Goal: Information Seeking & Learning: Learn about a topic

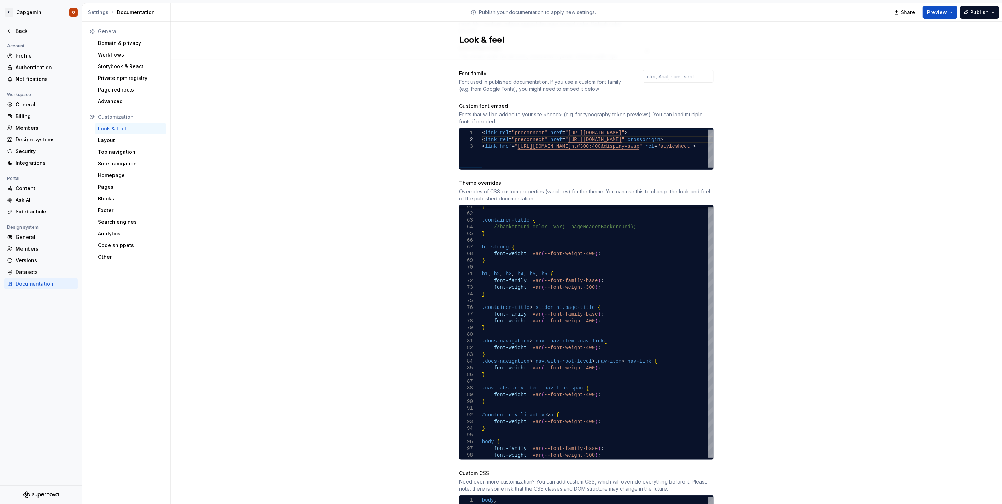
scroll to position [305, 0]
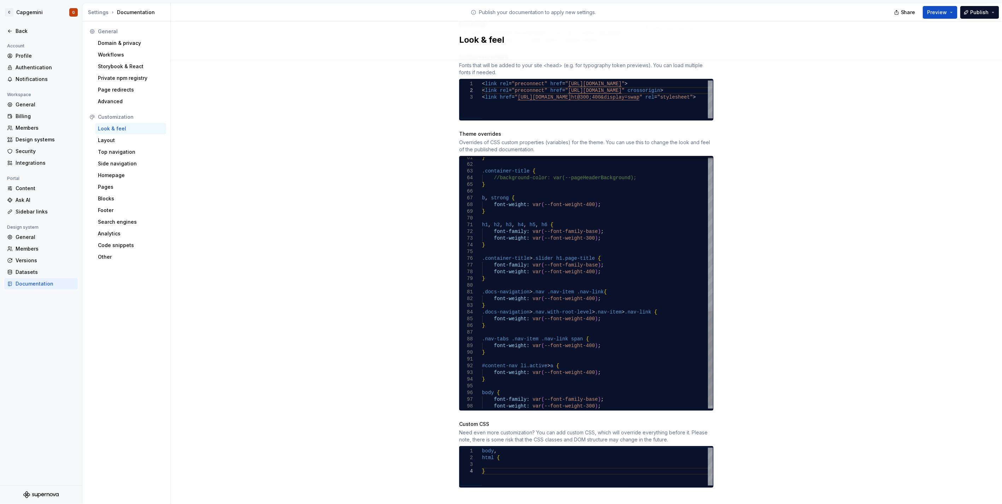
click at [524, 373] on div "} .container-title { //background-color: var(--pageHeaderBackground); } b , str…" at bounding box center [597, 83] width 231 height 665
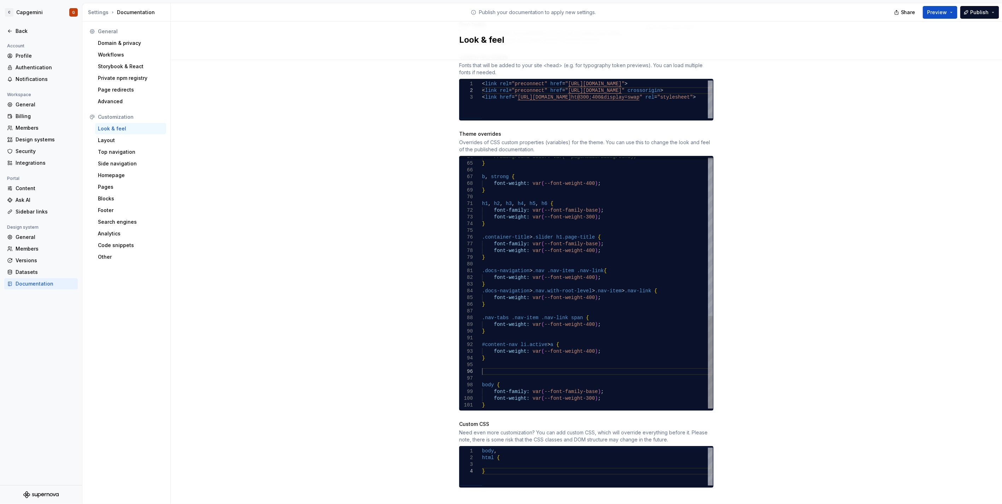
scroll to position [34, 0]
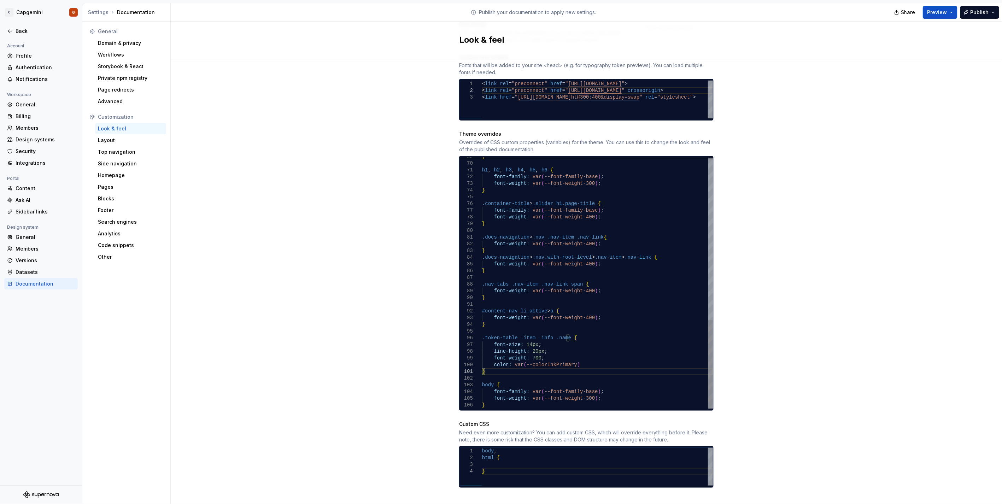
click at [512, 327] on div "} h1 , h2 , h3 , h4 , h5 , h6 { font-family: var ( --font-family-base ) ; font-…" at bounding box center [597, 53] width 231 height 712
click at [500, 331] on div "} h1 , h2 , h3 , h4 , h5 , h6 { font-family: var ( --font-family-base ) ; font-…" at bounding box center [597, 56] width 231 height 719
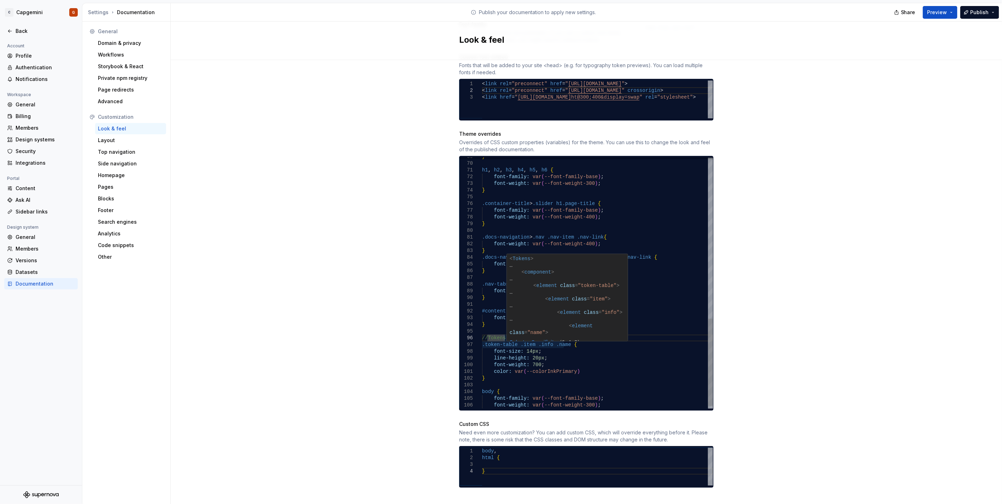
click at [536, 333] on div "< Tokens > … < component > … < element class = "token-table" > … < element clas…" at bounding box center [568, 298] width 122 height 88
click at [532, 354] on div "} h1 , h2 , h3 , h4 , h5 , h6 { font-family: var ( --font-family-base ) ; font-…" at bounding box center [597, 56] width 231 height 719
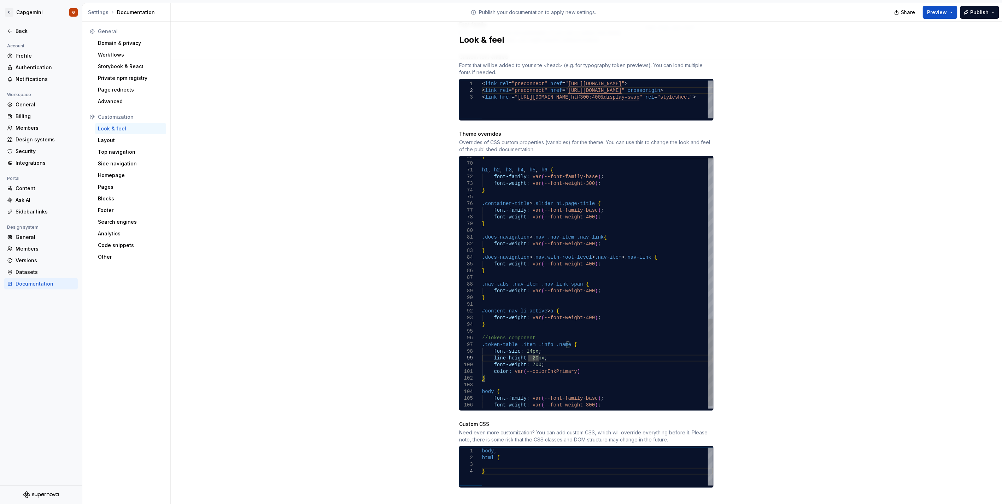
click at [527, 358] on div "} h1 , h2 , h3 , h4 , h5 , h6 { font-family: var ( --font-family-base ) ; font-…" at bounding box center [597, 56] width 231 height 719
click at [571, 382] on div "} h1 , h2 , h3 , h4 , h5 , h6 { font-family: var ( --font-family-base ) ; font-…" at bounding box center [597, 56] width 231 height 719
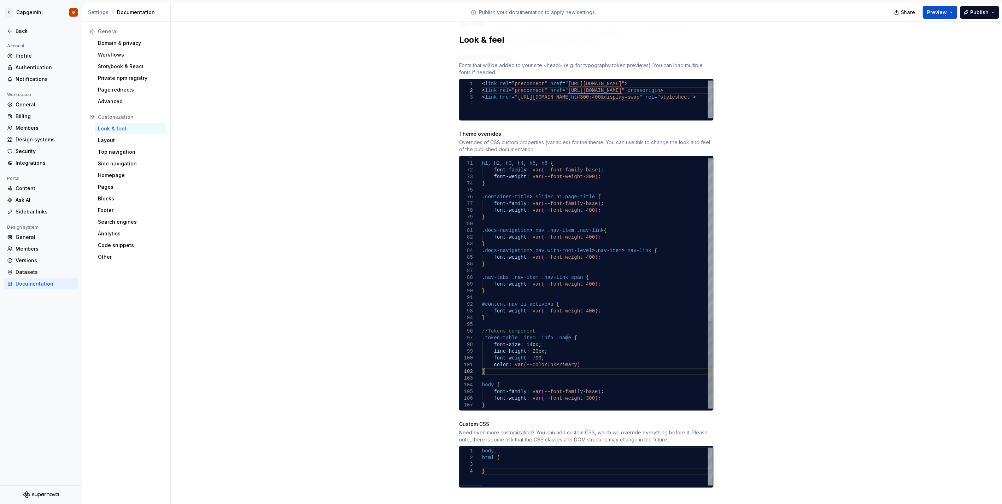
click at [527, 350] on div "h1 , h2 , h3 , h4 , h5 , h6 { font-family: var ( --font-family-base ) ; font-we…" at bounding box center [597, 49] width 231 height 719
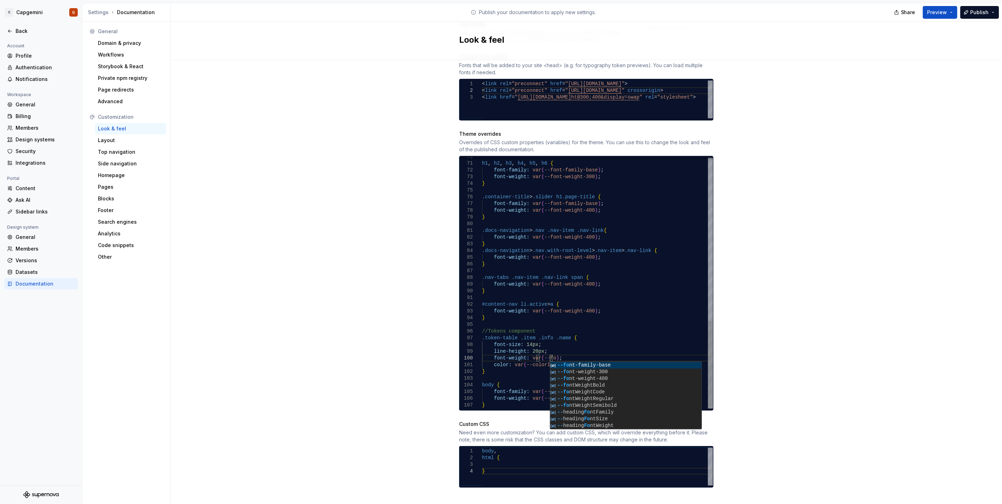
scroll to position [61, 71]
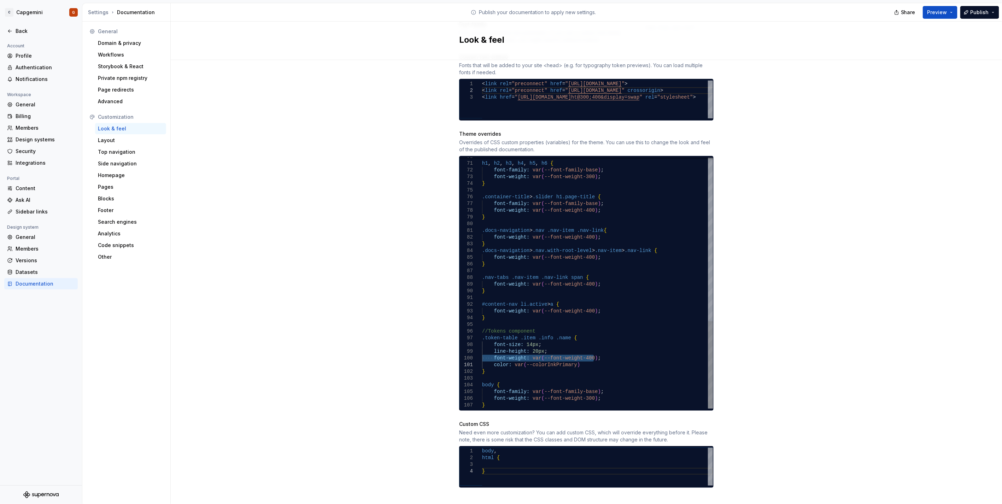
click at [491, 345] on div "h1 , h2 , h3 , h4 , h5 , h6 { font-family: var ( --font-family-base ) ; font-we…" at bounding box center [597, 49] width 231 height 719
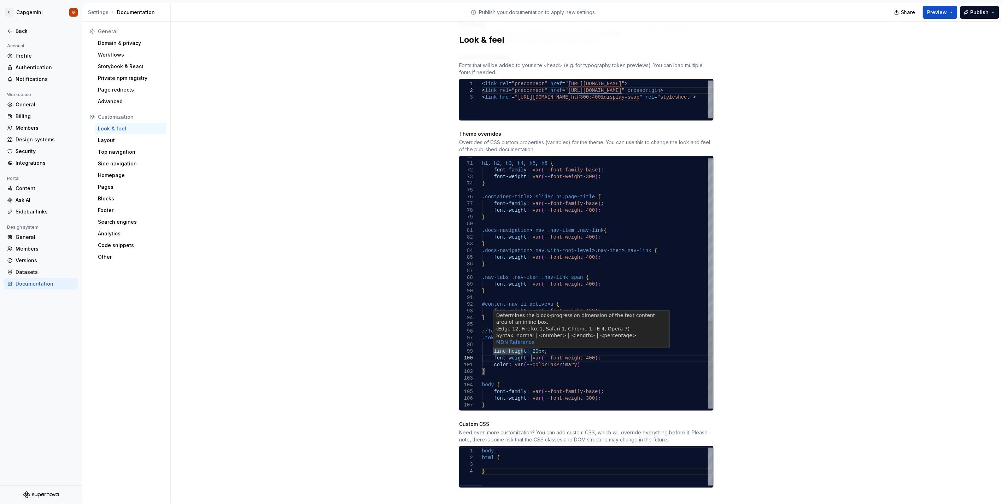
click at [528, 350] on div "h1 , h2 , h3 , h4 , h5 , h6 { font-family: var ( --font-family-base ) ; font-we…" at bounding box center [597, 49] width 231 height 719
click at [530, 363] on div "h1 , h2 , h3 , h4 , h5 , h6 { font-family: var ( --font-family-base ) ; font-we…" at bounding box center [597, 49] width 231 height 719
click at [532, 391] on div "h1 , h2 , h3 , h4 , h5 , h6 { font-family: var ( --font-family-base ) ; font-we…" at bounding box center [597, 49] width 231 height 719
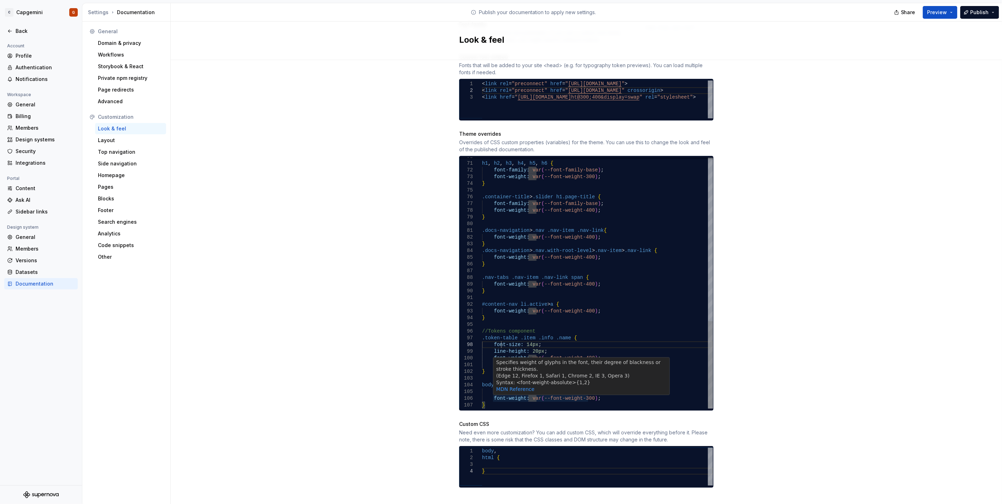
click at [500, 341] on div "h1 , h2 , h3 , h4 , h5 , h6 { font-family: var ( --font-family-base ) ; font-we…" at bounding box center [597, 49] width 231 height 719
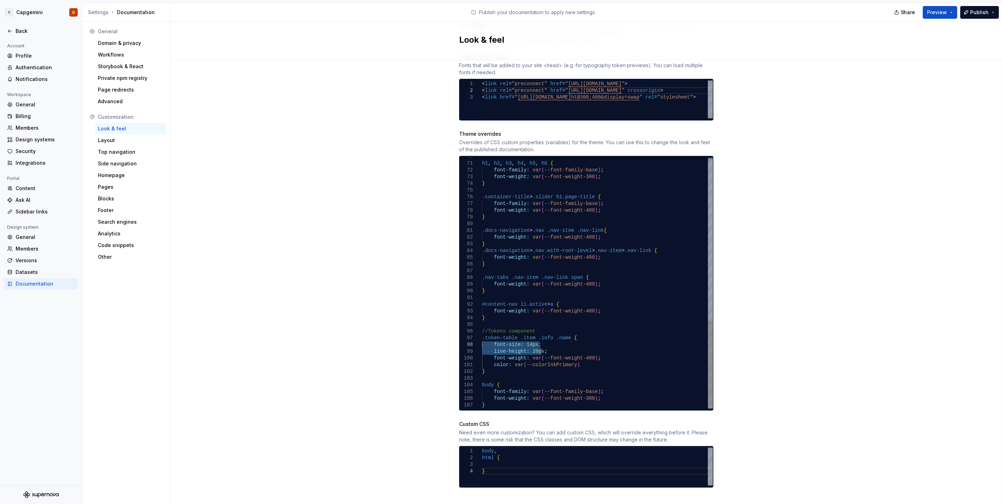
drag, startPoint x: 555, startPoint y: 344, endPoint x: 469, endPoint y: 338, distance: 86.1
click at [482, 338] on div "h1 , h2 , h3 , h4 , h5 , h6 { font-family: var ( --font-family-base ) ; font-we…" at bounding box center [597, 49] width 231 height 719
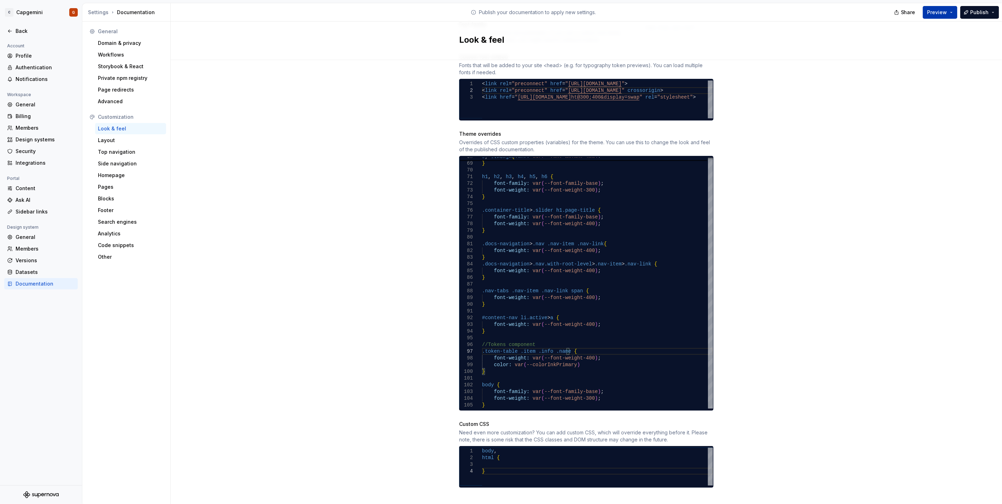
click at [946, 16] on button "Preview" at bounding box center [940, 12] width 35 height 13
drag, startPoint x: 492, startPoint y: 363, endPoint x: 466, endPoint y: 344, distance: 32.3
click at [482, 344] on div "h1 , h2 , h3 , h4 , h5 , h6 { font-family: var ( --font-family-base ) ; font-we…" at bounding box center [597, 55] width 231 height 705
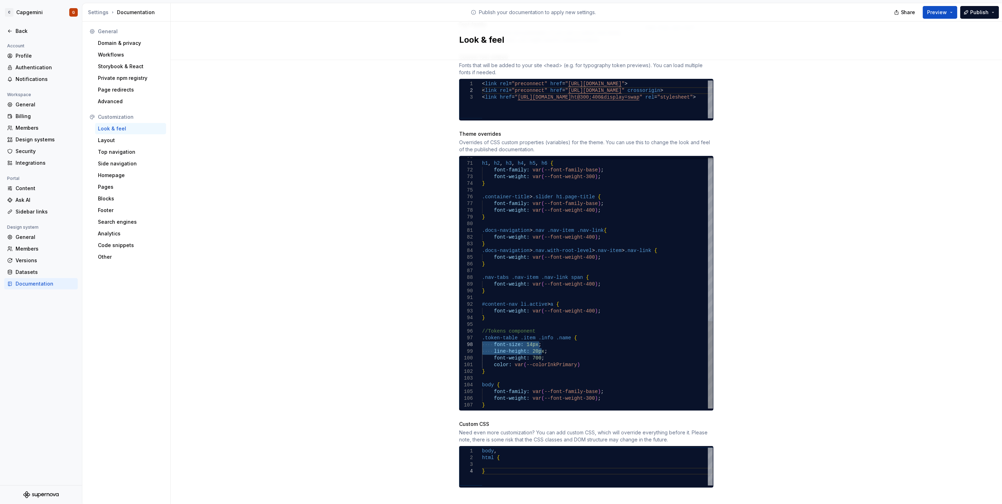
drag, startPoint x: 546, startPoint y: 344, endPoint x: 469, endPoint y: 338, distance: 77.3
click at [482, 338] on div "h1 , h2 , h3 , h4 , h5 , h6 { font-family: var ( --font-family-base ) ; font-we…" at bounding box center [597, 49] width 231 height 719
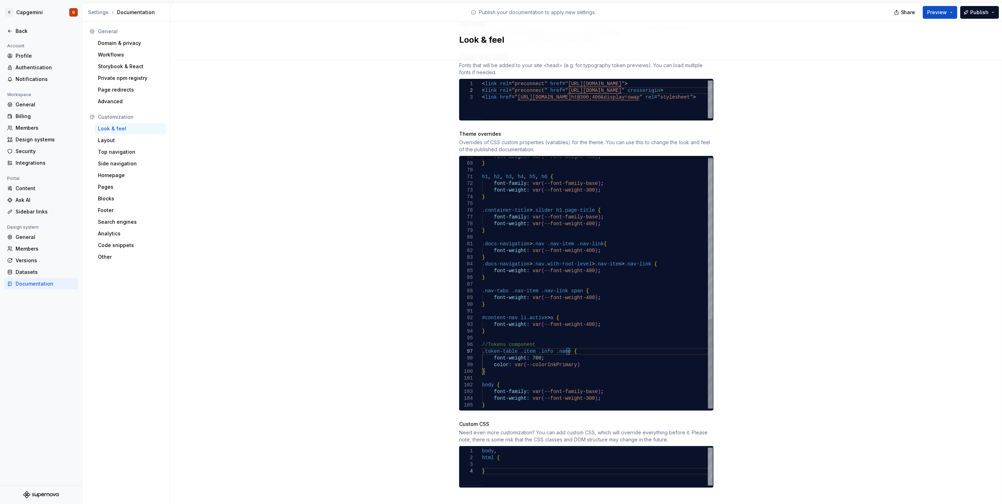
click at [528, 352] on div "h1 , h2 , h3 , h4 , h5 , h6 { font-family: var ( --font-family-base ) ; font-we…" at bounding box center [597, 55] width 231 height 705
drag, startPoint x: 572, startPoint y: 365, endPoint x: 523, endPoint y: 368, distance: 48.5
click at [571, 365] on div "h1 , h2 , h3 , h4 , h5 , h6 { font-family: var ( --font-family-base ) ; font-we…" at bounding box center [597, 55] width 231 height 705
drag, startPoint x: 501, startPoint y: 363, endPoint x: 460, endPoint y: 340, distance: 47.5
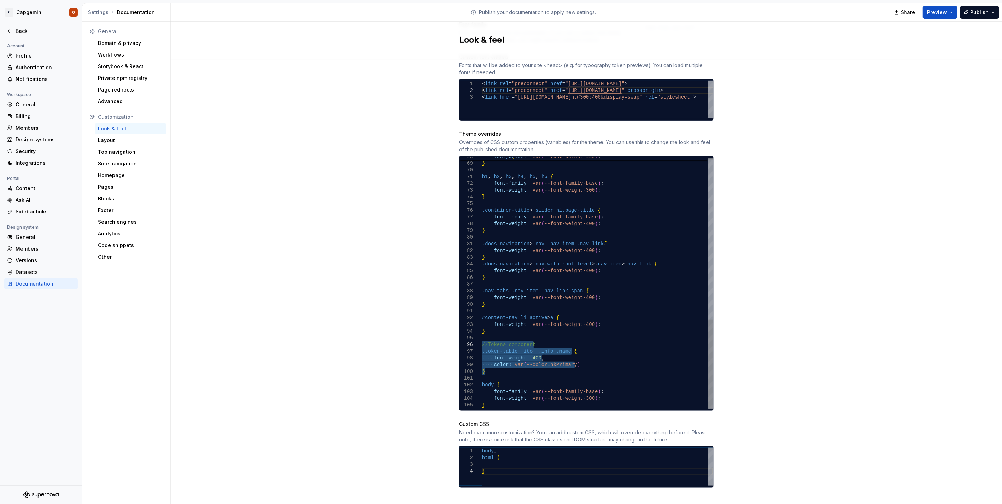
click at [482, 340] on div "h1 , h2 , h3 , h4 , h5 , h6 { font-family: var ( --font-family-base ) ; font-we…" at bounding box center [597, 55] width 231 height 705
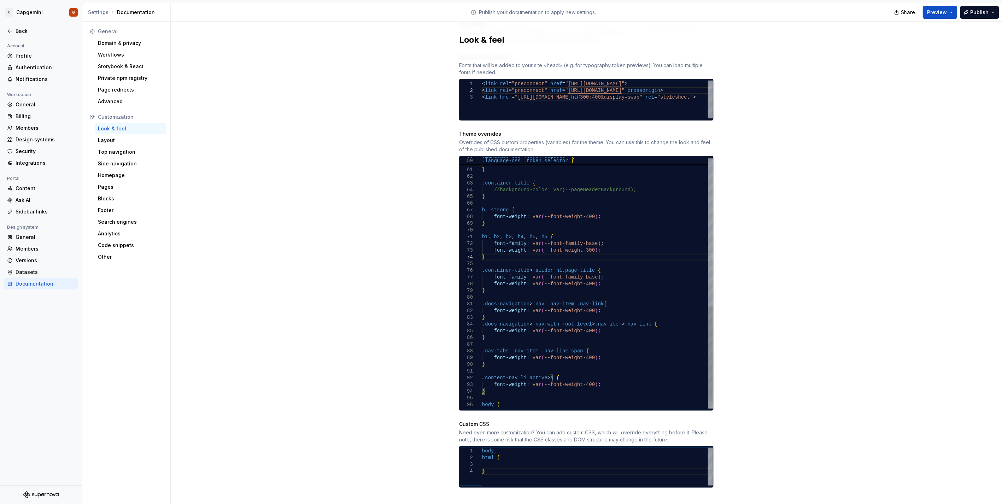
click at [501, 250] on div "h1 , h2 , h3 , h4 , h5 , h6 { font-family: var ( --font-family-base ) ; font-we…" at bounding box center [597, 95] width 231 height 665
click at [538, 249] on div "h1 , h2 , h3 , h4 , h5 , h6 { font-family: var ( --font-family-base ) ; font-we…" at bounding box center [597, 112] width 231 height 699
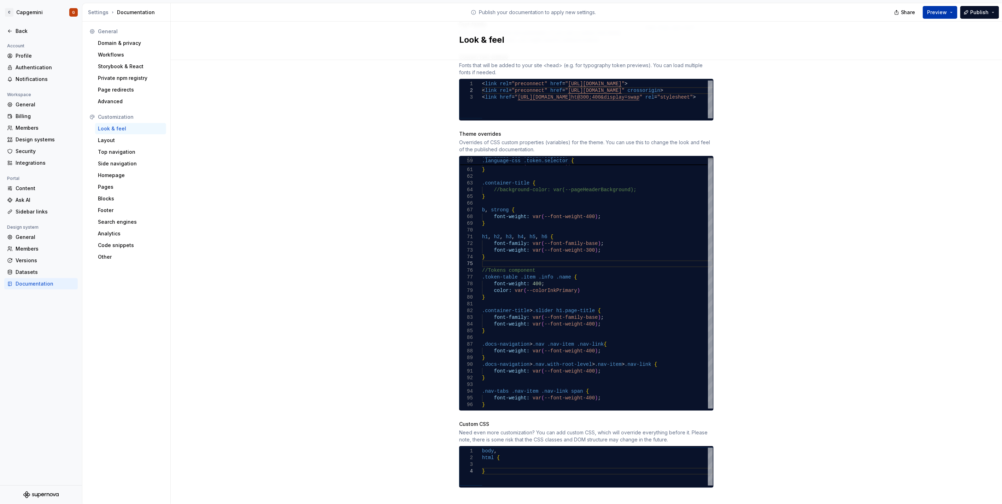
click at [950, 10] on button "Preview" at bounding box center [940, 12] width 35 height 13
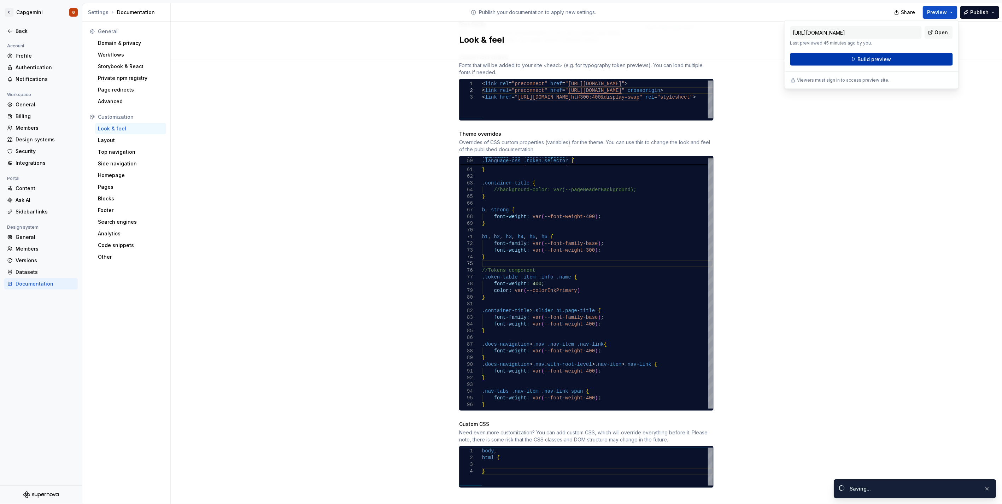
drag, startPoint x: 950, startPoint y: 10, endPoint x: 891, endPoint y: 56, distance: 74.0
click at [891, 56] on button "Build preview" at bounding box center [871, 59] width 163 height 13
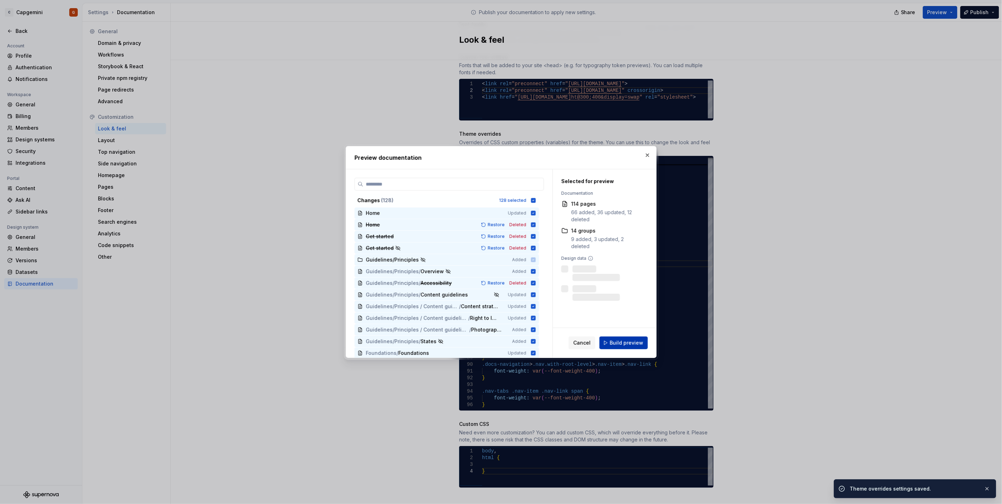
click at [629, 345] on span "Build preview" at bounding box center [627, 342] width 34 height 7
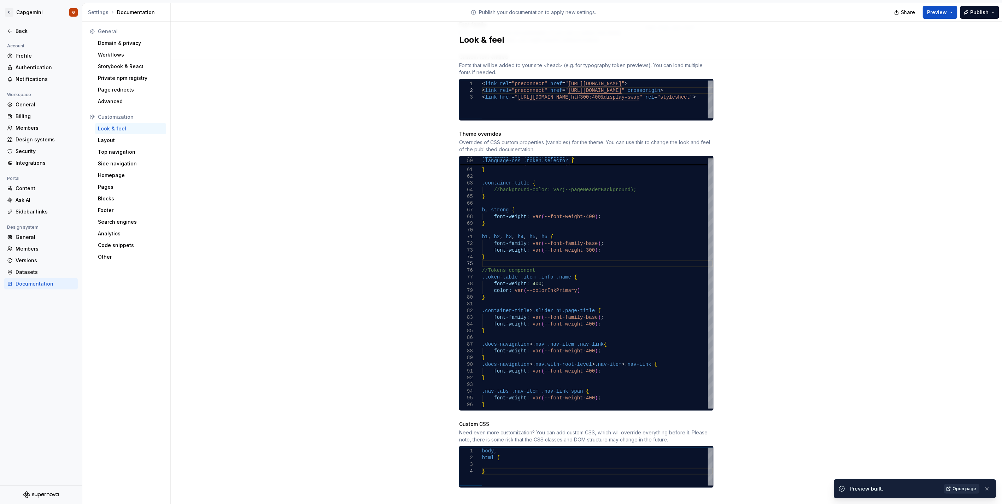
click at [966, 491] on span "Open page" at bounding box center [965, 489] width 24 height 6
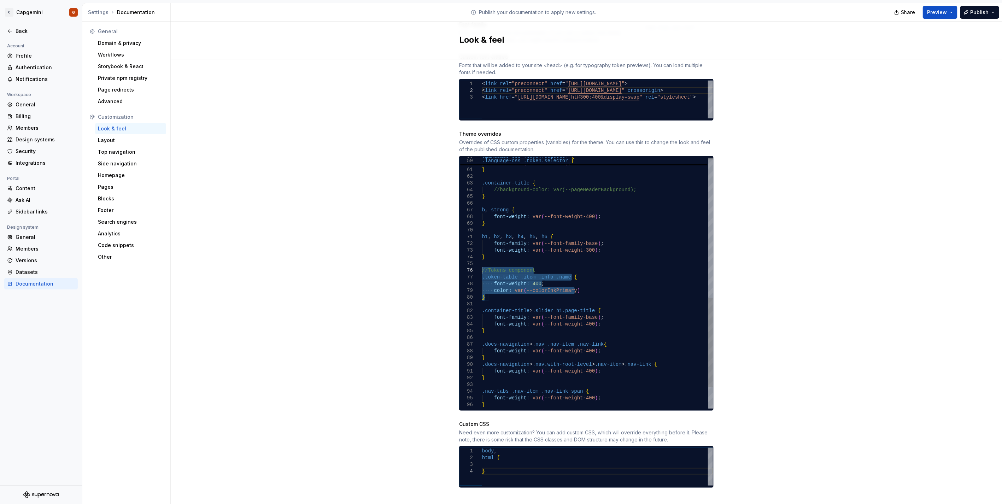
drag, startPoint x: 506, startPoint y: 290, endPoint x: 467, endPoint y: 261, distance: 48.7
click at [482, 261] on div "h1 , h2 , h3 , h4 , h5 , h6 { font-family: var ( --font-family-base ) ; font-we…" at bounding box center [597, 115] width 231 height 705
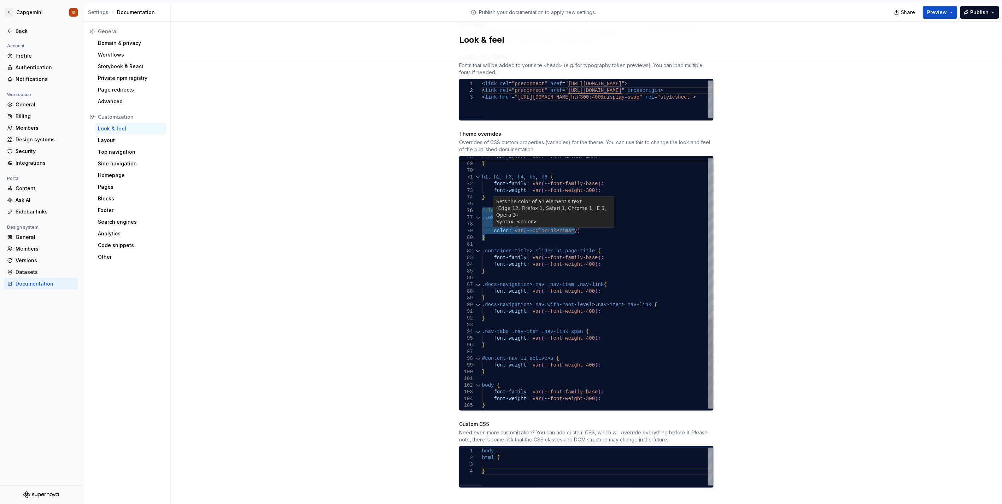
click at [475, 234] on div "80" at bounding box center [471, 237] width 23 height 7
click at [489, 229] on div "font-weight: var ( --font-weight-400 ) ; } h1 , h2 , h3 , h4 , h5 , h6 { font-f…" at bounding box center [597, 56] width 231 height 705
drag, startPoint x: 486, startPoint y: 230, endPoint x: 471, endPoint y: 202, distance: 32.1
click at [482, 202] on div "font-weight: var ( --font-weight-400 ) ; } h1 , h2 , h3 , h4 , h5 , h6 { font-f…" at bounding box center [597, 56] width 231 height 705
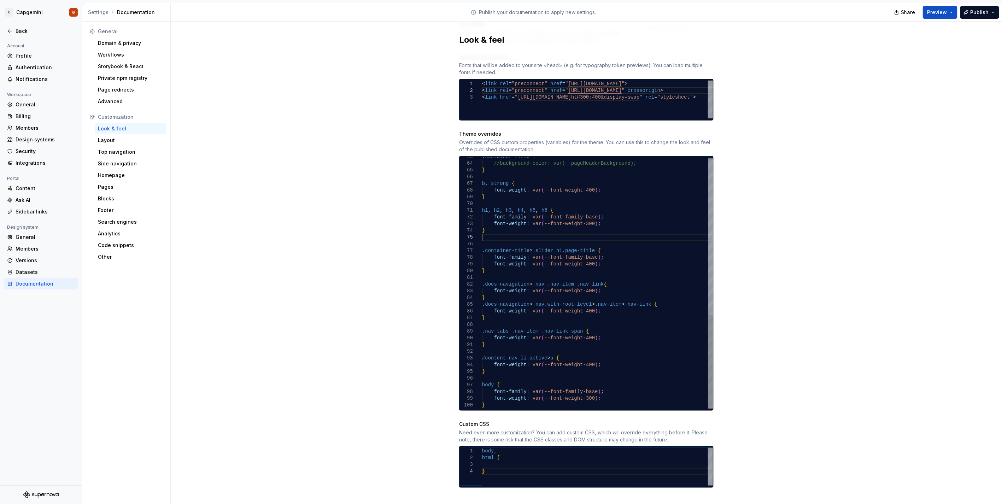
type textarea "**********"
click at [522, 457] on div "body , html { }" at bounding box center [597, 467] width 231 height 38
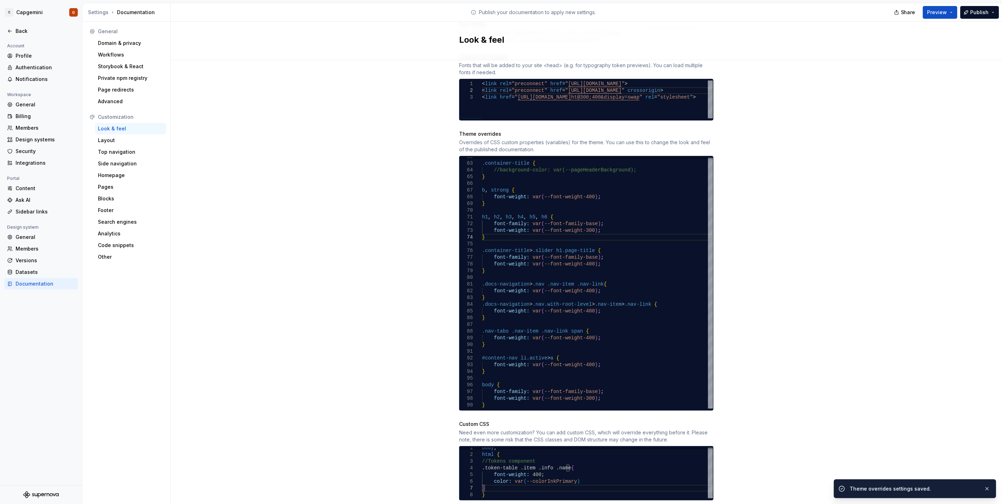
click at [909, 101] on div "Site logo A company logo that will be displayed on all pages on your documentat…" at bounding box center [586, 141] width 831 height 772
click at [933, 12] on span "Preview" at bounding box center [938, 12] width 20 height 7
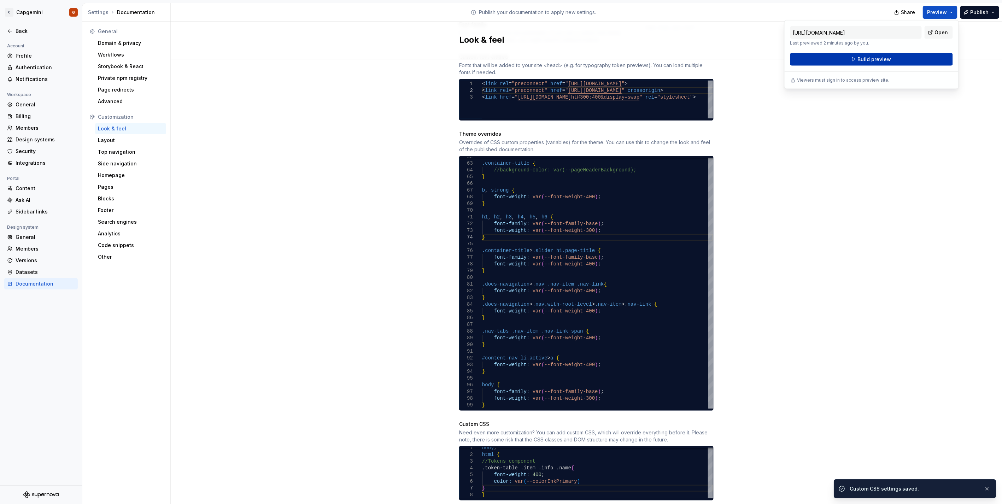
click at [862, 60] on span "Build preview" at bounding box center [875, 59] width 34 height 7
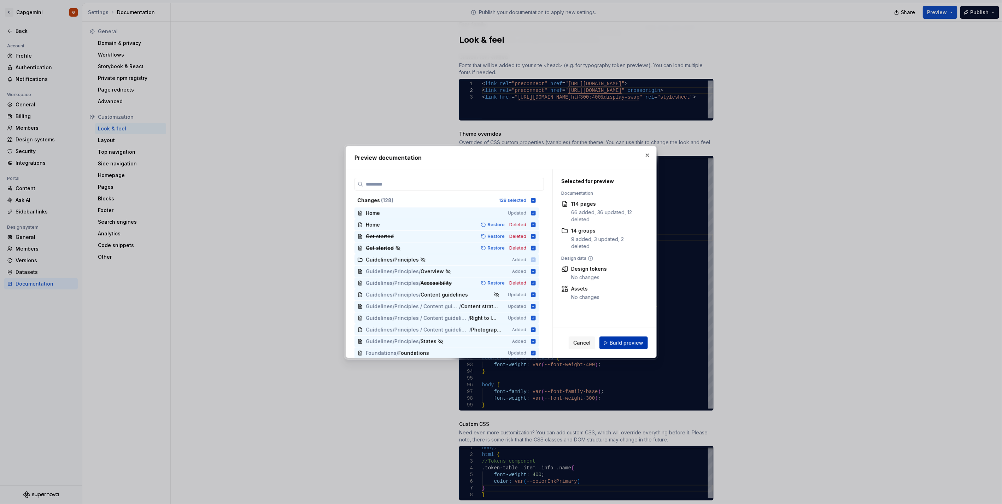
click at [635, 342] on span "Build preview" at bounding box center [627, 342] width 34 height 7
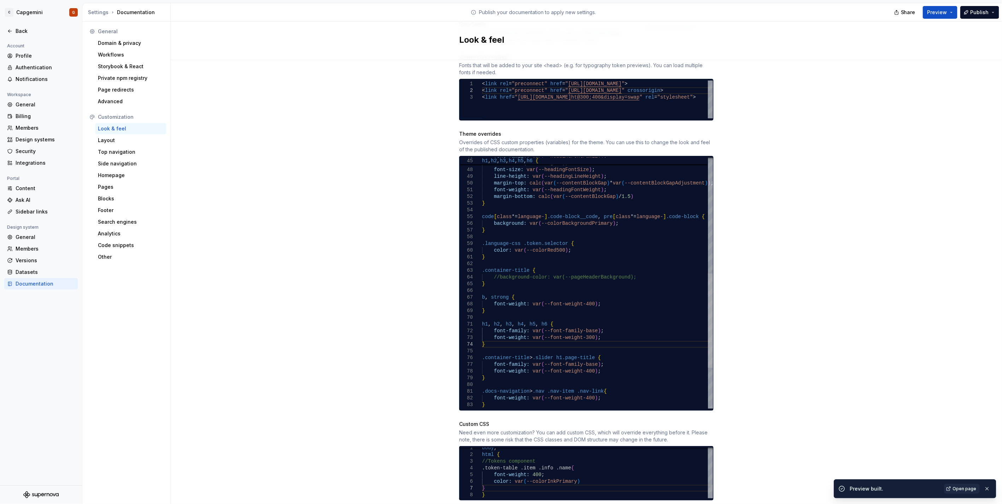
click at [708, 311] on div at bounding box center [710, 321] width 5 height 94
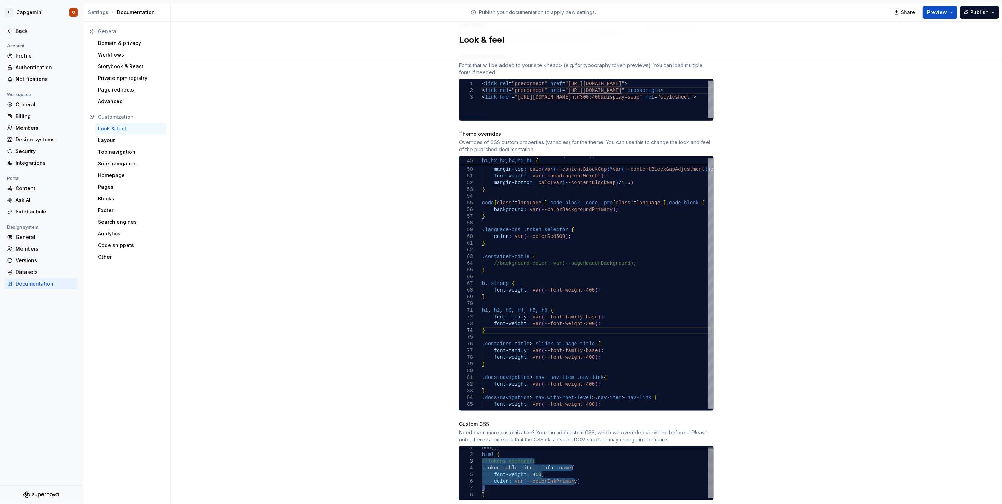
drag, startPoint x: 506, startPoint y: 483, endPoint x: 453, endPoint y: 455, distance: 59.9
click at [482, 455] on div "//Tokens component .token-table .item .info .name { font-weight: 400 ; color: v…" at bounding box center [597, 472] width 231 height 54
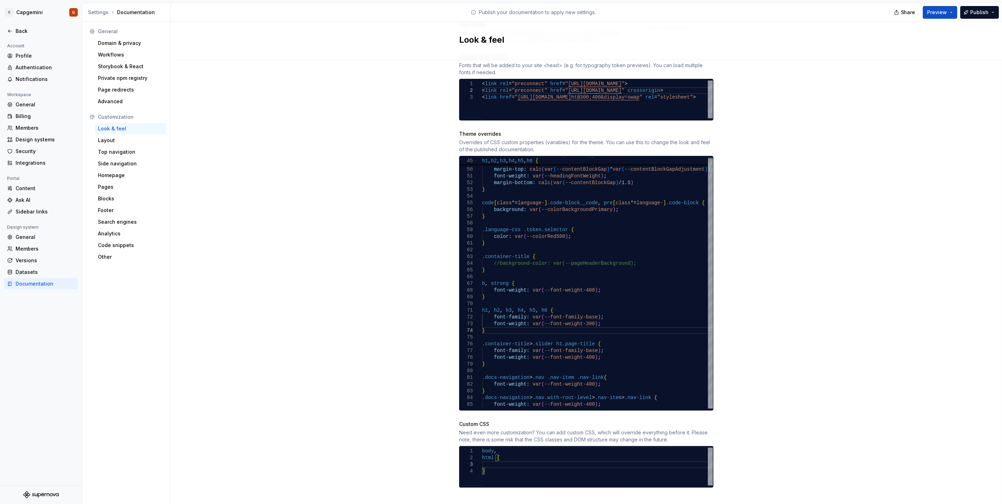
type textarea "***** ****** *"
click at [508, 467] on div "} body , html {" at bounding box center [597, 467] width 231 height 38
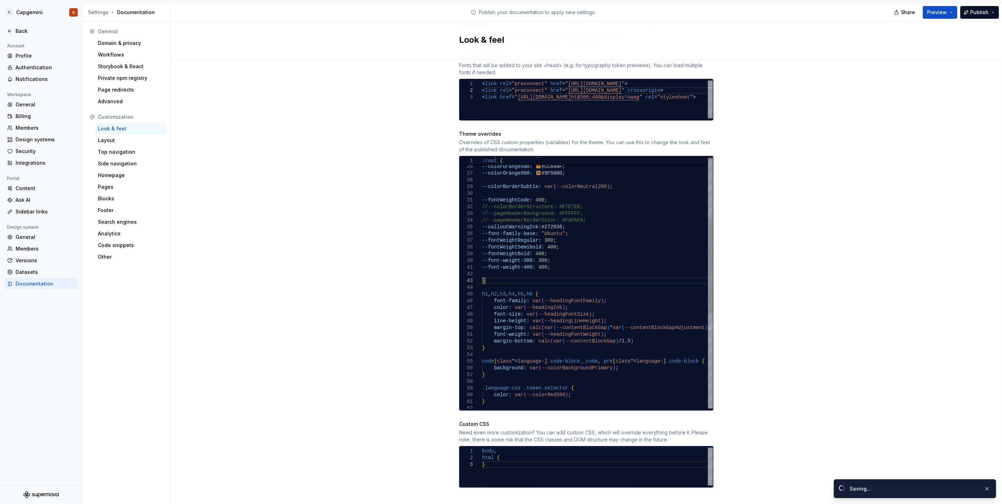
click at [493, 275] on div "font-size: var ( --headingFontSize ) ; line-height: var ( --headingLineHeight )…" at bounding box center [597, 327] width 231 height 665
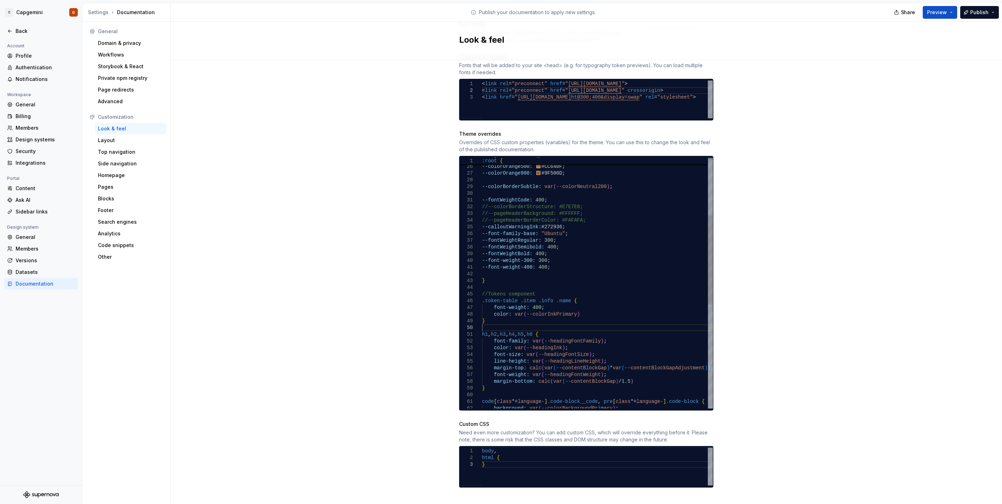
click at [513, 320] on div "font-size: var ( --headingFontSize ) ; line-height: var ( --headingLineHeight )…" at bounding box center [597, 347] width 231 height 705
click at [527, 302] on div "font-size: var ( --headingFontSize ) ; line-height: var ( --headingLineHeight )…" at bounding box center [597, 347] width 231 height 705
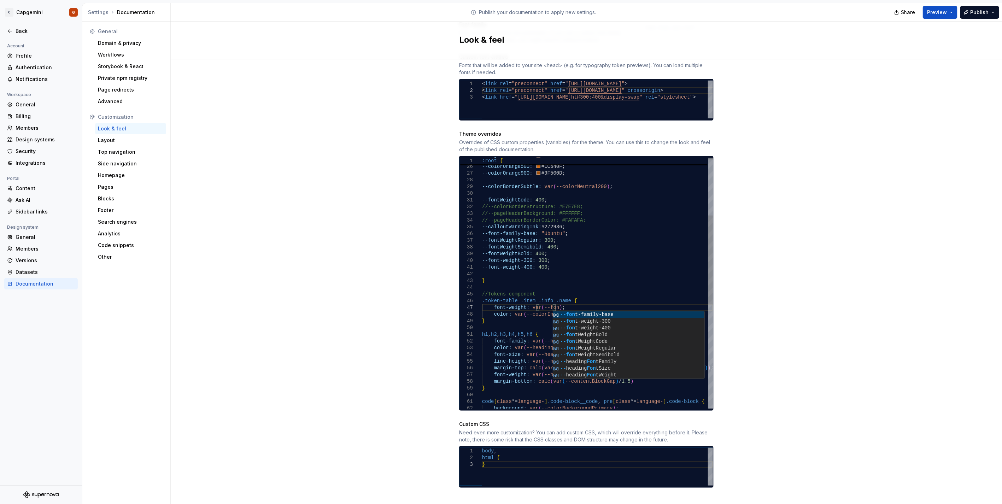
scroll to position [40, 73]
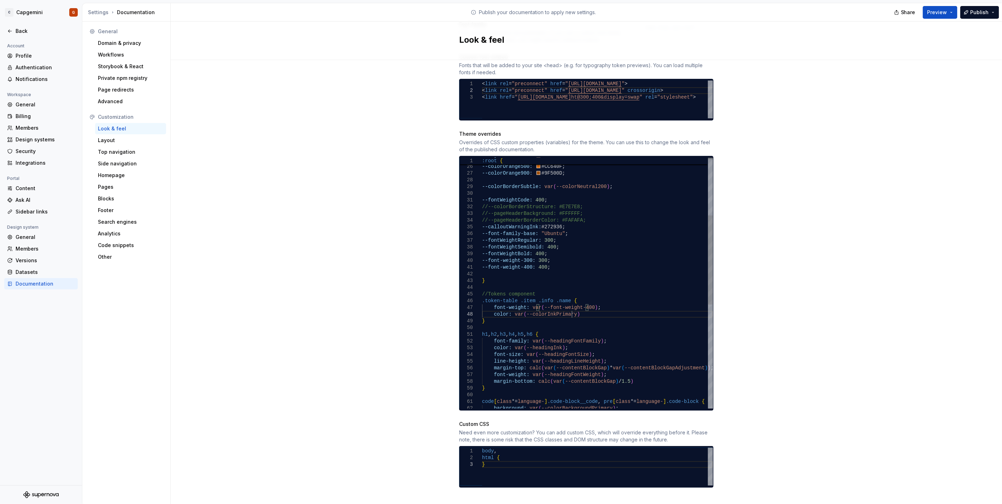
click at [603, 306] on div "font-size: var ( --headingFontSize ) ; line-height: var ( --headingLineHeight )…" at bounding box center [597, 347] width 231 height 705
click at [493, 309] on div "font-size: var ( --headingFontSize ) ; line-height: var ( --headingLineHeight )…" at bounding box center [597, 347] width 231 height 705
click at [482, 286] on div "font-size: var ( --headingFontSize ) ; line-height: var ( --headingLineHeight )…" at bounding box center [597, 344] width 231 height 699
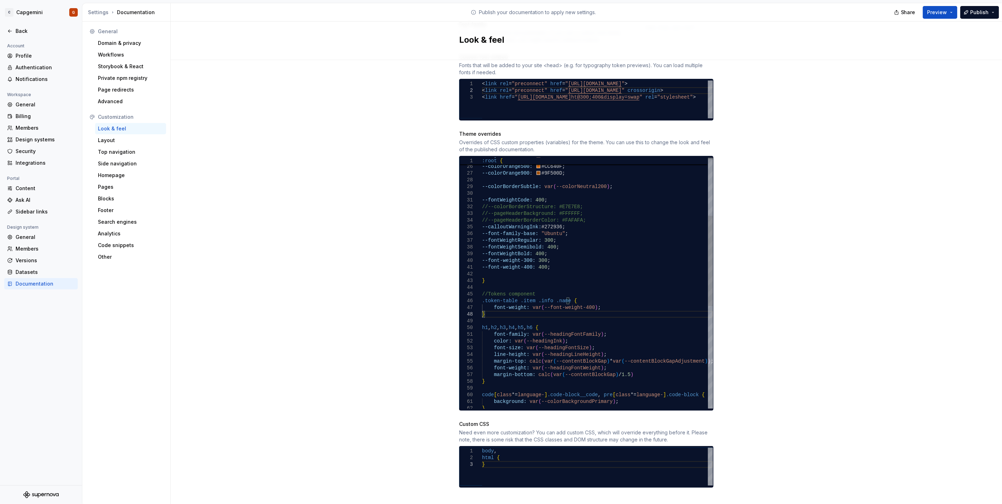
click at [482, 286] on div "font-size: var ( --headingFontSize ) ; line-height: var ( --headingLineHeight )…" at bounding box center [597, 344] width 231 height 699
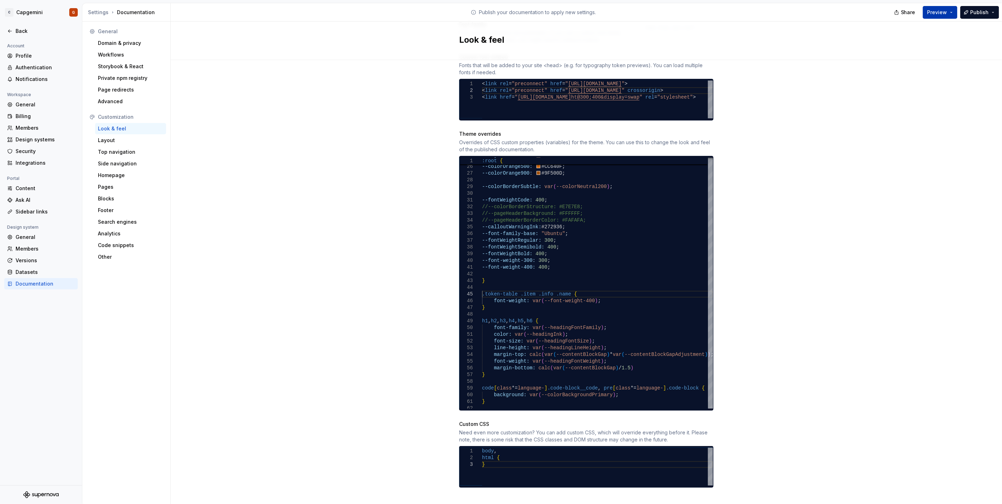
click at [947, 14] on span "Preview" at bounding box center [938, 12] width 20 height 7
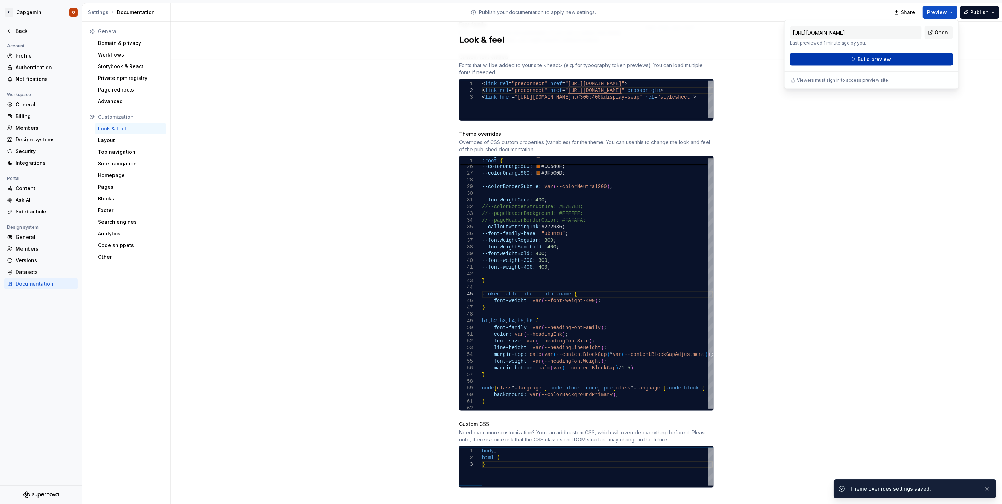
click at [873, 62] on span "Build preview" at bounding box center [875, 59] width 34 height 7
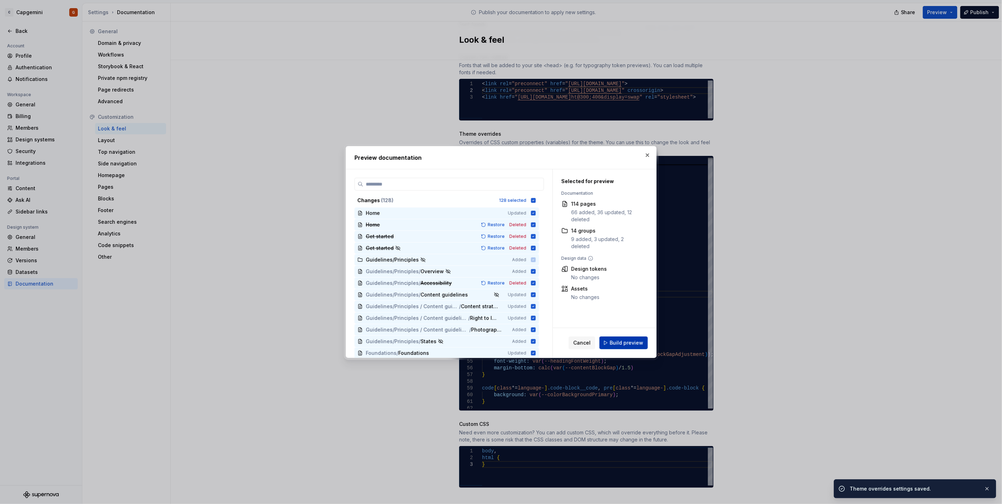
click at [634, 340] on span "Build preview" at bounding box center [627, 342] width 34 height 7
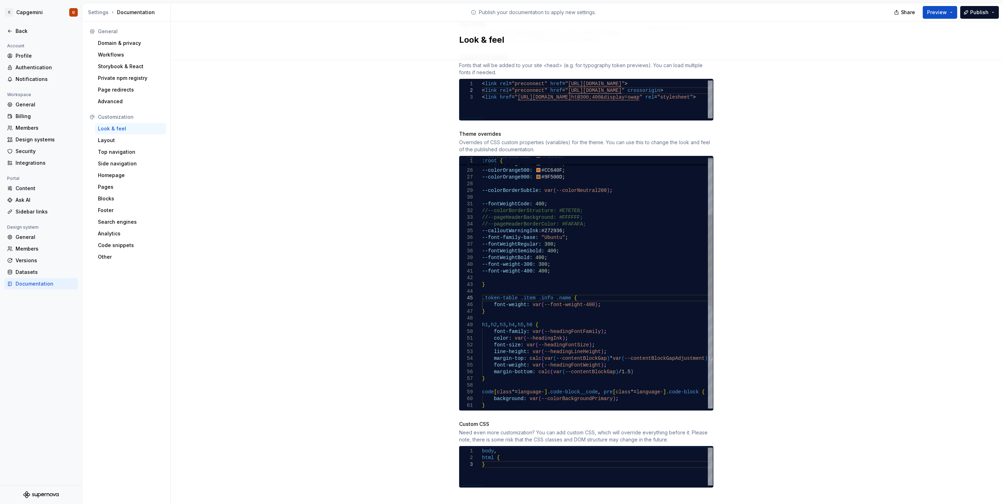
scroll to position [40, 0]
click at [517, 284] on div "color: var ( --headingInk ) ; font-size: var ( --headingFontSize ) ; line-heigh…" at bounding box center [597, 345] width 231 height 692
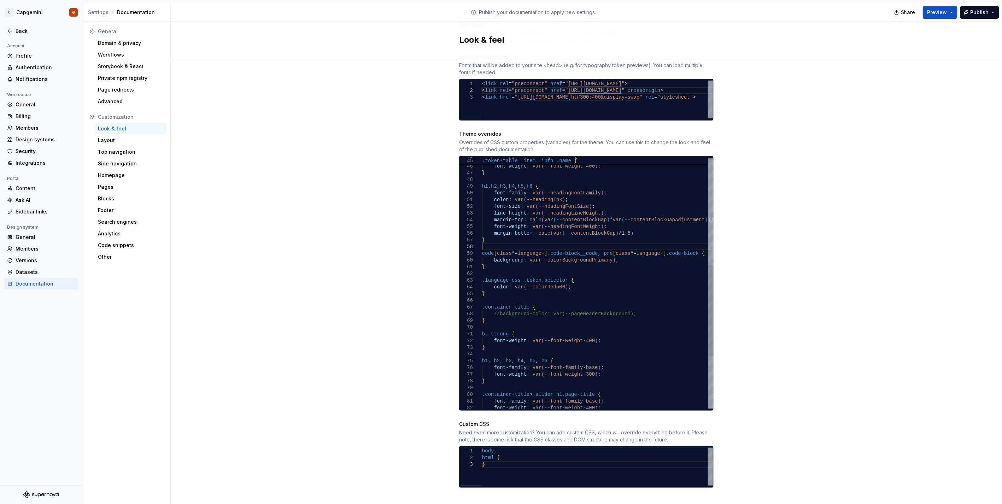
click at [511, 243] on div "color: var ( --headingInk ) ; font-size: var ( --headingFontSize ) ; line-heigh…" at bounding box center [597, 207] width 231 height 692
click at [949, 12] on button "Preview" at bounding box center [940, 12] width 35 height 13
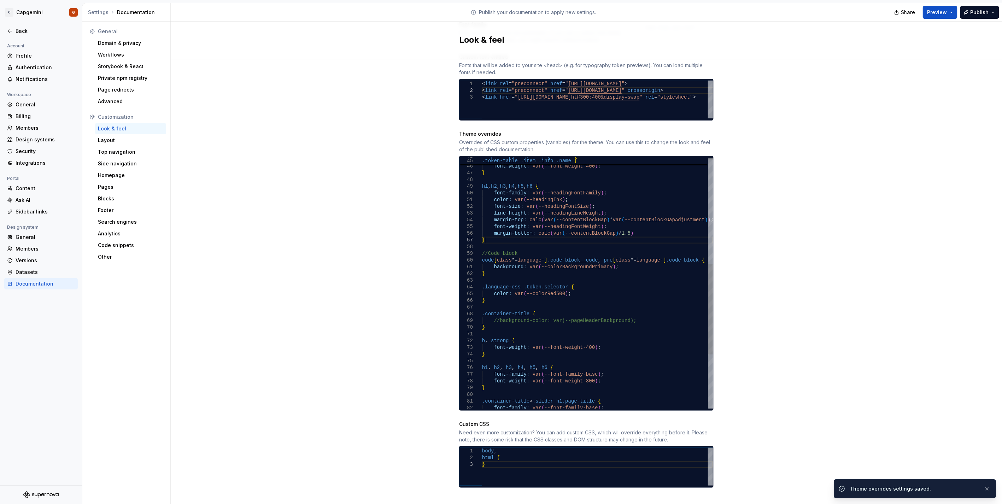
click at [539, 232] on div "color: var ( --headingInk ) ; font-size: var ( --headingFontSize ) ; line-heigh…" at bounding box center [597, 210] width 231 height 699
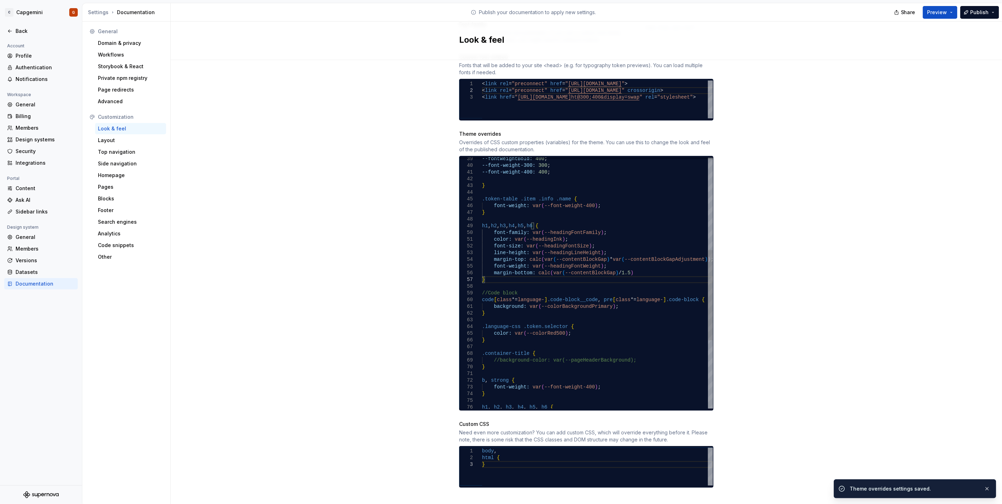
click at [508, 180] on div "color: var ( --headingInk ) ; font-size: var ( --headingFontSize ) ; line-heigh…" at bounding box center [597, 249] width 231 height 699
click at [504, 182] on div "color: var ( --headingInk ) ; font-size: var ( --headingFontSize ) ; line-heigh…" at bounding box center [597, 249] width 231 height 699
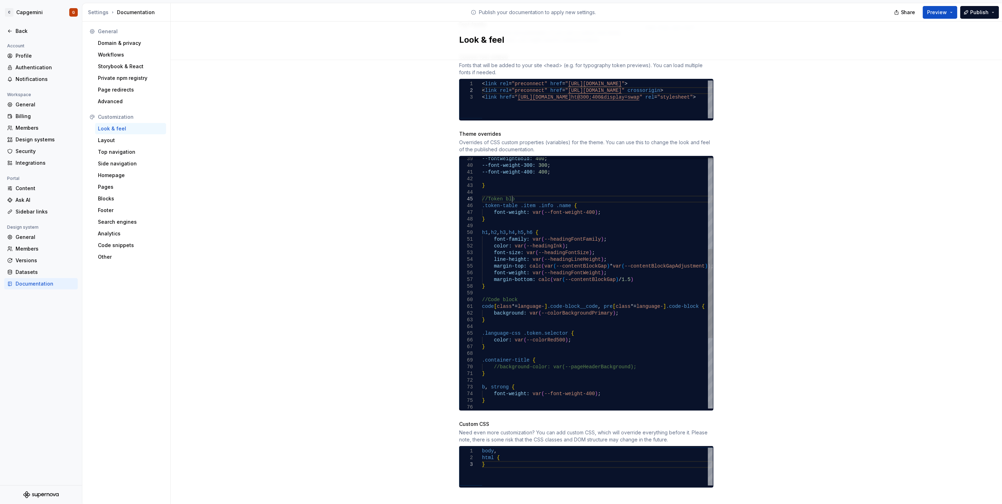
scroll to position [33, 35]
click at [502, 192] on div "color: var ( --headingInk ) ; font-size: var ( --headingFontSize ) ; line-heigh…" at bounding box center [597, 252] width 231 height 705
click at [935, 13] on span "Preview" at bounding box center [938, 12] width 20 height 7
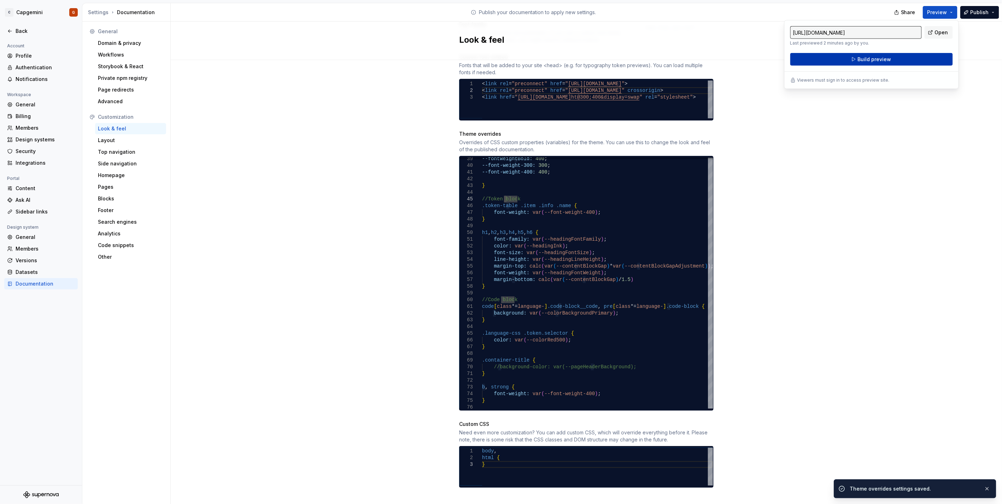
drag, startPoint x: 935, startPoint y: 13, endPoint x: 876, endPoint y: 60, distance: 75.4
click at [876, 60] on span "Build preview" at bounding box center [875, 59] width 34 height 7
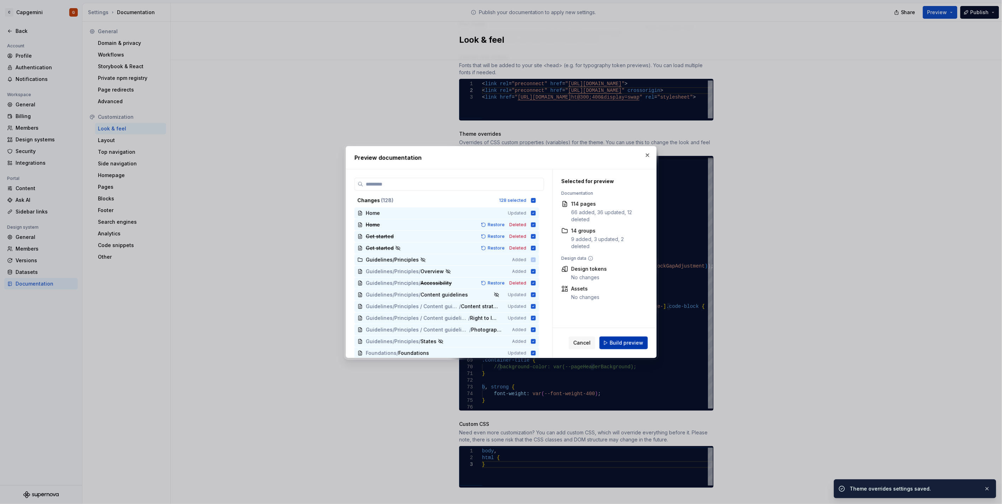
click at [623, 342] on span "Build preview" at bounding box center [627, 342] width 34 height 7
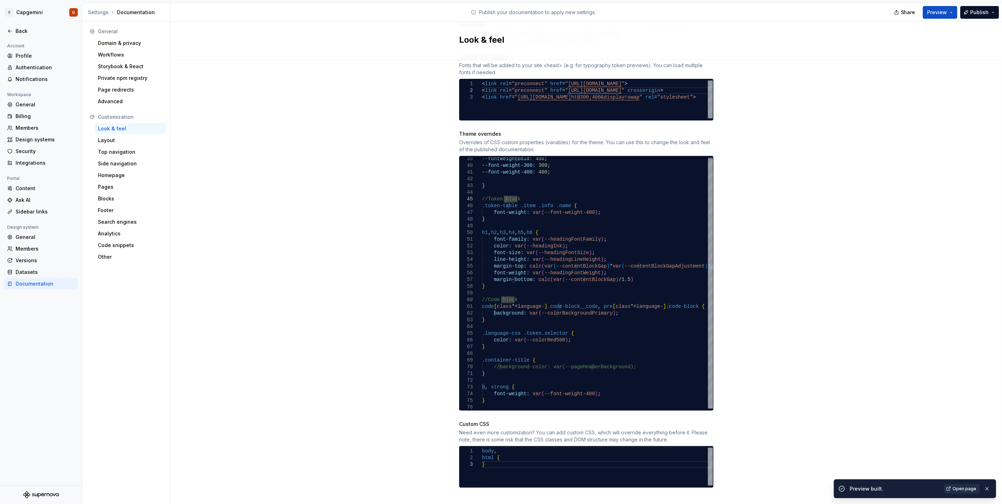
click at [947, 490] on link "Open page" at bounding box center [962, 489] width 36 height 10
click at [482, 191] on div "color: var ( --headingInk ) ; font-size: var ( --headingFontSize ) ; line-heigh…" at bounding box center [597, 252] width 231 height 705
click at [499, 194] on div "color: var ( --headingInk ) ; font-size: var ( --headingFontSize ) ; line-heigh…" at bounding box center [597, 252] width 231 height 705
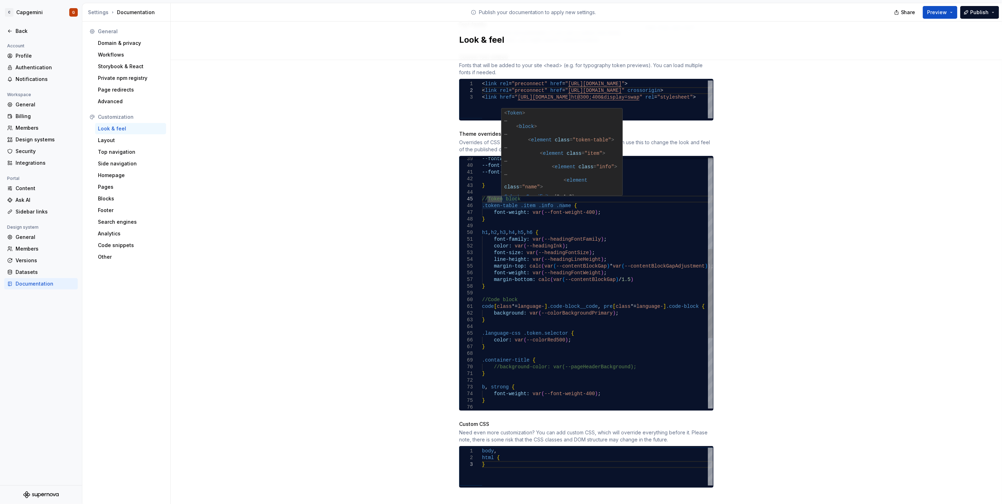
click at [483, 193] on div "color: var ( --headingInk ) ; font-size: var ( --headingFontSize ) ; line-heigh…" at bounding box center [597, 252] width 231 height 705
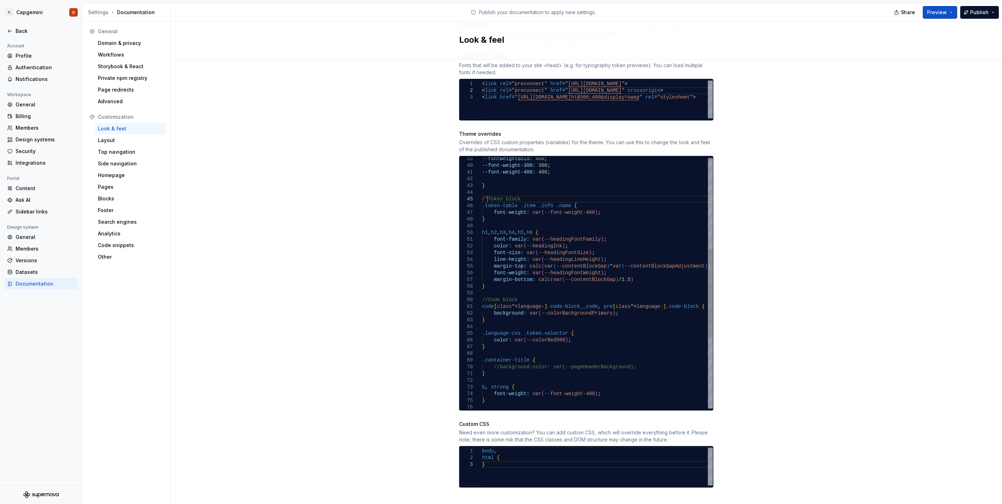
scroll to position [33, 5]
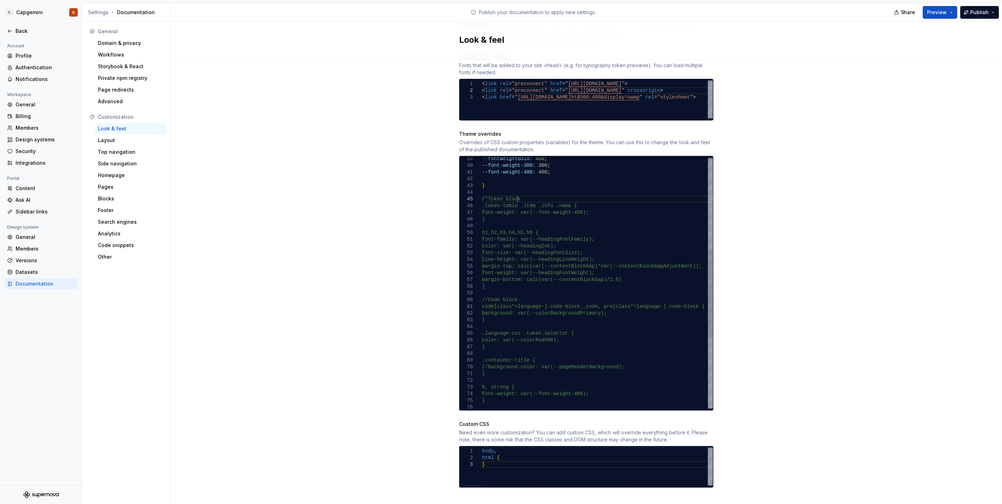
click at [524, 192] on div "color: var(--headingInk); font-size: var(--headingFontSize); line-height: var(-…" at bounding box center [597, 252] width 231 height 705
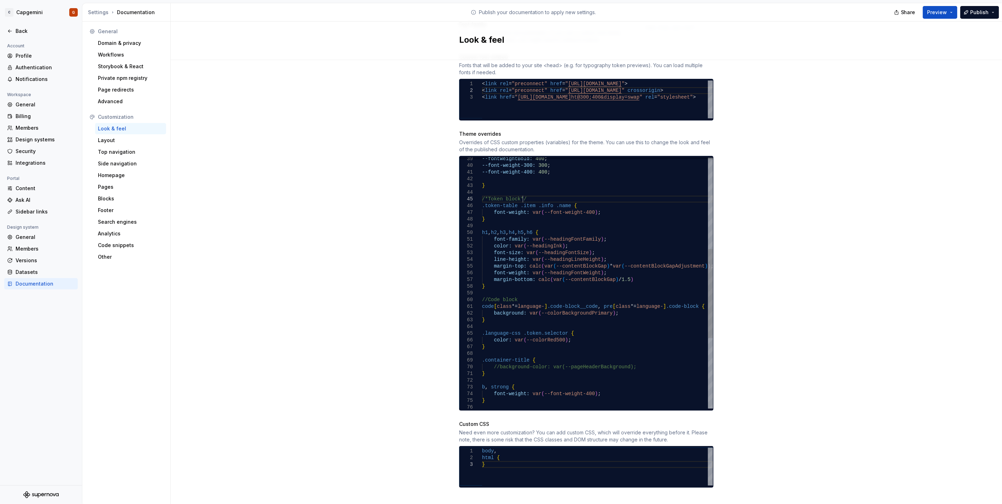
scroll to position [33, 40]
click at [950, 13] on button "Preview" at bounding box center [940, 12] width 35 height 13
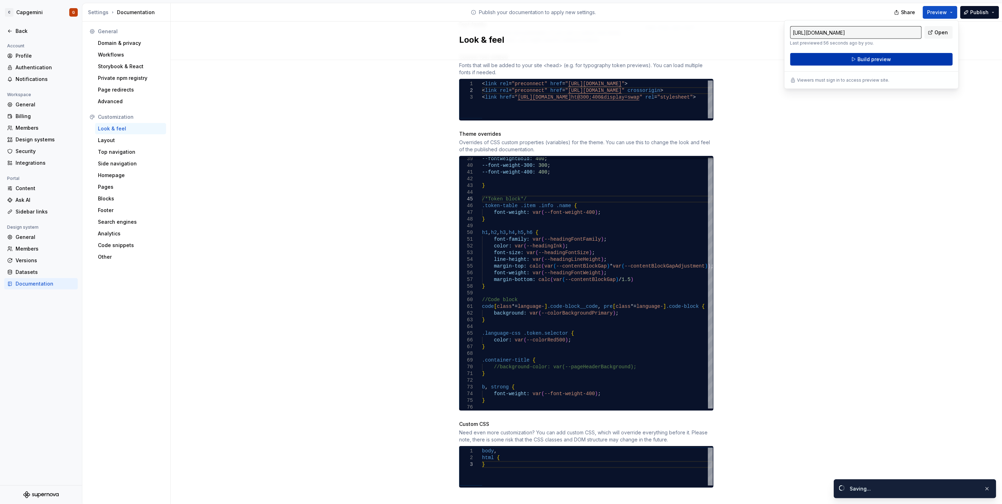
drag, startPoint x: 950, startPoint y: 13, endPoint x: 907, endPoint y: 62, distance: 64.9
click at [907, 62] on button "Build preview" at bounding box center [871, 59] width 163 height 13
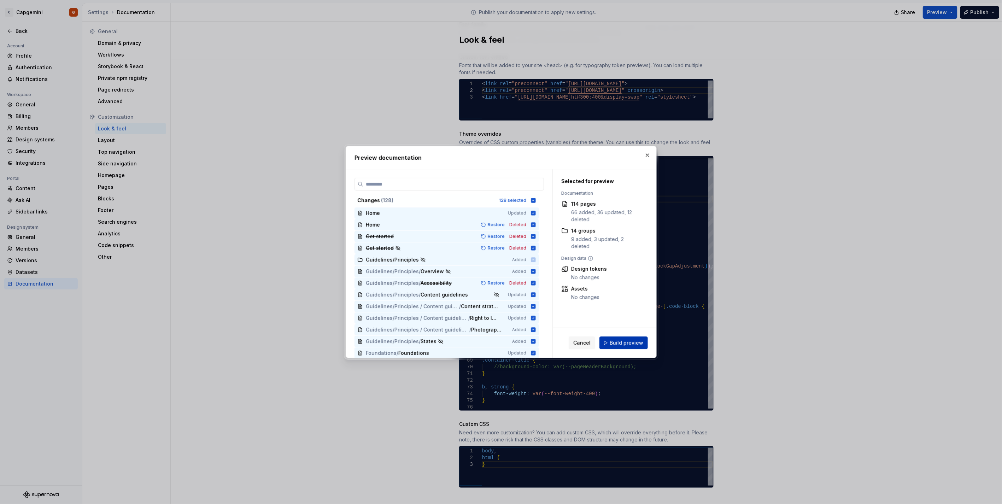
click at [635, 342] on span "Build preview" at bounding box center [627, 342] width 34 height 7
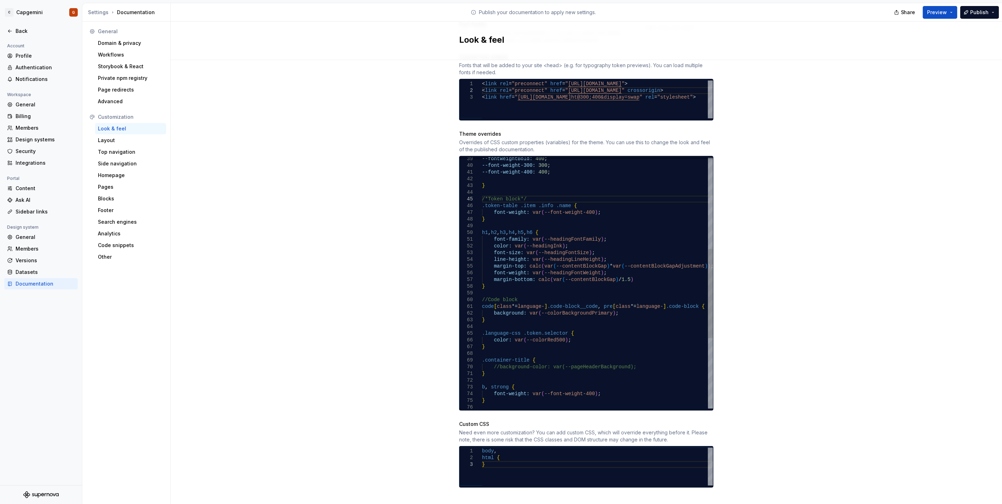
click at [492, 187] on div "color: var ( --headingInk ) ; font-size: var ( --headingFontSize ) ; line-heigh…" at bounding box center [597, 252] width 231 height 705
click at [489, 189] on div "color: var ( --headingInk ) ; font-size: var ( --headingFontSize ) ; line-heigh…" at bounding box center [597, 252] width 231 height 705
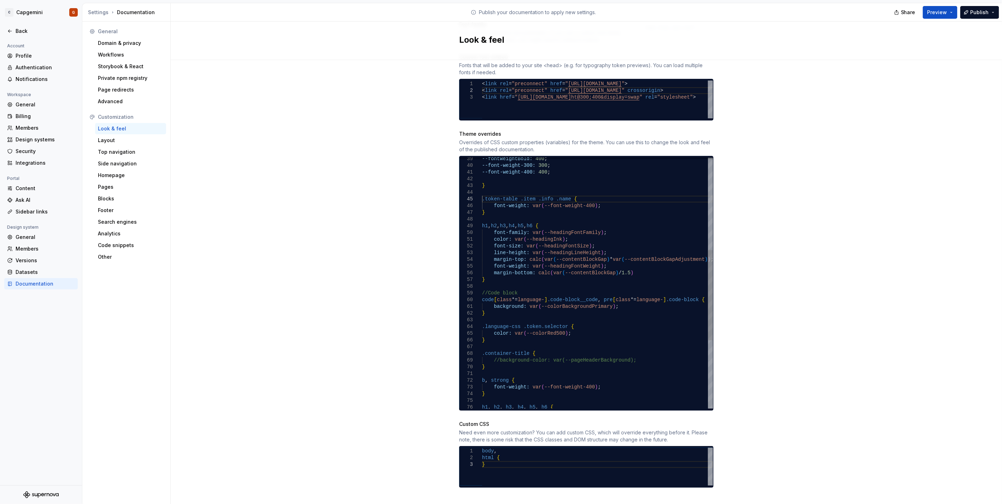
click at [497, 284] on div "color: var ( --headingInk ) ; font-size: var ( --headingFontSize ) ; line-heigh…" at bounding box center [597, 249] width 231 height 699
click at [482, 286] on div "color: var ( --headingInk ) ; font-size: var ( --headingFontSize ) ; line-heigh…" at bounding box center [597, 249] width 231 height 699
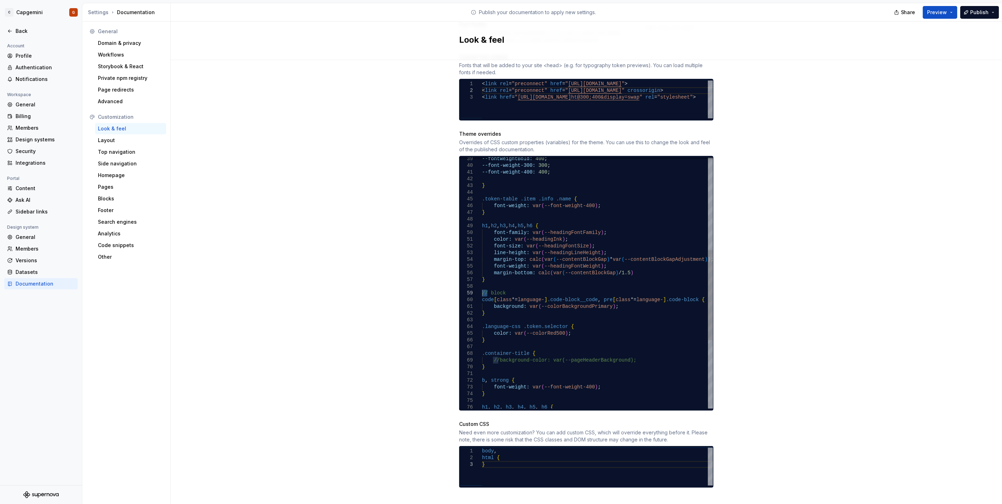
click at [482, 286] on div "color: var ( --headingInk ) ; font-size: var ( --headingFontSize ) ; line-heigh…" at bounding box center [597, 249] width 231 height 699
drag, startPoint x: 486, startPoint y: 206, endPoint x: 474, endPoint y: 193, distance: 17.8
click at [482, 193] on div "color: var ( --headingInk ) ; font-size: var ( --headingFontSize ) ; line-heigh…" at bounding box center [597, 246] width 231 height 692
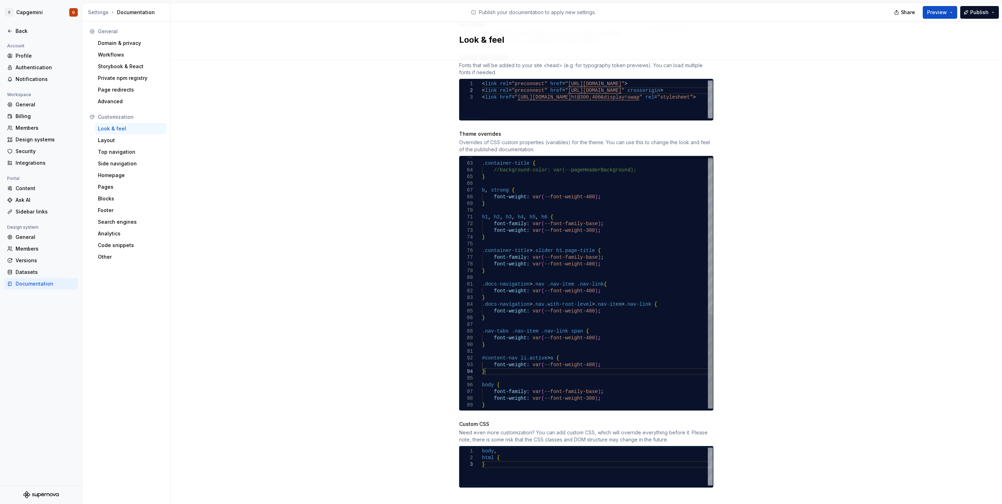
click at [491, 366] on div ".container-title { //background-color: var(--pageHeaderBackground); } b , stron…" at bounding box center [597, 76] width 231 height 665
click at [945, 20] on div "Share Preview Publish" at bounding box center [949, 12] width 106 height 18
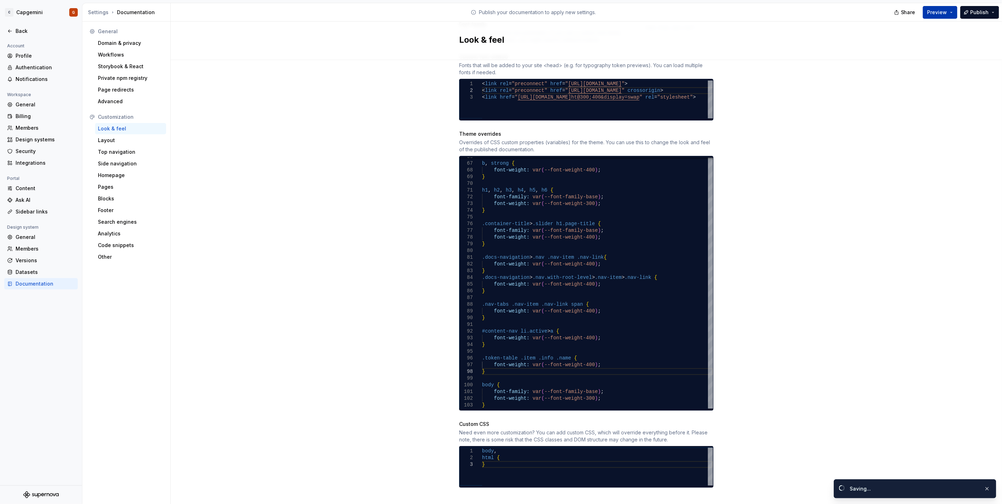
click at [950, 18] on button "Preview" at bounding box center [940, 12] width 35 height 13
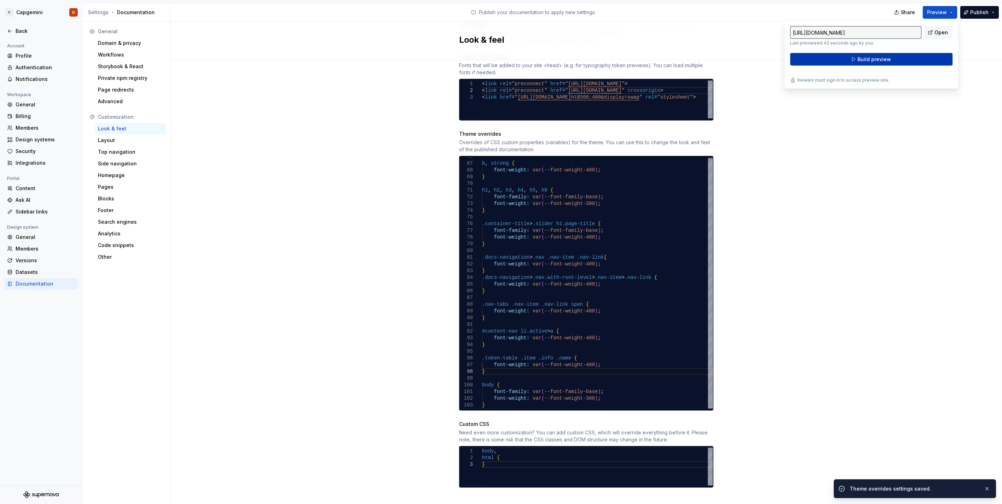
click at [879, 64] on button "Build preview" at bounding box center [871, 59] width 163 height 13
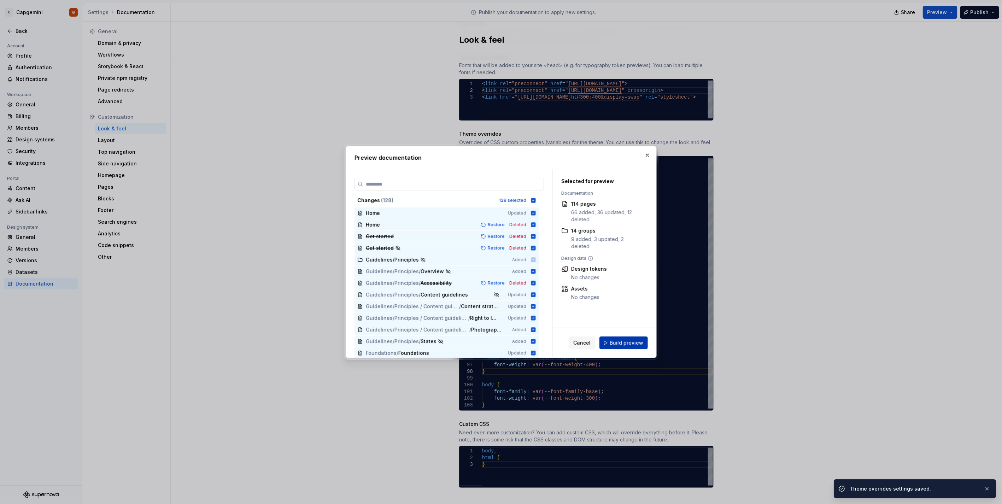
click at [620, 342] on span "Build preview" at bounding box center [627, 342] width 34 height 7
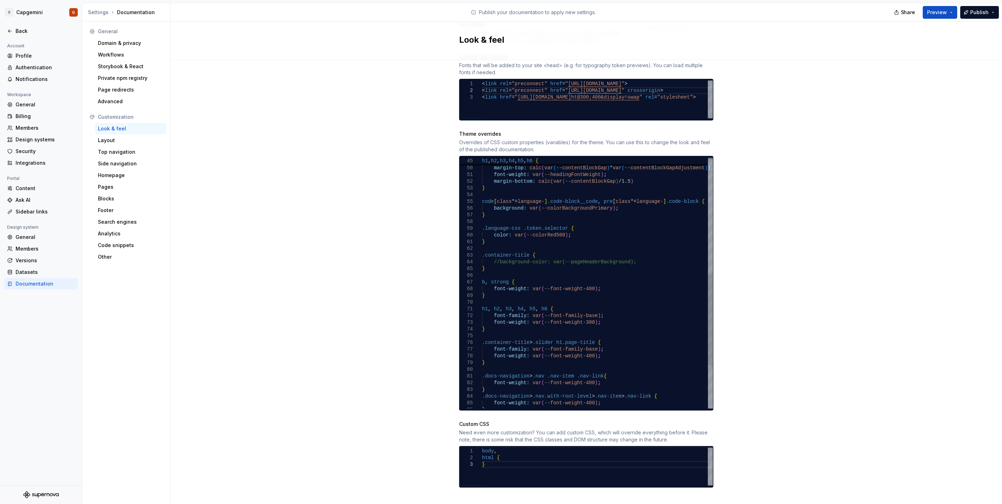
click at [489, 231] on div "b , strong { font-weight: var ( --font-weight-400 ) ; } h1 , h2 , h3 , h4 , h5 …" at bounding box center [597, 182] width 231 height 692
click at [496, 253] on div "b , strong { font-weight: var ( --font-weight-400 ) ; } h1 , h2 , h3 , h4 , h5 …" at bounding box center [597, 182] width 231 height 692
click at [555, 216] on div "b , strong { font-weight: var ( --font-weight-400 ) ; } h1 , h2 , h3 , h4 , h5 …" at bounding box center [597, 182] width 231 height 692
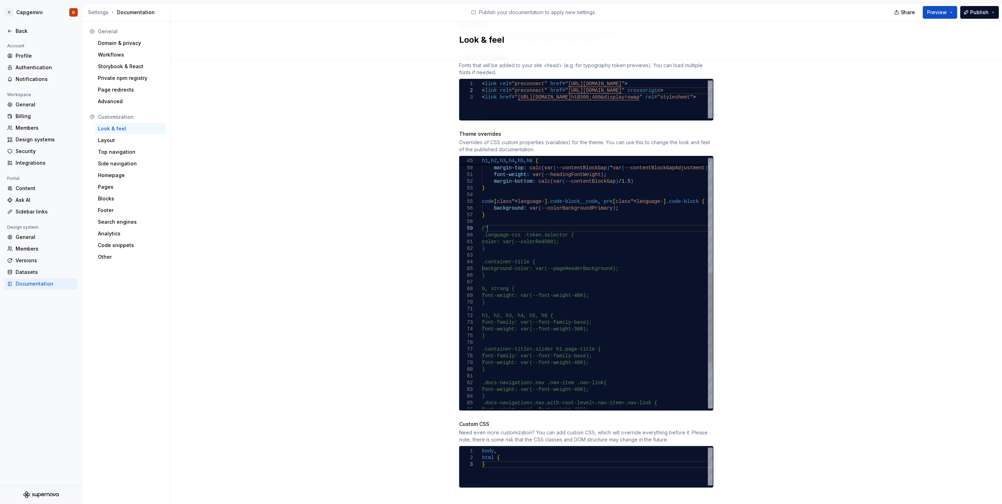
click at [517, 266] on div "b, strong { font-weight: var(--font-weight-400); } h1, h2, h3, h4, h5, h6 { fon…" at bounding box center [597, 185] width 231 height 699
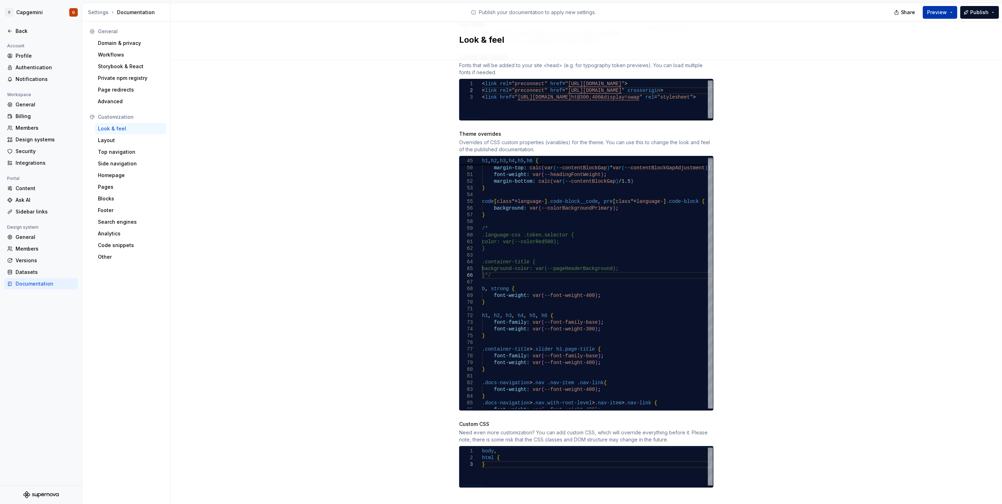
type textarea "**********"
click at [945, 13] on span "Preview" at bounding box center [938, 12] width 20 height 7
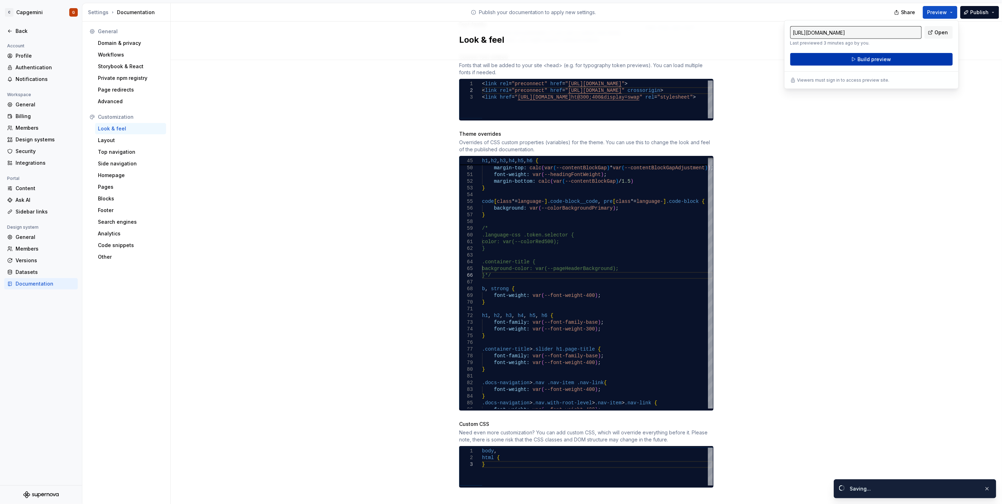
drag, startPoint x: 945, startPoint y: 13, endPoint x: 897, endPoint y: 58, distance: 66.0
click at [897, 58] on button "Build preview" at bounding box center [871, 59] width 163 height 13
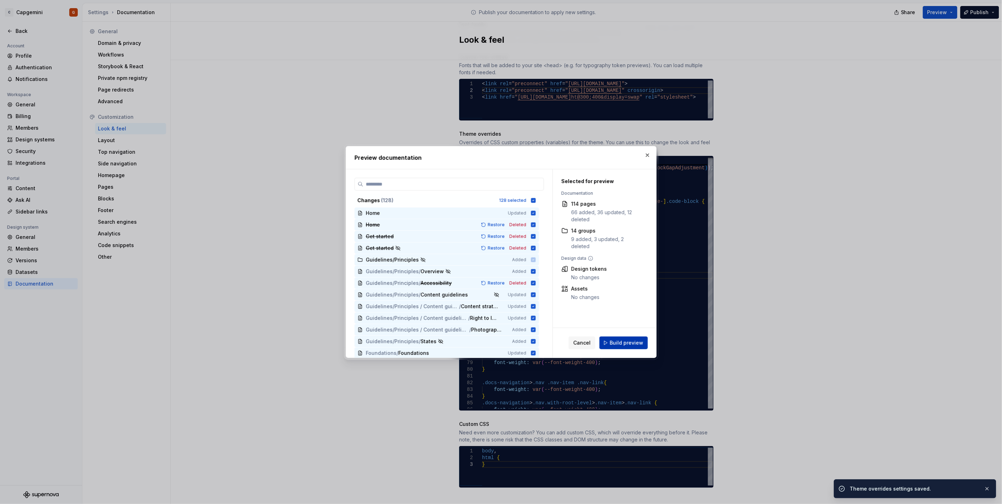
click at [621, 346] on span "Build preview" at bounding box center [627, 342] width 34 height 7
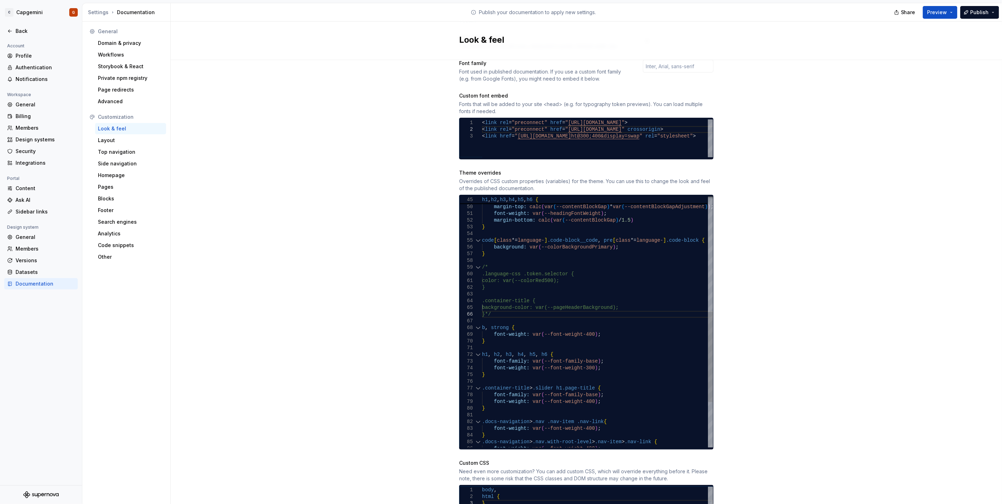
scroll to position [266, 0]
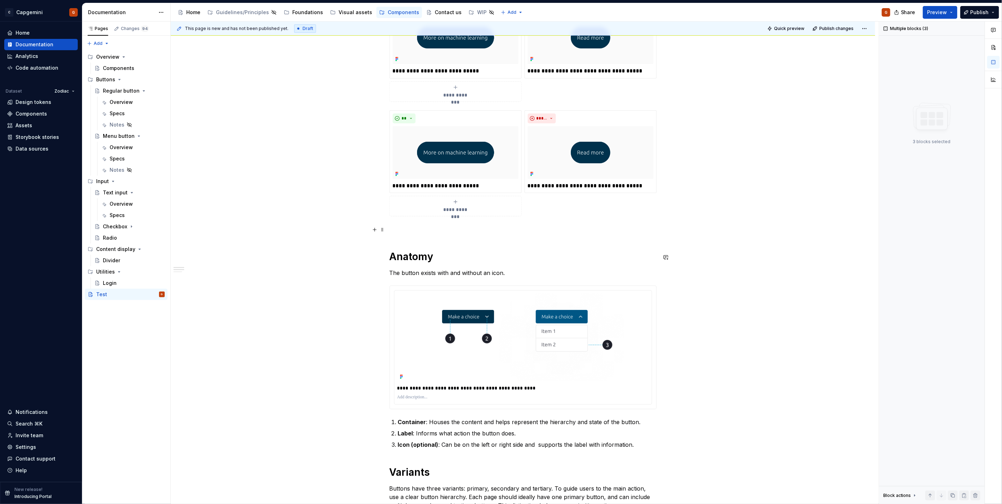
click at [433, 230] on p at bounding box center [523, 229] width 267 height 8
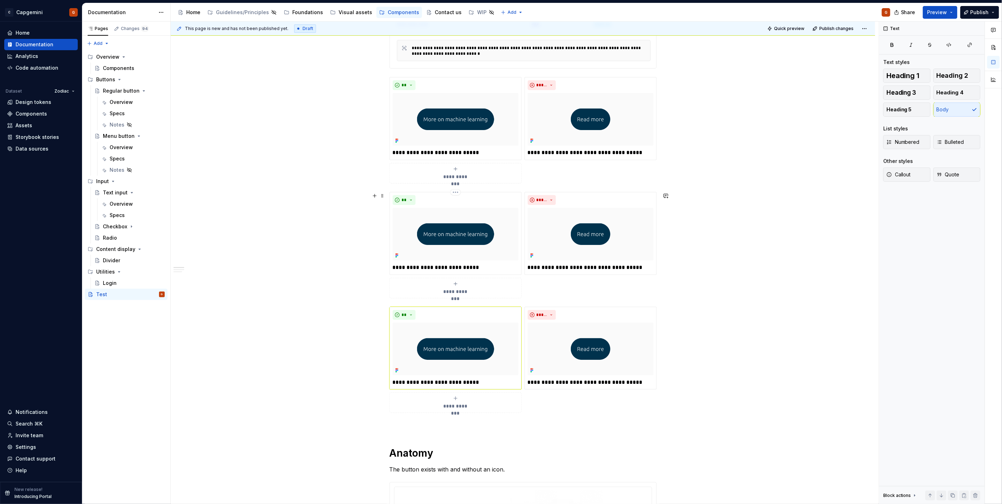
scroll to position [12, 0]
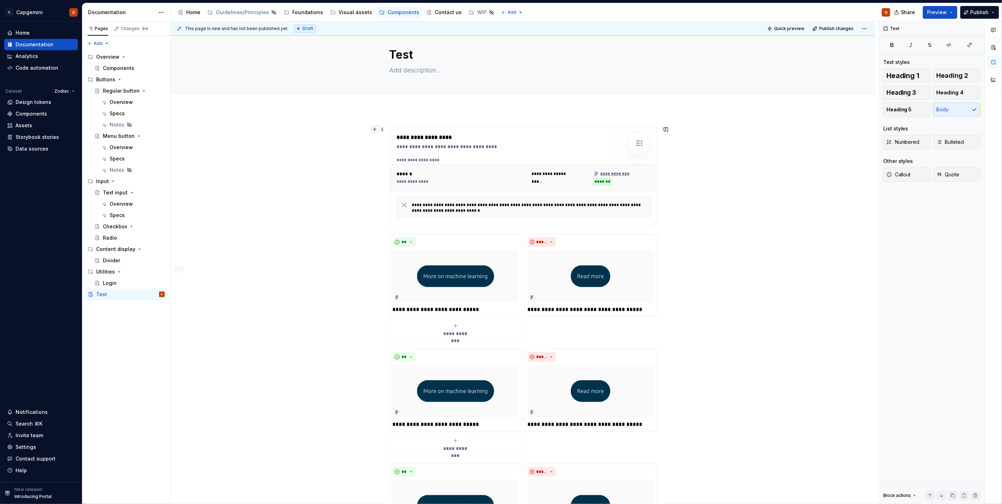
click at [375, 131] on button "button" at bounding box center [375, 129] width 10 height 10
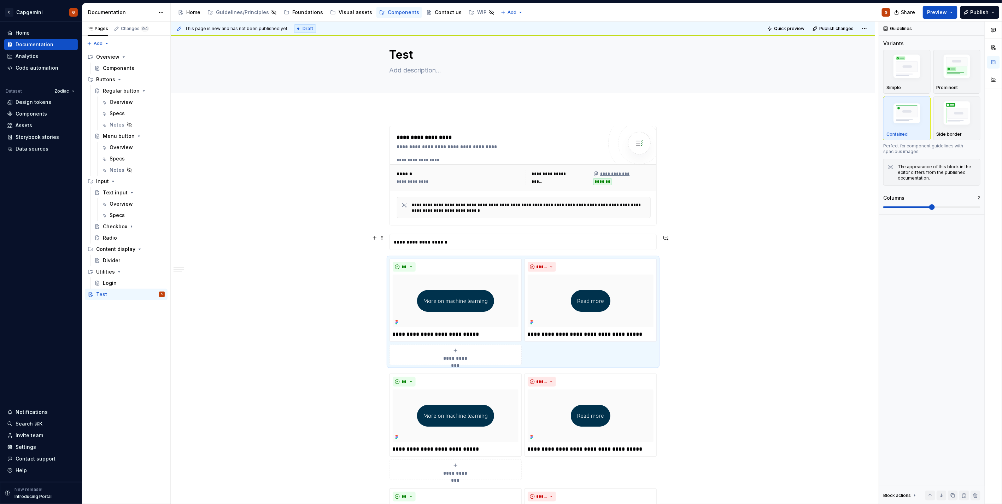
click at [422, 234] on div "**********" at bounding box center [523, 242] width 267 height 16
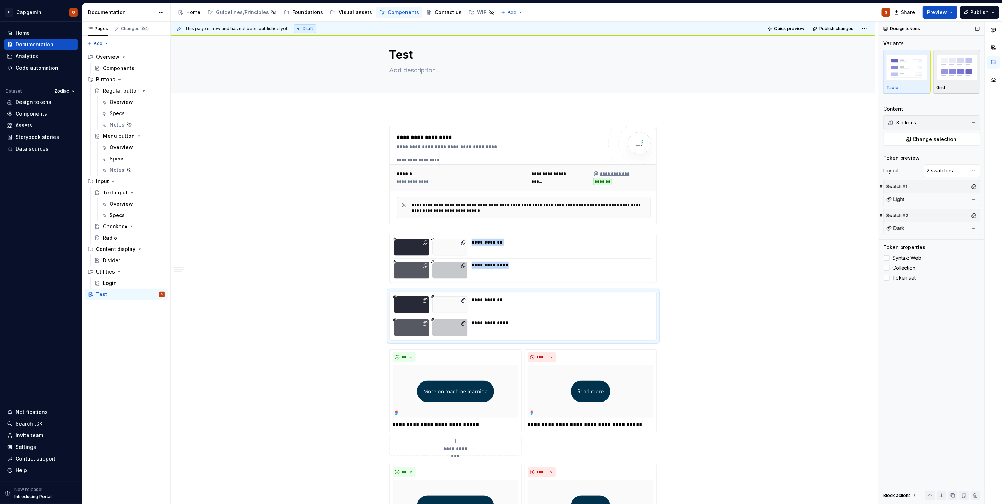
click at [954, 75] on img "button" at bounding box center [957, 67] width 41 height 26
click at [945, 120] on span at bounding box center [931, 118] width 97 height 6
click at [899, 119] on span at bounding box center [931, 118] width 97 height 6
click at [908, 119] on span at bounding box center [931, 118] width 97 height 6
click at [593, 262] on div "**********" at bounding box center [560, 265] width 176 height 7
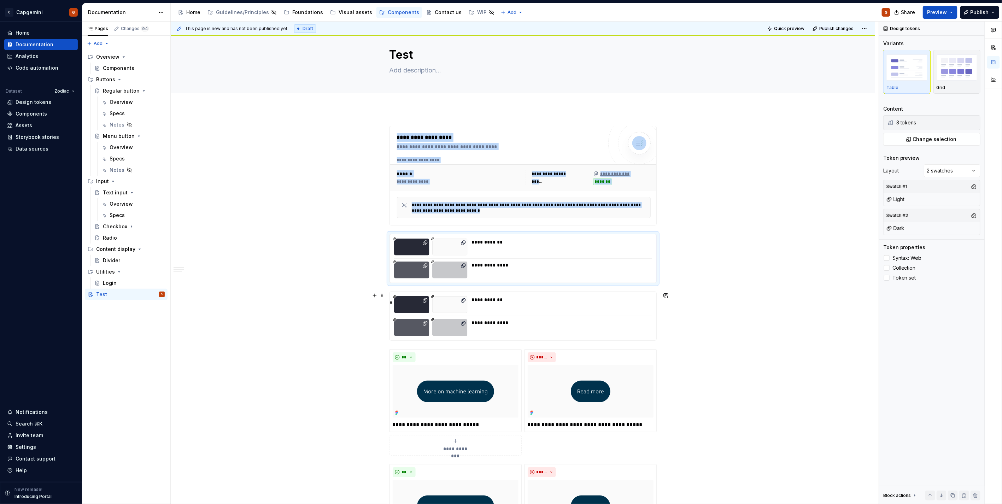
click at [591, 302] on div "**********" at bounding box center [560, 299] width 176 height 7
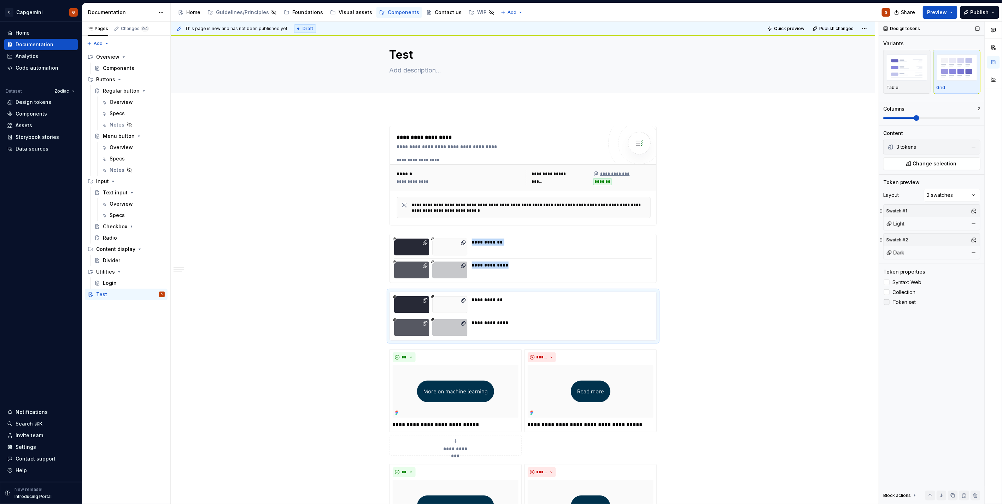
click at [888, 304] on div at bounding box center [887, 302] width 6 height 6
click at [889, 294] on div at bounding box center [887, 293] width 6 height 6
click at [888, 282] on div at bounding box center [887, 283] width 6 height 6
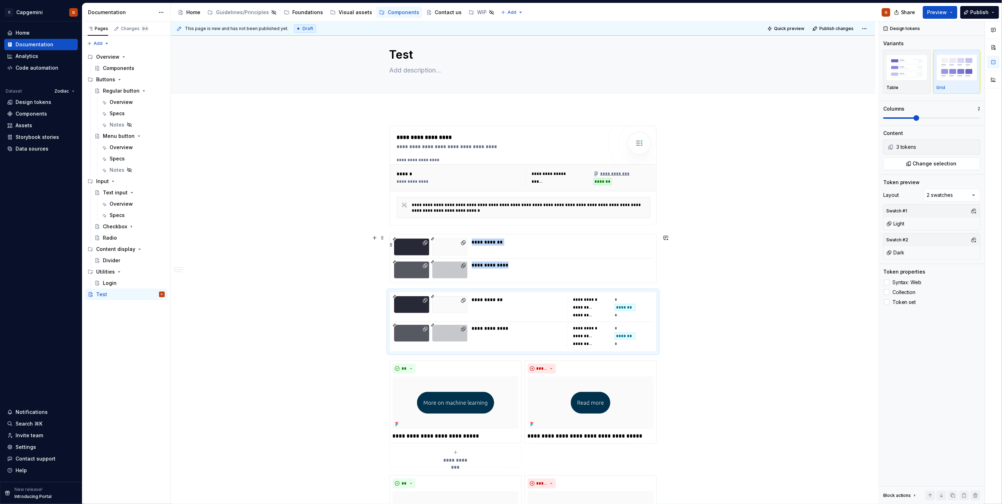
click at [626, 242] on div "**********" at bounding box center [560, 242] width 176 height 7
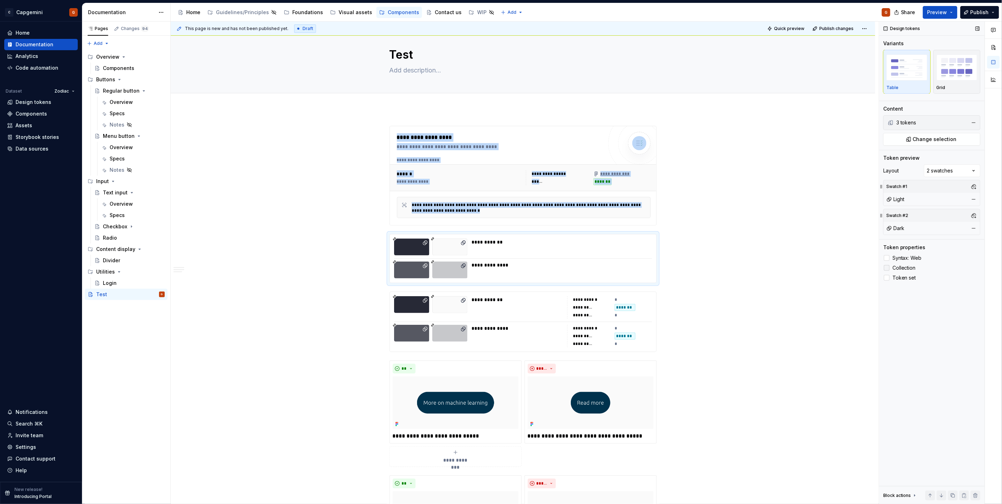
click at [886, 271] on label "Collection" at bounding box center [931, 268] width 97 height 8
click at [886, 264] on label "Collection" at bounding box center [931, 268] width 97 height 8
click at [886, 256] on div at bounding box center [887, 258] width 6 height 6
click at [884, 266] on label "Collection" at bounding box center [931, 268] width 97 height 8
click at [886, 280] on div at bounding box center [887, 278] width 6 height 6
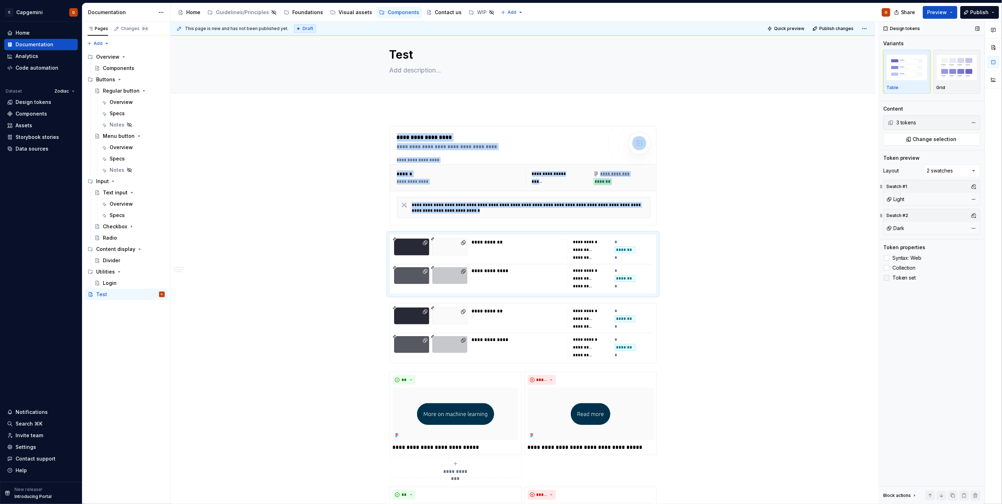
click at [887, 278] on icon at bounding box center [887, 278] width 0 height 0
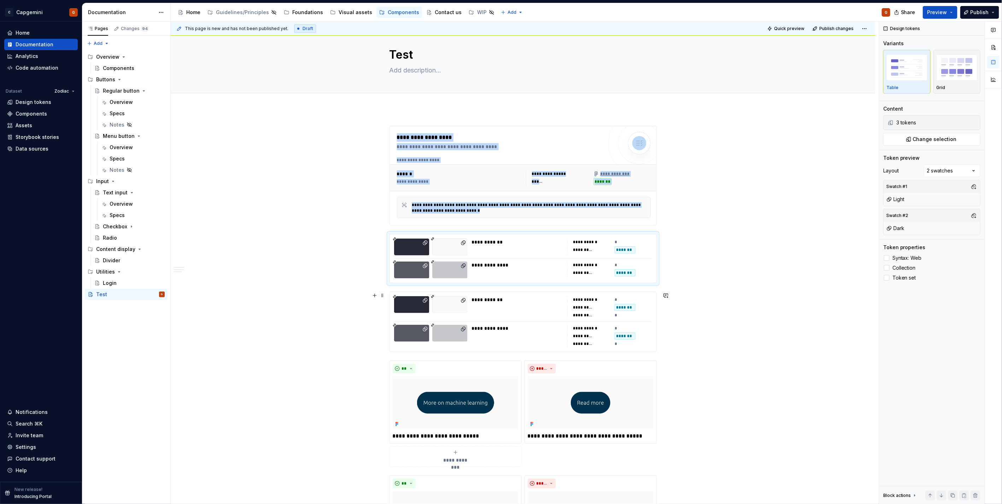
click at [653, 340] on div "**********" at bounding box center [523, 322] width 267 height 60
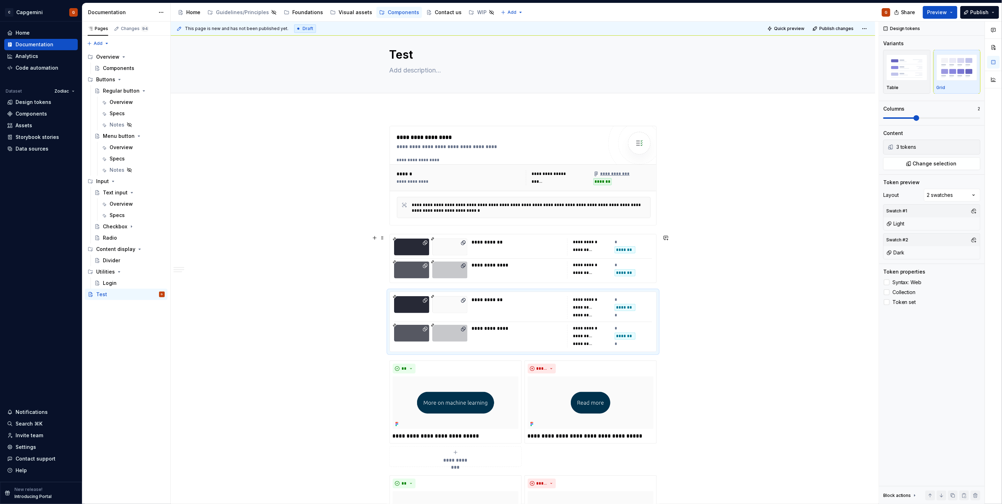
click at [642, 260] on div "**********" at bounding box center [523, 258] width 267 height 48
click at [886, 281] on label "Token set" at bounding box center [931, 278] width 97 height 8
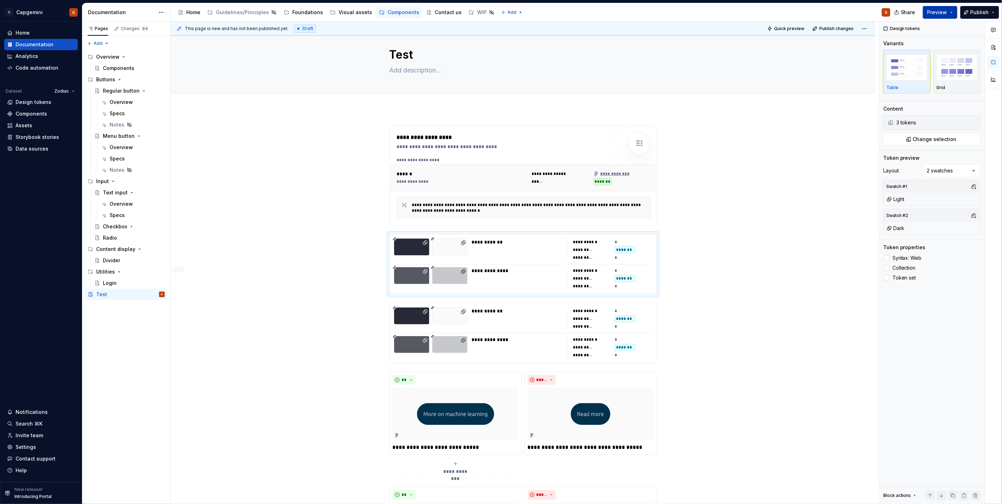
click at [941, 11] on span "Preview" at bounding box center [938, 12] width 20 height 7
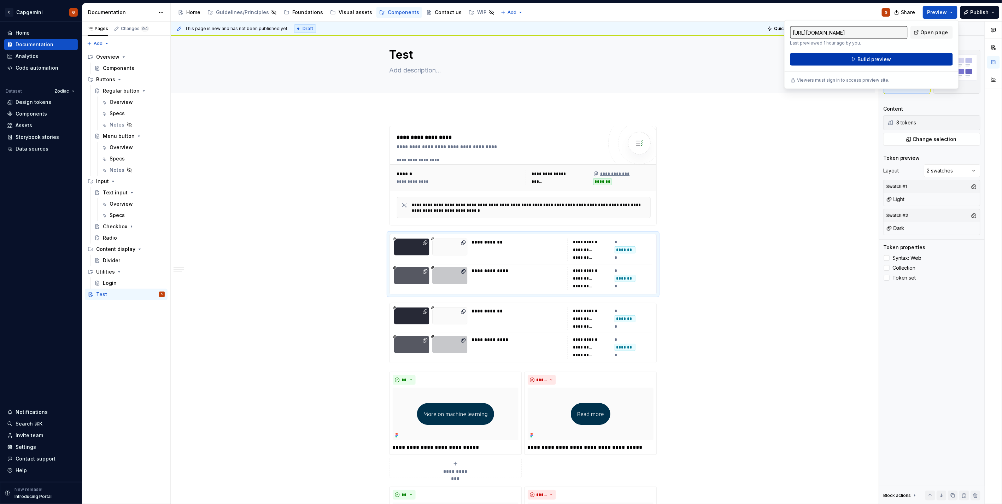
drag, startPoint x: 941, startPoint y: 11, endPoint x: 874, endPoint y: 63, distance: 84.9
click at [874, 63] on button "Build preview" at bounding box center [871, 59] width 163 height 13
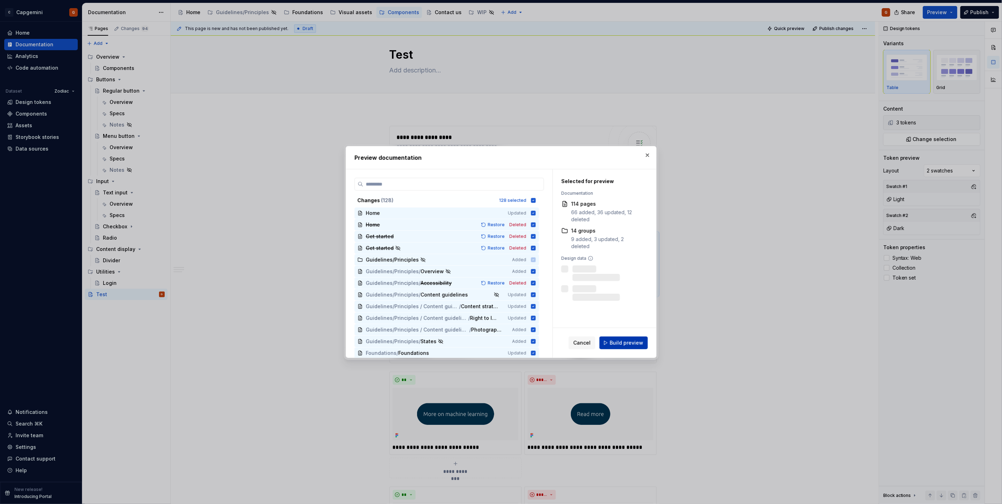
click at [619, 339] on span "Build preview" at bounding box center [627, 342] width 34 height 7
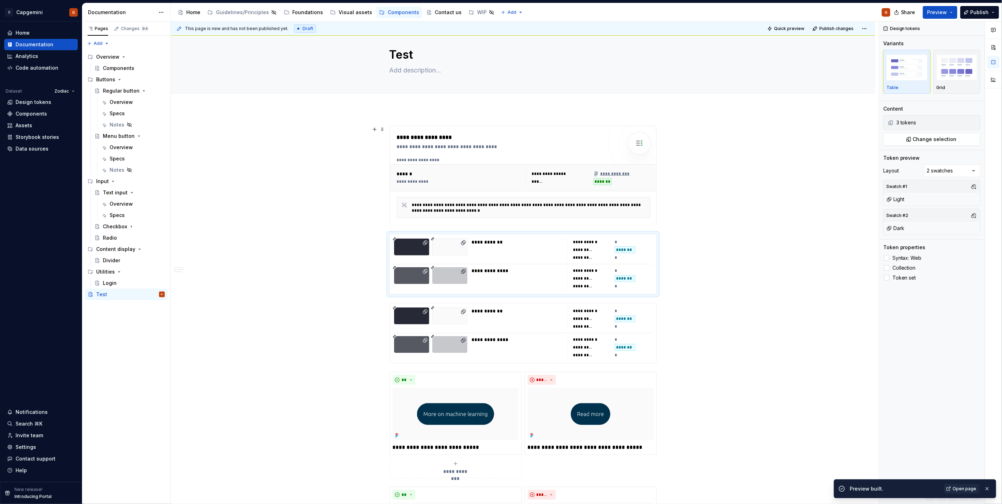
scroll to position [91, 0]
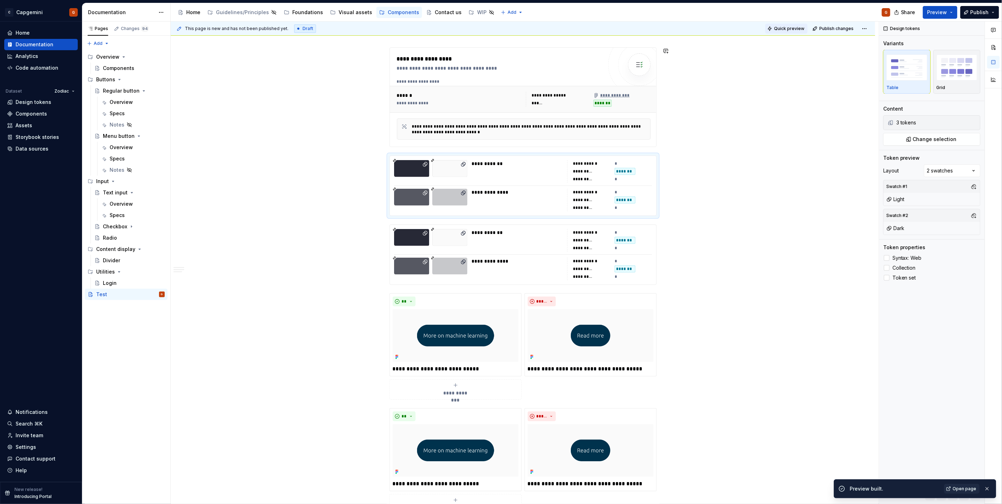
click at [780, 32] on button "Quick preview" at bounding box center [786, 29] width 42 height 10
click at [957, 486] on span "Open page" at bounding box center [965, 487] width 24 height 6
drag, startPoint x: 370, startPoint y: 157, endPoint x: 804, endPoint y: 91, distance: 438.2
click at [370, 157] on button "button" at bounding box center [375, 159] width 10 height 10
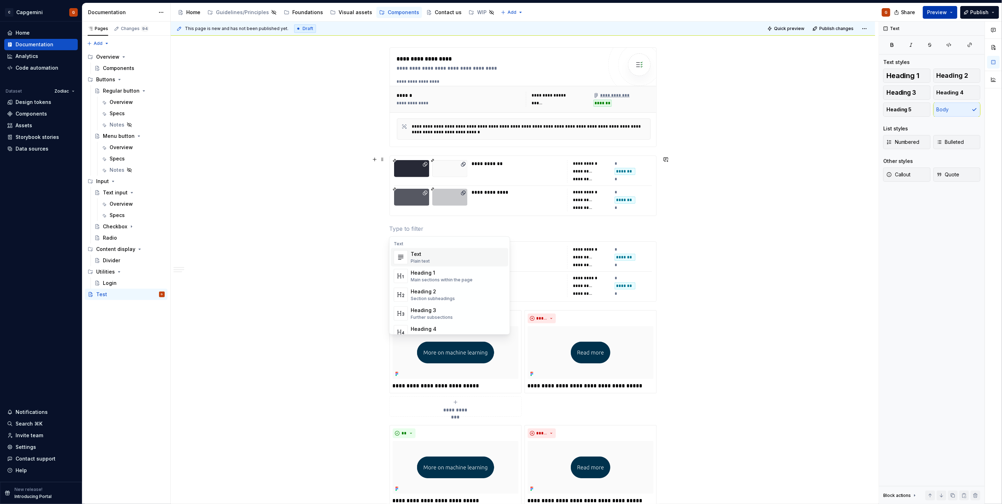
click at [949, 11] on button "Preview" at bounding box center [940, 12] width 35 height 13
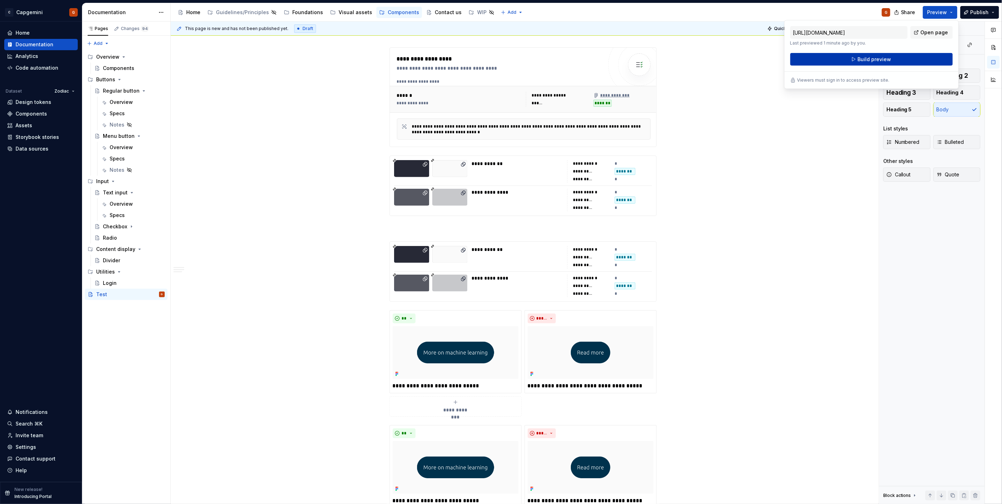
click at [888, 59] on span "Build preview" at bounding box center [875, 59] width 34 height 7
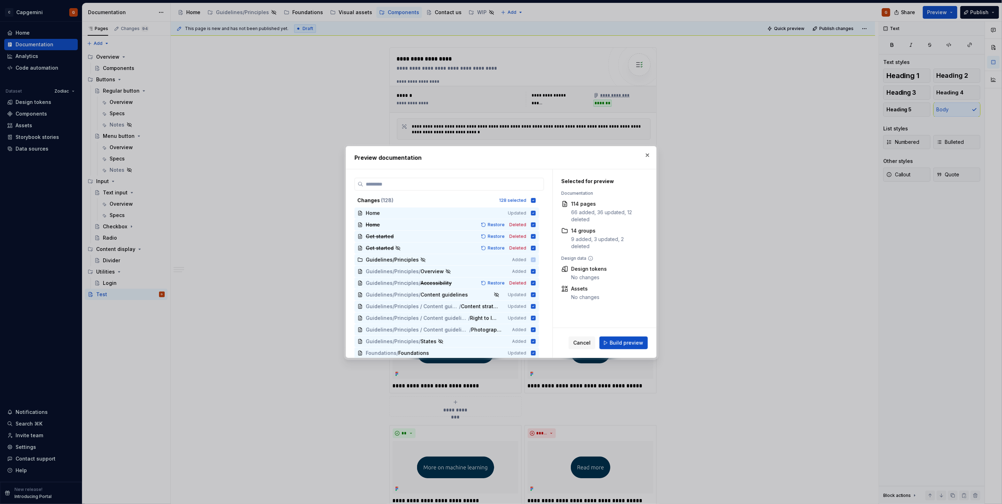
click at [615, 336] on div "Cancel Build preview" at bounding box center [605, 343] width 104 height 30
click at [614, 340] on span "Build preview" at bounding box center [627, 342] width 34 height 7
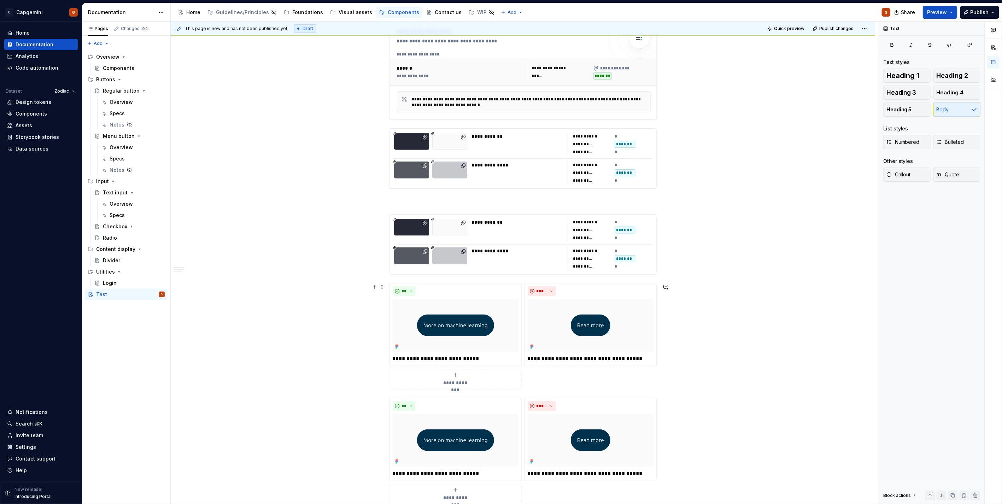
scroll to position [196, 0]
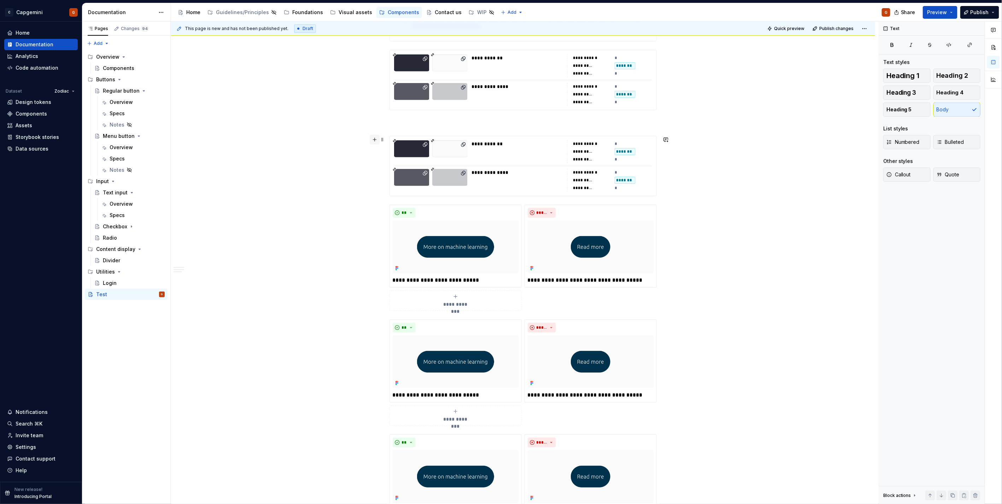
click at [370, 136] on button "button" at bounding box center [375, 140] width 10 height 10
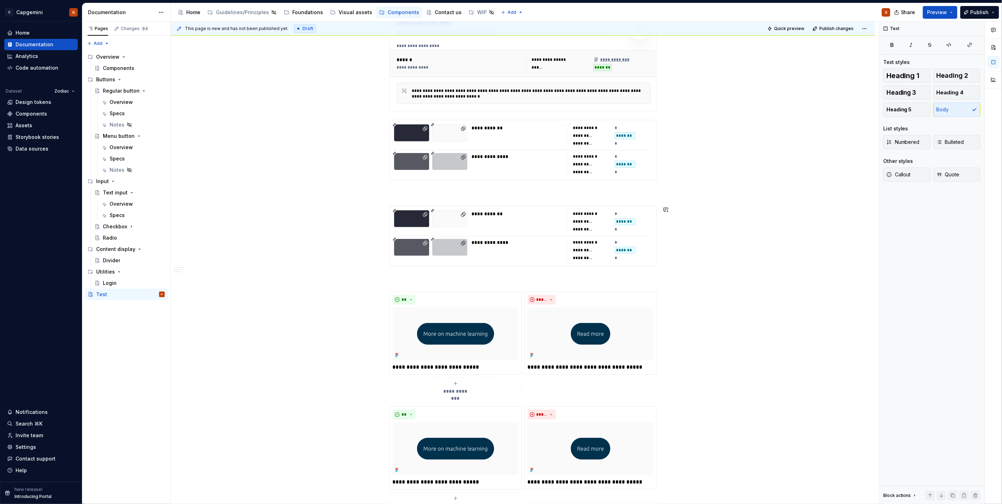
scroll to position [0, 0]
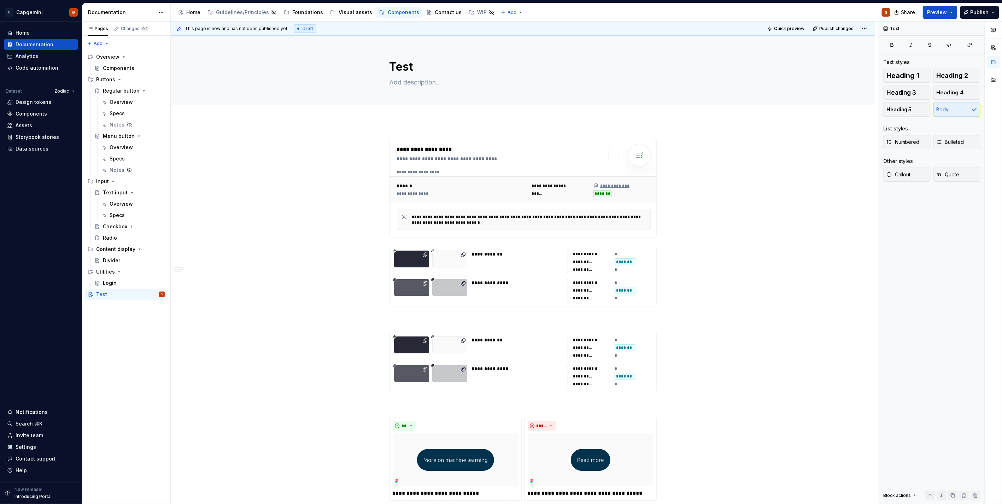
type textarea "*"
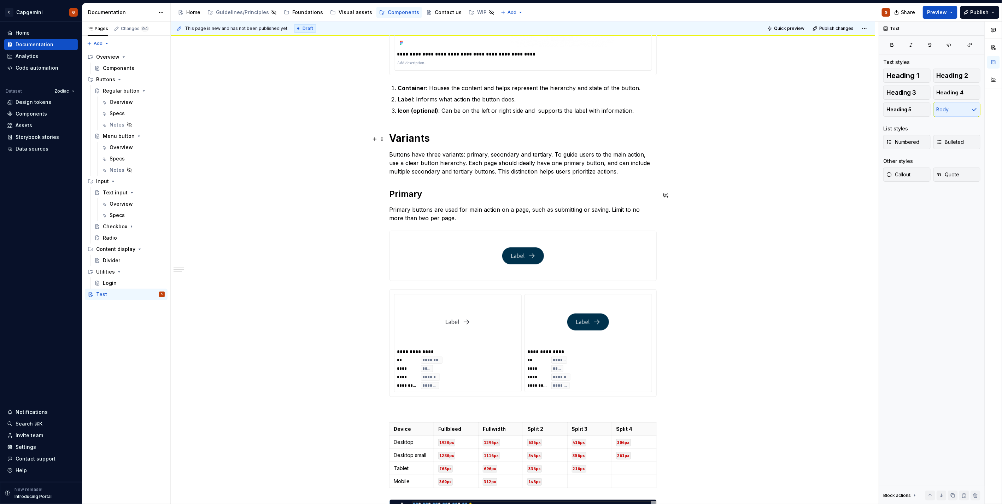
scroll to position [864, 0]
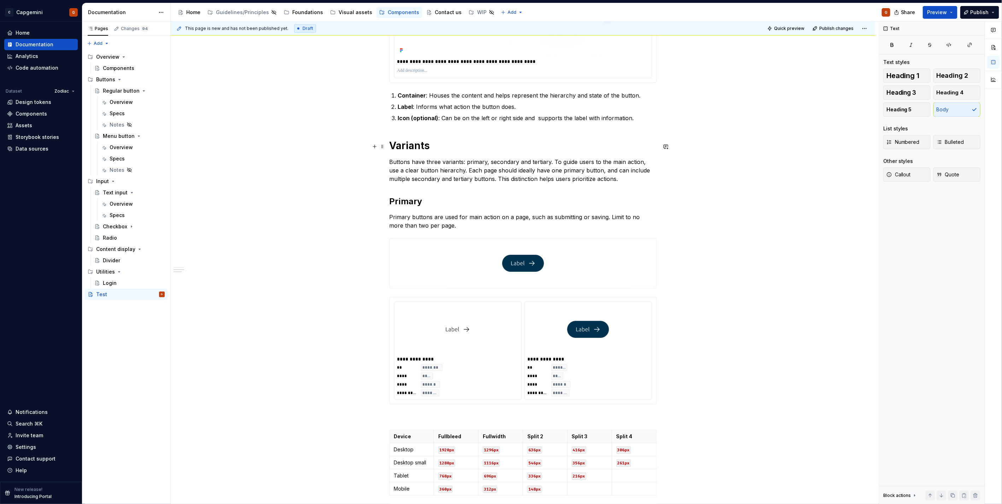
click at [409, 151] on h1 "Variants" at bounding box center [523, 145] width 267 height 13
click at [414, 202] on h2 "Primary" at bounding box center [523, 201] width 267 height 11
click at [390, 203] on h2 "Primary" at bounding box center [523, 201] width 267 height 11
click at [461, 228] on p "Primary buttons are used for main action on a page, such as submitting or savin…" at bounding box center [523, 221] width 267 height 17
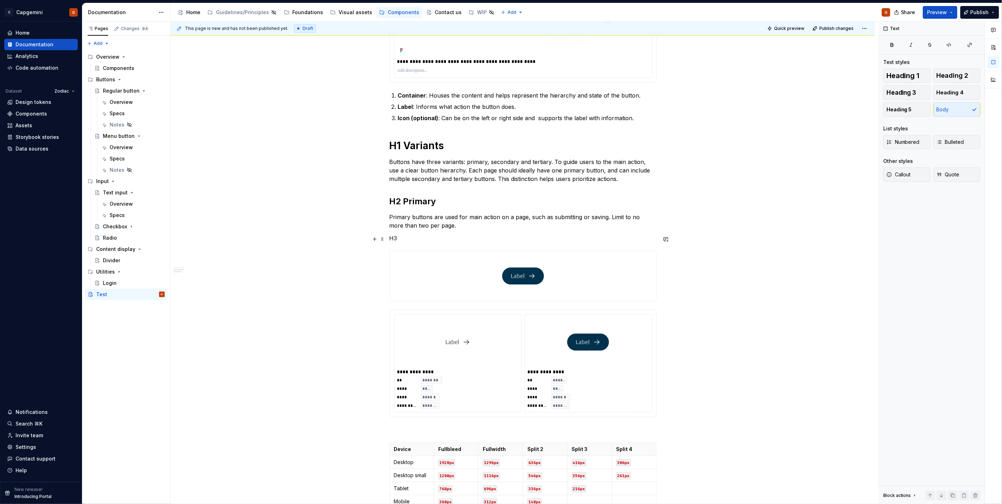
click at [393, 239] on p "H3" at bounding box center [523, 238] width 267 height 8
click at [906, 97] on button "Heading 3" at bounding box center [906, 93] width 47 height 14
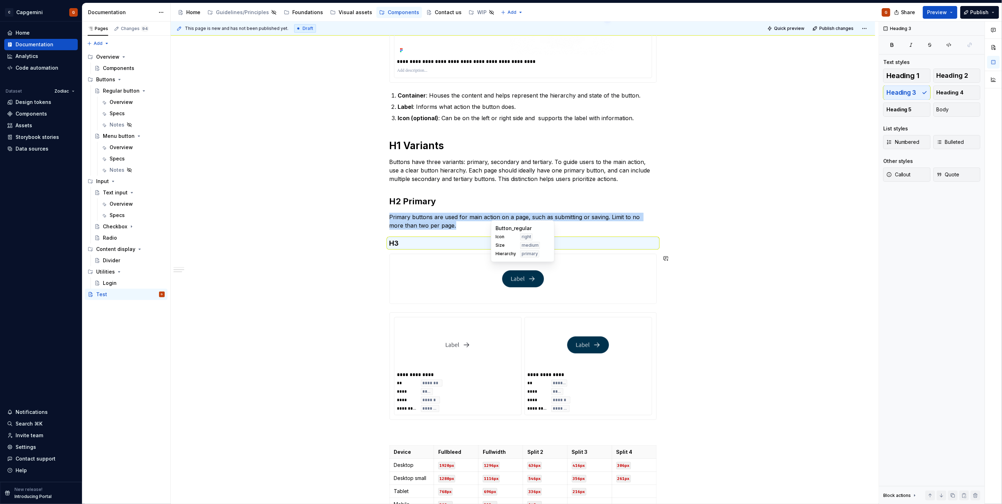
click at [433, 248] on h3 "H3" at bounding box center [523, 243] width 267 height 10
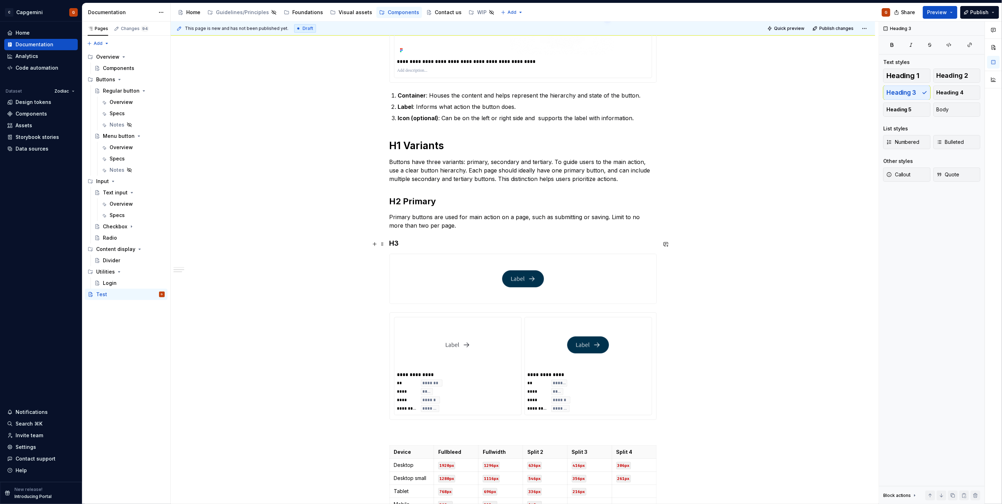
click at [430, 245] on h3 "H3" at bounding box center [523, 243] width 267 height 10
click at [428, 243] on h3 "H3 This is an H3" at bounding box center [523, 243] width 267 height 10
click at [403, 243] on h3 "H3 This is an H3" at bounding box center [523, 243] width 267 height 10
click at [403, 244] on h3 "H3 This is an H3" at bounding box center [523, 243] width 267 height 10
drag, startPoint x: 402, startPoint y: 245, endPoint x: 394, endPoint y: 245, distance: 7.8
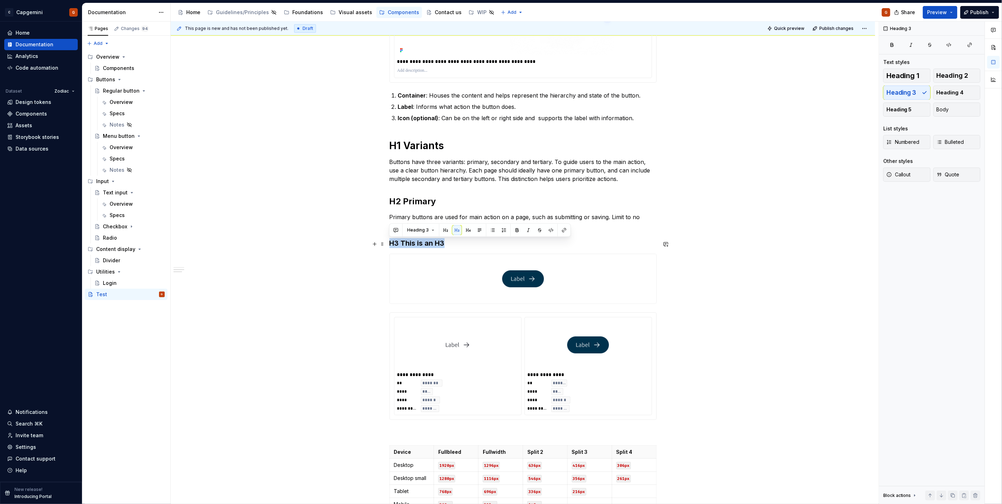
click at [394, 245] on h3 "H3 This is an H3" at bounding box center [523, 243] width 267 height 10
click at [397, 243] on h3 "H3 This is an H3" at bounding box center [523, 243] width 267 height 10
click at [399, 243] on h3 "H3 This is an H3" at bounding box center [523, 243] width 267 height 10
click at [402, 244] on h3 "This is an H3" at bounding box center [523, 243] width 267 height 10
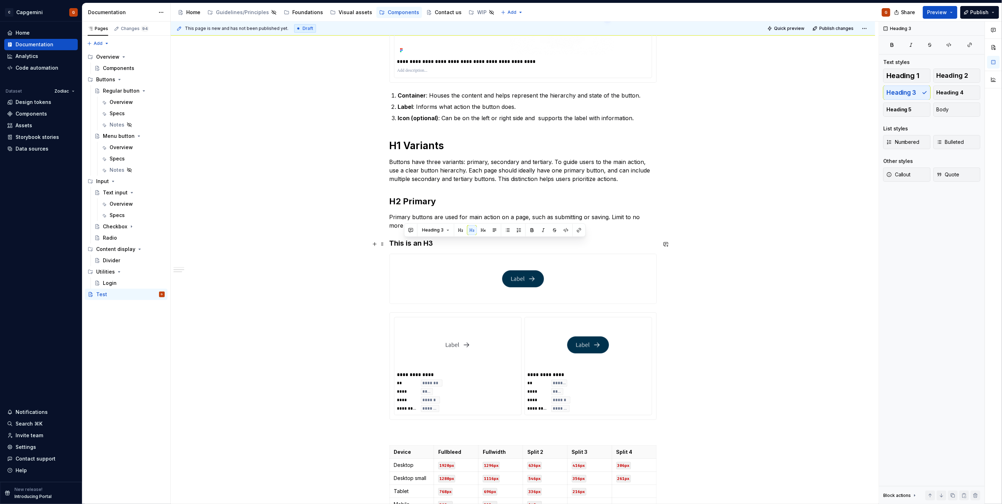
click at [416, 243] on h3 "This is an H3" at bounding box center [523, 243] width 267 height 10
copy h3 "This is an H3"
click at [406, 199] on h2 "H2 Primary" at bounding box center [523, 201] width 267 height 11
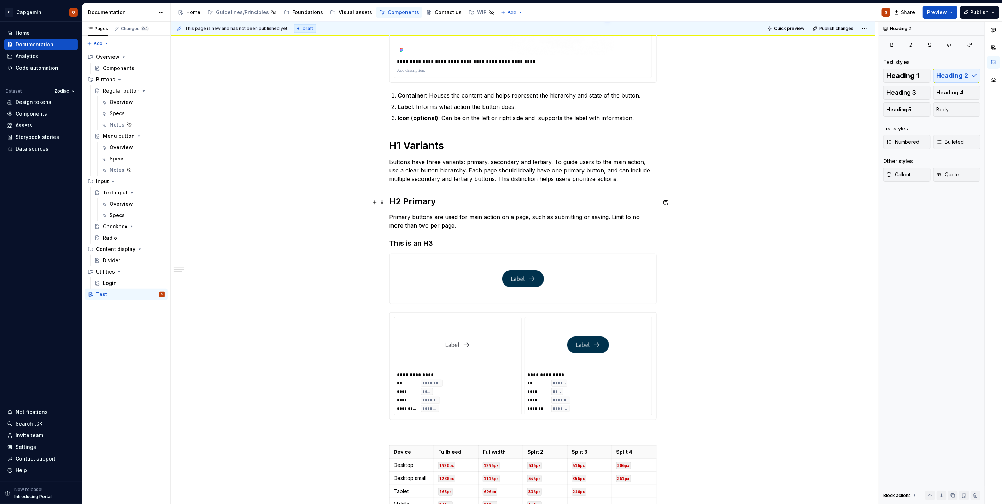
click at [406, 199] on h2 "H2 Primary" at bounding box center [523, 201] width 267 height 11
click at [445, 202] on h2 "This is an H3" at bounding box center [523, 201] width 267 height 11
click at [425, 145] on h1 "H1 Variants" at bounding box center [523, 145] width 267 height 13
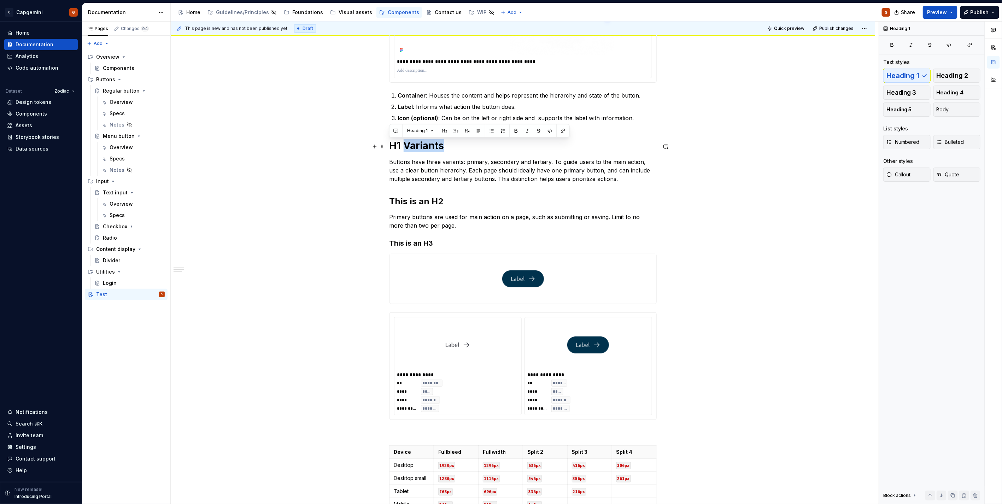
click at [425, 145] on h1 "H1 Variants" at bounding box center [523, 145] width 267 height 13
click at [425, 241] on h3 "This is an H3" at bounding box center [523, 243] width 267 height 10
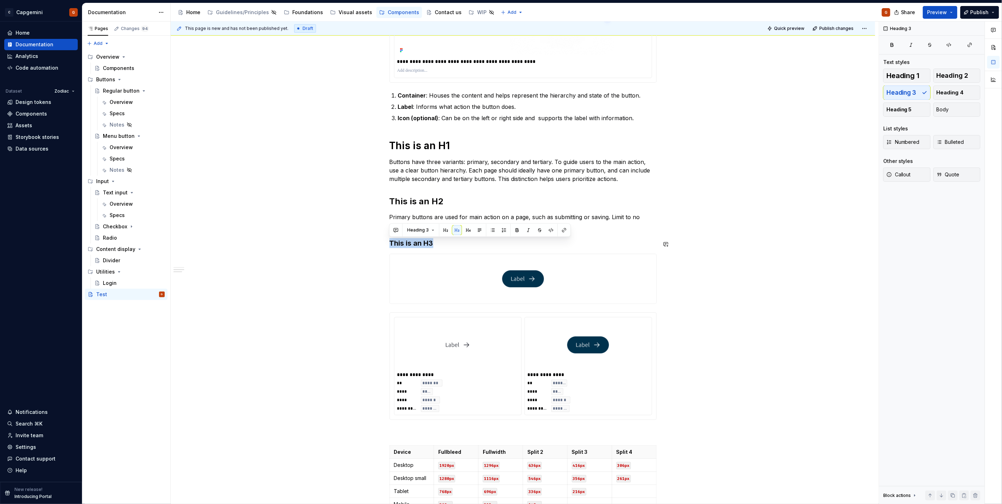
copy h3 "This is an H3"
click at [451, 245] on h3 "This is an H3" at bounding box center [523, 243] width 267 height 10
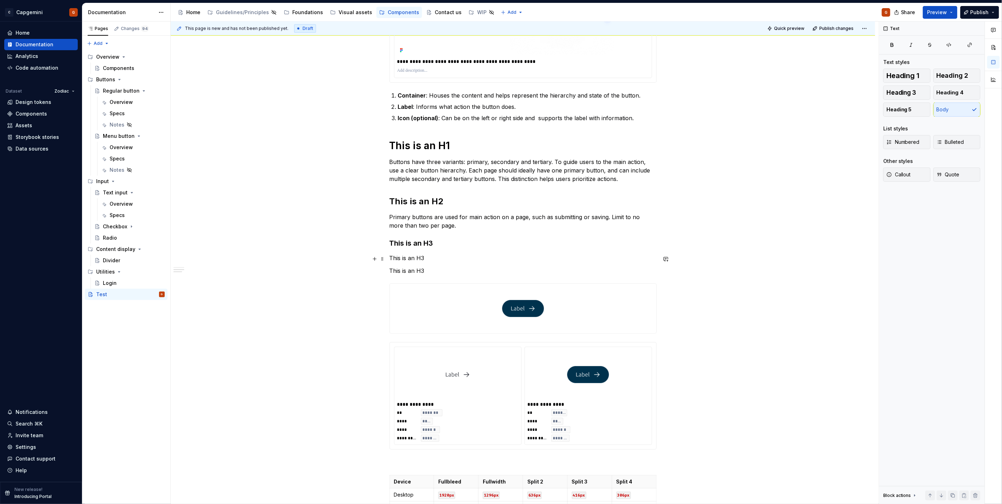
click at [436, 259] on p "This is an H3" at bounding box center [523, 258] width 267 height 8
click at [413, 254] on div "**********" at bounding box center [523, 22] width 267 height 1497
click at [426, 227] on p "Primary buttons are used for main action on a page, such as submitting or savin…" at bounding box center [523, 221] width 267 height 17
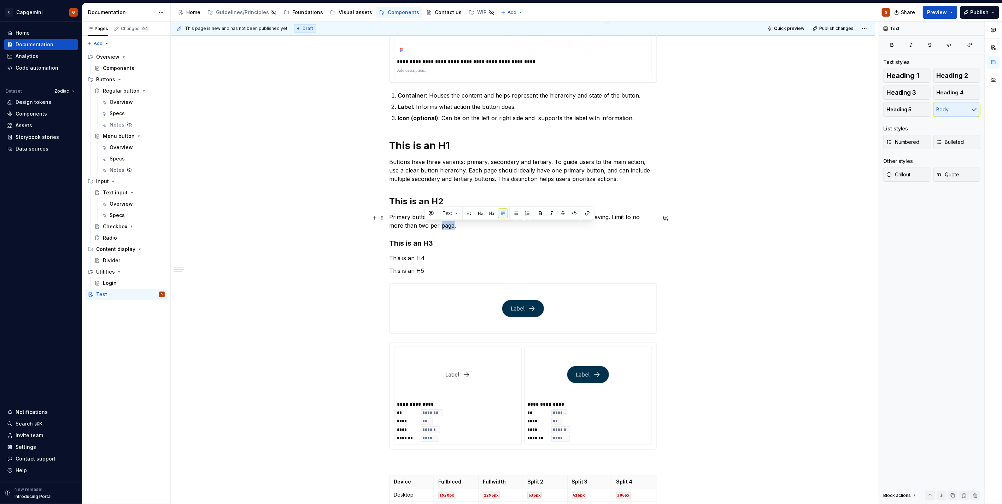
click at [426, 227] on p "Primary buttons are used for main action on a page, such as submitting or savin…" at bounding box center [523, 221] width 267 height 17
copy p "Primary buttons are used for main action on a page, such as submitting or savin…"
click at [446, 245] on h3 "This is an H3" at bounding box center [523, 243] width 267 height 10
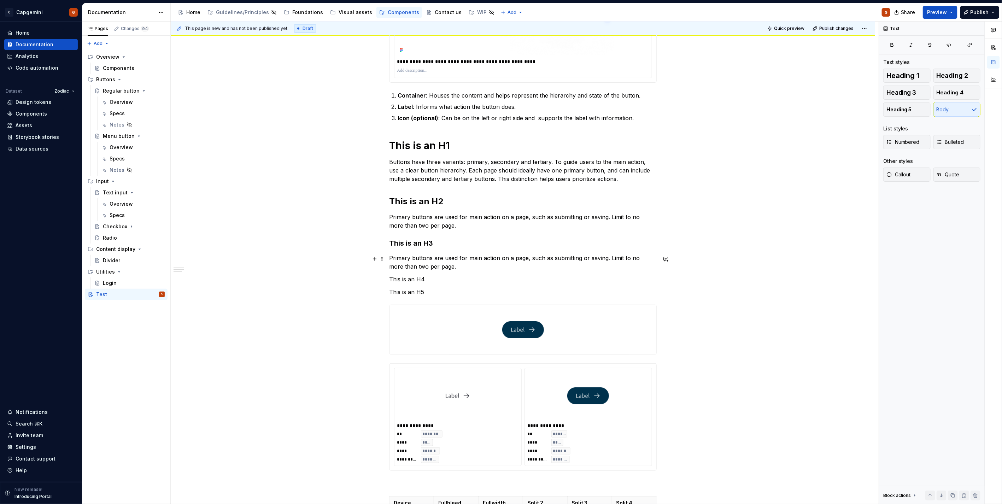
click at [419, 260] on p "Primary buttons are used for main action on a page, such as submitting or savin…" at bounding box center [523, 262] width 267 height 17
copy p "Primary buttons are used for main action on a page, such as submitting or savin…"
click at [429, 278] on p "This is an H4" at bounding box center [523, 279] width 267 height 8
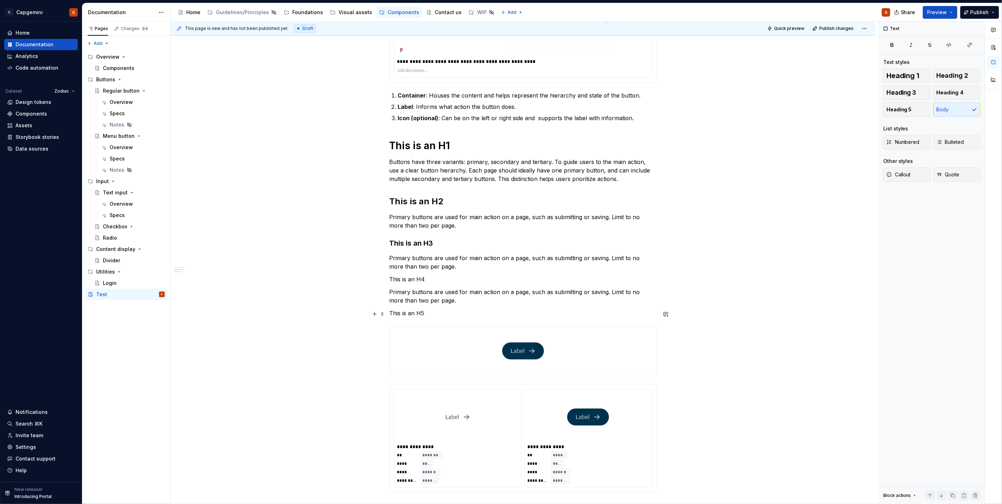
click at [432, 316] on p "This is an H5" at bounding box center [523, 313] width 267 height 8
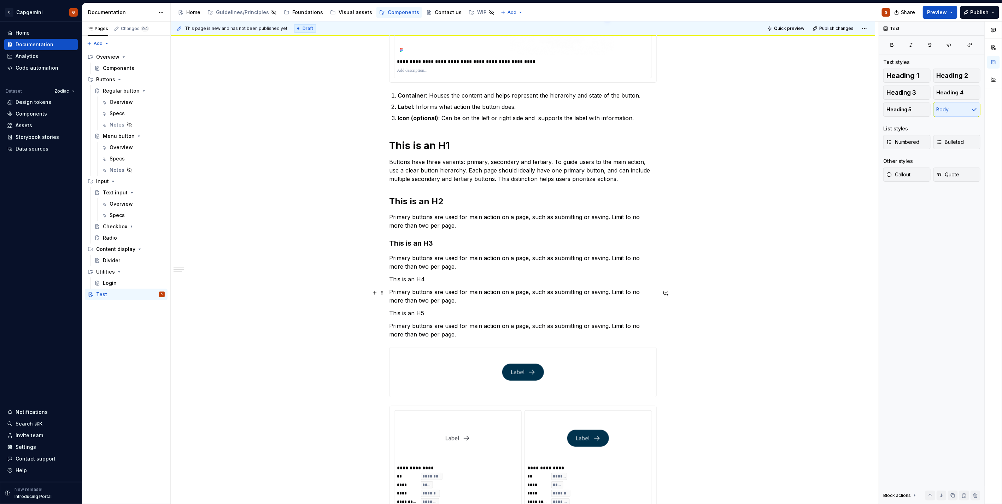
click at [435, 294] on p "Primary buttons are used for main action on a page, such as submitting or savin…" at bounding box center [523, 296] width 267 height 17
click at [422, 303] on p "Primary buttons are used for main action on a page, such as submitting or savin…" at bounding box center [523, 296] width 267 height 17
click at [414, 320] on div "**********" at bounding box center [523, 54] width 267 height 1560
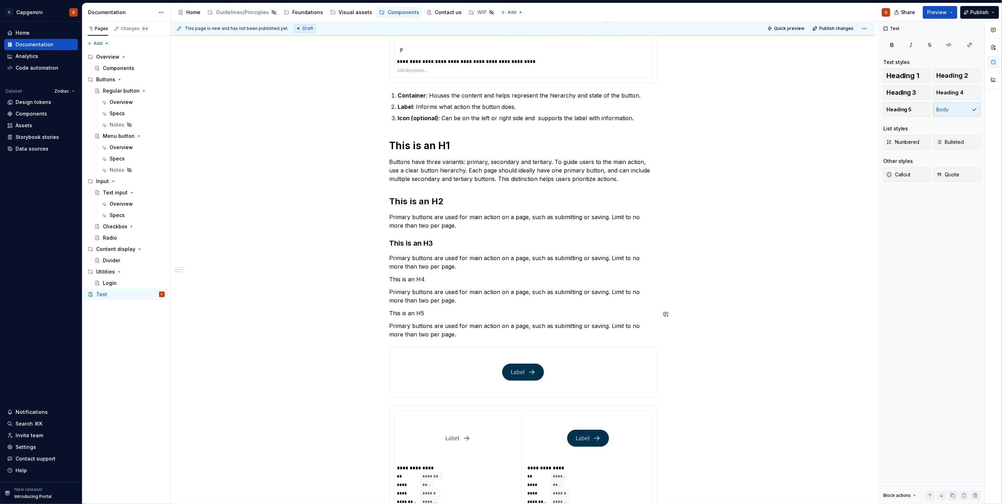
click at [414, 316] on p "This is an H5" at bounding box center [523, 313] width 267 height 8
click at [903, 110] on span "Heading 5" at bounding box center [899, 109] width 25 height 7
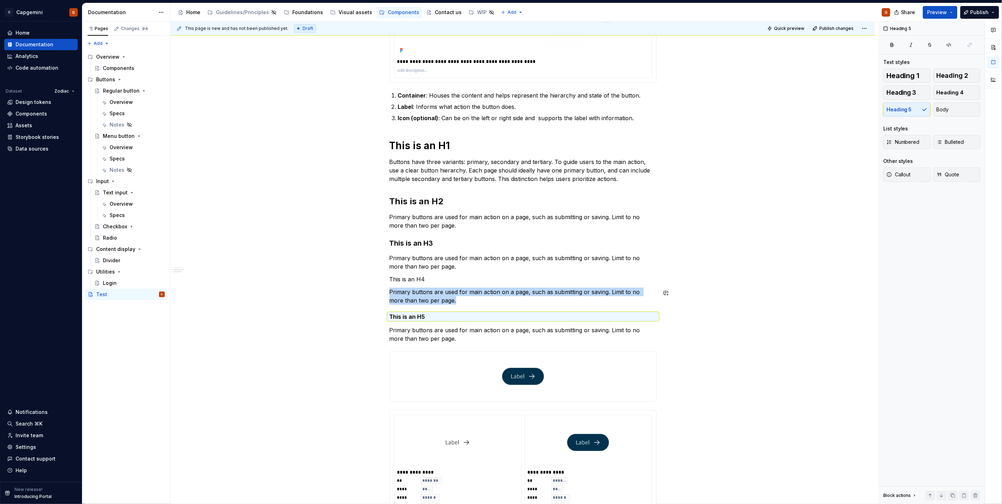
click at [404, 283] on p "This is an H4" at bounding box center [523, 279] width 267 height 8
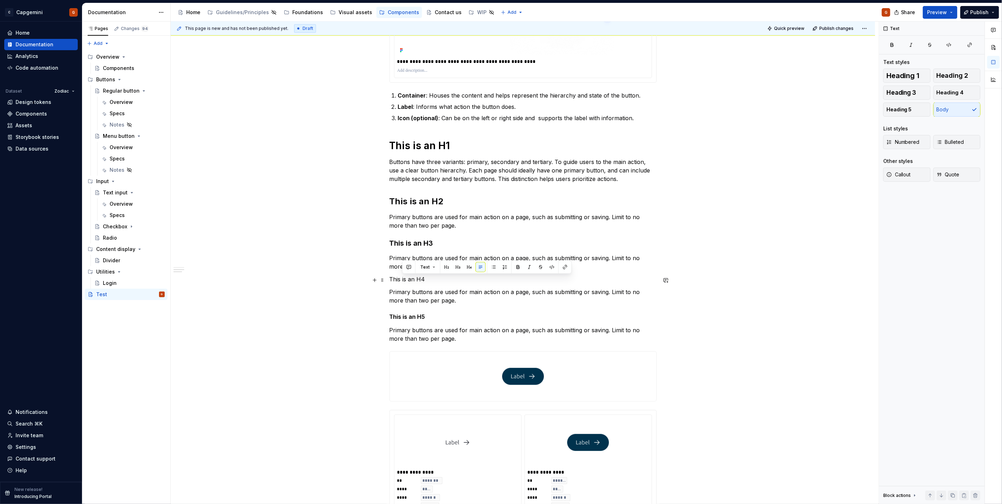
click at [404, 283] on p "This is an H4" at bounding box center [523, 279] width 267 height 8
drag, startPoint x: 951, startPoint y: 97, endPoint x: 945, endPoint y: 99, distance: 7.0
click at [951, 97] on button "Heading 4" at bounding box center [957, 93] width 47 height 14
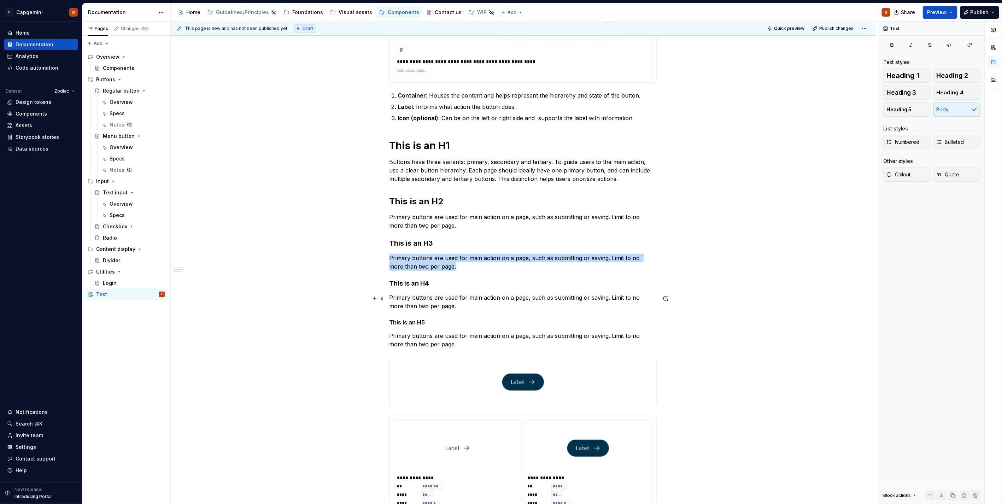
click at [531, 299] on p "Primary buttons are used for main action on a page, such as submitting or savin…" at bounding box center [523, 301] width 267 height 17
click at [659, 182] on div "**********" at bounding box center [523, 130] width 705 height 1747
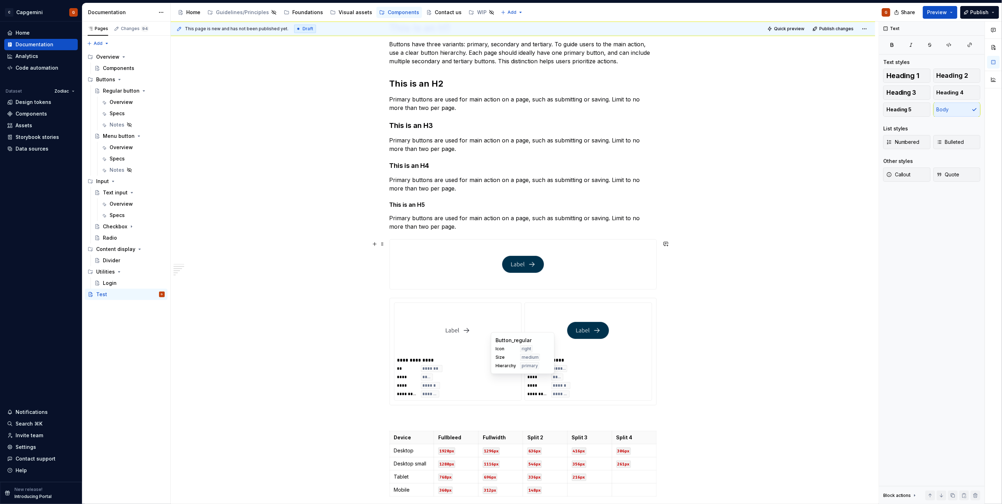
scroll to position [825, 0]
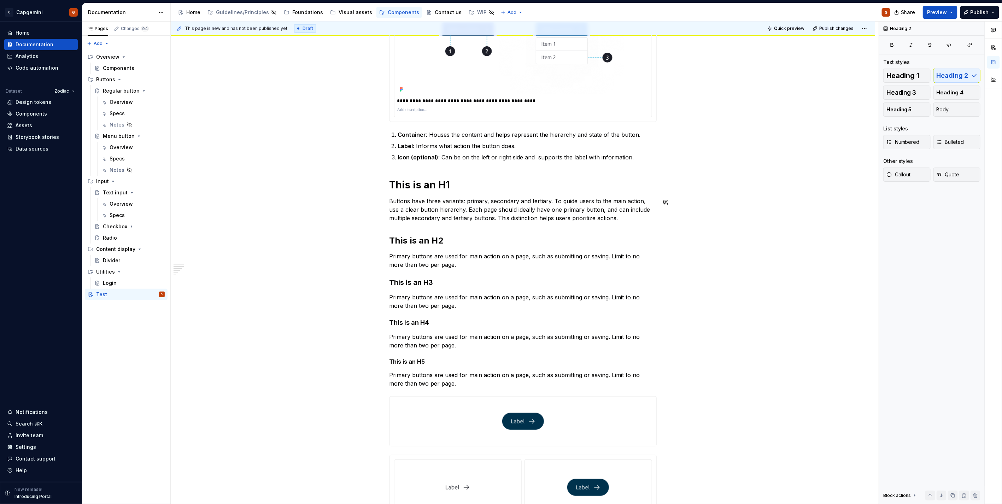
click at [400, 231] on div "**********" at bounding box center [523, 98] width 267 height 1570
click at [404, 225] on div "**********" at bounding box center [523, 98] width 267 height 1570
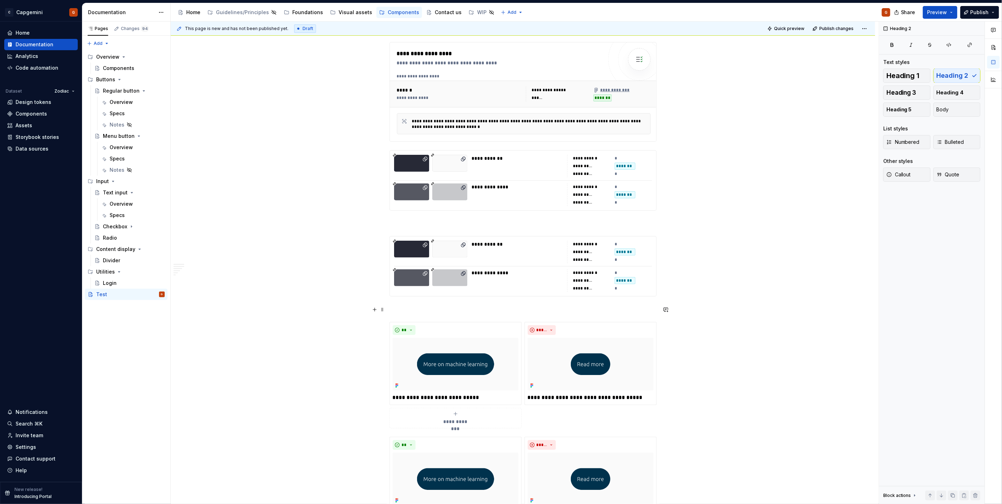
scroll to position [118, 0]
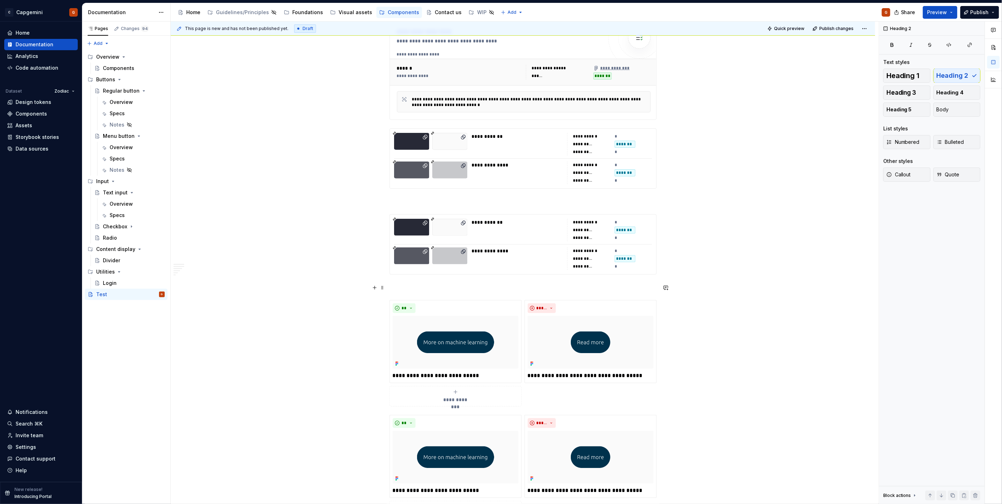
click at [405, 285] on p at bounding box center [523, 287] width 267 height 8
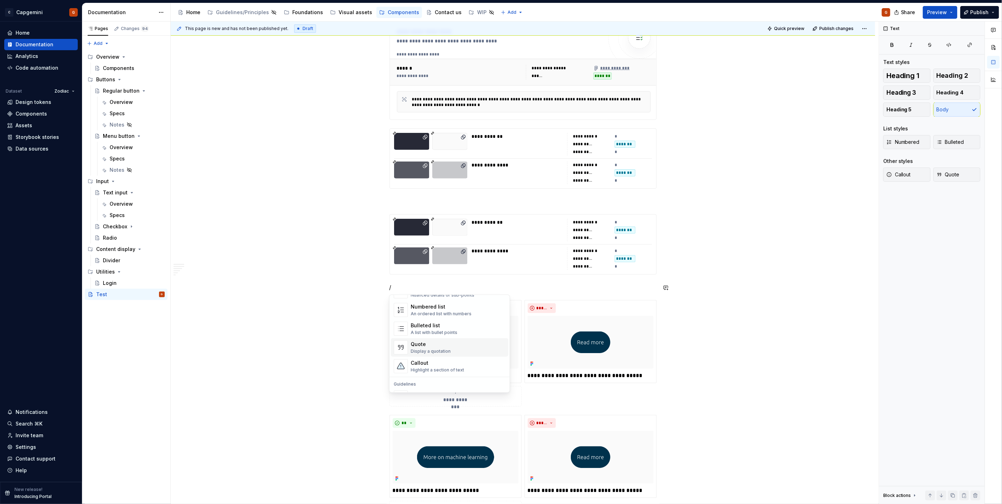
scroll to position [157, 0]
click at [447, 320] on div "Callout" at bounding box center [437, 323] width 53 height 7
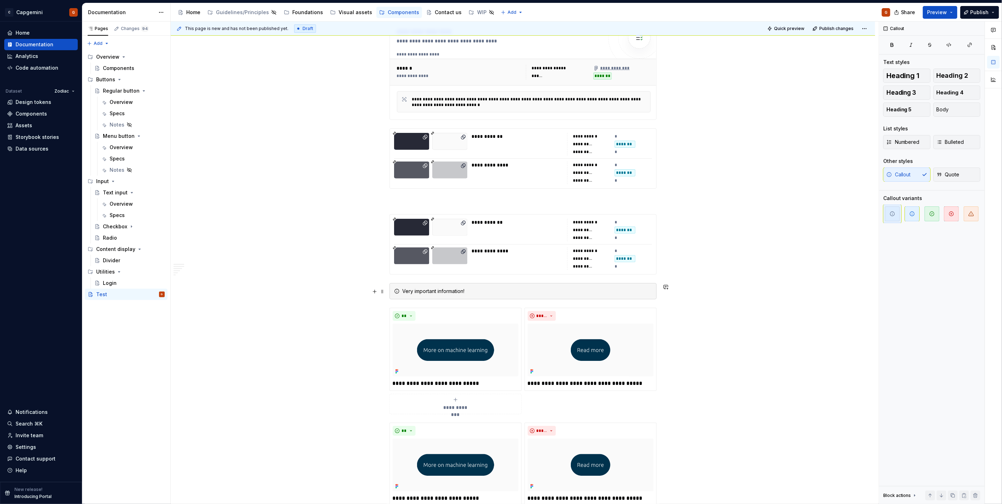
click at [444, 291] on div "Very important information!" at bounding box center [528, 291] width 250 height 7
copy div "Very important information!"
click at [507, 299] on div "Very important information!" at bounding box center [523, 291] width 267 height 16
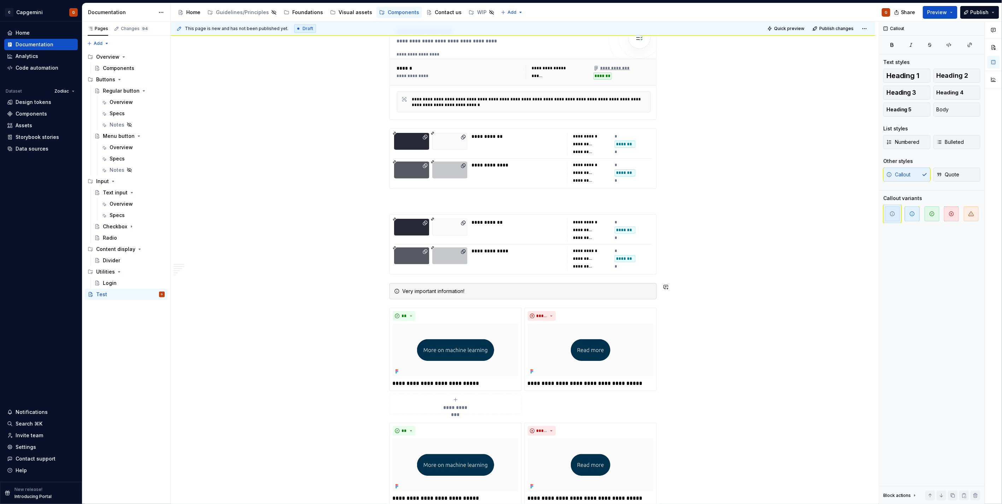
click at [521, 291] on div "Very important information!" at bounding box center [528, 291] width 250 height 7
click at [658, 299] on div "**********" at bounding box center [525, 263] width 708 height 483
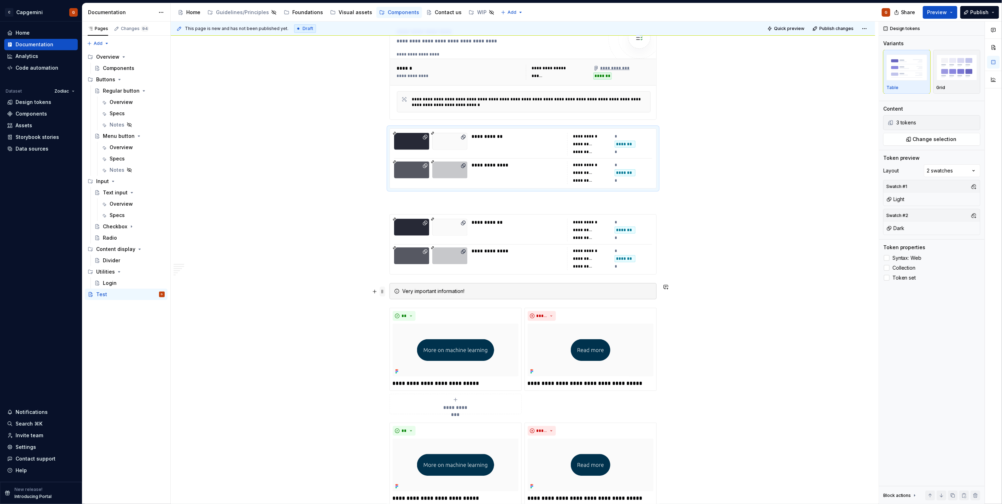
click at [380, 292] on span at bounding box center [383, 292] width 6 height 10
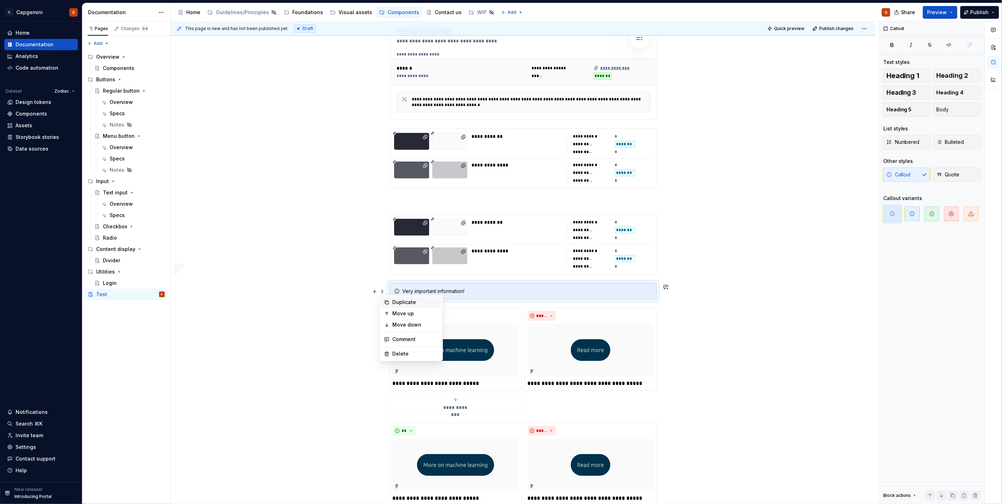
click at [409, 299] on div "Duplicate" at bounding box center [415, 302] width 46 height 7
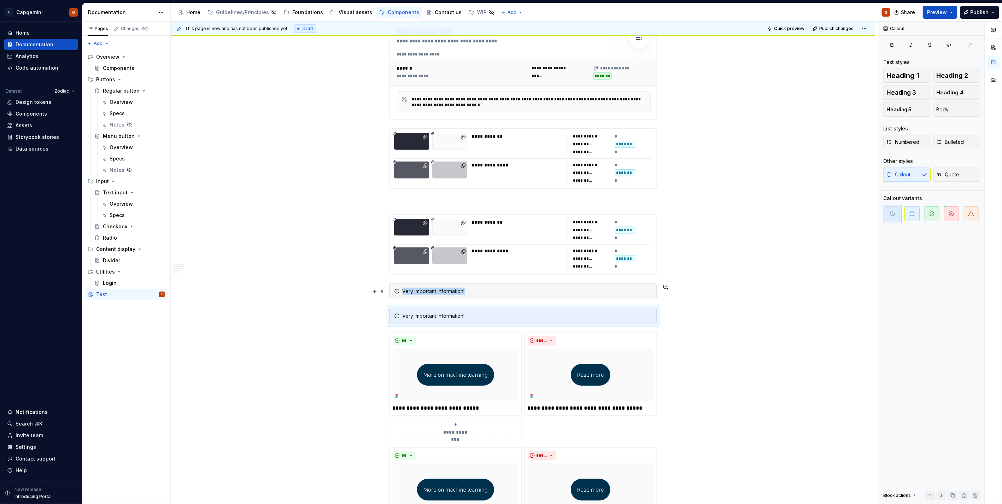
click at [413, 292] on div "Very important information!" at bounding box center [528, 291] width 250 height 7
click at [412, 313] on div "Very important information!" at bounding box center [528, 316] width 250 height 7
click at [383, 316] on span at bounding box center [383, 316] width 6 height 10
click at [409, 329] on div "Duplicate" at bounding box center [415, 326] width 46 height 7
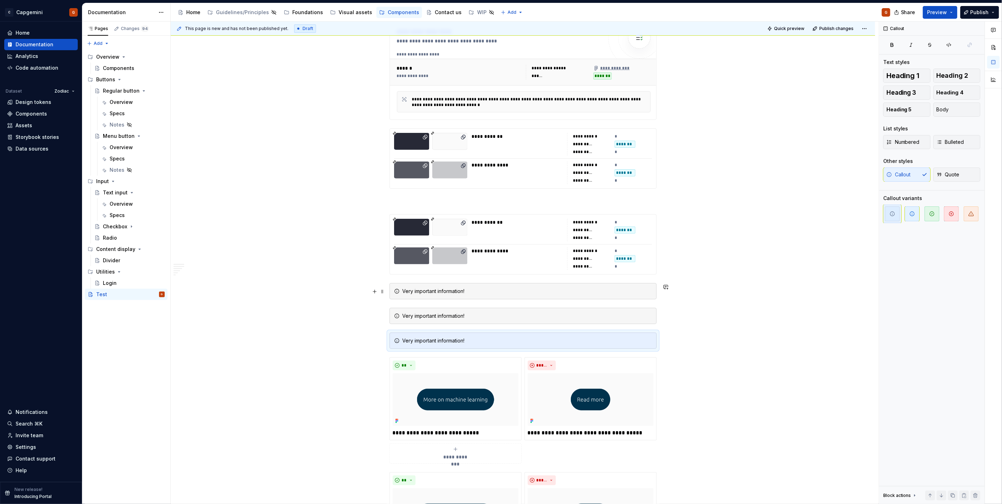
click at [478, 292] on div "Very important information!" at bounding box center [528, 291] width 250 height 7
click at [973, 174] on button "Quote" at bounding box center [957, 175] width 47 height 14
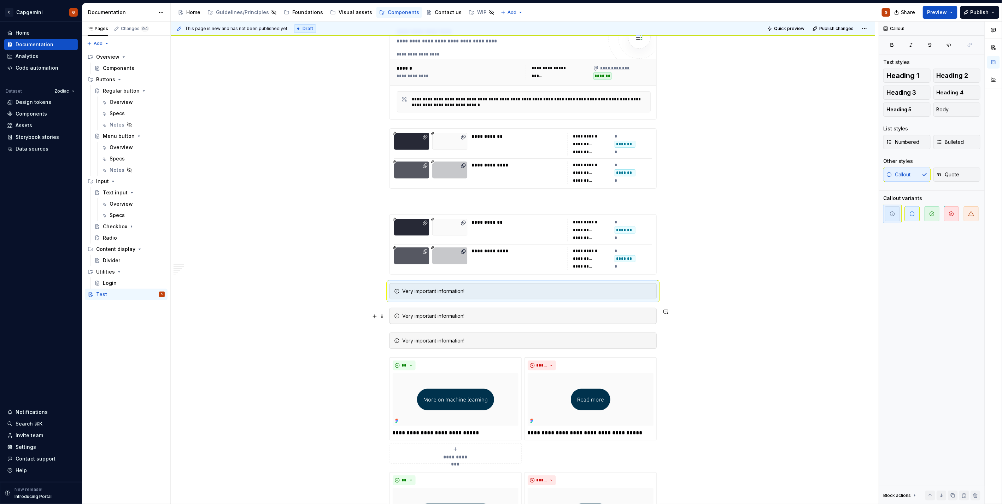
click at [554, 317] on div "Very important information!" at bounding box center [528, 316] width 250 height 7
click at [912, 212] on icon "button" at bounding box center [913, 214] width 6 height 6
click at [519, 333] on div "Very important information!" at bounding box center [523, 341] width 267 height 16
click at [929, 214] on icon "button" at bounding box center [932, 214] width 6 height 6
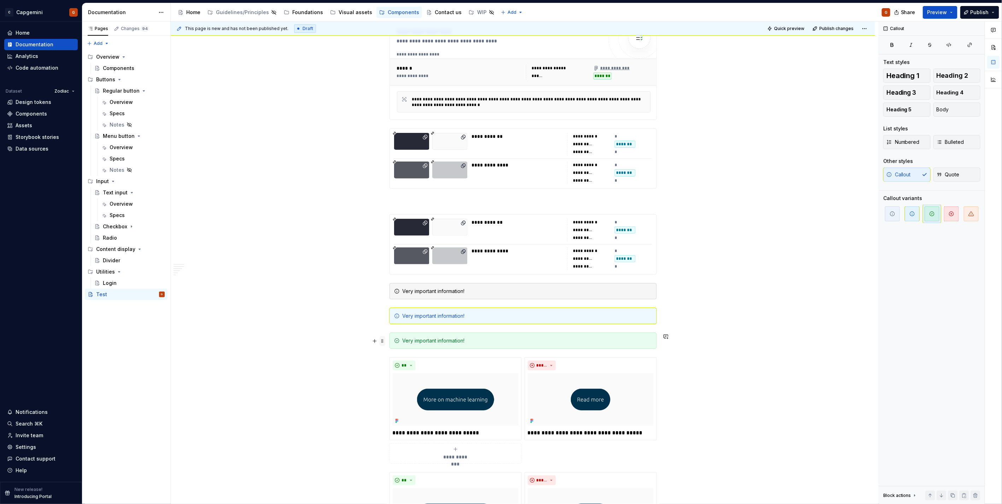
click at [381, 340] on span at bounding box center [383, 341] width 6 height 10
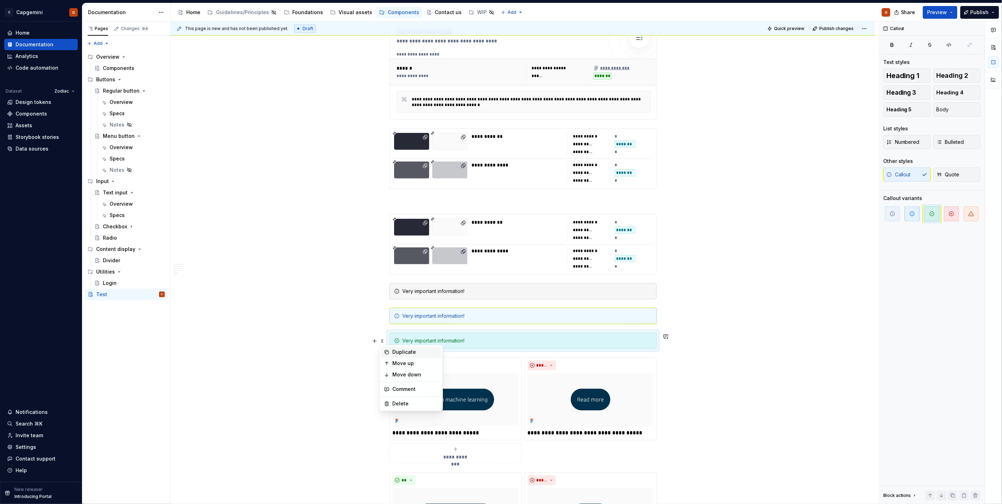
click at [404, 351] on div "Duplicate" at bounding box center [415, 352] width 46 height 7
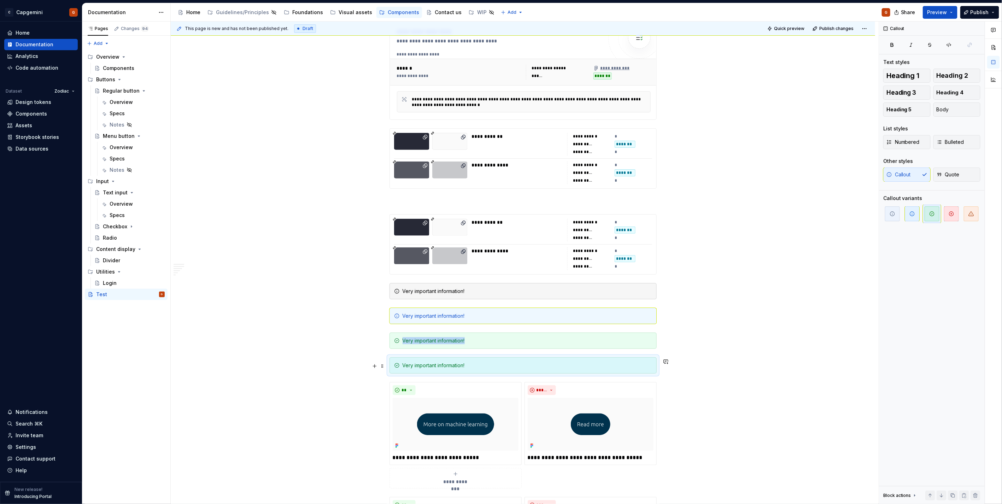
click at [465, 366] on div "Very important information!" at bounding box center [528, 365] width 250 height 7
click at [953, 217] on span "button" at bounding box center [951, 213] width 15 height 15
click at [383, 366] on span at bounding box center [383, 366] width 6 height 10
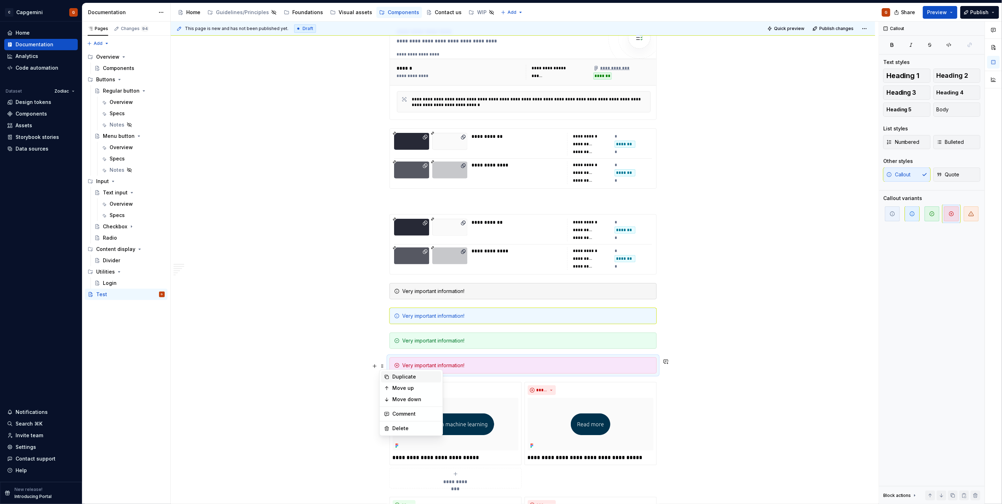
click at [400, 378] on div "Duplicate" at bounding box center [415, 377] width 46 height 7
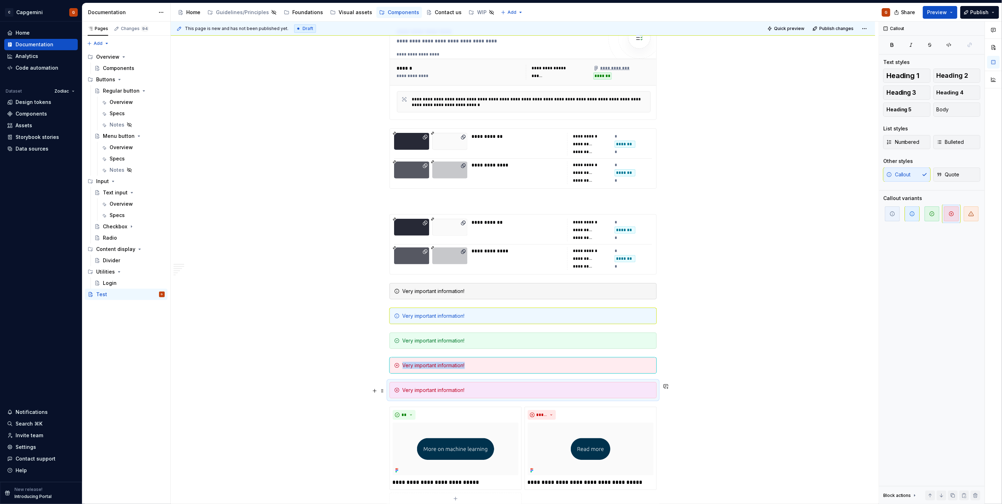
click at [461, 397] on div "Very important information!" at bounding box center [523, 390] width 267 height 16
click at [973, 215] on icon "button" at bounding box center [972, 214] width 6 height 6
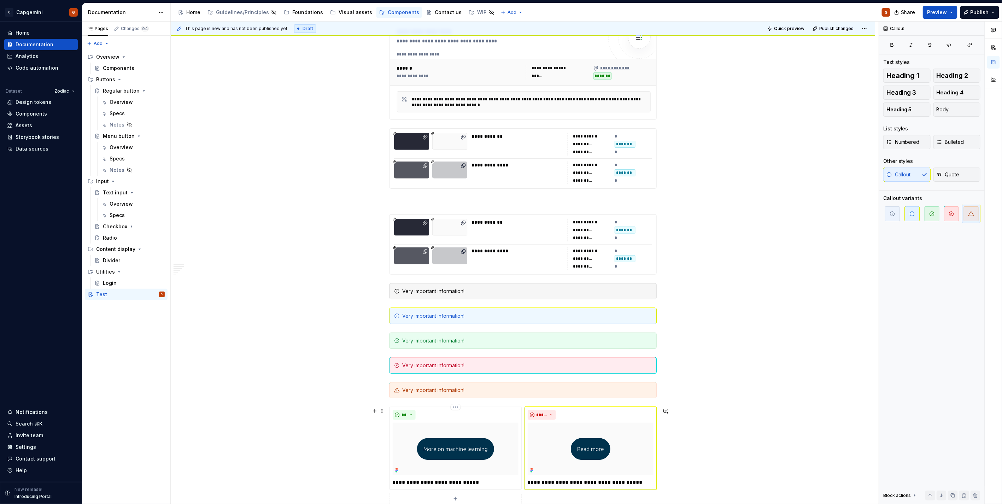
scroll to position [275, 0]
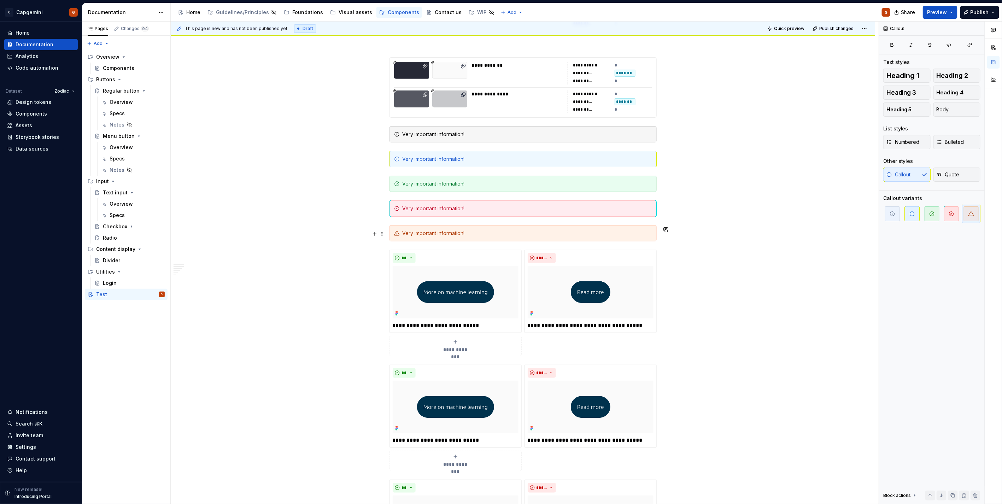
click at [375, 234] on button "button" at bounding box center [375, 234] width 10 height 10
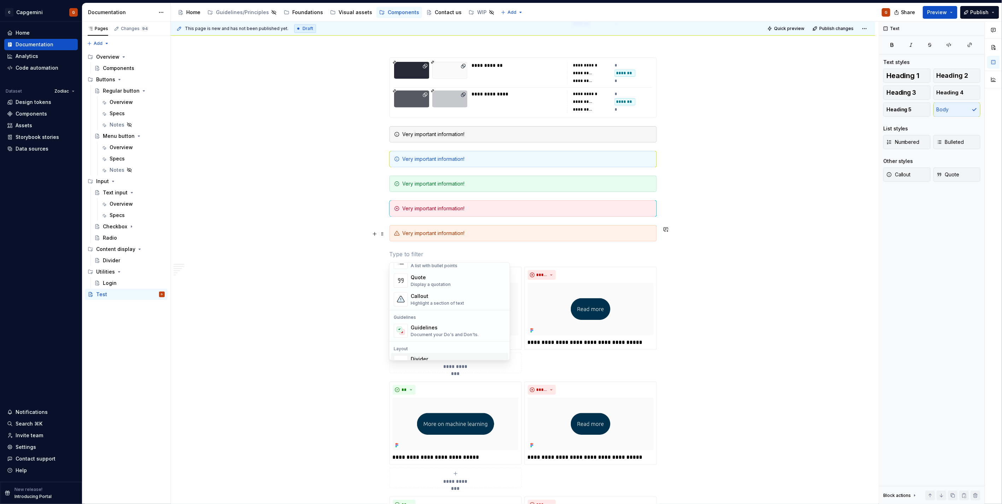
scroll to position [196, 0]
click at [462, 322] on div "Divider A section divider" at bounding box center [458, 318] width 95 height 14
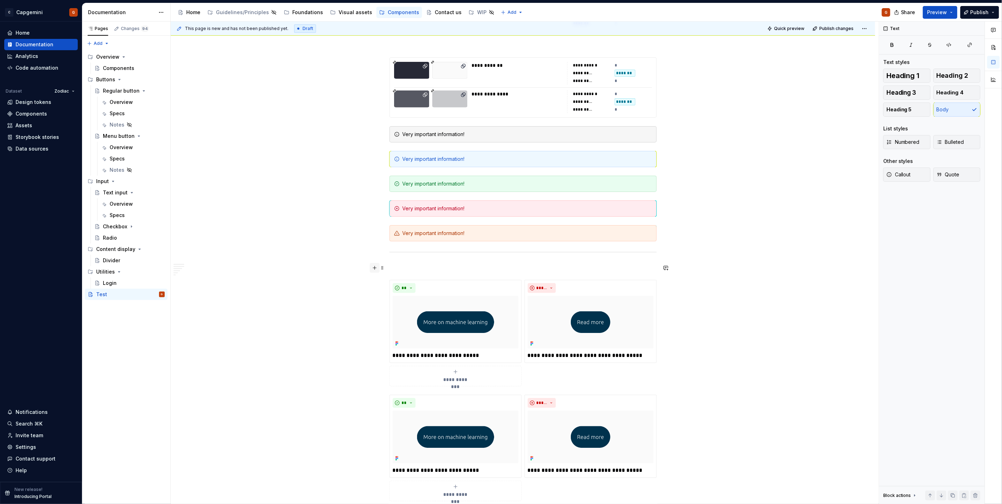
click at [375, 269] on button "button" at bounding box center [375, 268] width 10 height 10
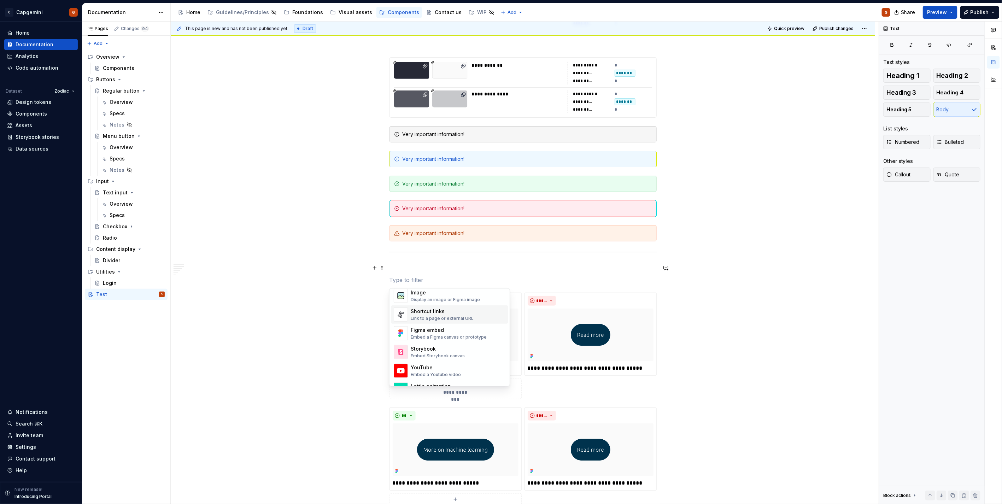
scroll to position [354, 0]
click at [452, 317] on div "Embed Storybook canvas" at bounding box center [438, 317] width 54 height 6
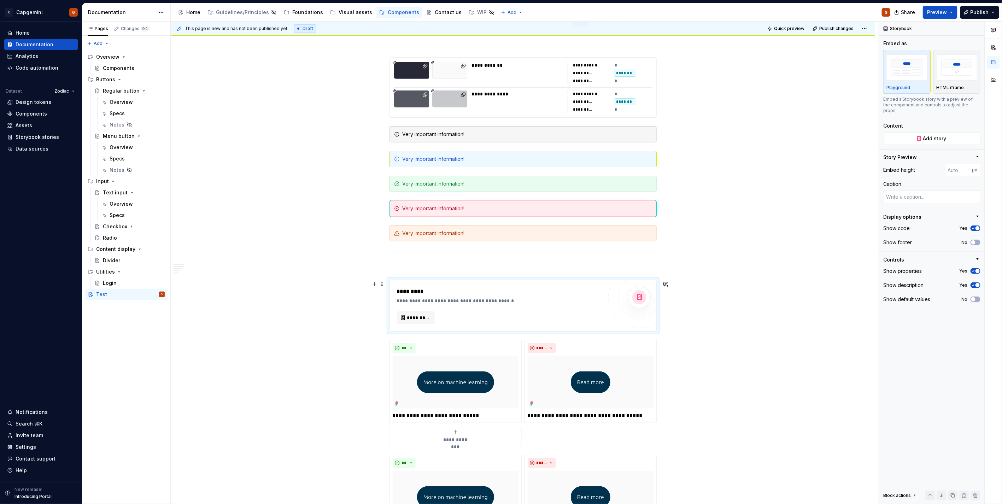
click at [457, 313] on div "*********" at bounding box center [500, 317] width 206 height 13
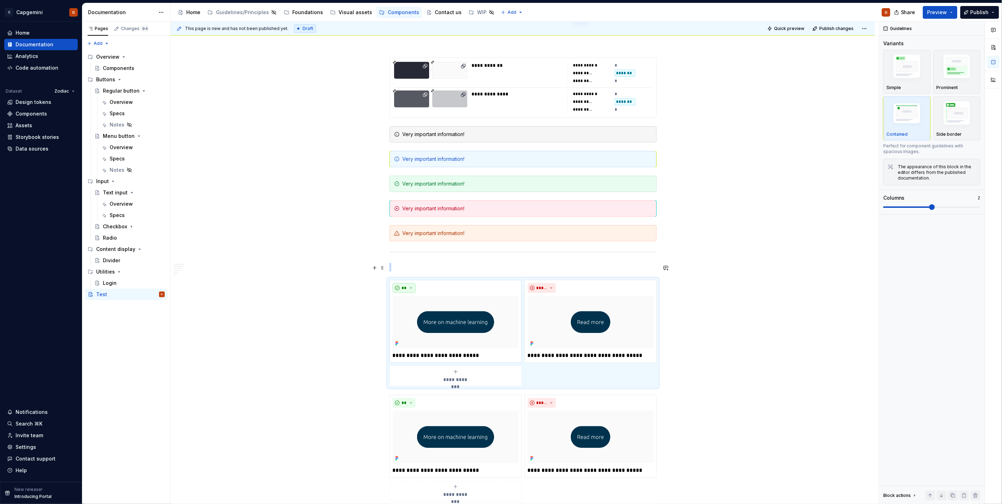
click at [377, 270] on button "button" at bounding box center [375, 268] width 10 height 10
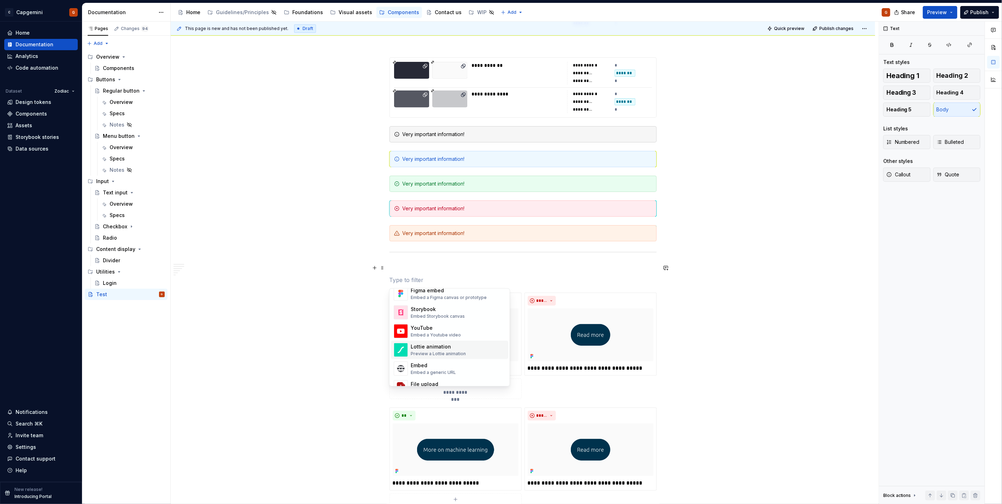
click at [473, 268] on p at bounding box center [523, 267] width 267 height 8
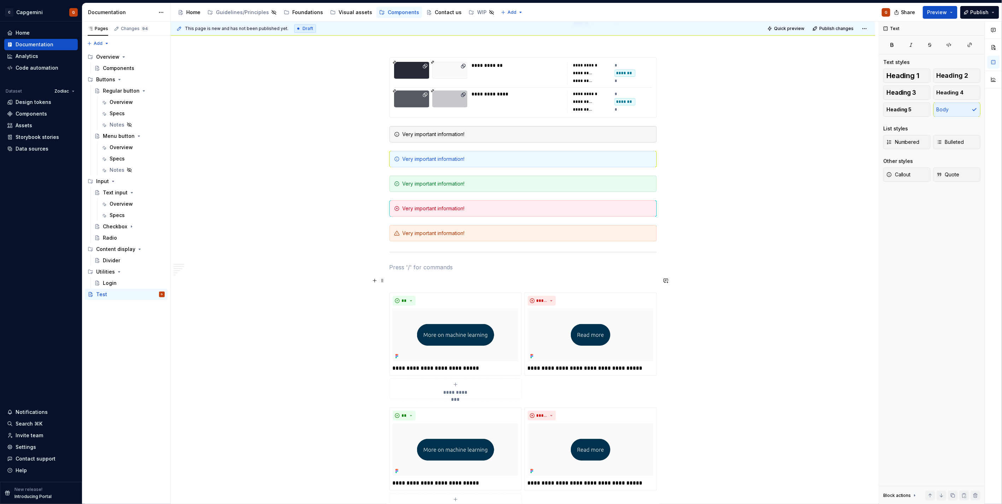
click at [465, 278] on p at bounding box center [523, 280] width 267 height 8
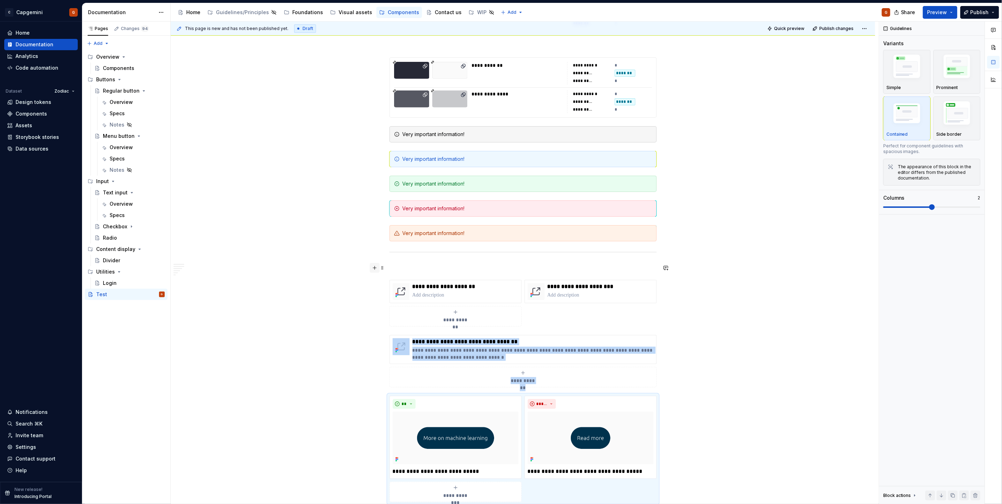
click at [374, 269] on button "button" at bounding box center [375, 268] width 10 height 10
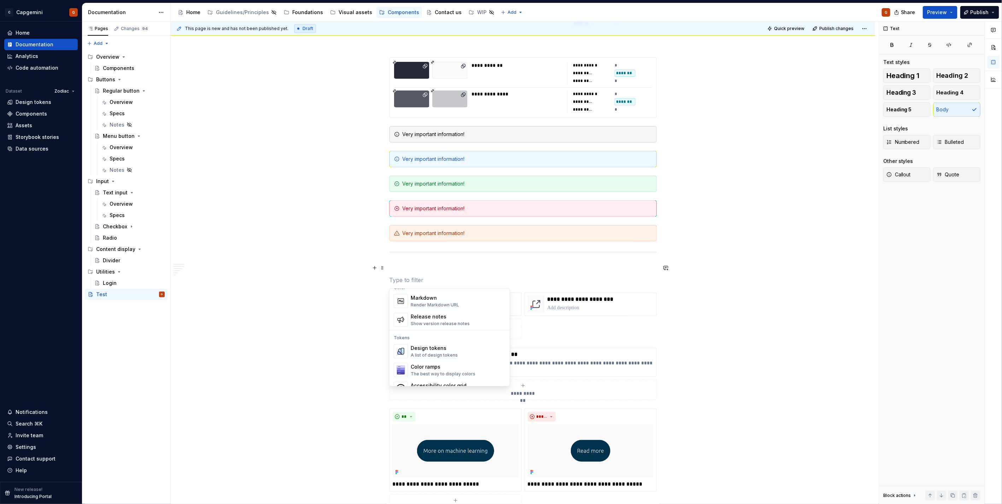
scroll to position [432, 0]
click at [431, 355] on div "Release notes" at bounding box center [440, 355] width 59 height 7
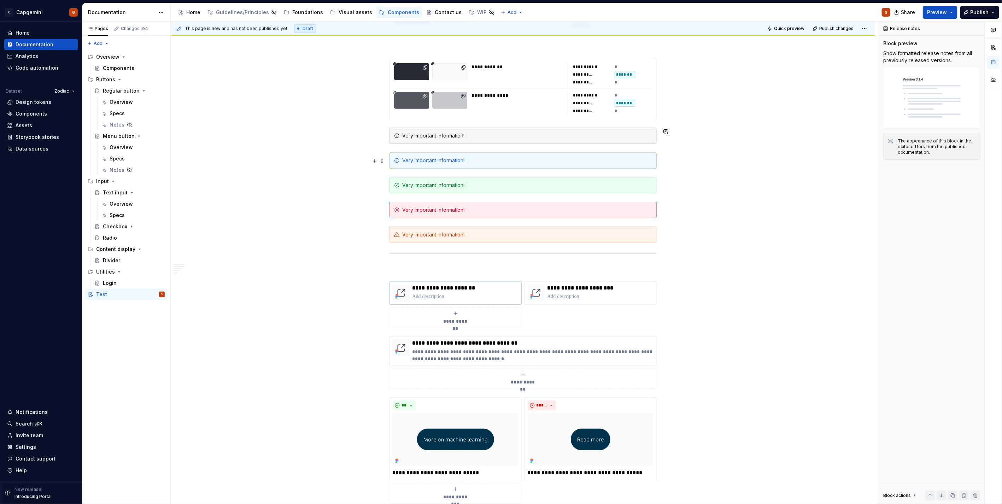
scroll to position [354, 0]
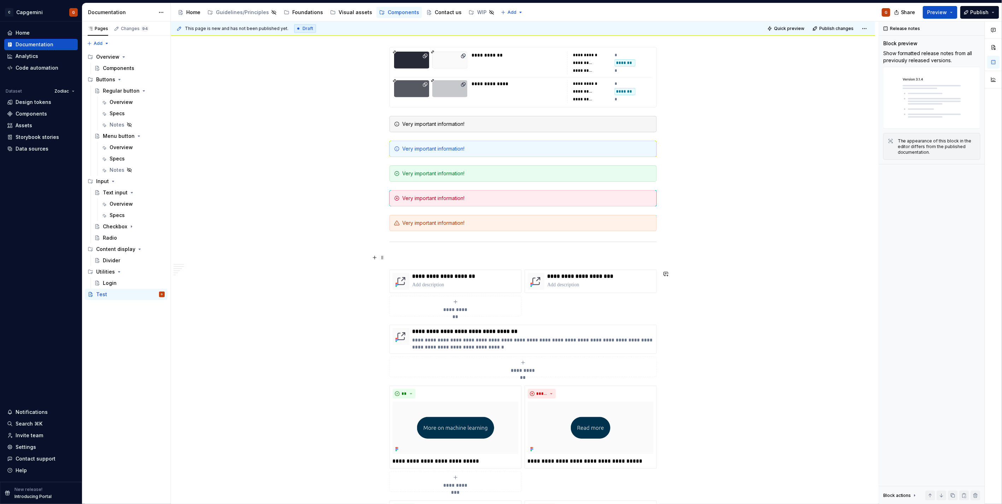
click at [421, 255] on p at bounding box center [523, 257] width 267 height 8
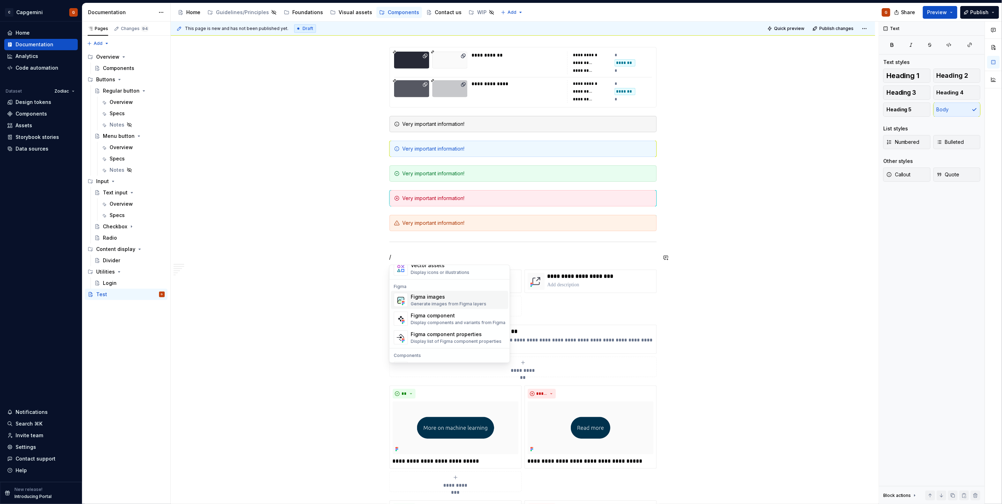
scroll to position [667, 0]
click at [449, 321] on div "Display list of Figma component properties" at bounding box center [456, 324] width 91 height 6
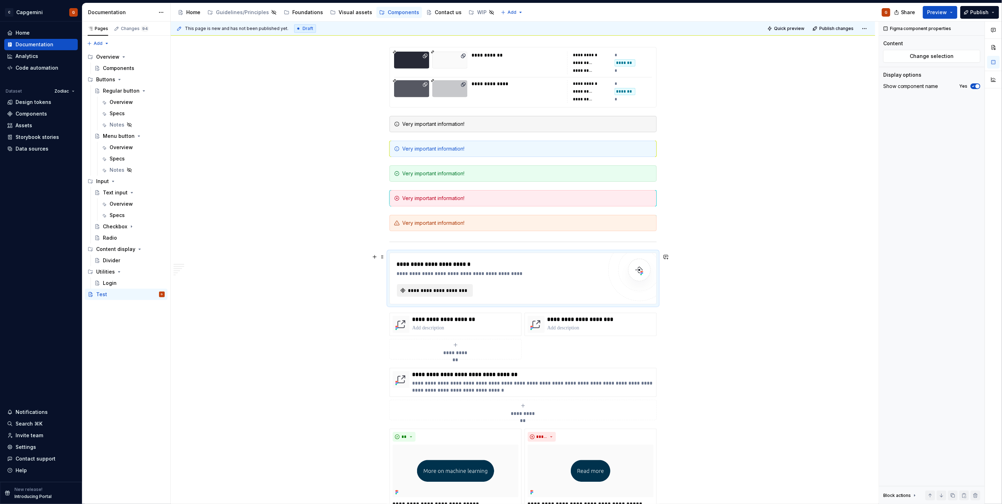
click at [436, 293] on span "**********" at bounding box center [438, 290] width 62 height 7
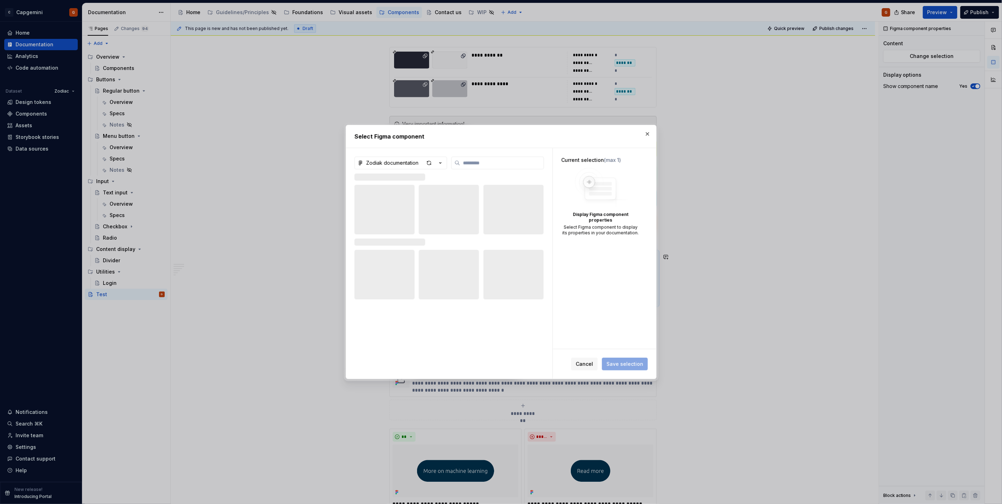
type textarea "*"
click at [440, 161] on icon "button" at bounding box center [440, 162] width 7 height 7
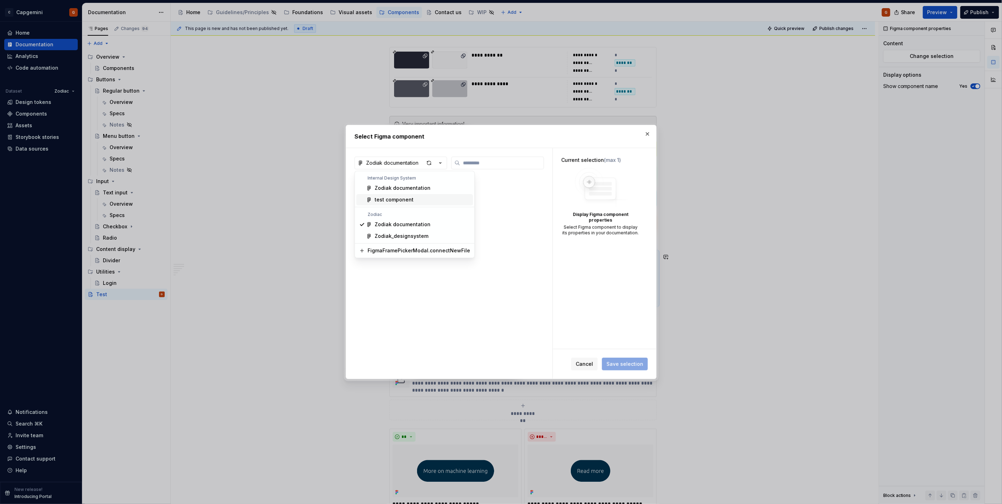
click at [414, 199] on div "test component" at bounding box center [422, 199] width 95 height 7
click at [445, 163] on button "test component" at bounding box center [401, 163] width 93 height 13
click at [430, 223] on div "Zodiak documentation" at bounding box center [422, 224] width 95 height 7
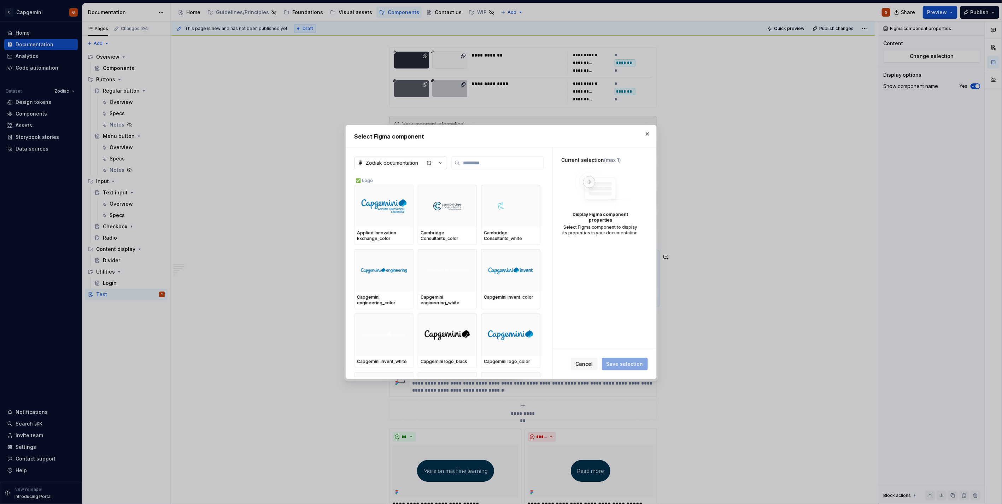
click at [439, 164] on icon "button" at bounding box center [440, 162] width 7 height 7
click at [416, 232] on span "Zodiak_designsystem" at bounding box center [414, 236] width 117 height 11
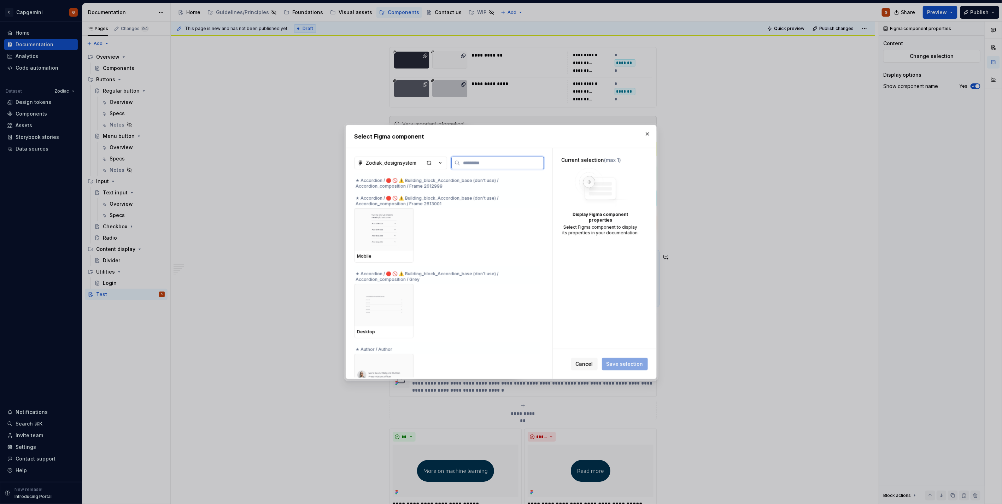
scroll to position [275, 0]
click at [471, 165] on input "search" at bounding box center [501, 162] width 83 height 7
type input "***"
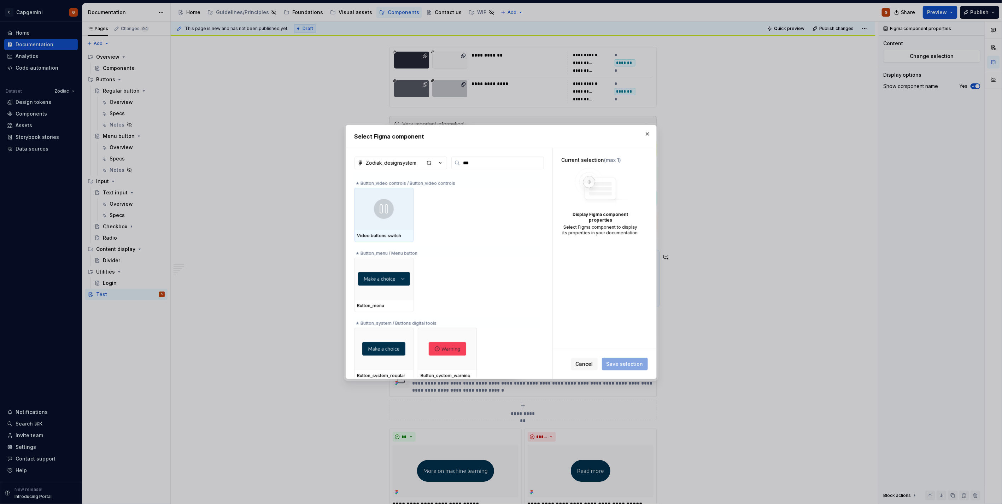
scroll to position [379, 0]
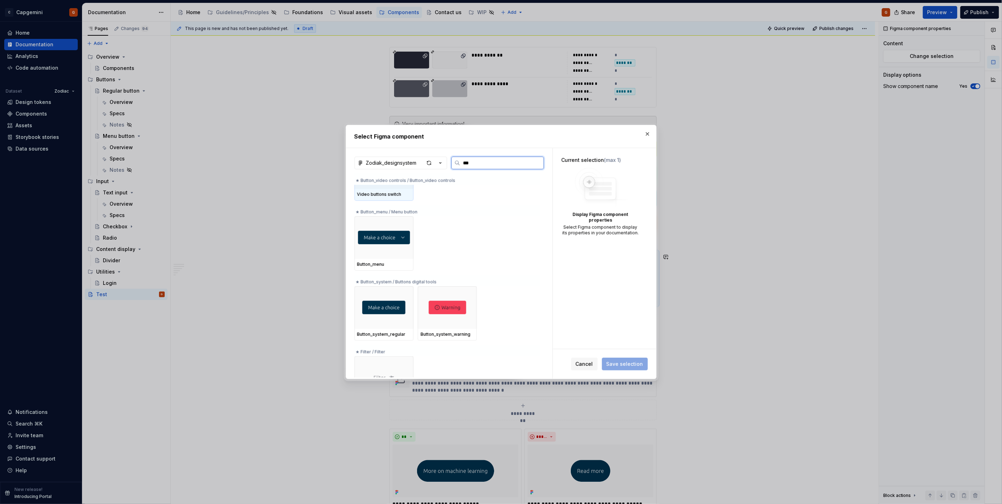
click at [393, 241] on img at bounding box center [384, 237] width 52 height 13
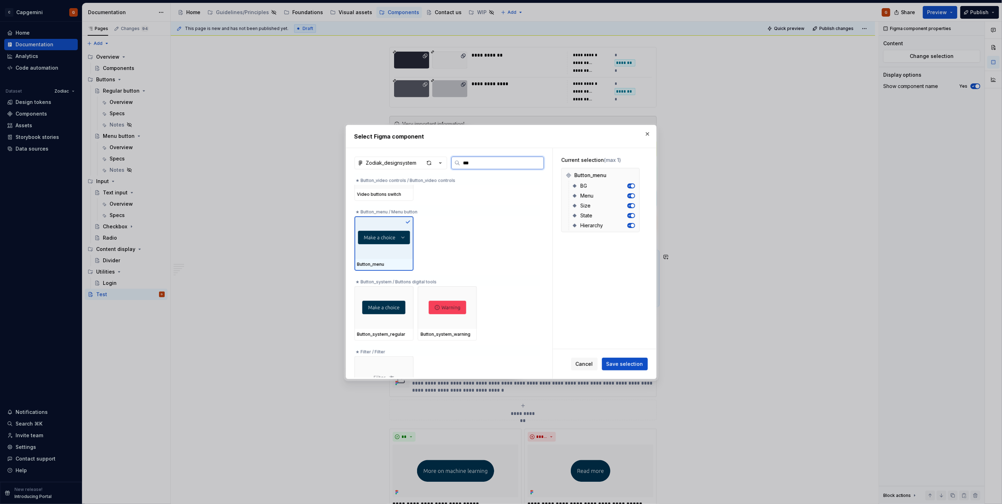
click at [401, 240] on img at bounding box center [384, 237] width 52 height 13
click at [412, 319] on div at bounding box center [384, 307] width 59 height 42
click at [385, 242] on img at bounding box center [384, 237] width 52 height 13
click at [630, 359] on button "Save selection" at bounding box center [625, 364] width 46 height 13
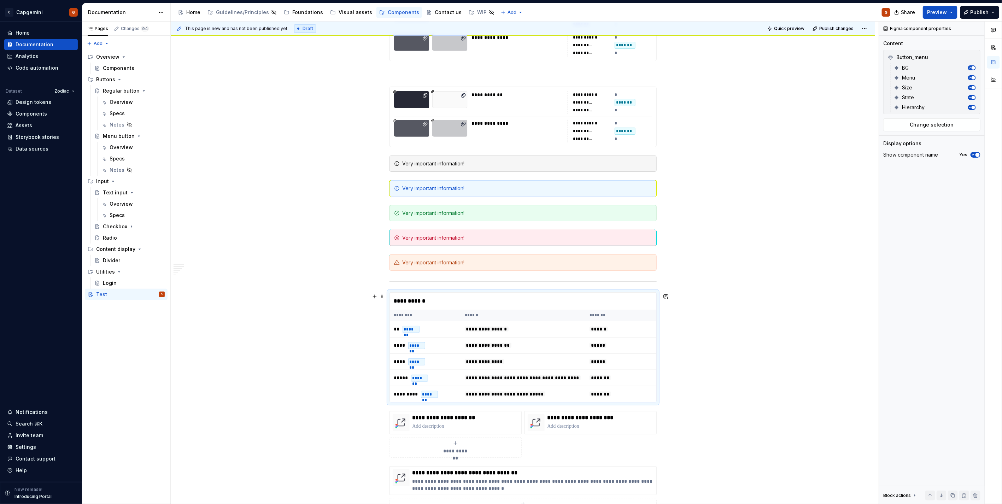
scroll to position [432, 0]
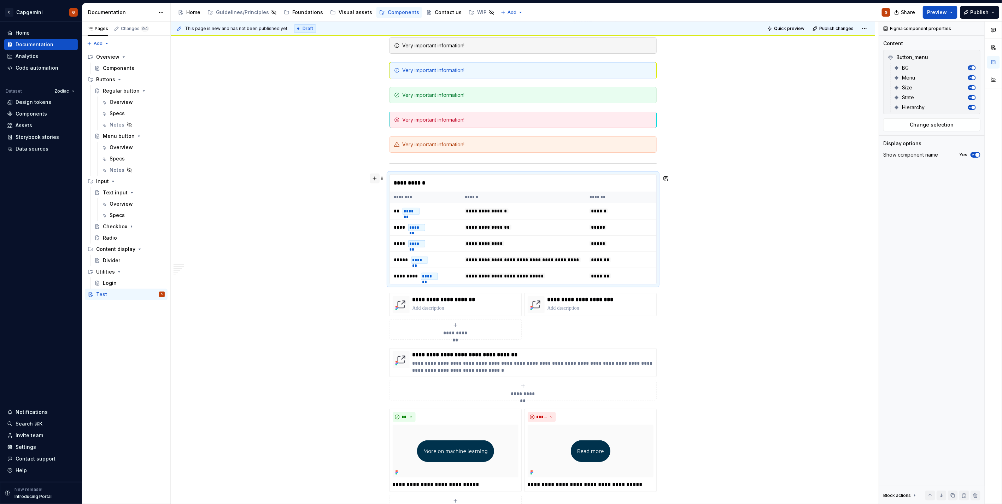
click at [370, 180] on button "button" at bounding box center [375, 179] width 10 height 10
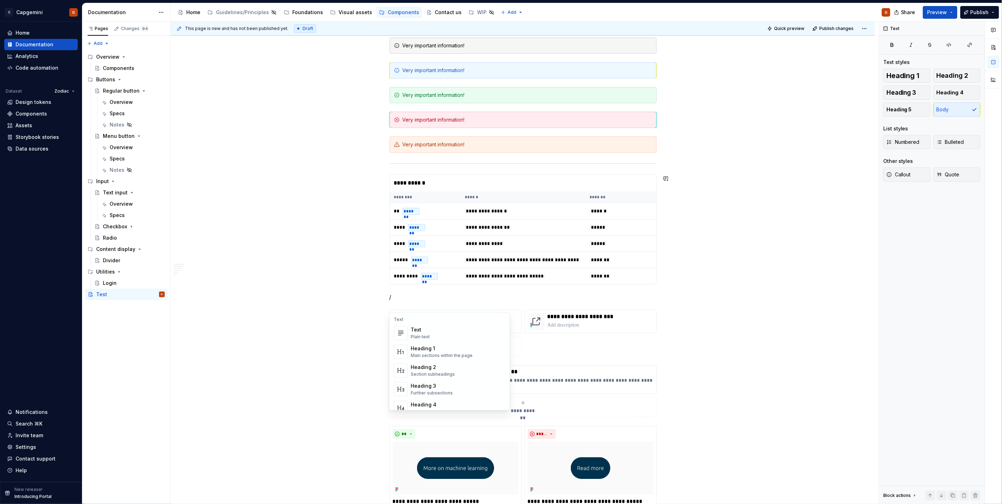
scroll to position [704, 0]
click at [443, 398] on div "Component health" at bounding box center [457, 396] width 93 height 7
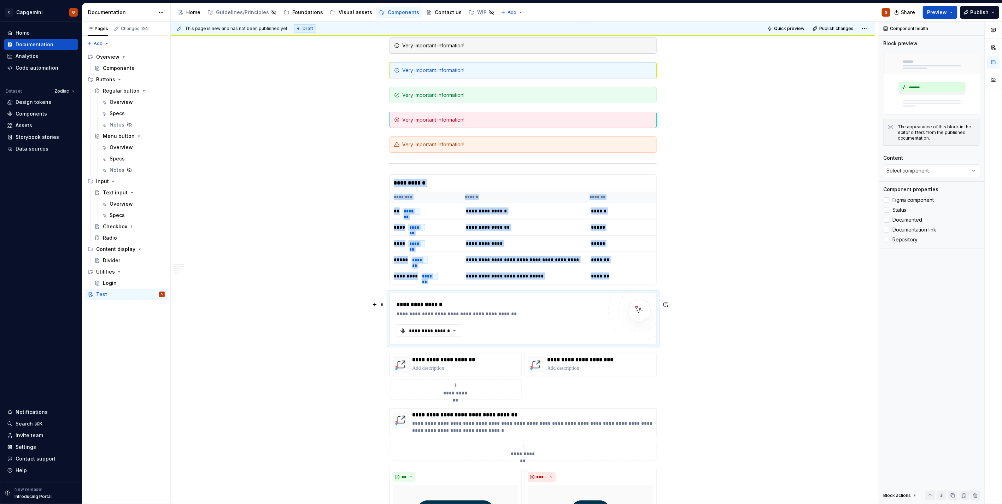
click at [421, 334] on div "**********" at bounding box center [430, 330] width 42 height 7
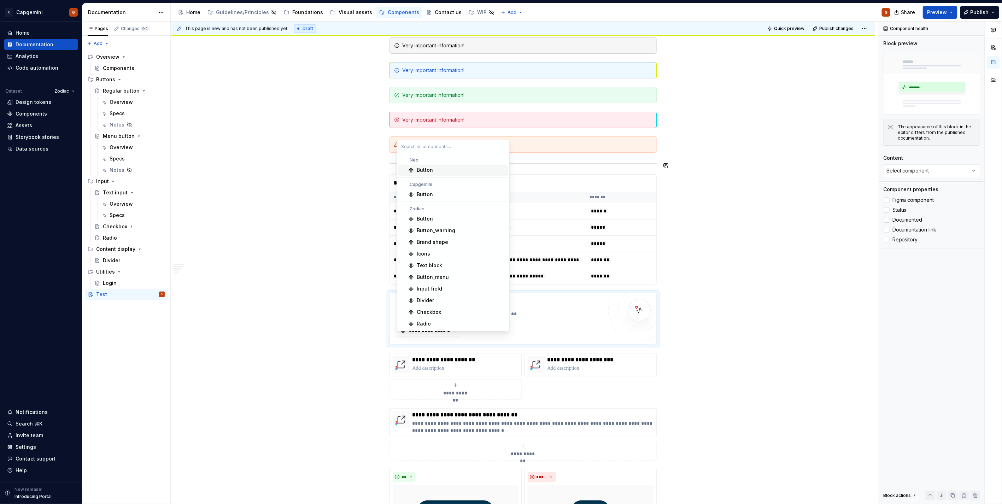
click at [432, 169] on div "Button" at bounding box center [425, 170] width 16 height 7
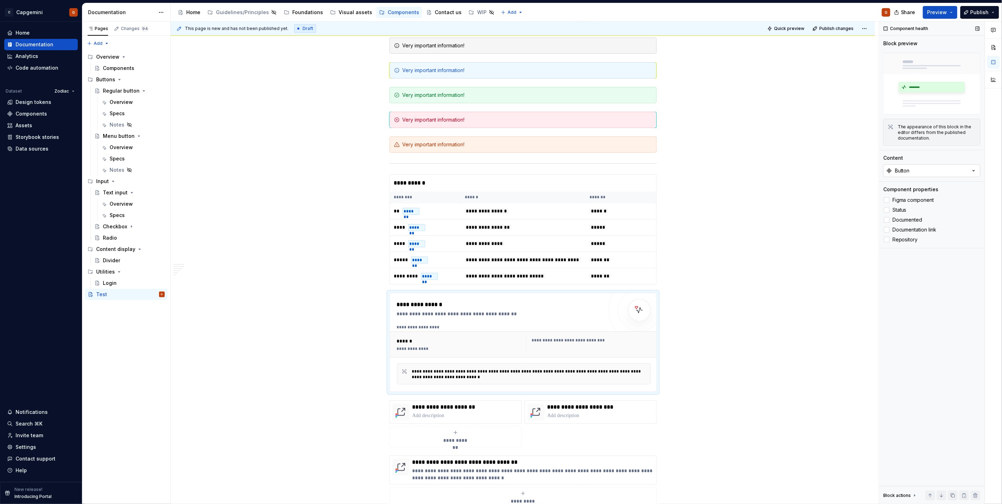
click at [915, 174] on button "Button" at bounding box center [931, 170] width 97 height 13
click at [893, 260] on div "Button" at bounding box center [896, 258] width 16 height 7
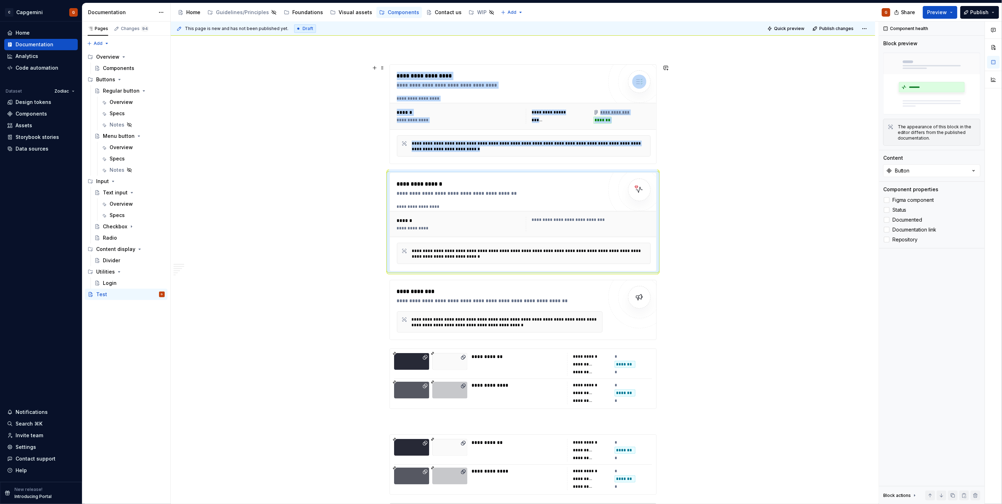
scroll to position [39, 0]
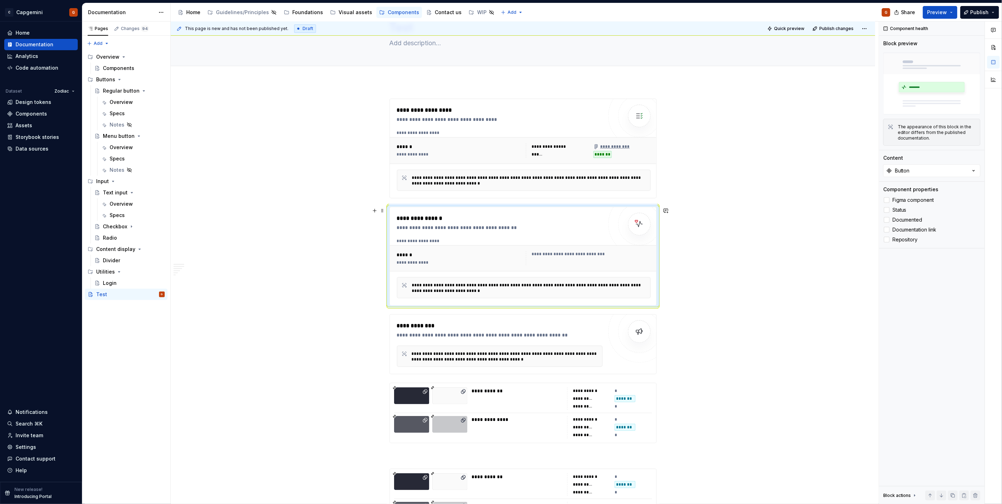
click at [564, 238] on div "**********" at bounding box center [500, 256] width 206 height 84
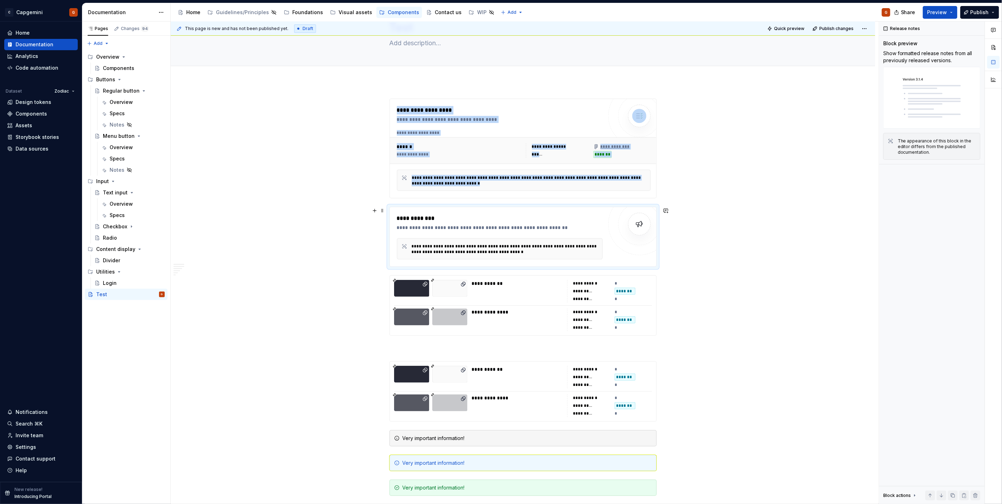
click at [500, 235] on div "**********" at bounding box center [500, 236] width 206 height 45
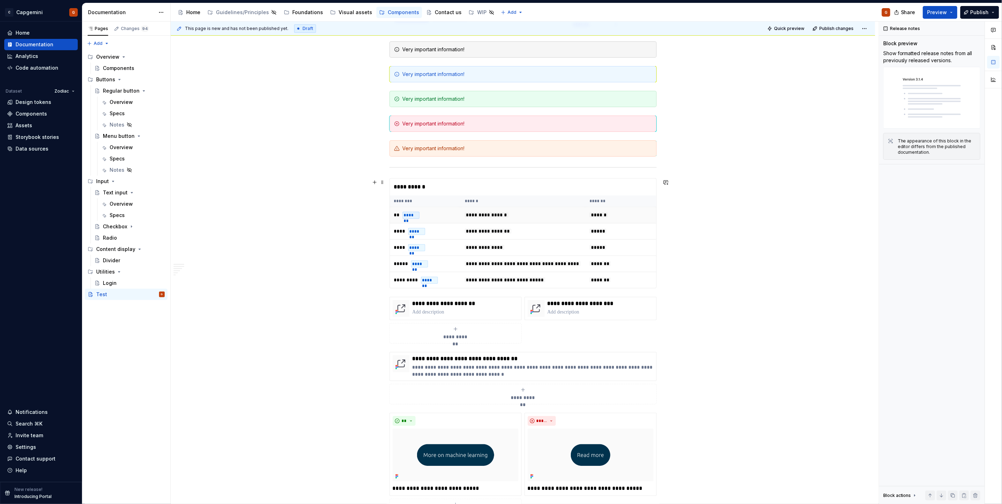
scroll to position [432, 0]
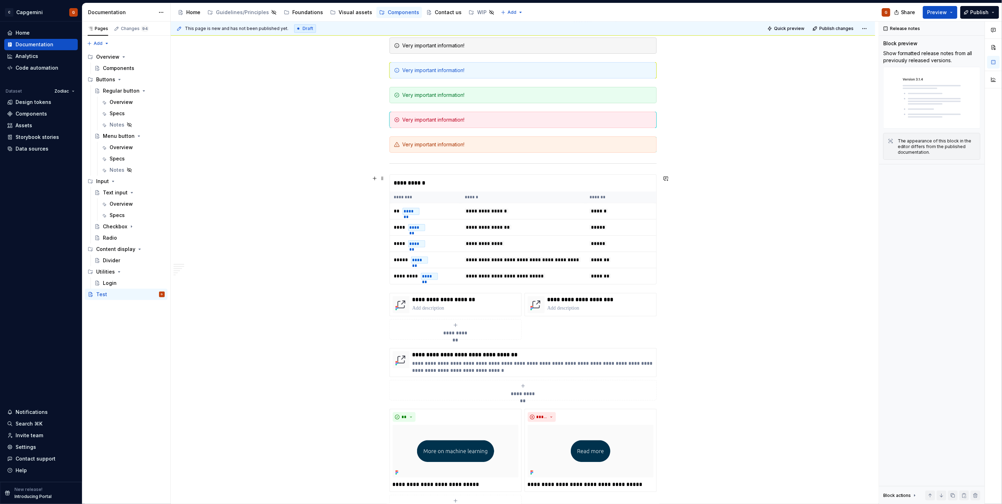
click at [476, 188] on div "**********" at bounding box center [523, 183] width 267 height 17
click at [372, 177] on button "button" at bounding box center [375, 179] width 10 height 10
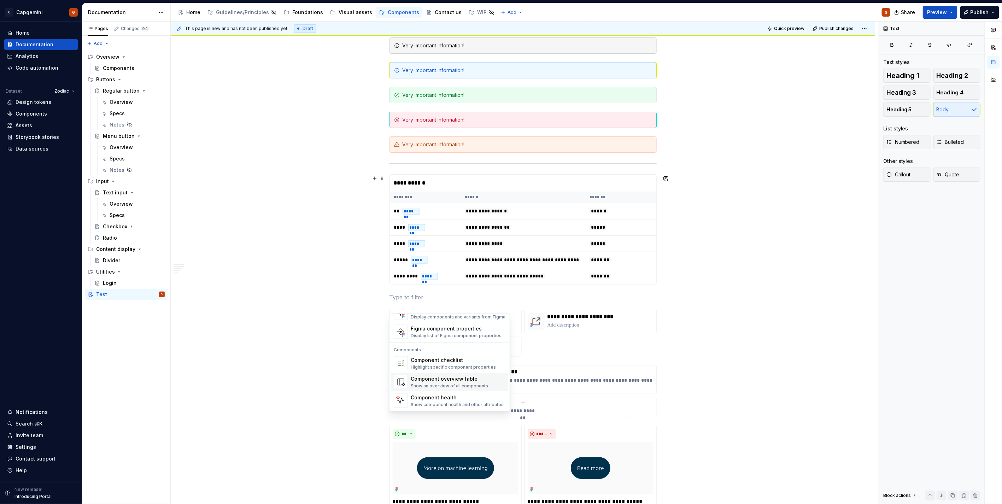
scroll to position [665, 0]
click at [436, 372] on div "Display list of Figma component properties" at bounding box center [456, 375] width 91 height 6
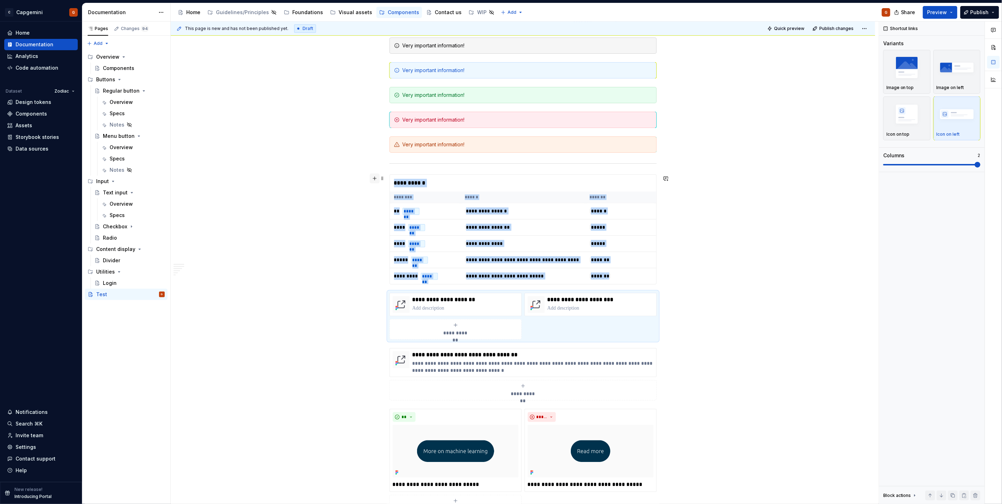
click at [372, 177] on button "button" at bounding box center [375, 179] width 10 height 10
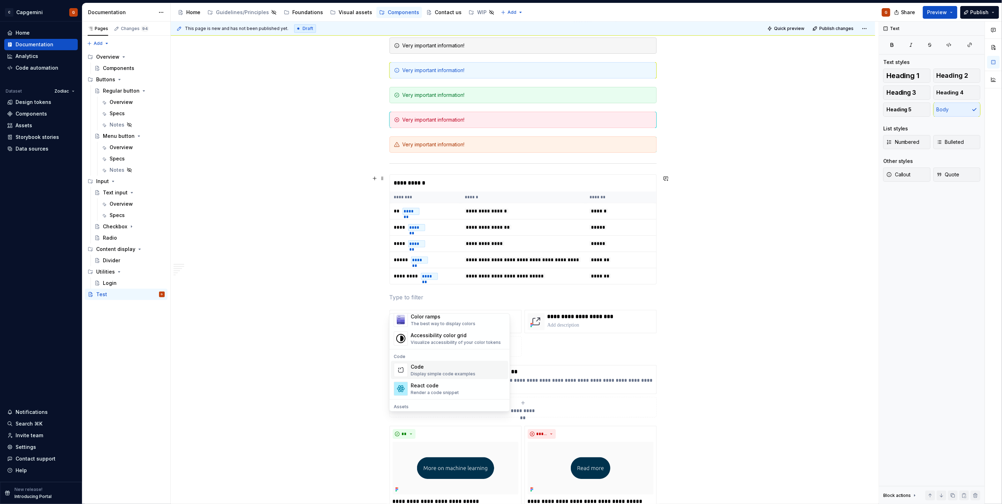
scroll to position [507, 0]
click at [432, 361] on div "The best way to display colors" at bounding box center [443, 363] width 65 height 6
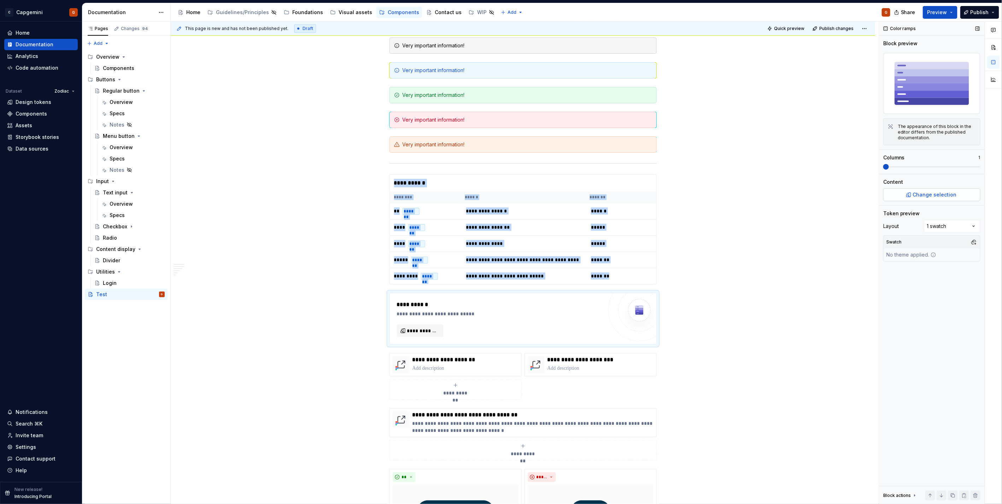
click at [907, 197] on button "Change selection" at bounding box center [931, 194] width 97 height 13
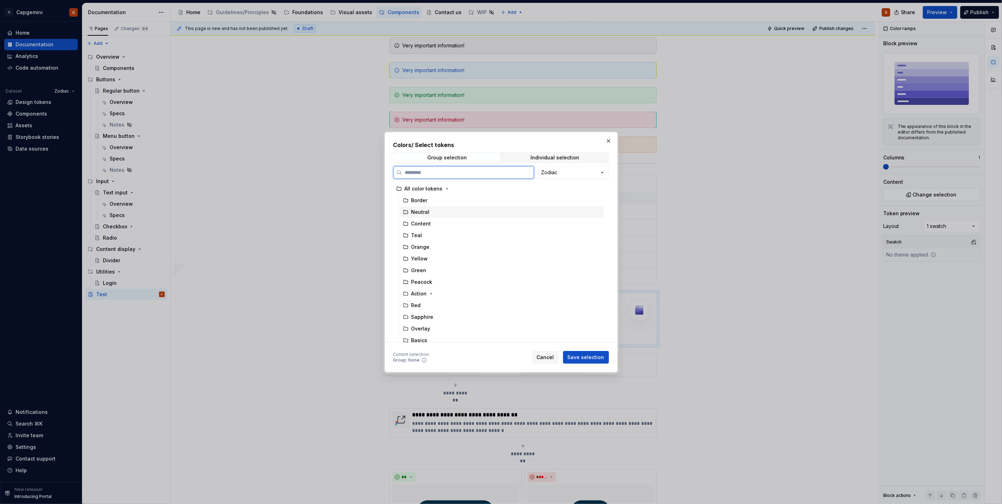
click at [414, 215] on div "Neutral" at bounding box center [501, 211] width 203 height 11
click at [415, 214] on div "Neutral" at bounding box center [421, 212] width 18 height 7
click at [574, 355] on span "Save selection" at bounding box center [586, 357] width 37 height 7
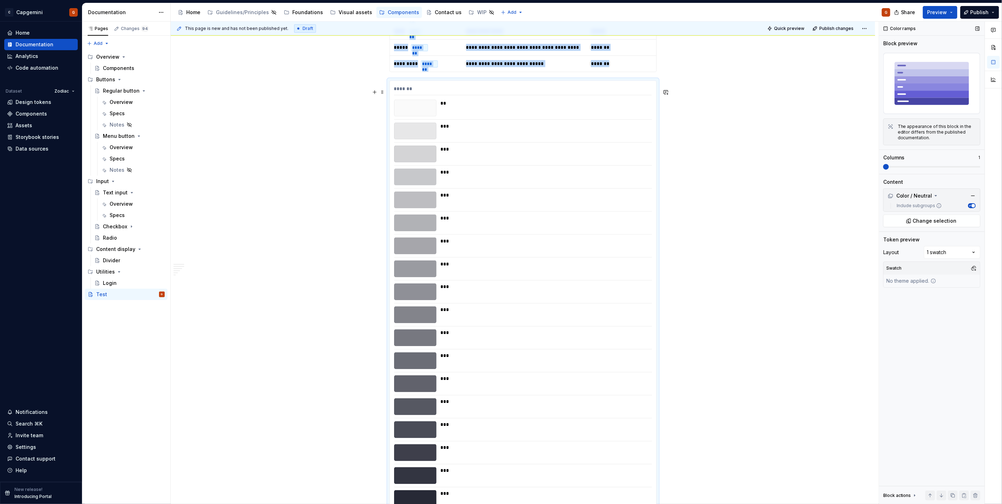
scroll to position [588, 0]
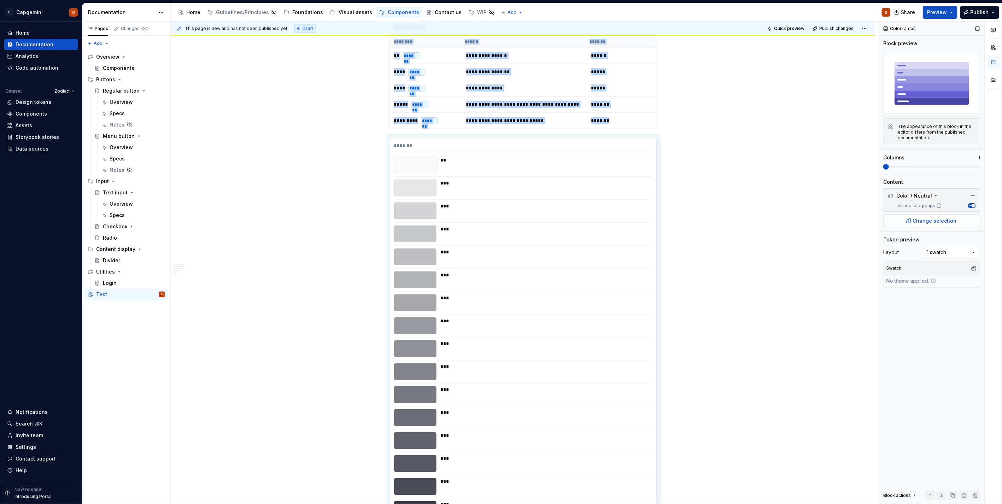
click at [943, 224] on span "Change selection" at bounding box center [935, 220] width 44 height 7
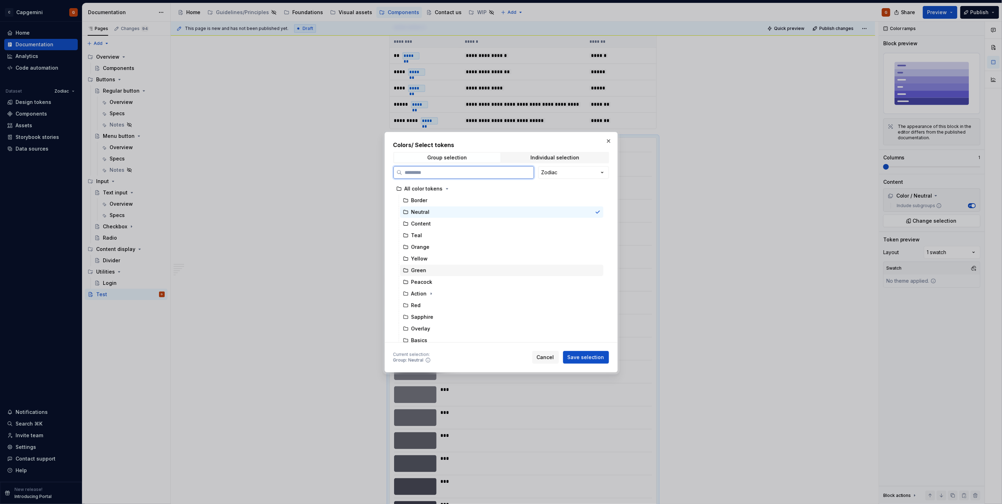
click at [472, 268] on div "Green" at bounding box center [501, 270] width 203 height 11
click at [588, 355] on span "Save selection" at bounding box center [586, 357] width 37 height 7
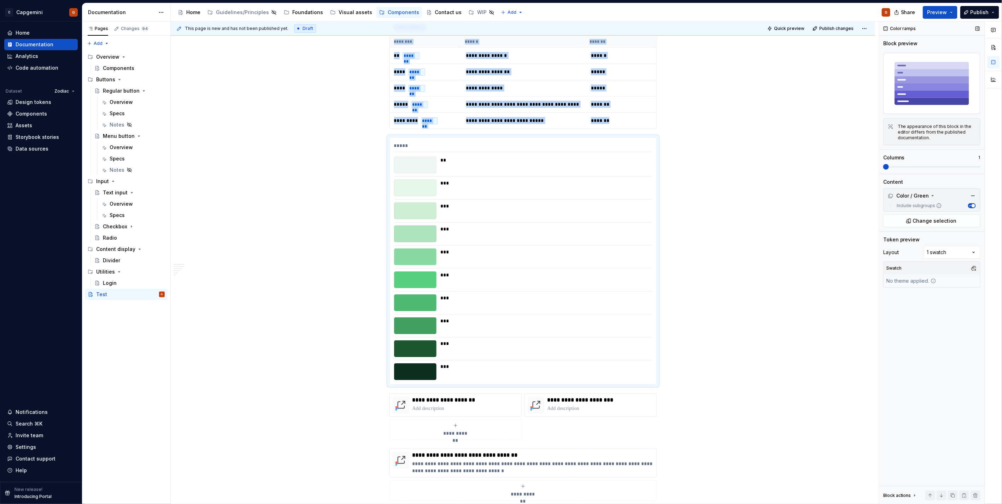
click at [909, 167] on span at bounding box center [931, 166] width 97 height 1
click at [935, 167] on span at bounding box center [931, 166] width 97 height 1
click at [934, 257] on div "Comments Open comments No comments yet Select ‘Comment’ from the block context …" at bounding box center [940, 263] width 123 height 483
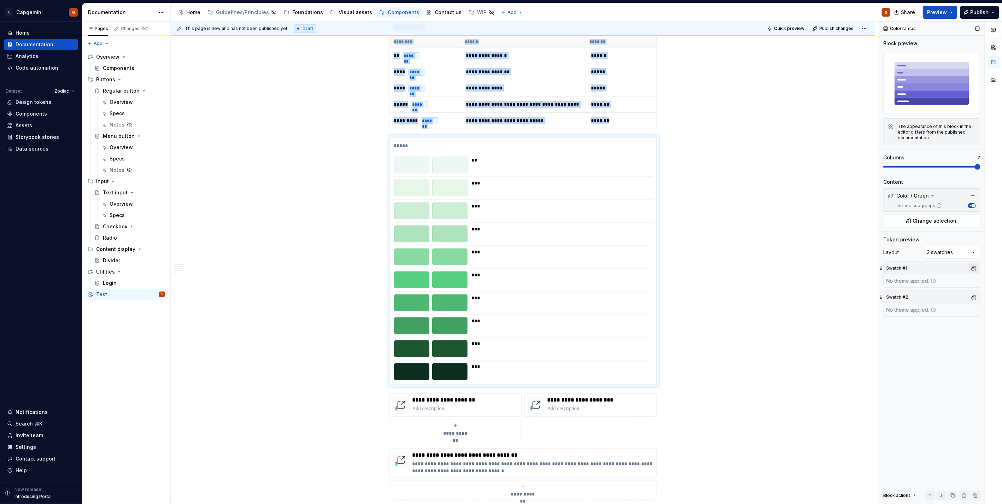
click at [971, 267] on button "button" at bounding box center [974, 268] width 10 height 10
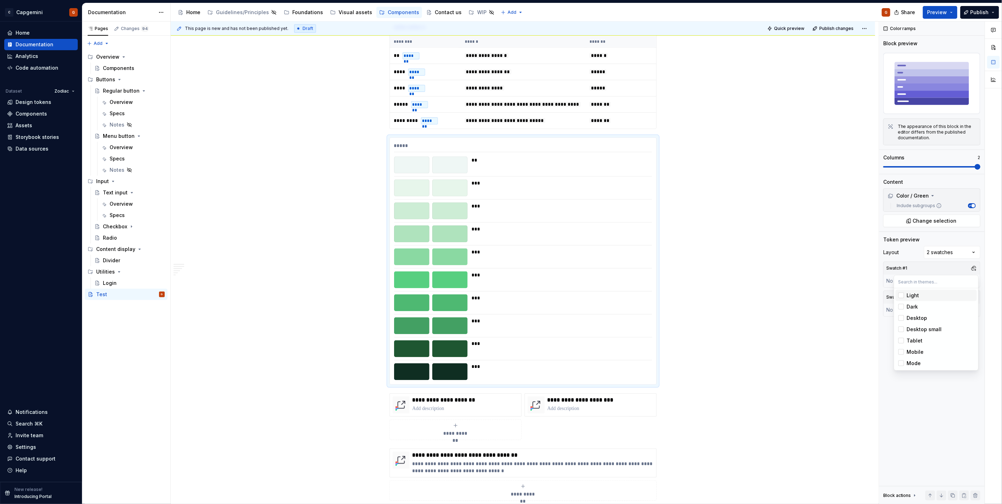
click at [910, 296] on div "Light" at bounding box center [913, 295] width 12 height 7
click at [927, 393] on div "Comments Open comments No comments yet Select ‘Comment’ from the block context …" at bounding box center [940, 263] width 123 height 483
click at [974, 296] on button "button" at bounding box center [974, 297] width 10 height 10
click at [916, 333] on div "Dark" at bounding box center [912, 335] width 11 height 7
click at [906, 443] on div "Comments Open comments No comments yet Select ‘Comment’ from the block context …" at bounding box center [940, 263] width 123 height 483
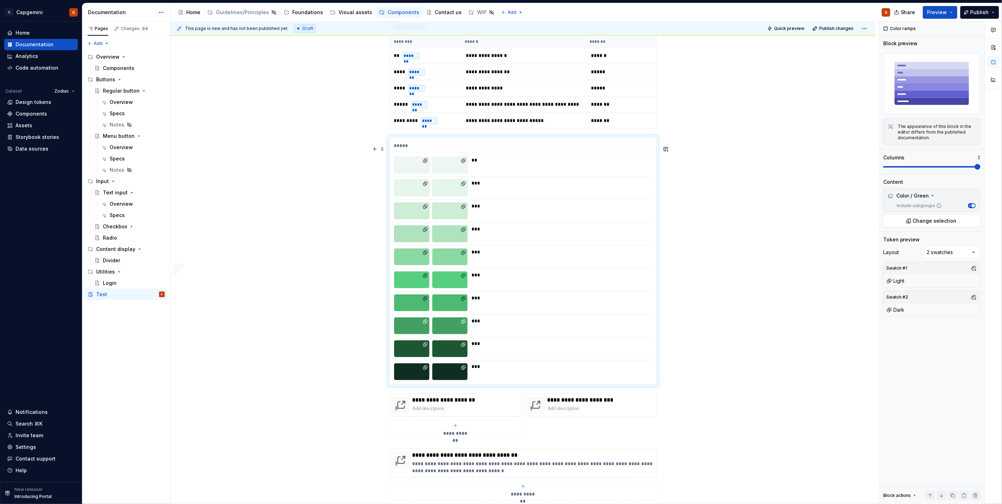
scroll to position [548, 0]
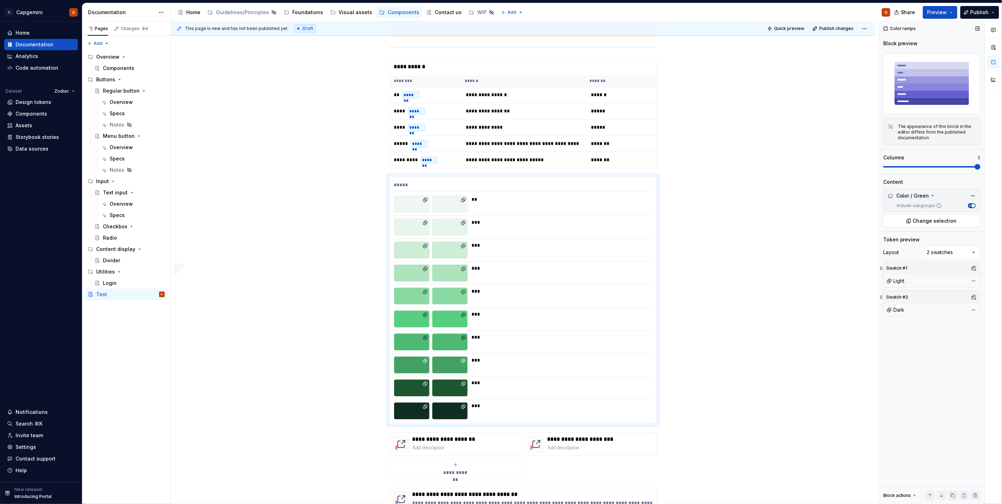
click at [970, 259] on div "Layout 2 swatches Swatch #1 Light Swatch #2 Dark" at bounding box center [931, 281] width 97 height 71
click at [969, 257] on div "Comments Open comments No comments yet Select ‘Comment’ from the block context …" at bounding box center [940, 263] width 123 height 483
click at [974, 300] on div "Comments Open comments No comments yet Select ‘Comment’ from the block context …" at bounding box center [940, 263] width 123 height 483
click at [973, 308] on button "button" at bounding box center [974, 310] width 10 height 10
click at [972, 280] on button "button" at bounding box center [974, 281] width 10 height 10
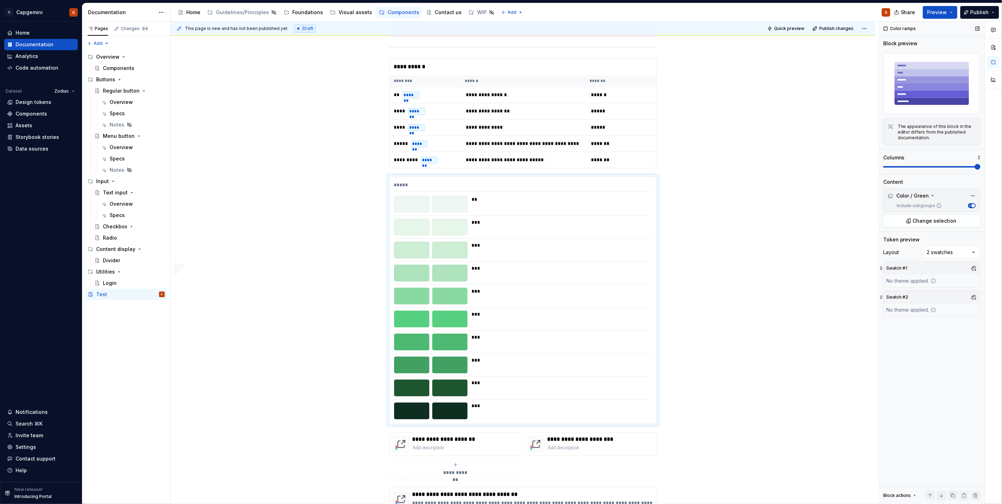
click at [949, 255] on div "Comments Open comments No comments yet Select ‘Comment’ from the block context …" at bounding box center [940, 263] width 123 height 483
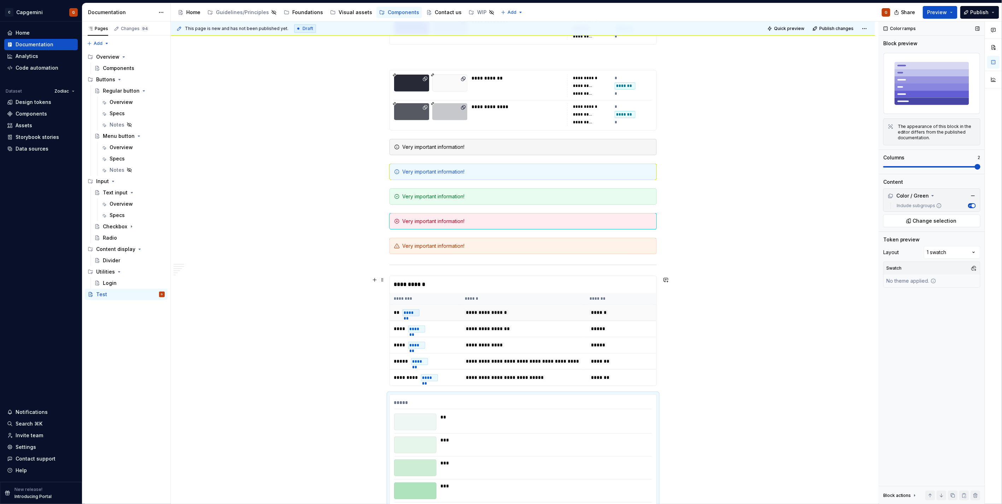
scroll to position [273, 0]
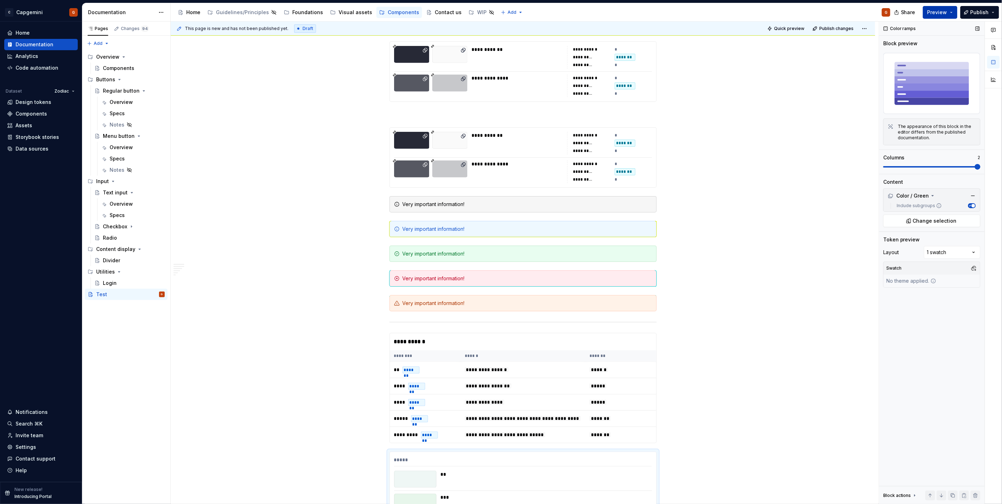
click at [949, 10] on button "Preview" at bounding box center [940, 12] width 35 height 13
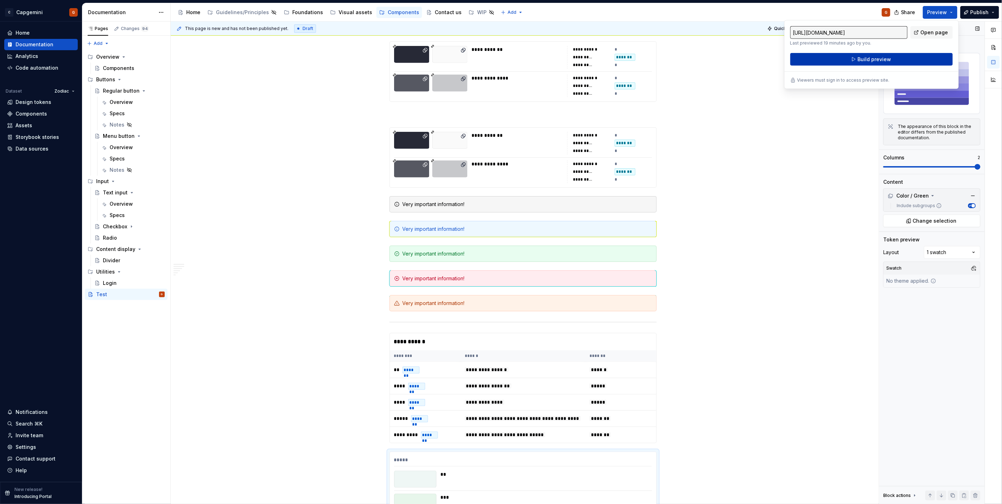
click at [861, 62] on span "Build preview" at bounding box center [875, 59] width 34 height 7
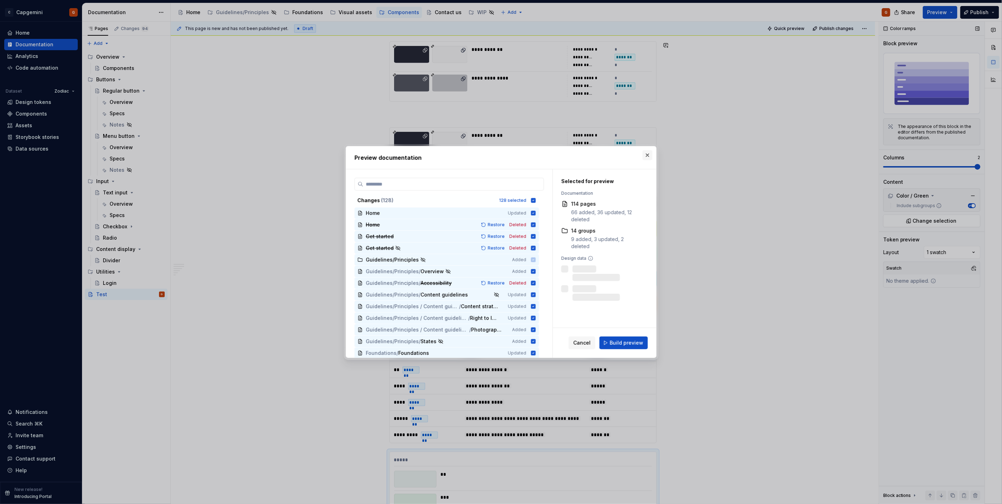
click at [646, 157] on button "button" at bounding box center [648, 155] width 10 height 10
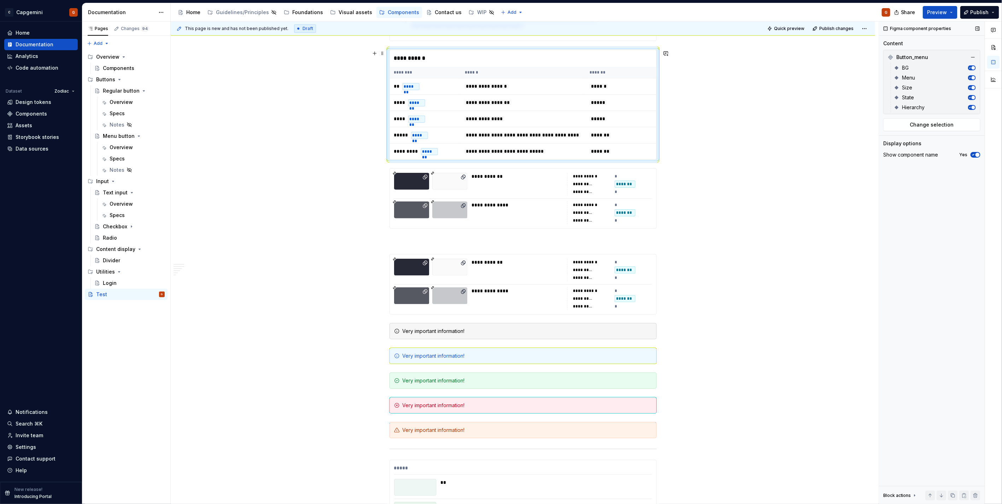
scroll to position [314, 0]
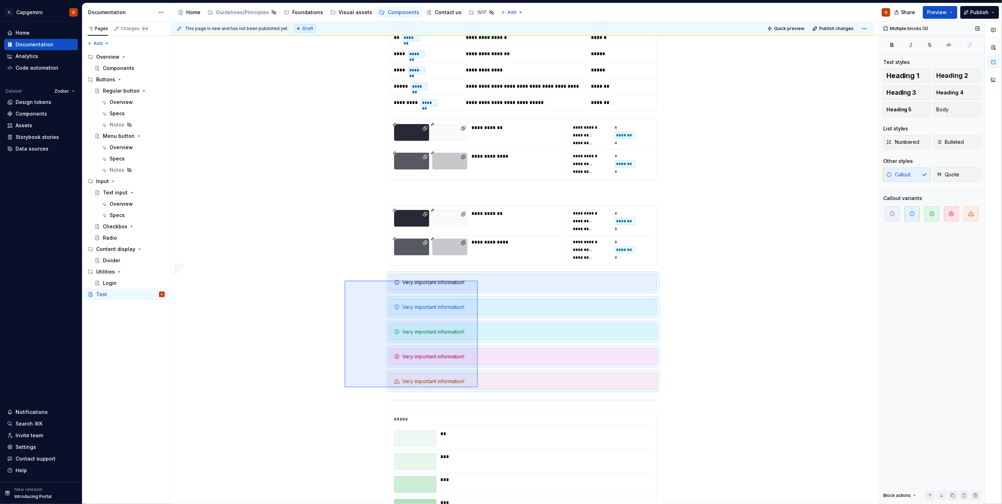
drag, startPoint x: 345, startPoint y: 281, endPoint x: 478, endPoint y: 387, distance: 170.8
click at [478, 387] on div "**********" at bounding box center [525, 263] width 708 height 483
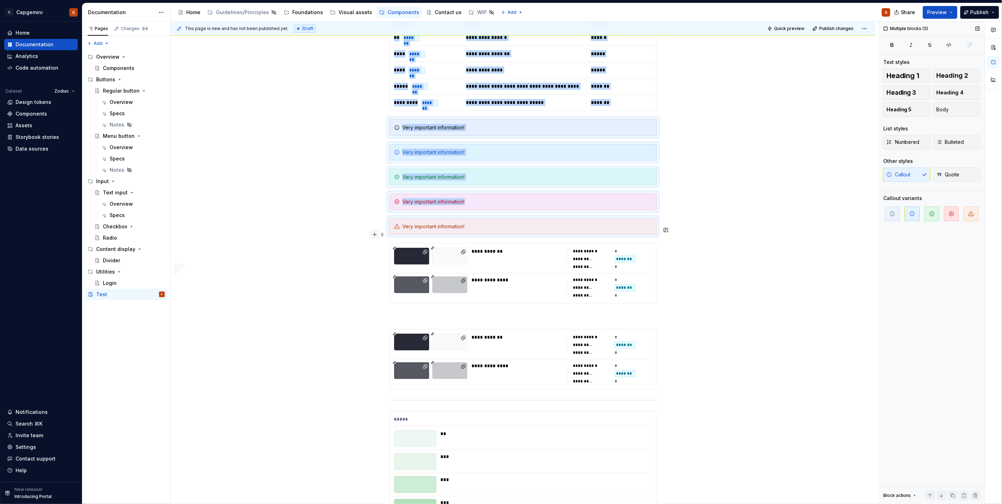
click at [373, 233] on button "button" at bounding box center [375, 235] width 10 height 10
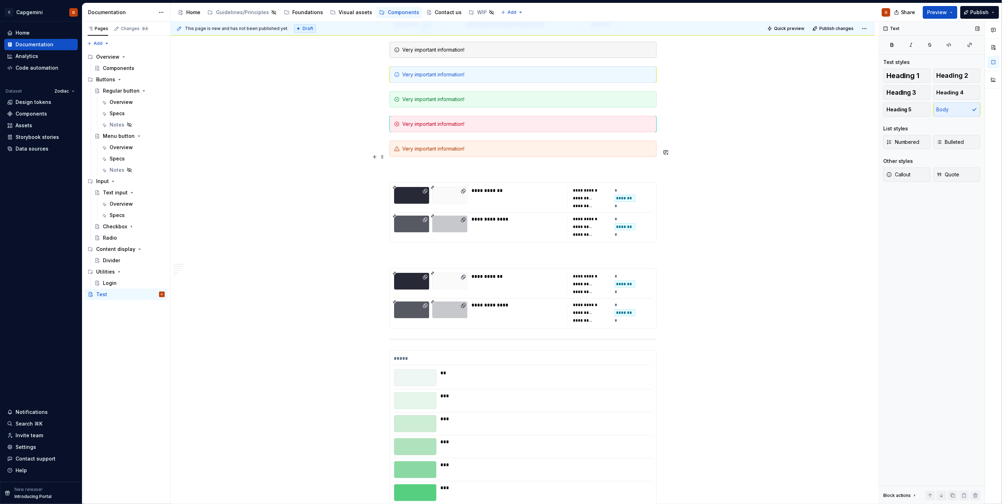
scroll to position [393, 0]
click at [399, 259] on p at bounding box center [523, 254] width 267 height 8
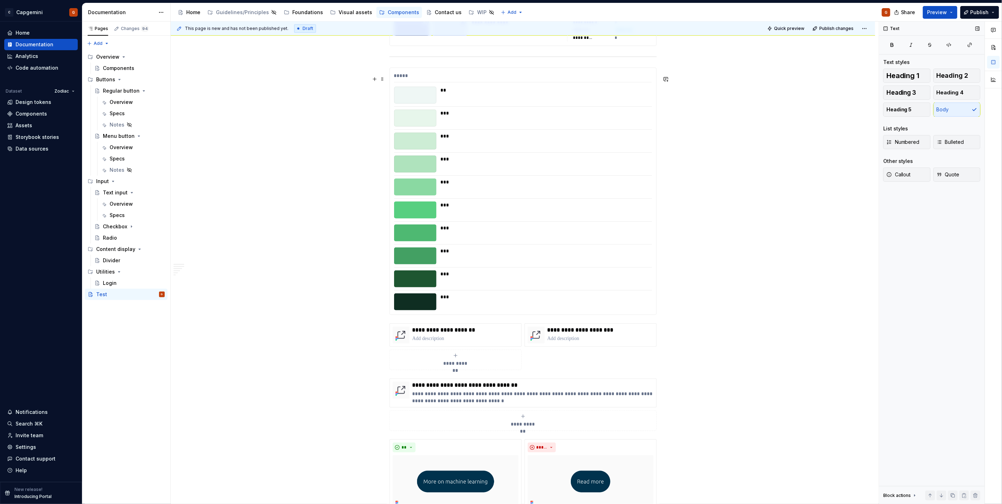
scroll to position [628, 0]
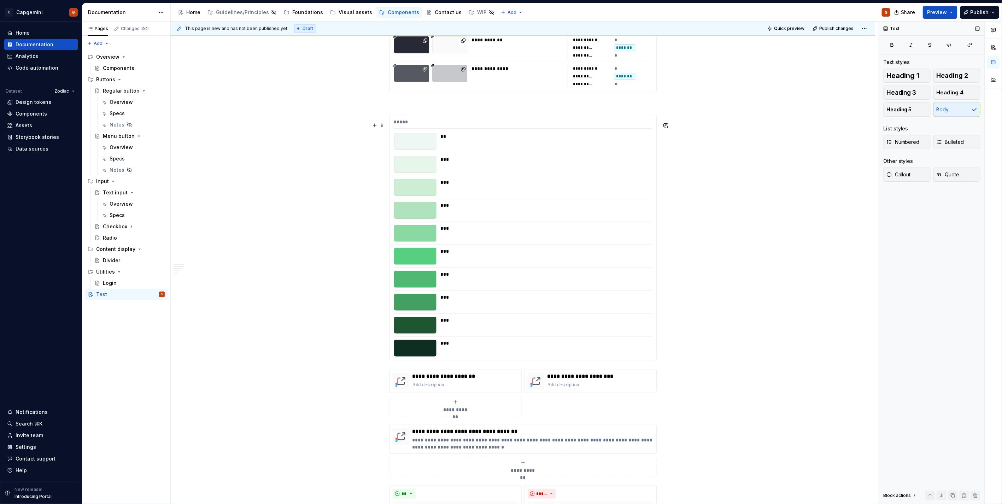
click at [373, 124] on button "button" at bounding box center [375, 126] width 10 height 10
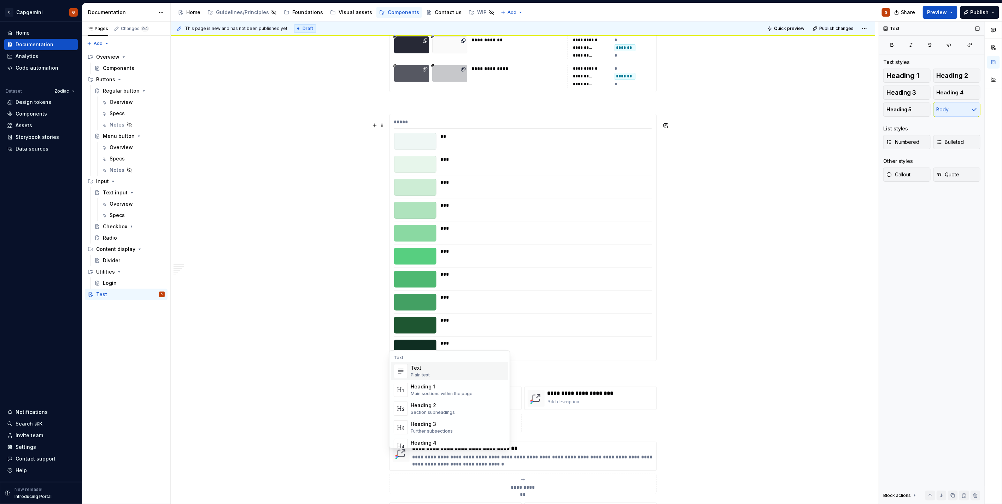
click at [396, 101] on div at bounding box center [523, 103] width 267 height 5
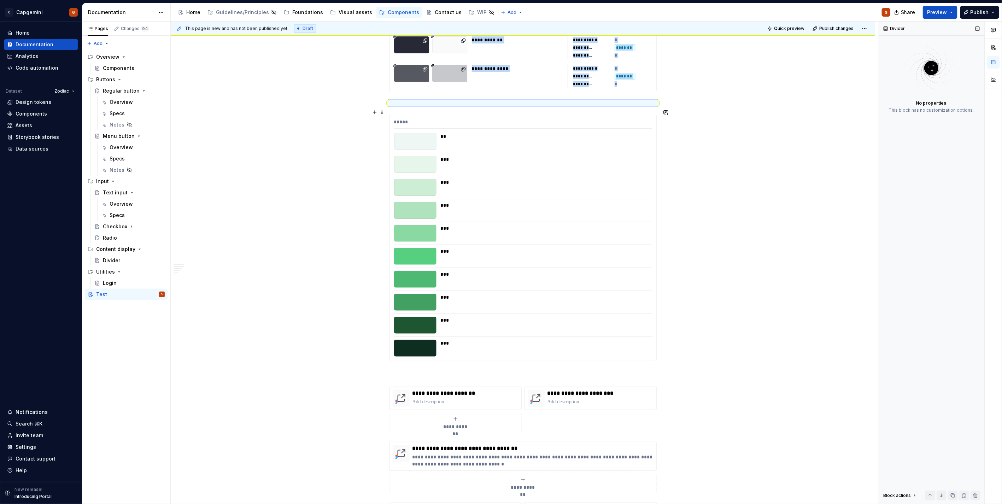
scroll to position [667, 0]
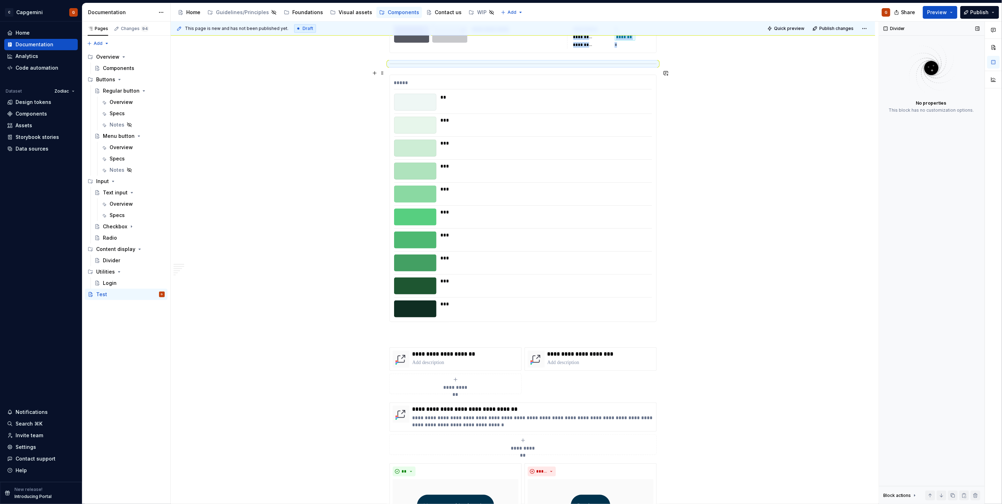
click at [384, 72] on span at bounding box center [383, 73] width 6 height 10
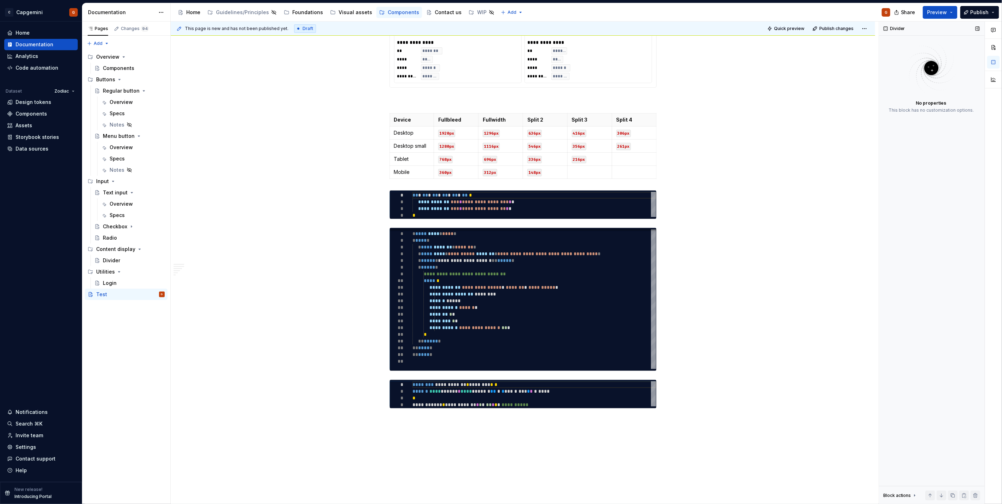
scroll to position [2007, 0]
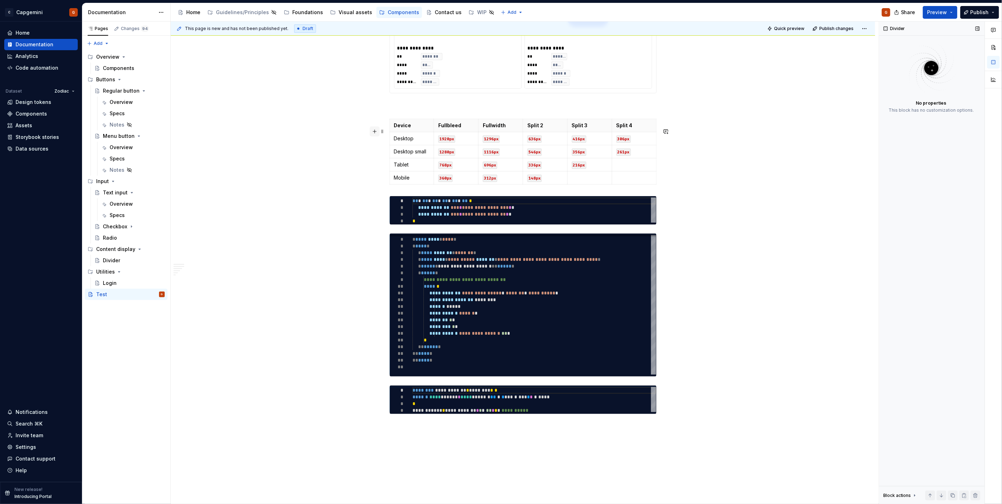
click at [371, 133] on button "button" at bounding box center [375, 132] width 10 height 10
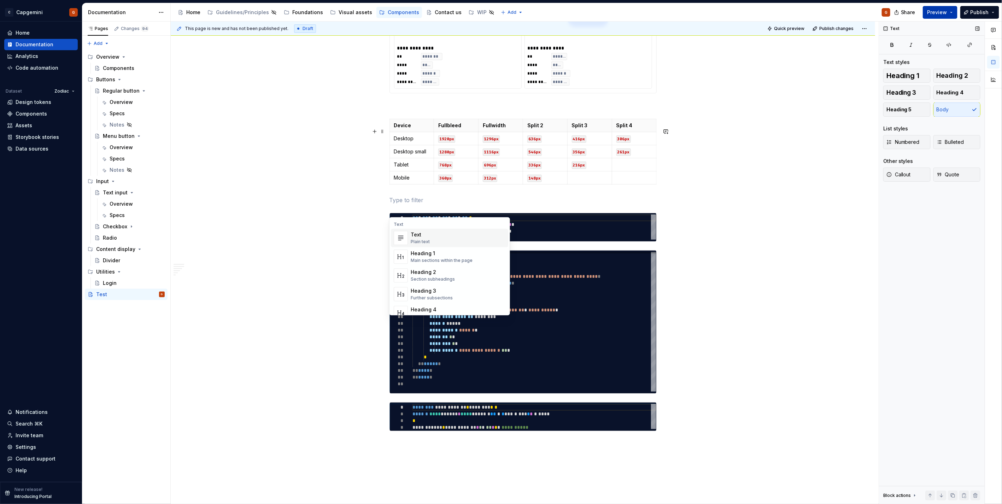
click at [935, 17] on button "Preview" at bounding box center [940, 12] width 35 height 13
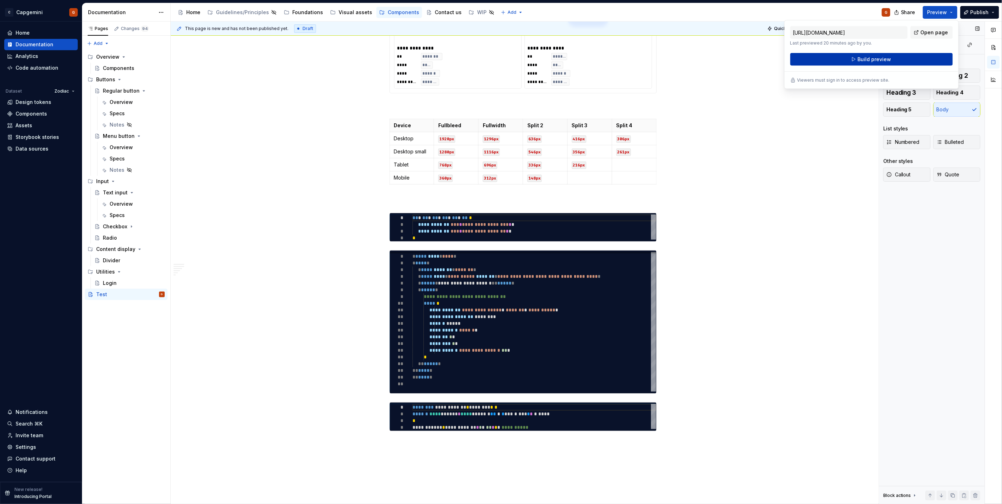
drag, startPoint x: 935, startPoint y: 16, endPoint x: 893, endPoint y: 59, distance: 60.3
click at [893, 59] on button "Build preview" at bounding box center [871, 59] width 163 height 13
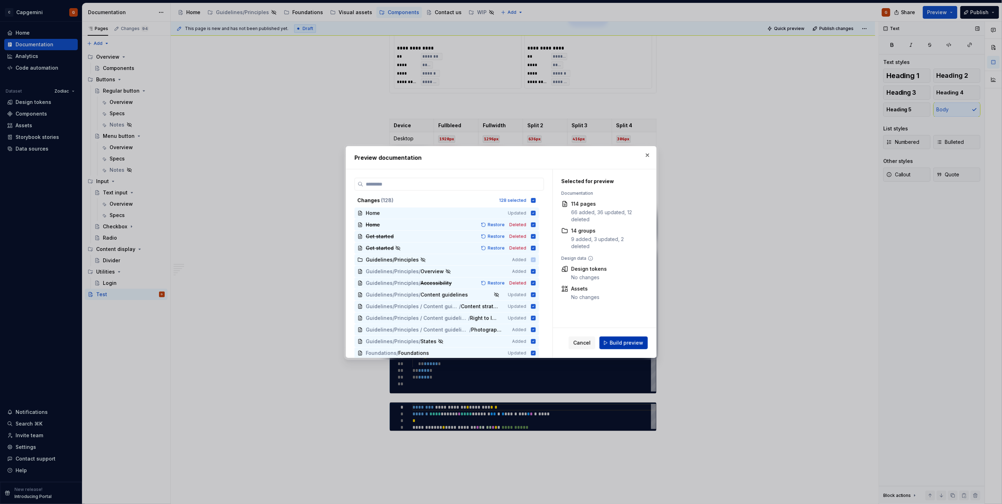
click at [626, 345] on span "Build preview" at bounding box center [627, 342] width 34 height 7
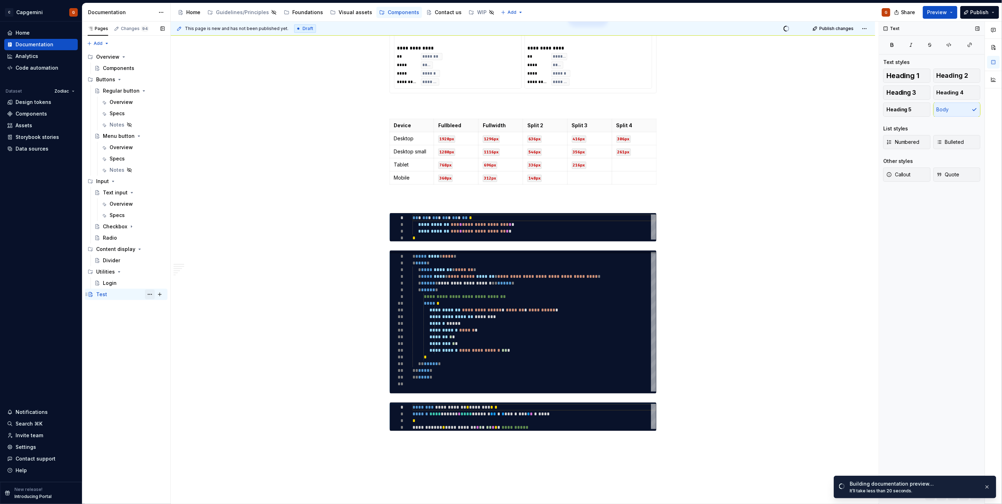
click at [152, 294] on button "Page tree" at bounding box center [150, 295] width 10 height 10
click at [343, 97] on html "C Capgemini G Home Documentation Analytics Code automation Dataset Zodiac Desig…" at bounding box center [501, 252] width 1002 height 504
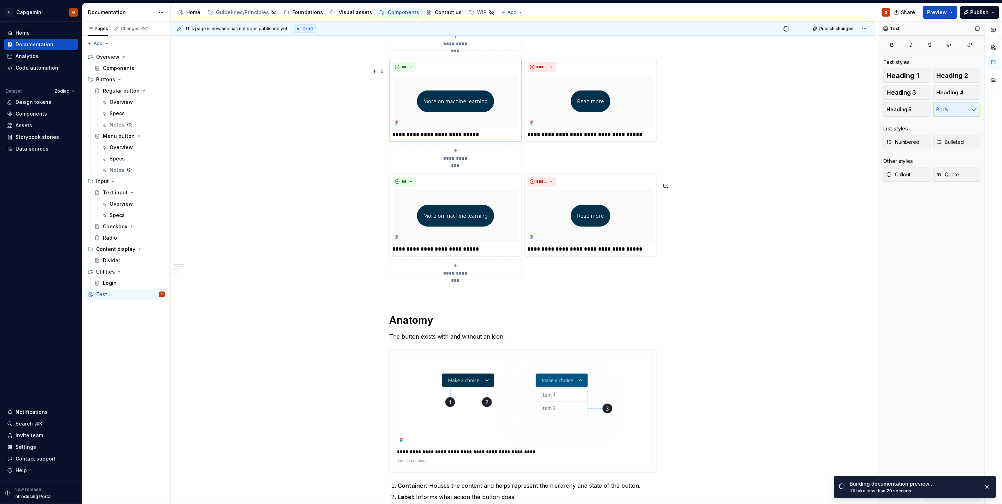
scroll to position [1104, 0]
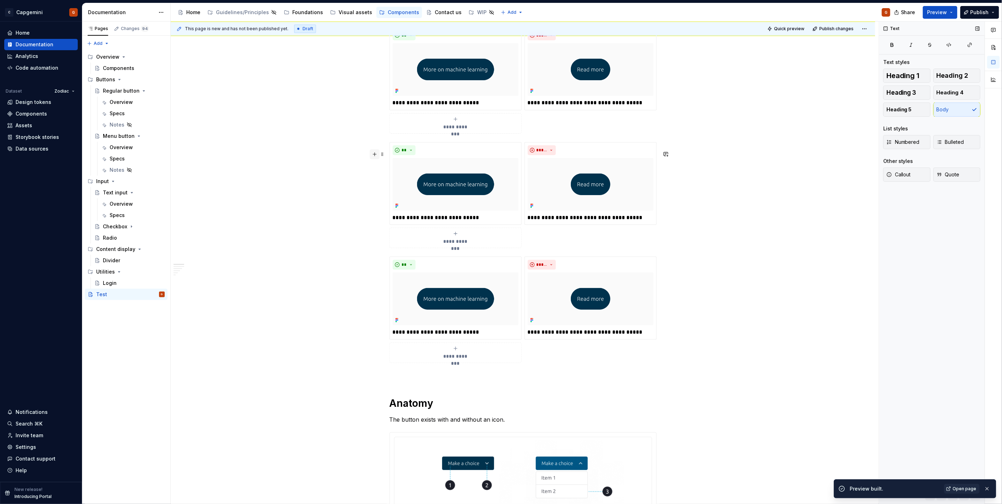
click at [373, 156] on button "button" at bounding box center [375, 154] width 10 height 10
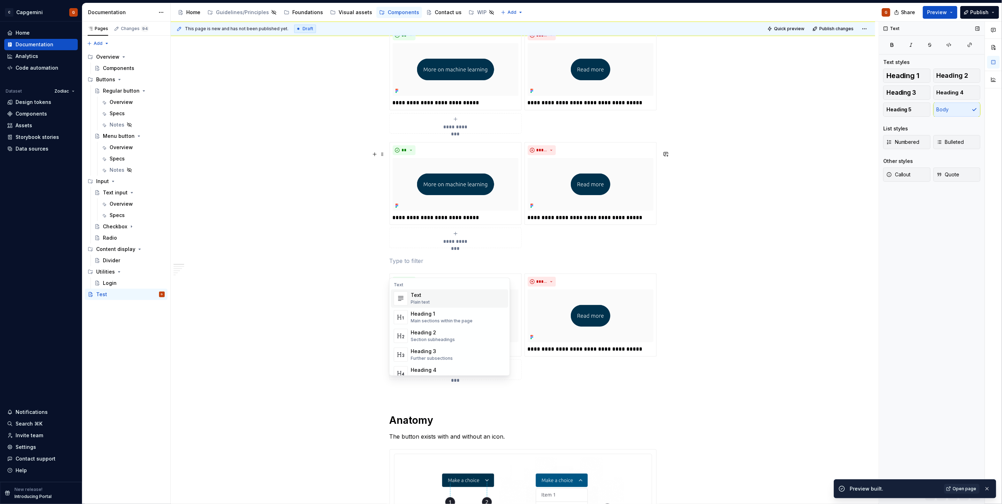
click at [347, 83] on div "**********" at bounding box center [523, 264] width 705 height 2494
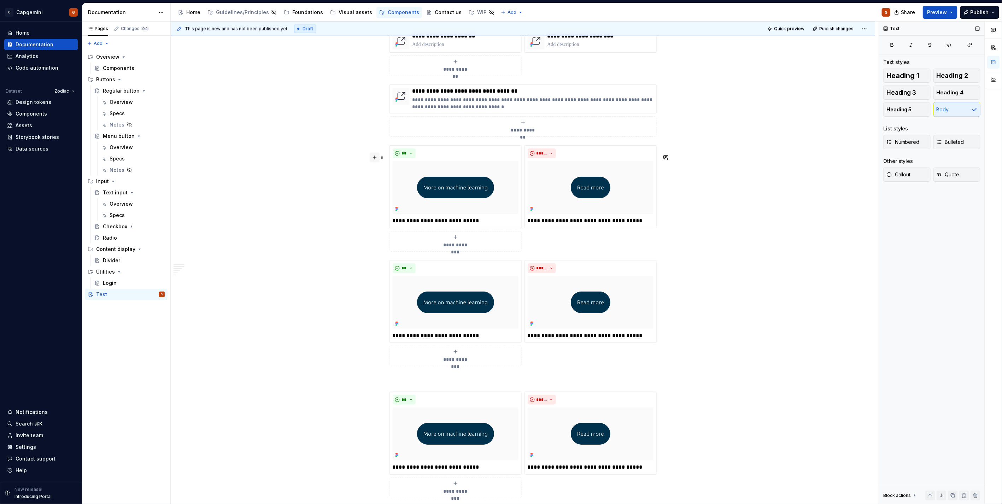
click at [377, 158] on button "button" at bounding box center [375, 157] width 10 height 10
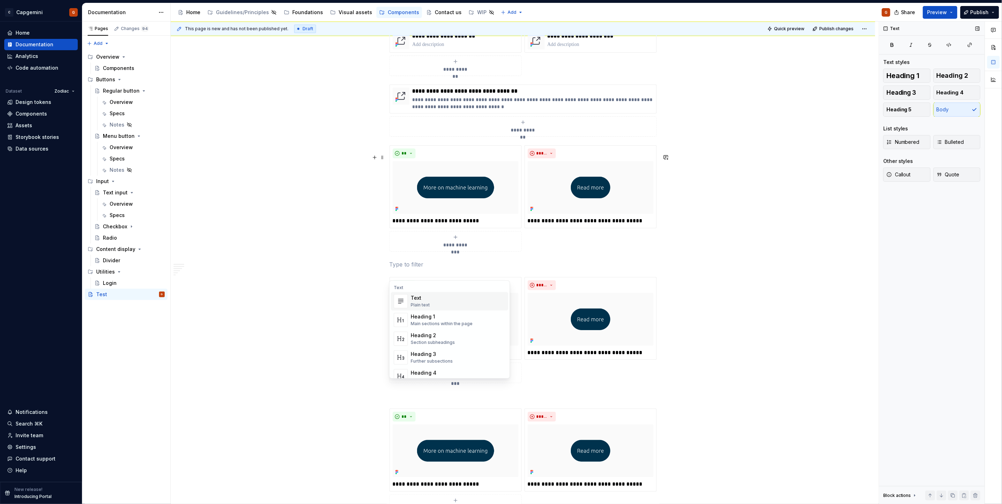
click at [323, 112] on div "**********" at bounding box center [525, 263] width 708 height 483
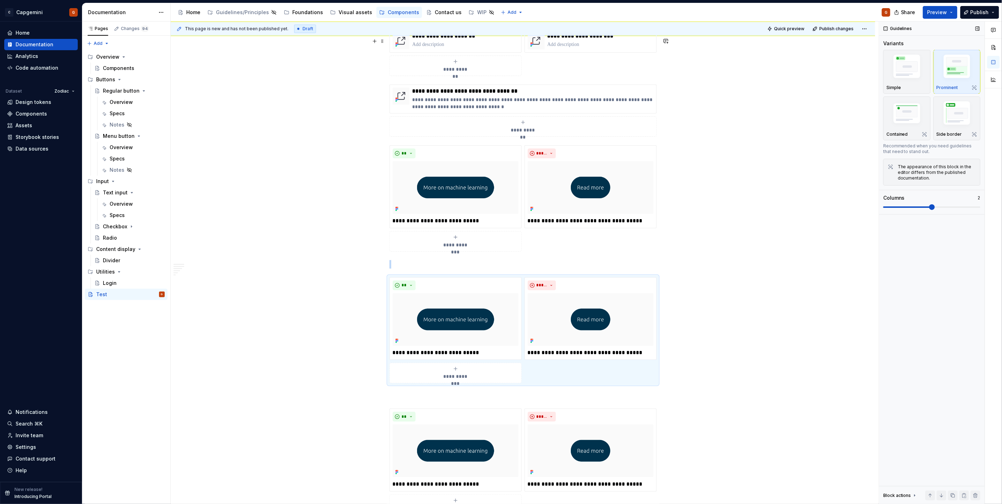
scroll to position [907, 0]
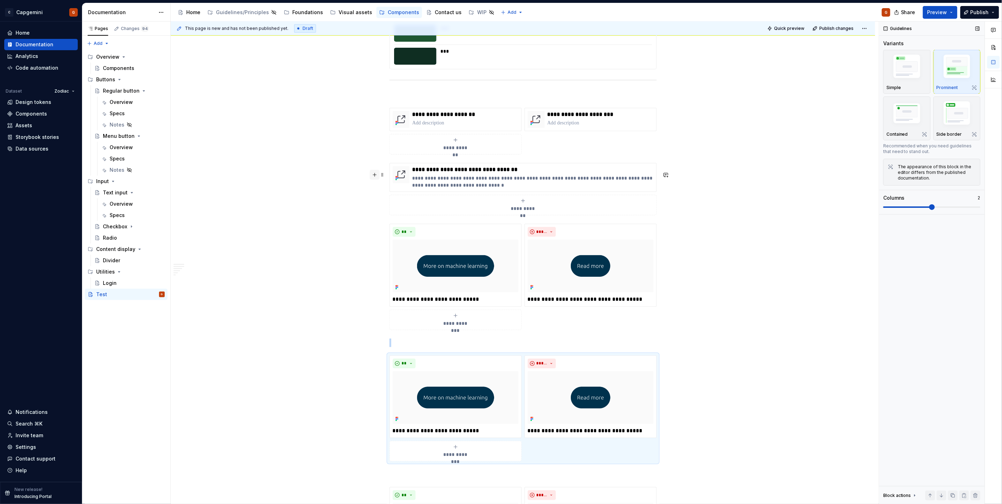
click at [373, 173] on button "button" at bounding box center [375, 175] width 10 height 10
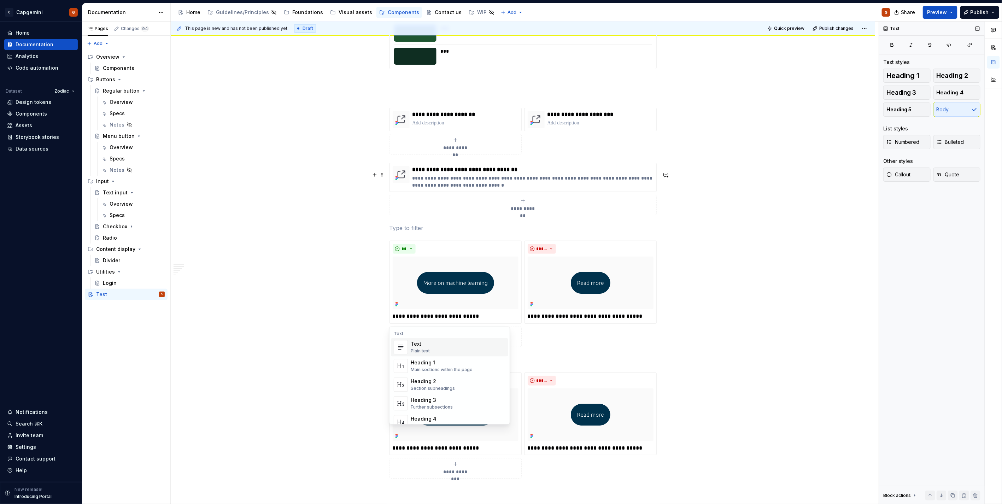
scroll to position [711, 0]
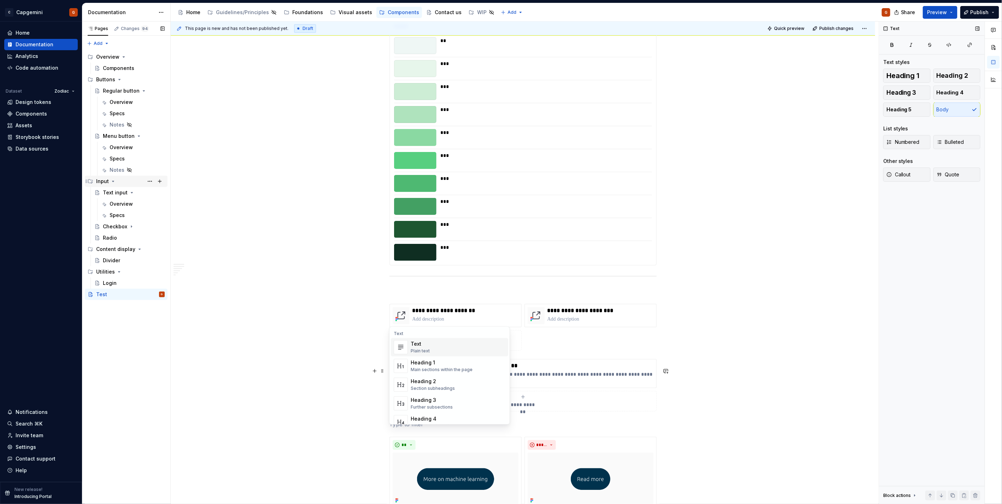
click at [517, 169] on div "***" at bounding box center [544, 160] width 207 height 17
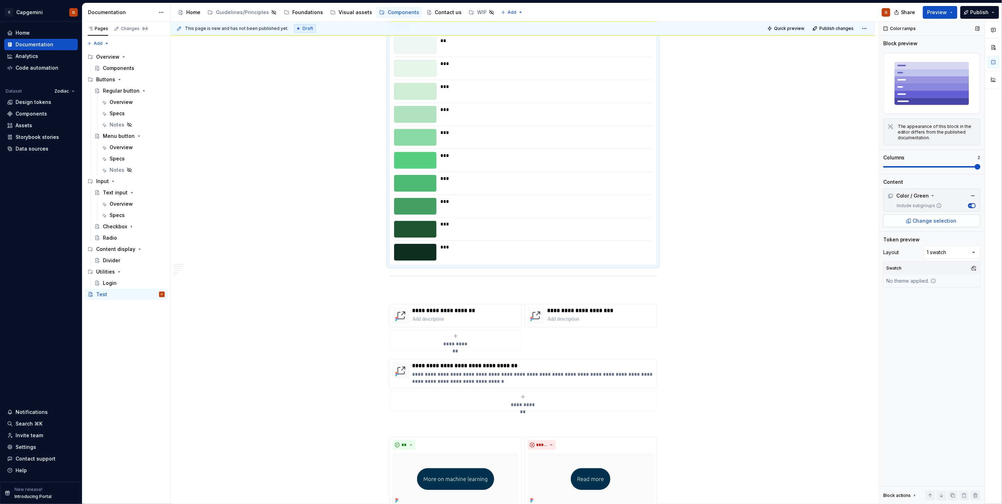
click at [939, 225] on button "Change selection" at bounding box center [931, 221] width 97 height 13
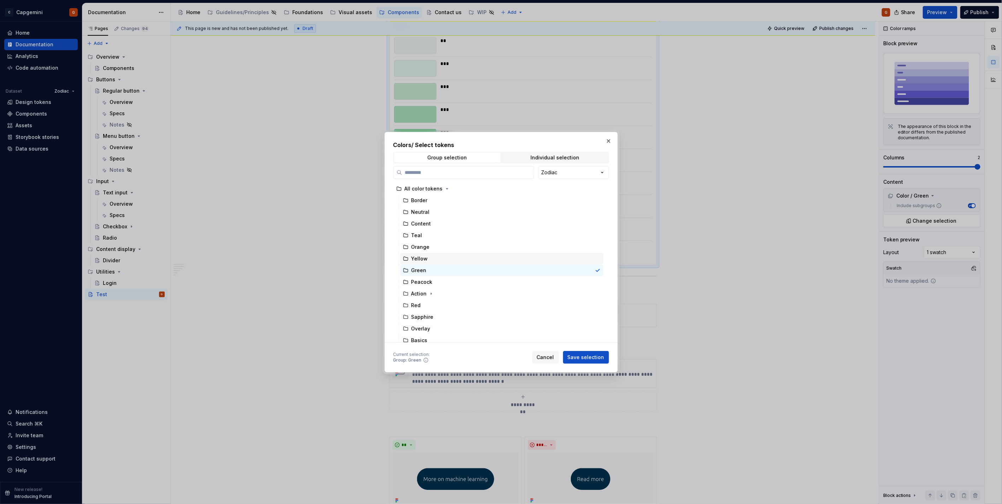
scroll to position [39, 0]
click at [440, 324] on div "BlueCapgemini" at bounding box center [430, 324] width 37 height 7
click at [597, 358] on span "Save selection" at bounding box center [586, 357] width 37 height 7
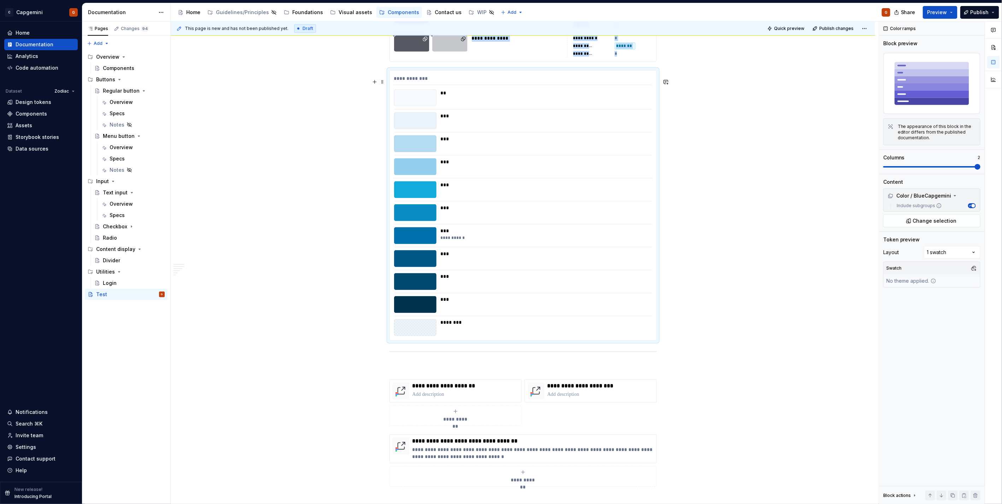
scroll to position [593, 0]
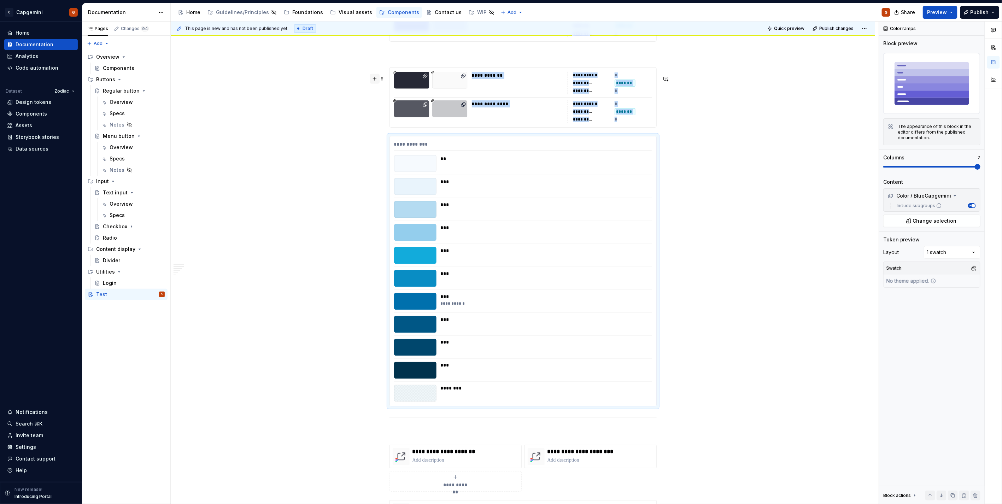
click at [372, 81] on button "button" at bounding box center [375, 79] width 10 height 10
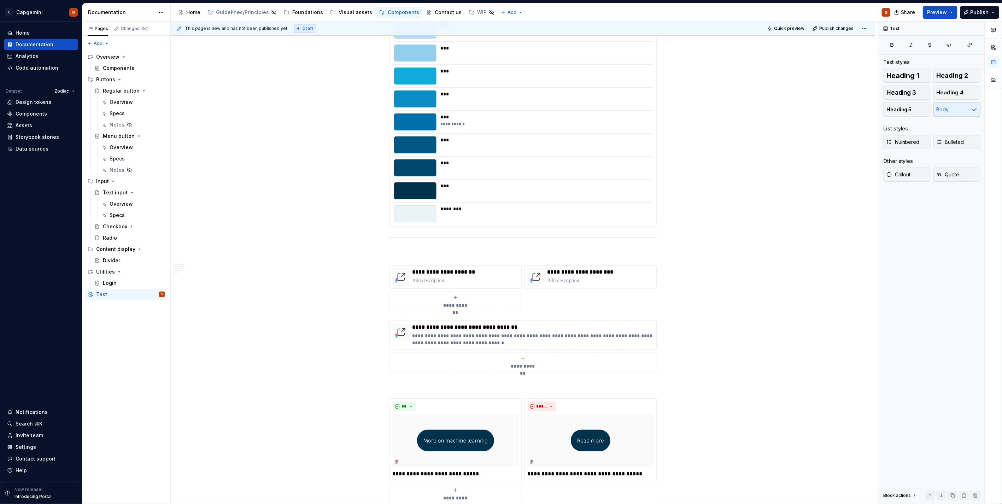
scroll to position [672, 0]
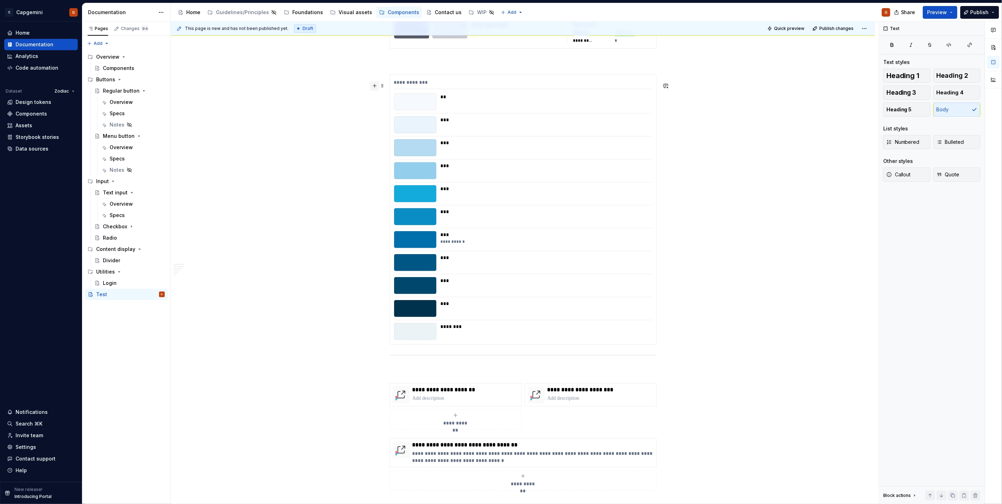
click at [370, 85] on button "button" at bounding box center [375, 86] width 10 height 10
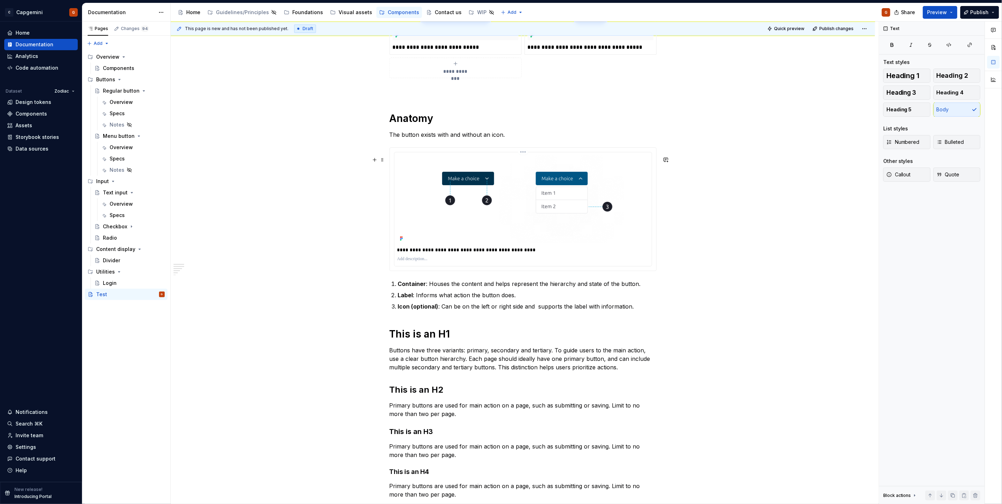
scroll to position [1653, 0]
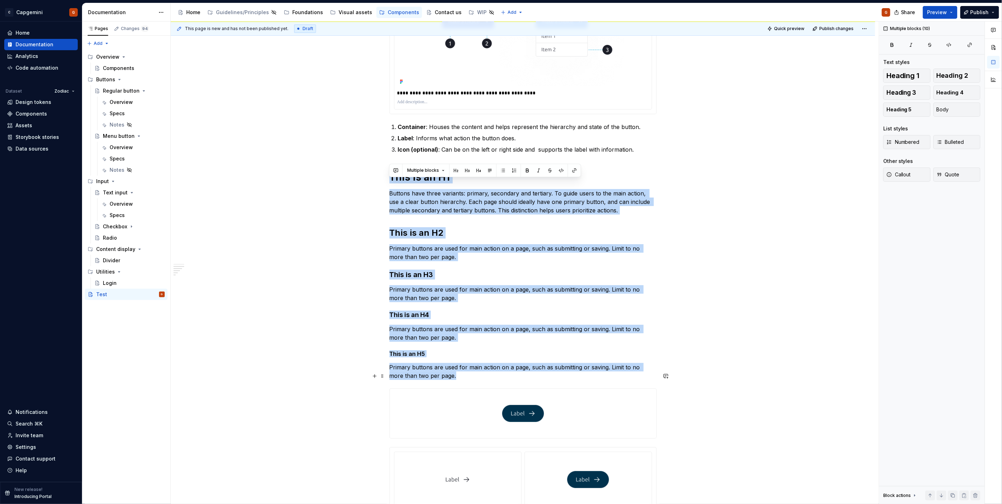
drag, startPoint x: 389, startPoint y: 186, endPoint x: 512, endPoint y: 384, distance: 233.5
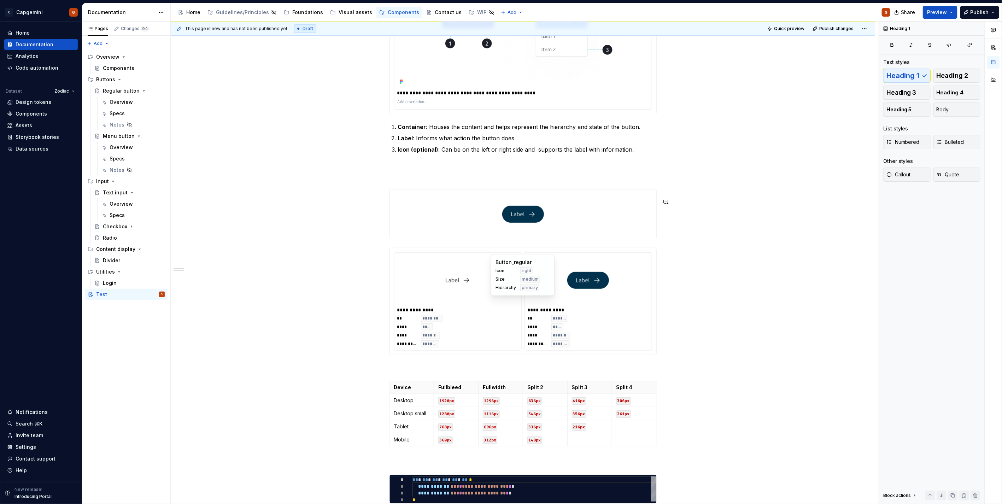
scroll to position [1496, 0]
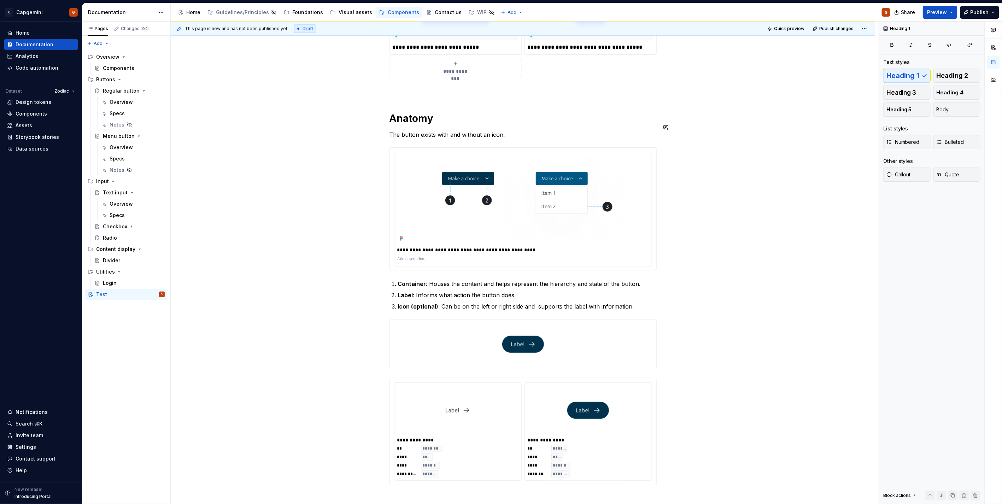
click at [396, 95] on p at bounding box center [523, 91] width 267 height 8
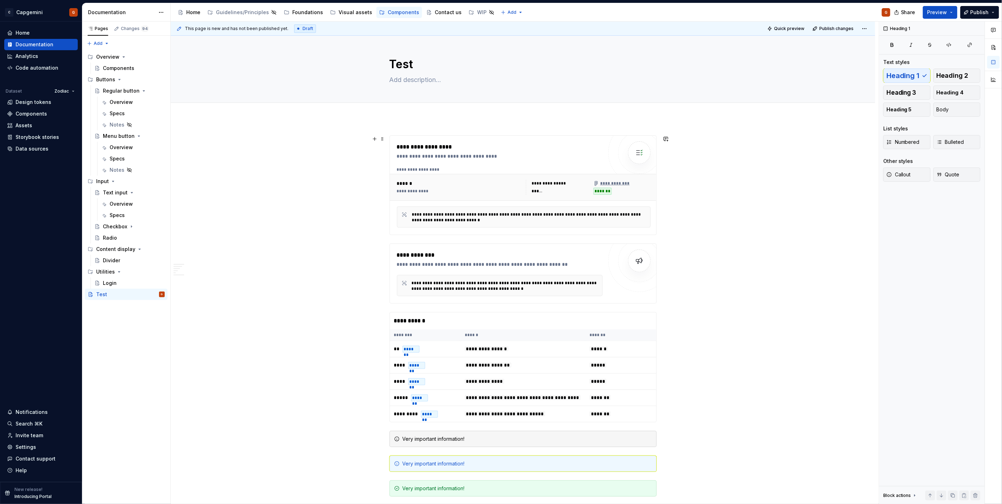
scroll to position [0, 0]
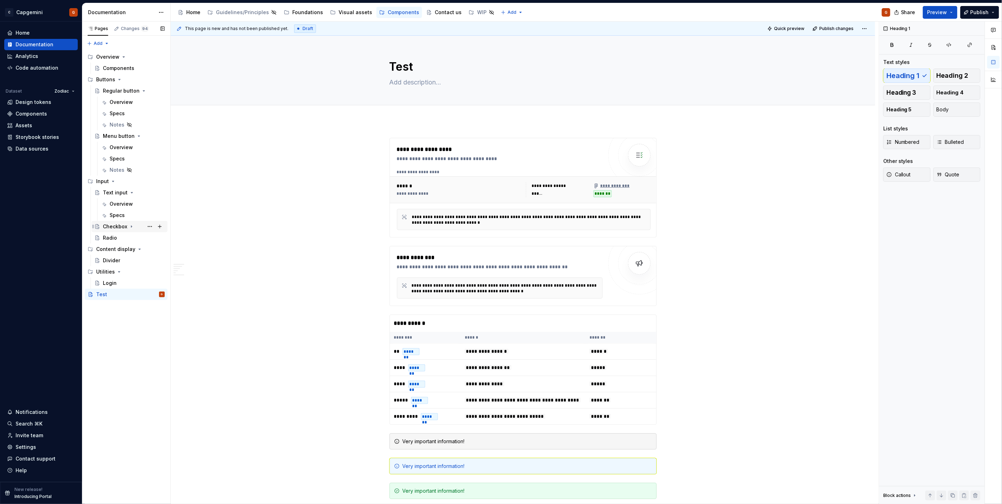
click at [120, 224] on div "Checkbox" at bounding box center [115, 226] width 24 height 7
click at [116, 239] on div "Overview" at bounding box center [121, 237] width 23 height 7
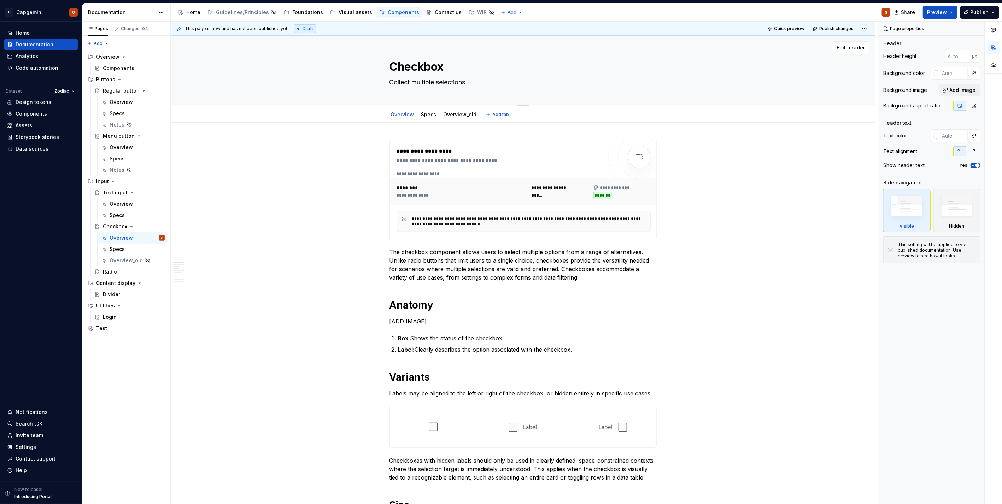
click at [467, 81] on textarea "Collect multiple selections." at bounding box center [521, 82] width 267 height 11
click at [468, 81] on textarea "Collect multiple selections." at bounding box center [521, 82] width 267 height 11
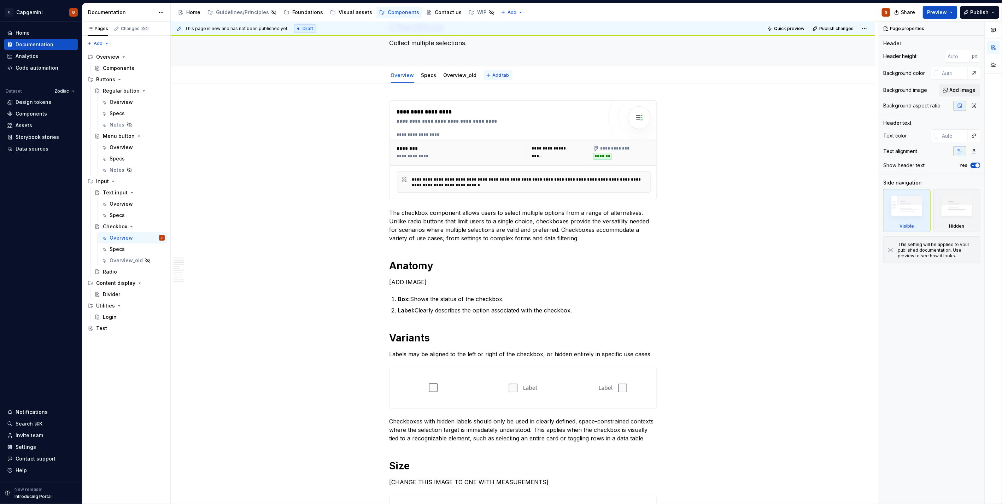
type textarea "*"
click at [562, 215] on p "The checkbox component allows users to select multiple options from a range of …" at bounding box center [523, 226] width 267 height 34
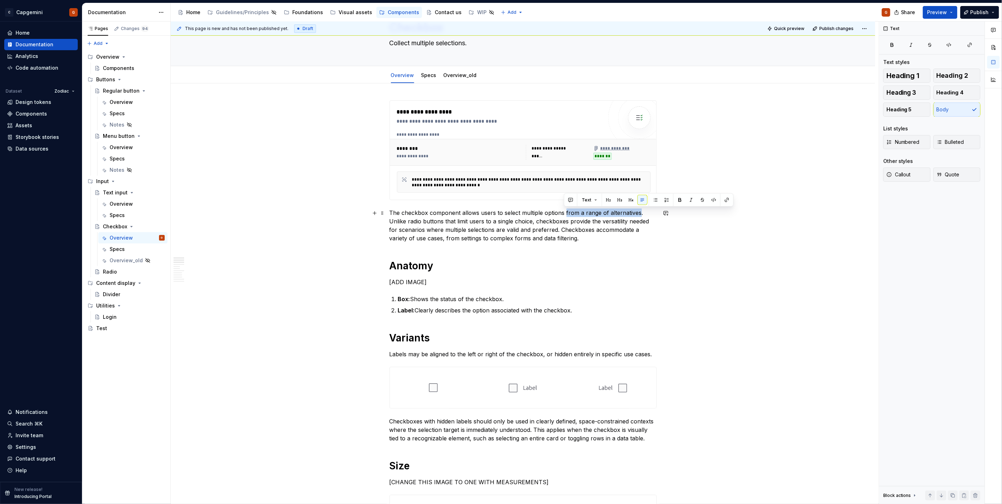
drag, startPoint x: 564, startPoint y: 214, endPoint x: 637, endPoint y: 211, distance: 73.6
click at [637, 211] on p "The checkbox component allows users to select multiple options from a range of …" at bounding box center [523, 226] width 267 height 34
click at [516, 240] on p "The checkbox component allows users to select multiple options. Unlike radio bu…" at bounding box center [523, 226] width 267 height 34
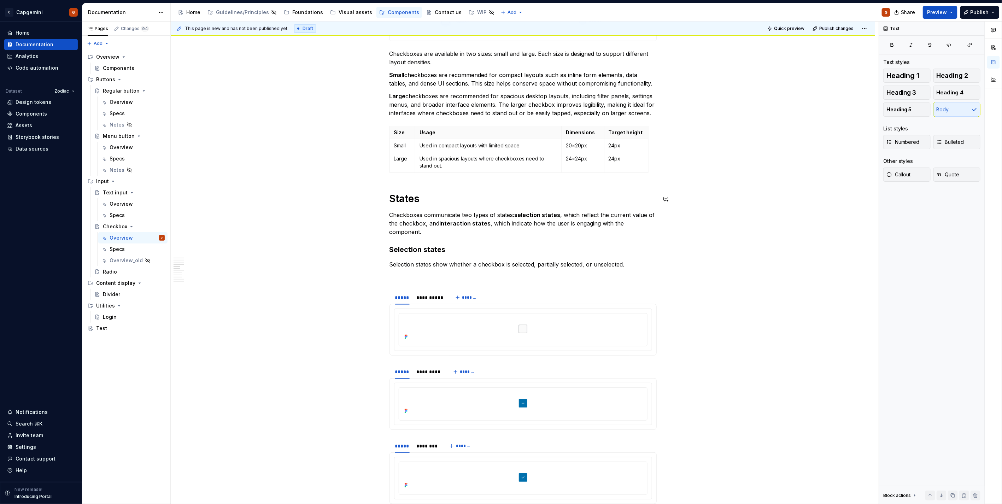
scroll to position [628, 0]
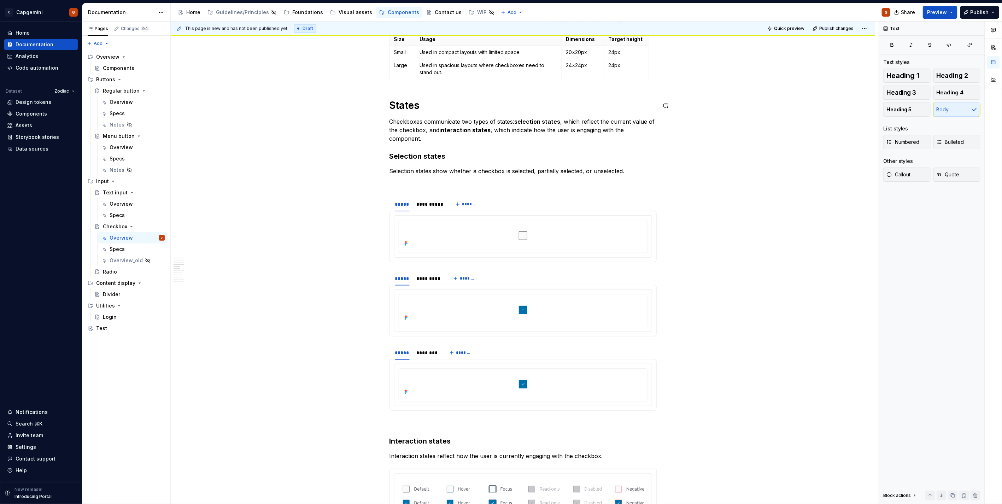
type textarea "*"
click at [528, 130] on p "Checkboxes communicate two types of states: selection states , which reflect th…" at bounding box center [523, 129] width 267 height 25
click at [596, 120] on p "Checkboxes communicate two types of states: selection states , which reflect th…" at bounding box center [523, 129] width 267 height 25
click at [531, 130] on p "Checkboxes communicate two types of states: selection states , which reflect th…" at bounding box center [523, 129] width 267 height 25
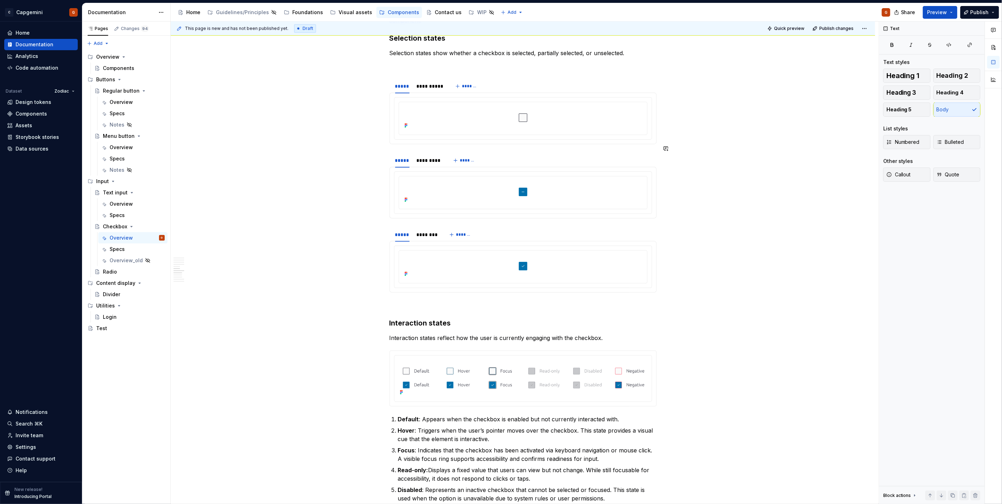
scroll to position [943, 0]
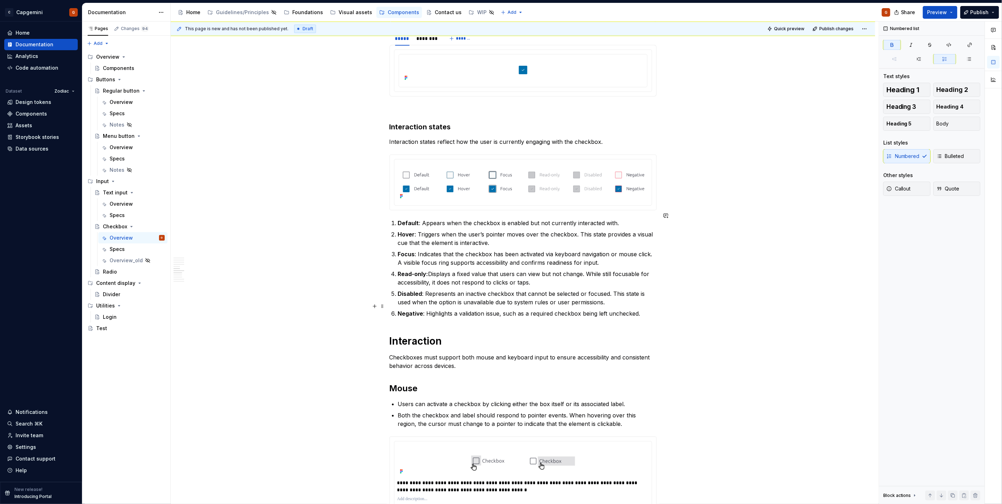
click at [409, 310] on strong "Negative" at bounding box center [410, 313] width 25 height 7
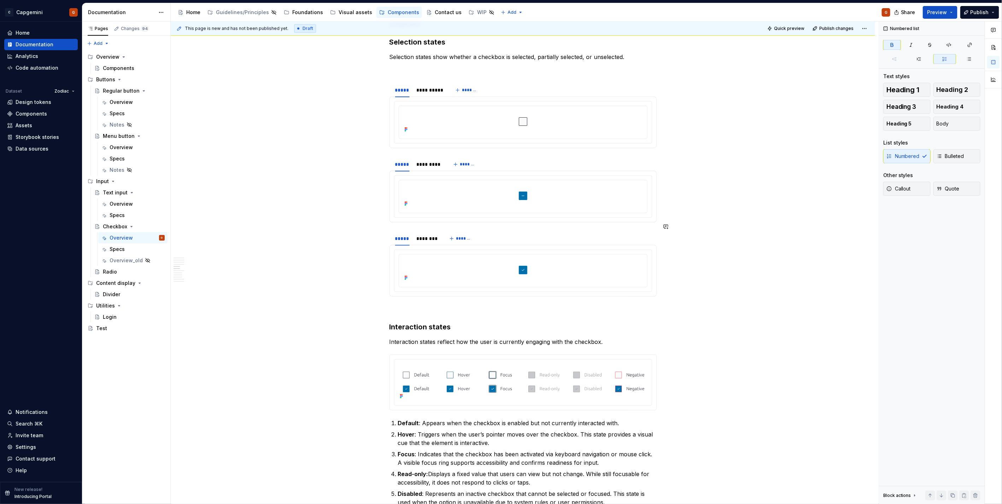
scroll to position [667, 0]
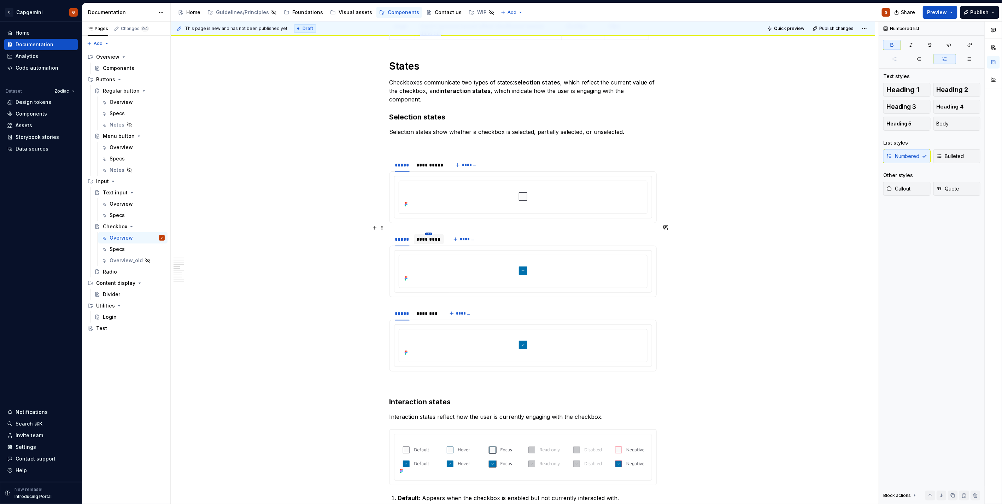
click at [429, 225] on html "C Capgemini G Home Documentation Analytics Code automation Dataset Zodiac Desig…" at bounding box center [501, 252] width 1002 height 504
click at [436, 236] on div "Edit name" at bounding box center [457, 236] width 60 height 11
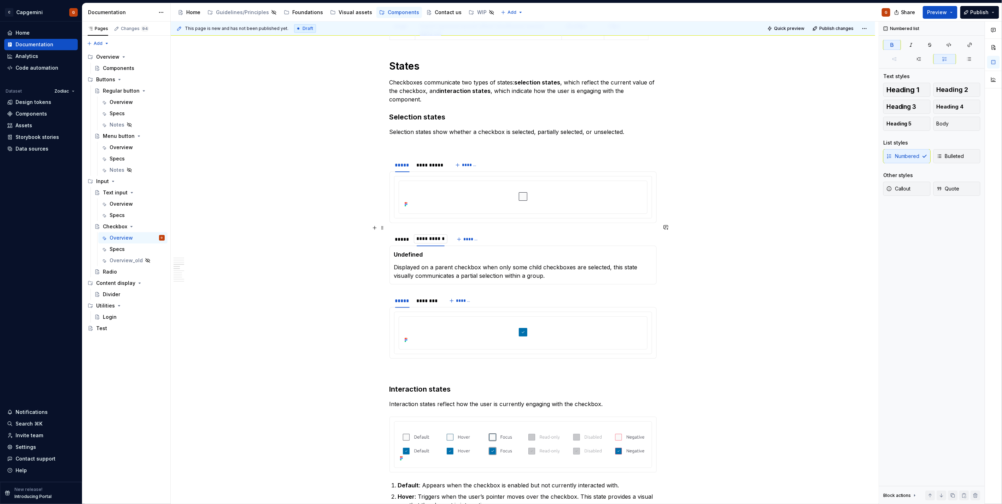
type input "**********"
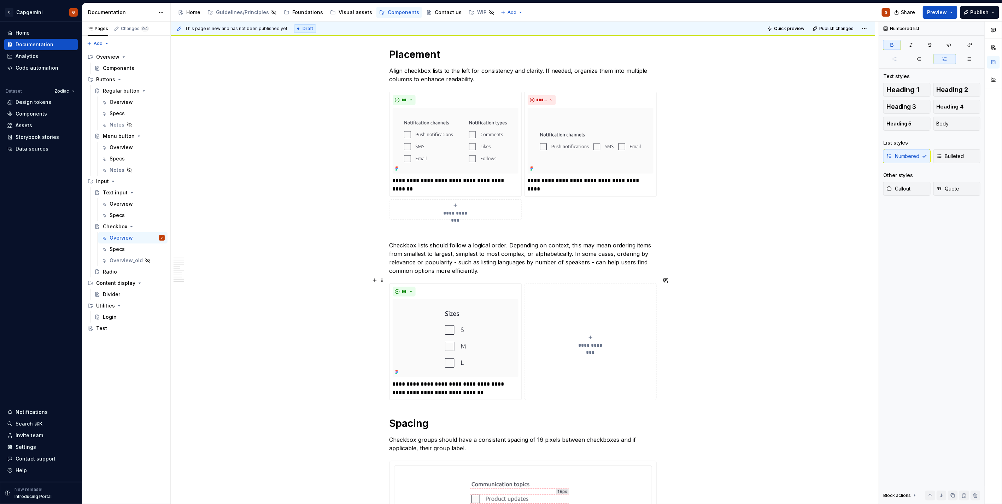
scroll to position [1985, 0]
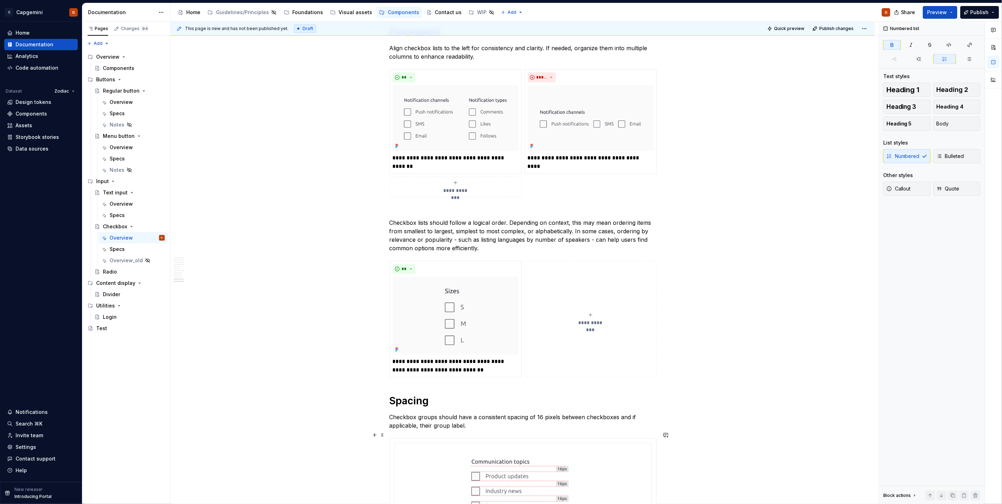
click at [655, 448] on div at bounding box center [523, 485] width 267 height 92
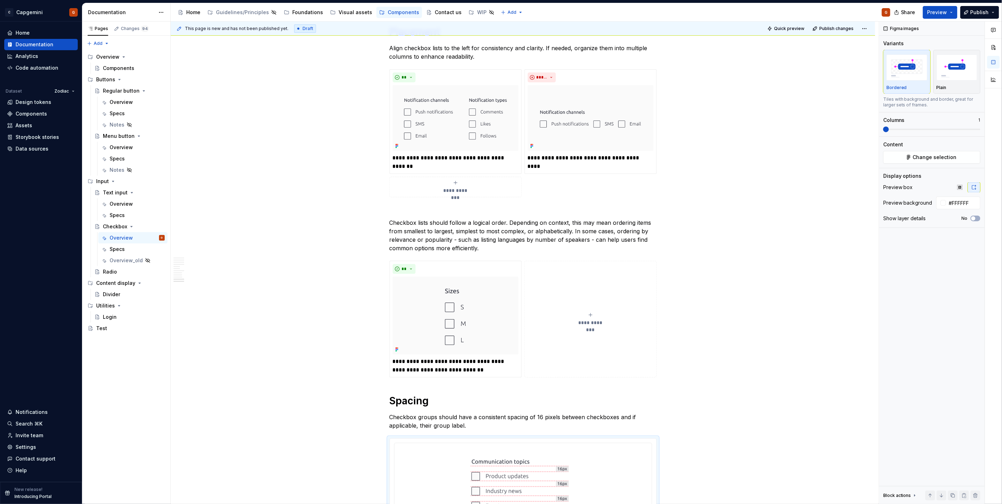
click at [949, 82] on div "Plain" at bounding box center [957, 71] width 41 height 37
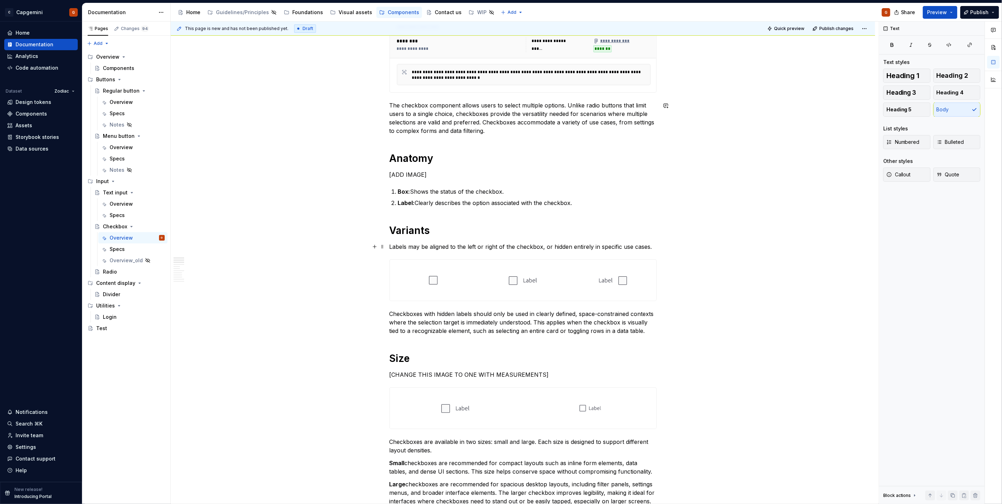
scroll to position [157, 0]
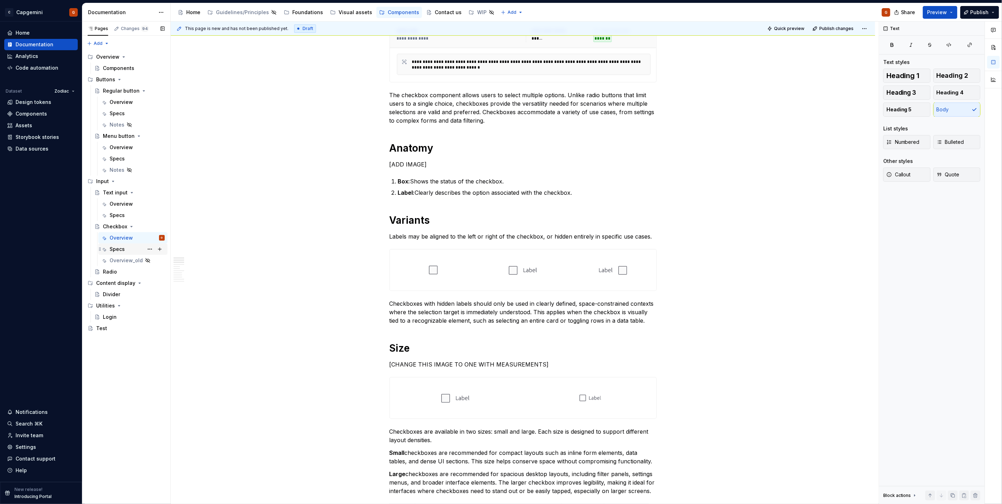
click at [130, 252] on div "Specs" at bounding box center [137, 249] width 55 height 10
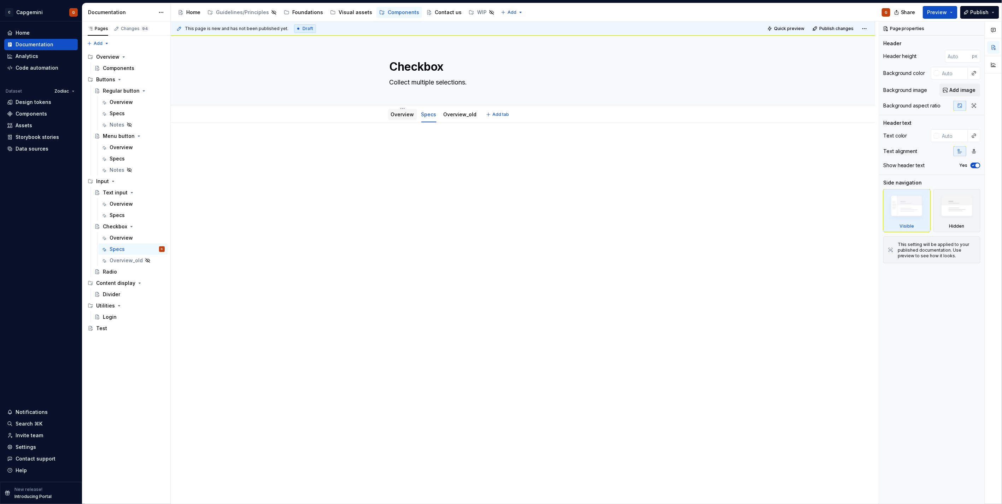
click at [395, 113] on link "Overview" at bounding box center [402, 114] width 23 height 6
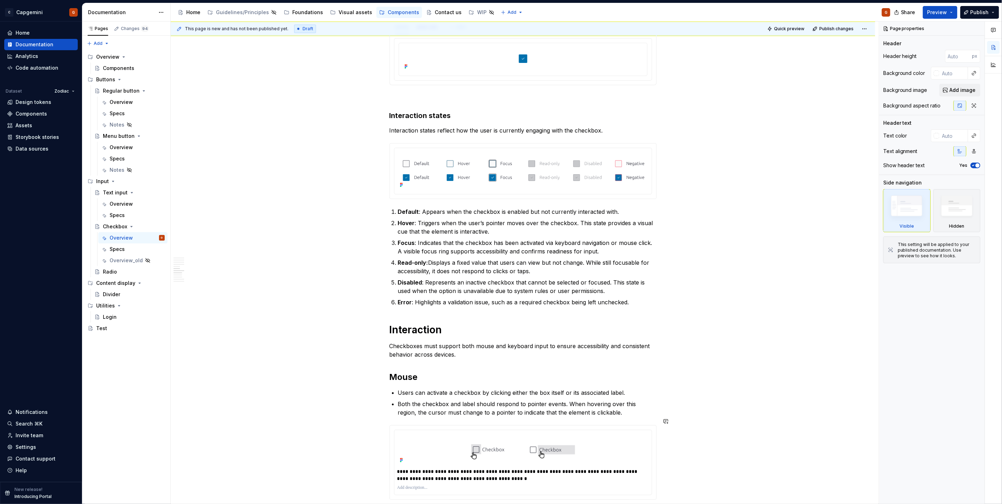
scroll to position [938, 0]
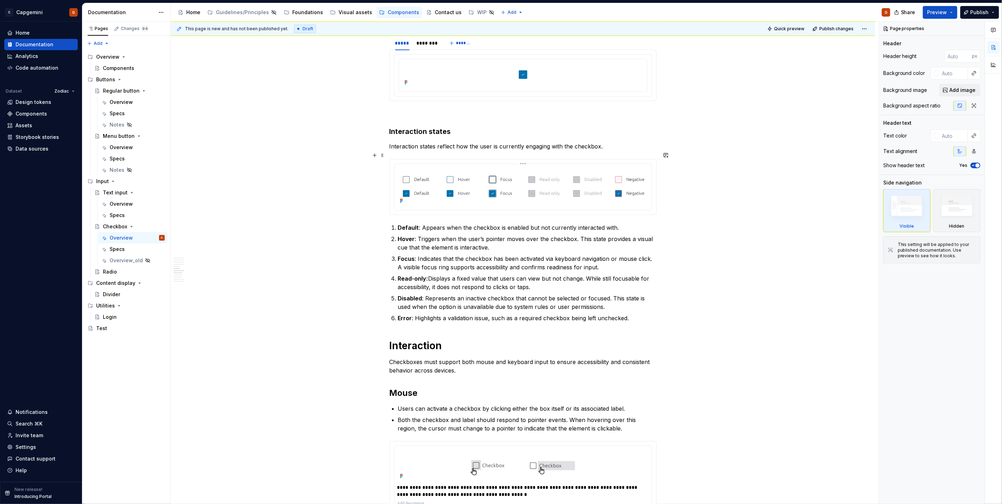
click at [527, 182] on img at bounding box center [523, 186] width 252 height 39
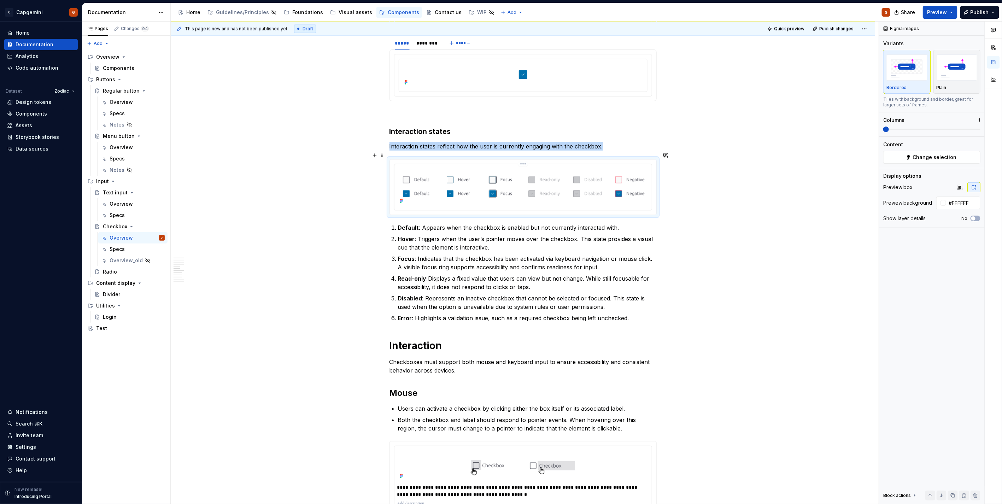
click at [522, 154] on html "C Capgemini G Home Documentation Analytics Code automation Dataset Zodiac Desig…" at bounding box center [501, 252] width 1002 height 504
click at [533, 193] on div "Update Figma image" at bounding box center [560, 193] width 59 height 7
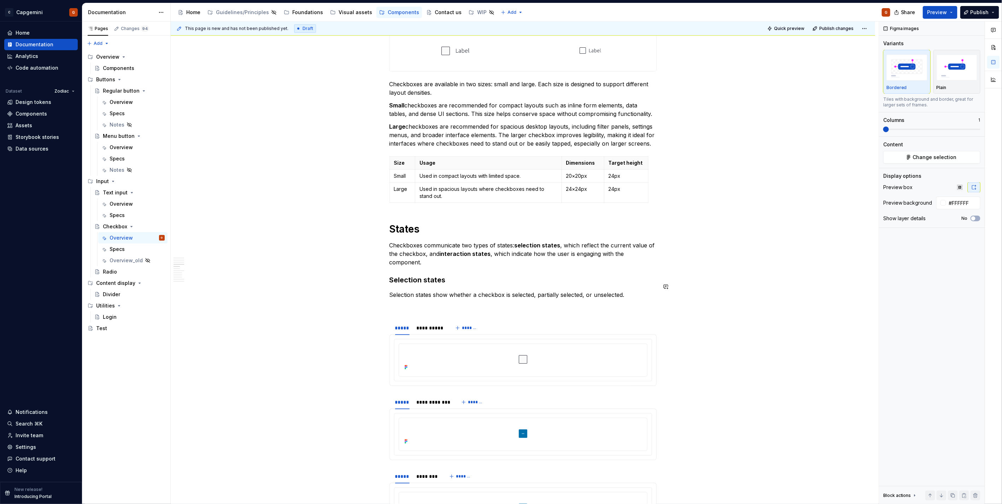
scroll to position [467, 0]
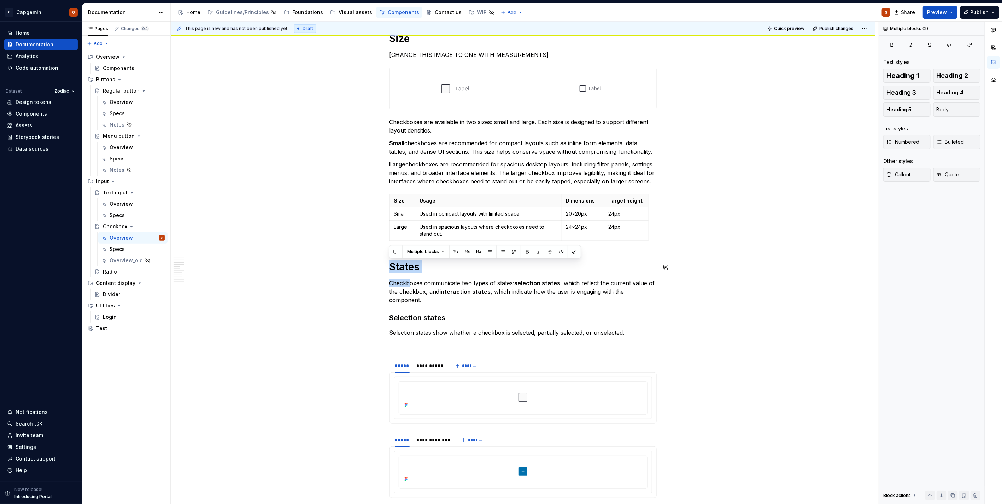
drag, startPoint x: 389, startPoint y: 267, endPoint x: 411, endPoint y: 278, distance: 24.5
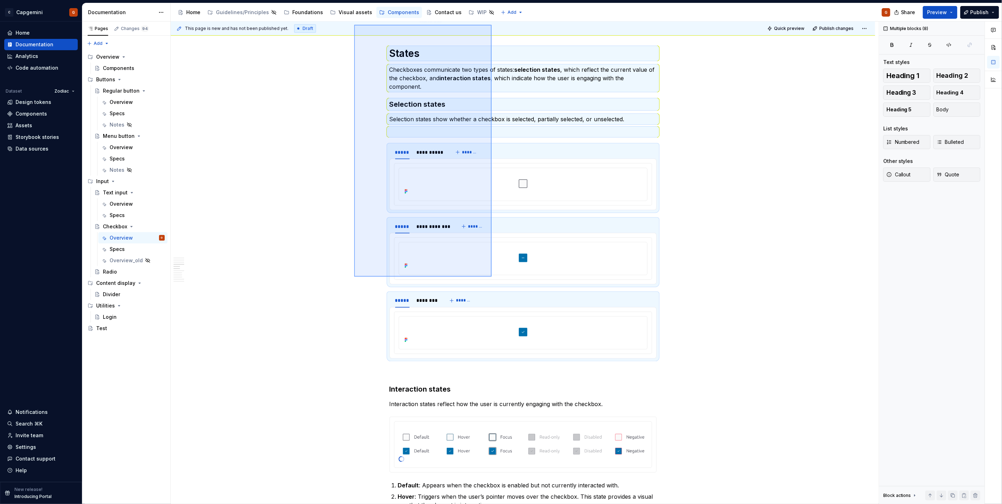
scroll to position [734, 0]
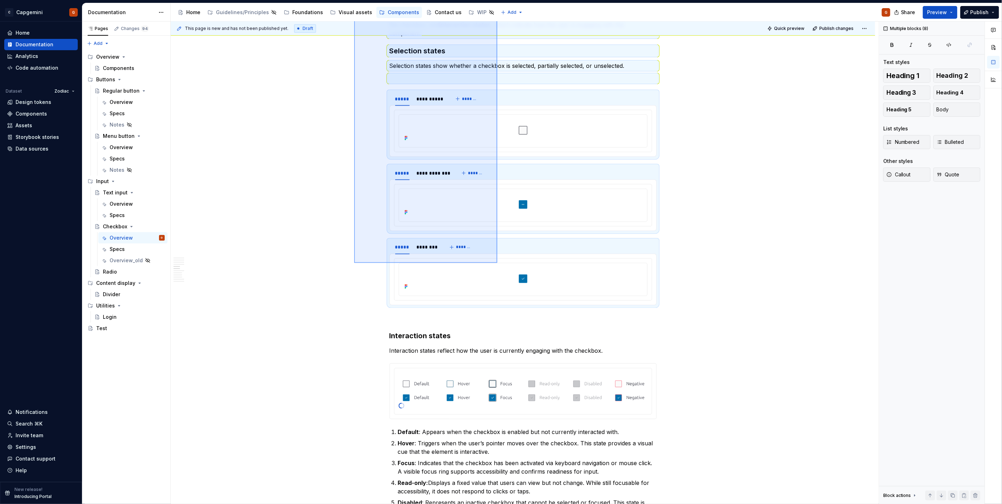
drag, startPoint x: 410, startPoint y: 281, endPoint x: 329, endPoint y: 257, distance: 84.6
click at [496, 263] on div "**********" at bounding box center [525, 263] width 708 height 483
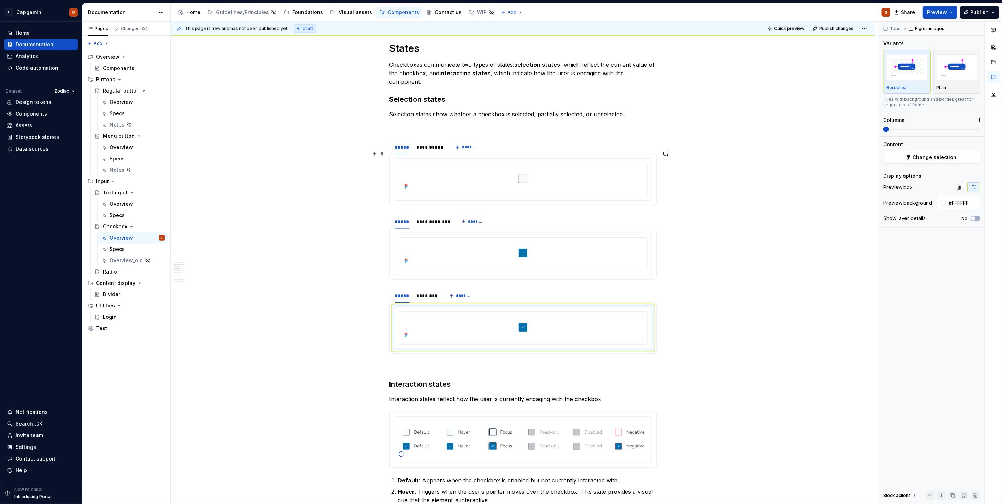
scroll to position [655, 0]
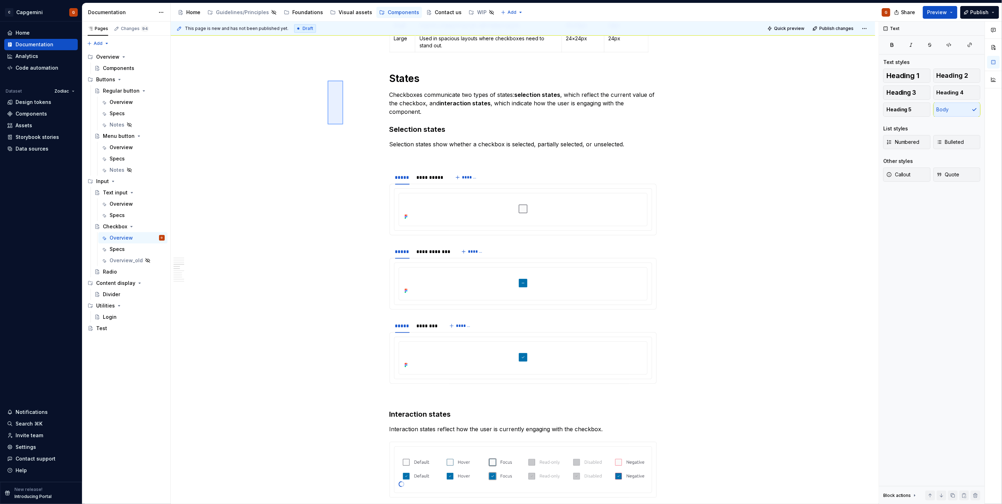
drag, startPoint x: 328, startPoint y: 81, endPoint x: 309, endPoint y: 119, distance: 43.3
click at [309, 119] on div "**********" at bounding box center [525, 263] width 708 height 483
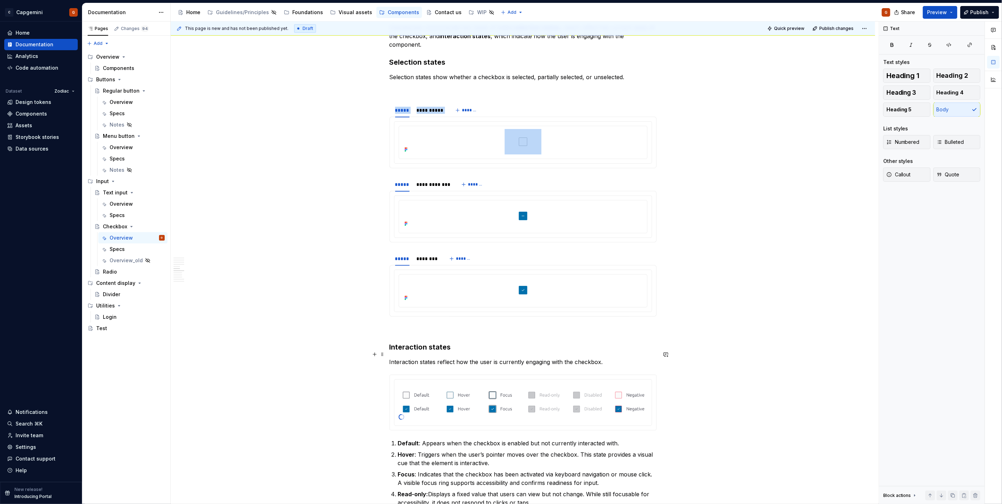
scroll to position [694, 0]
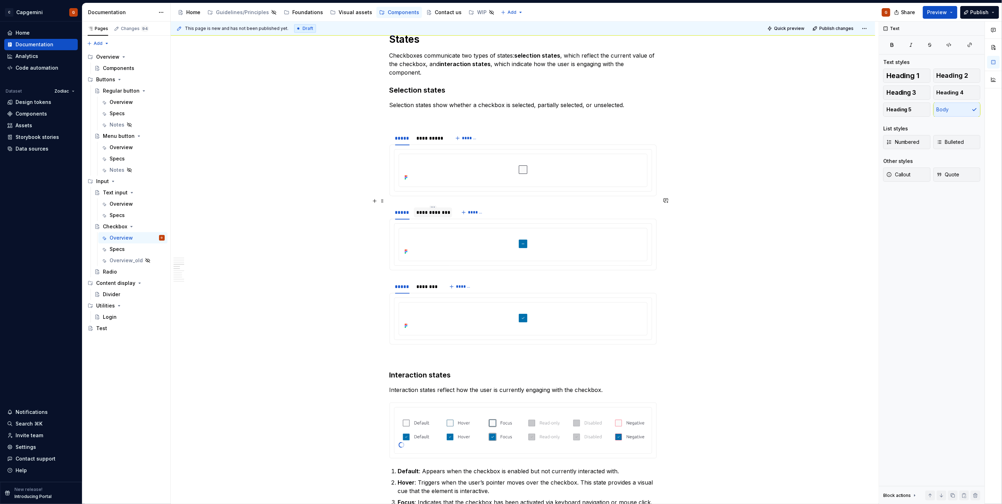
click at [432, 208] on div "**********" at bounding box center [433, 213] width 39 height 10
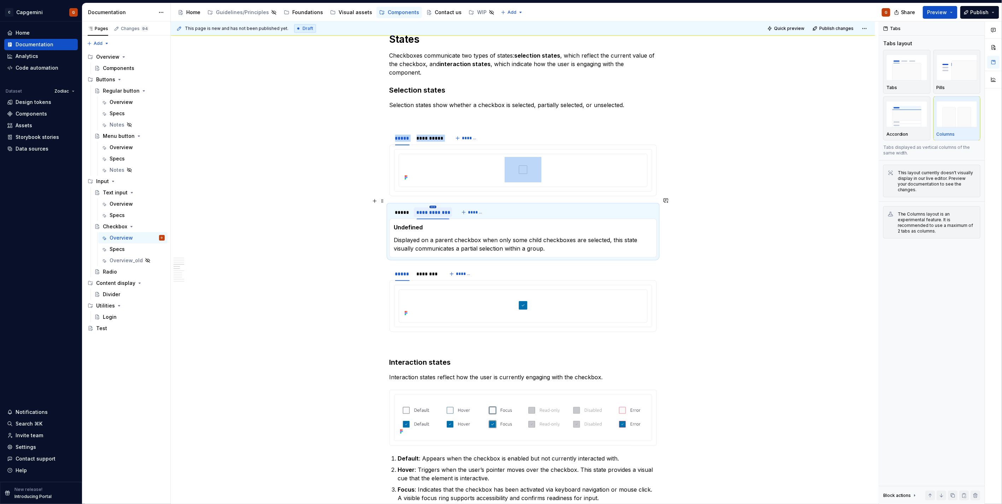
click at [431, 200] on html "C Capgemini G Home Documentation Analytics Code automation Dataset Zodiac Desig…" at bounding box center [501, 252] width 1002 height 504
click at [445, 208] on div "Edit name" at bounding box center [465, 209] width 46 height 7
click at [412, 224] on strong "Undefined" at bounding box center [408, 227] width 29 height 7
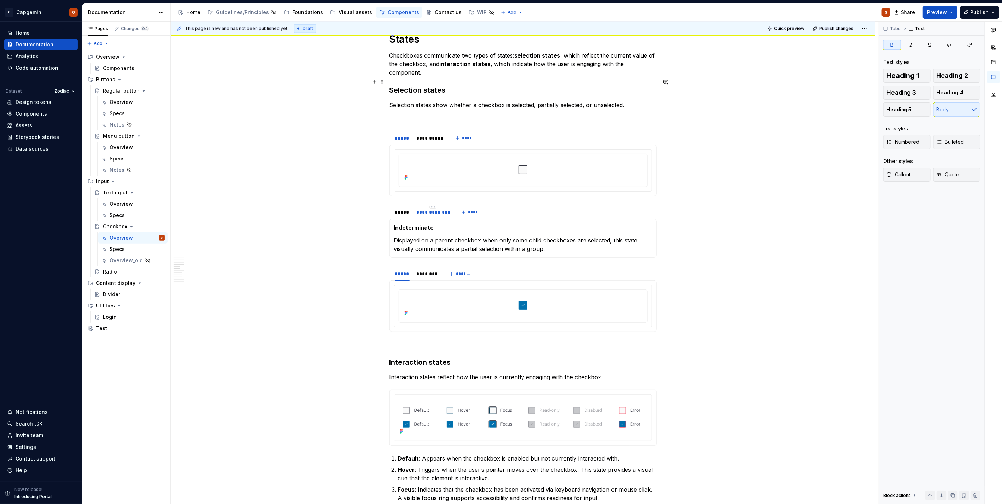
click at [430, 85] on h3 "Selection states" at bounding box center [523, 90] width 267 height 10
click at [429, 135] on div "**********" at bounding box center [430, 138] width 27 height 7
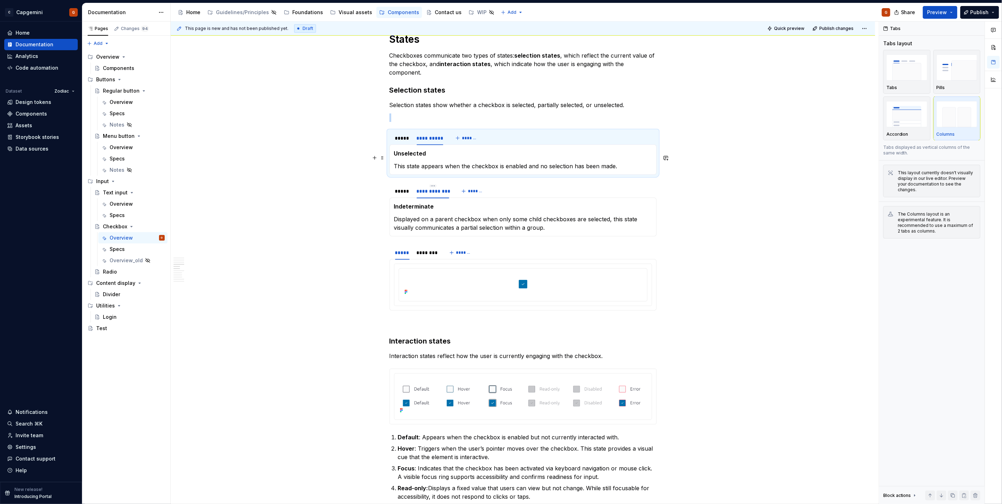
click at [416, 150] on strong "Unselected" at bounding box center [410, 153] width 32 height 7
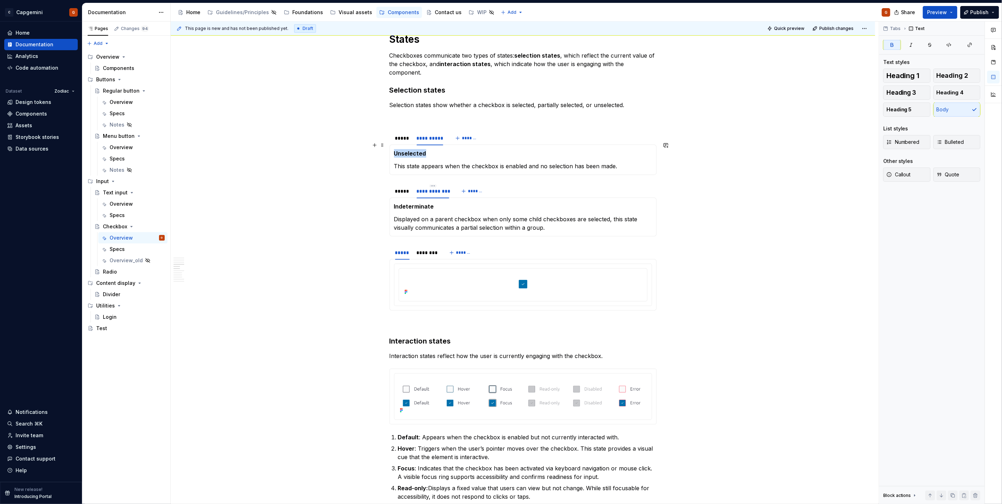
click at [416, 150] on strong "Unselected" at bounding box center [410, 153] width 32 height 7
click at [416, 85] on h3 "Selection states" at bounding box center [523, 90] width 267 height 10
click at [408, 149] on p "Unselected" at bounding box center [523, 153] width 258 height 8
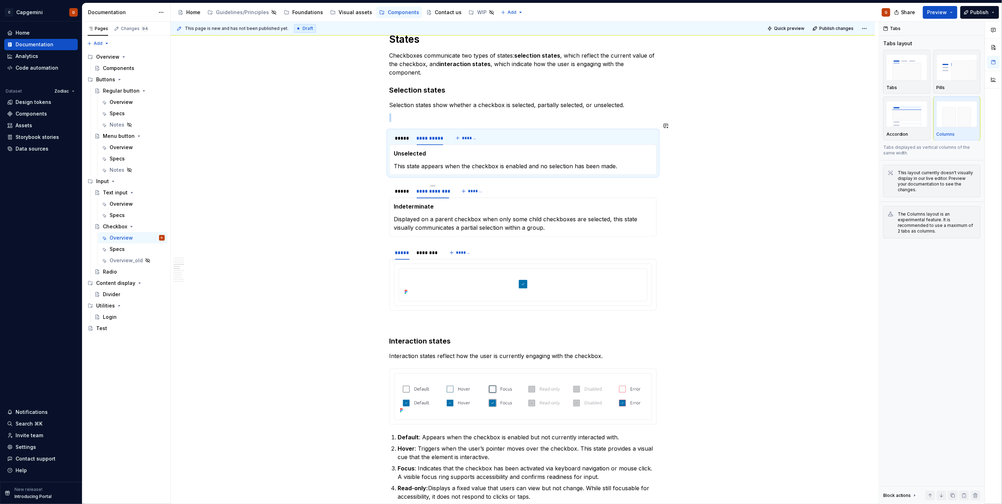
click at [408, 149] on p "Unselected" at bounding box center [523, 153] width 258 height 8
click at [419, 149] on p "Unselected" at bounding box center [523, 153] width 258 height 8
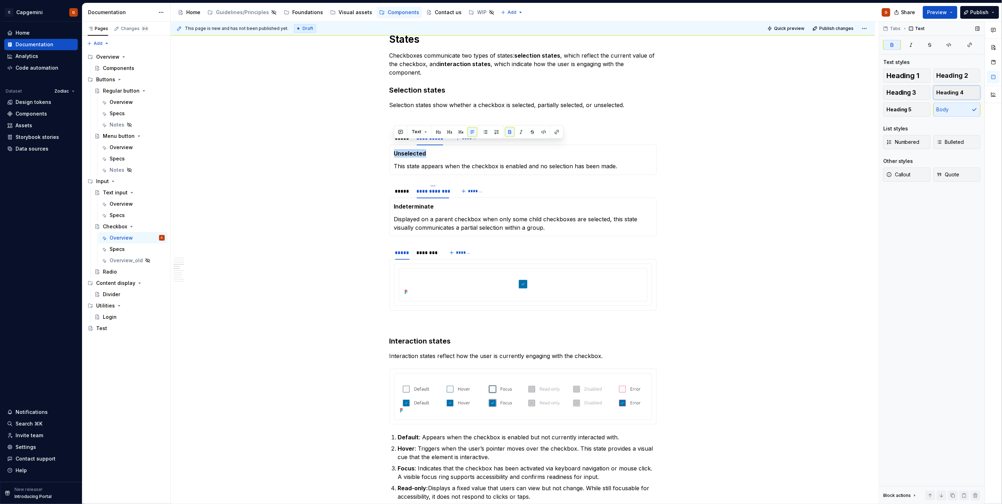
click at [956, 90] on span "Heading 4" at bounding box center [950, 92] width 27 height 7
click at [893, 45] on icon "button" at bounding box center [892, 45] width 6 height 6
click at [403, 204] on strong "Indeterminate" at bounding box center [414, 207] width 40 height 7
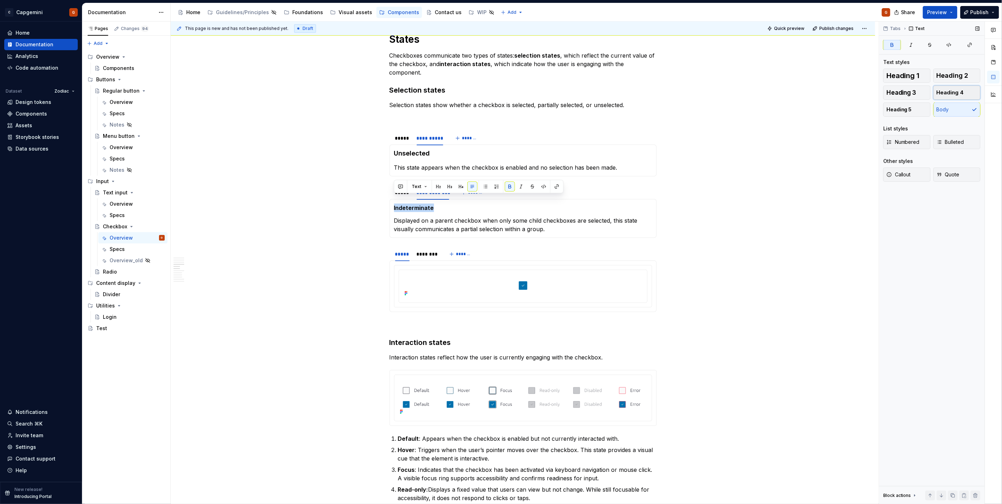
click at [963, 93] on button "Heading 4" at bounding box center [957, 93] width 47 height 14
click at [430, 252] on div "********" at bounding box center [427, 255] width 21 height 7
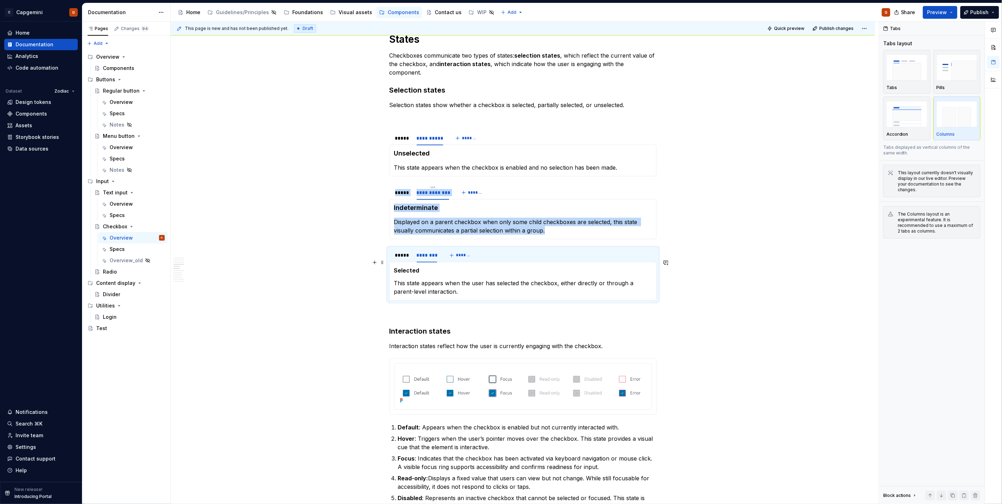
click at [410, 267] on strong "Selected" at bounding box center [406, 270] width 25 height 7
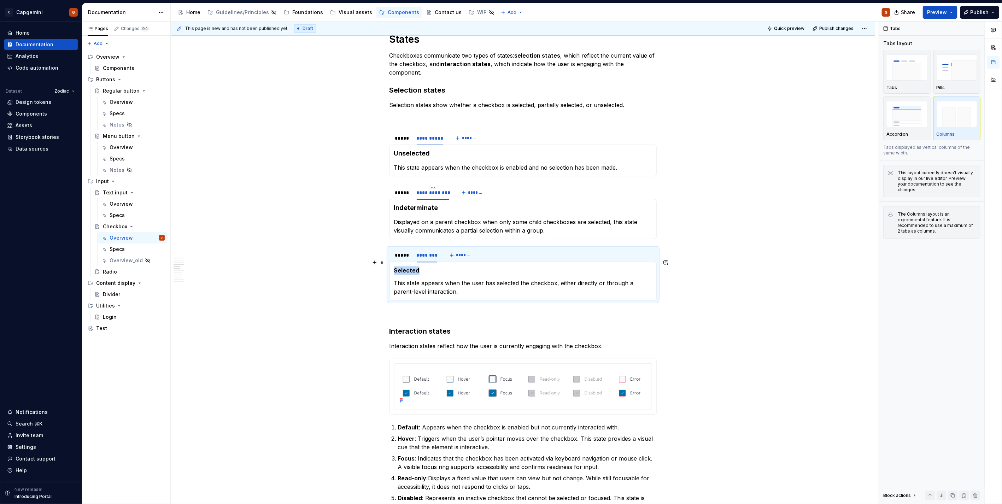
click at [410, 267] on strong "Selected" at bounding box center [406, 270] width 25 height 7
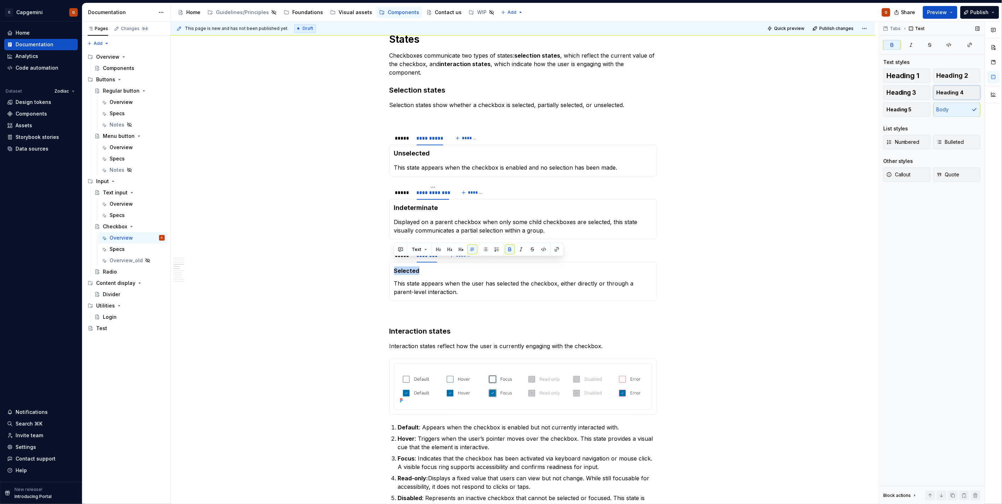
click at [957, 92] on span "Heading 4" at bounding box center [950, 92] width 27 height 7
click at [957, 13] on button "Preview" at bounding box center [940, 12] width 35 height 13
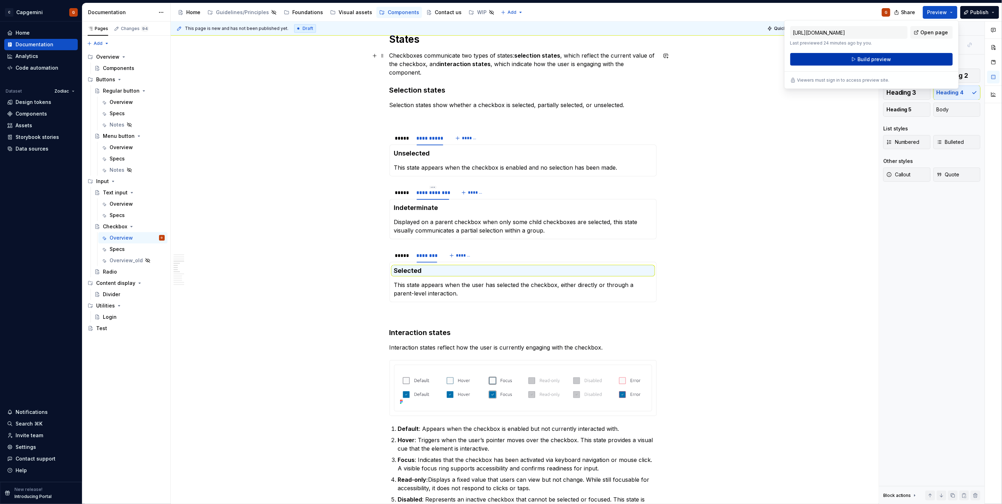
click at [875, 58] on span "Build preview" at bounding box center [875, 59] width 34 height 7
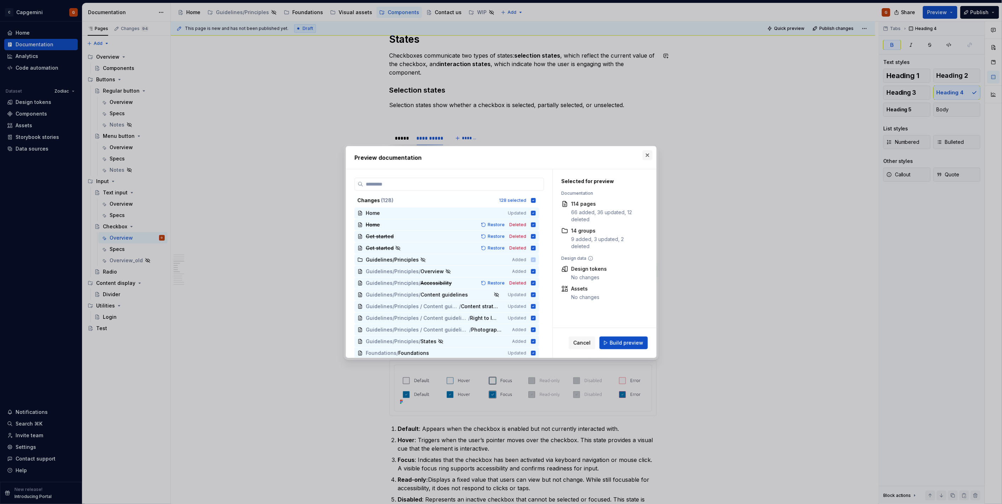
click at [649, 156] on button "button" at bounding box center [648, 155] width 10 height 10
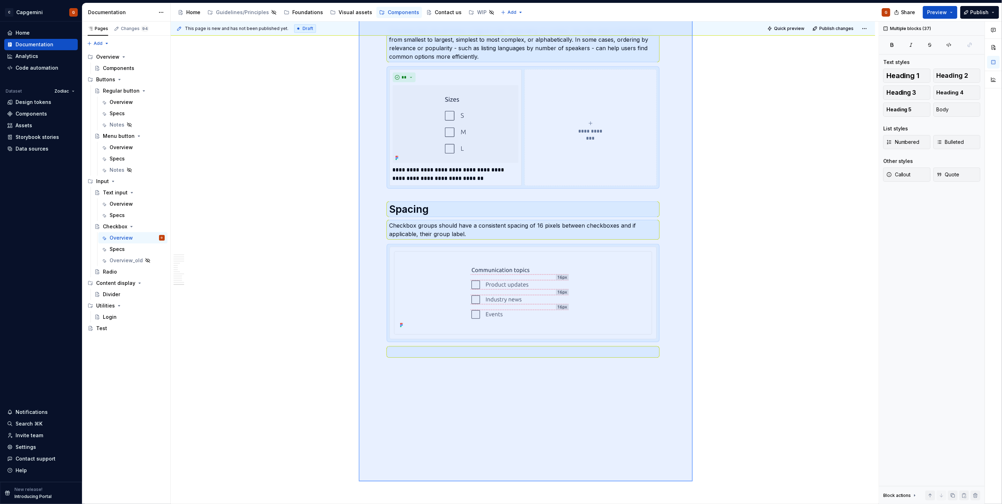
scroll to position [2152, 0]
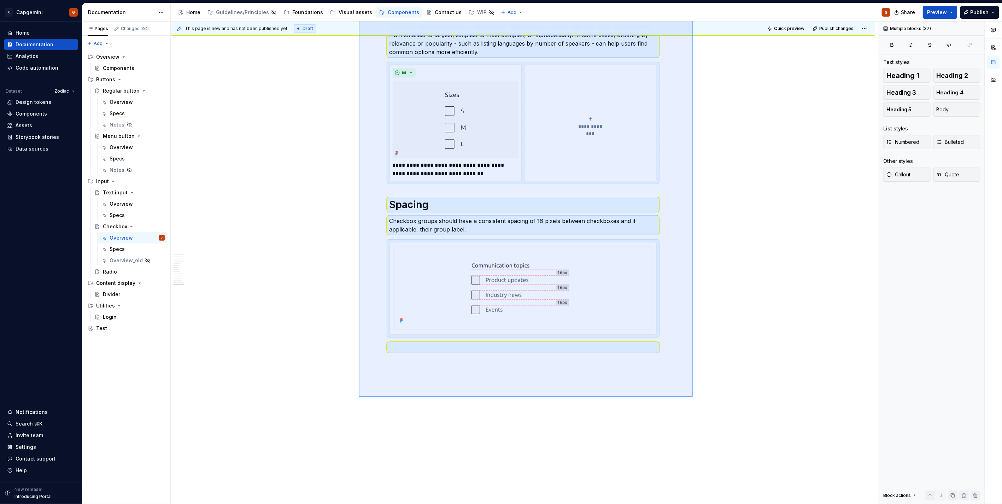
drag, startPoint x: 359, startPoint y: 113, endPoint x: 693, endPoint y: 397, distance: 438.4
click at [693, 397] on div "**********" at bounding box center [525, 263] width 708 height 483
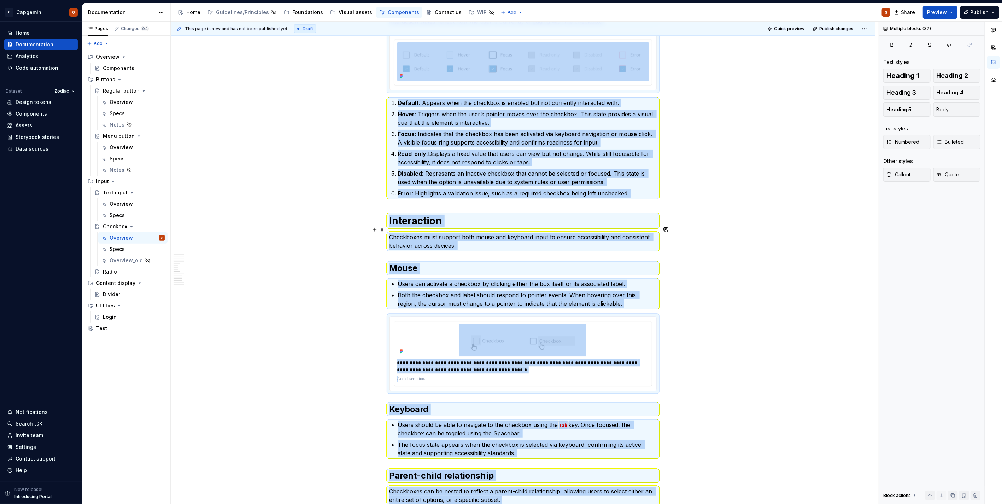
scroll to position [1021, 0]
click at [350, 226] on div "**********" at bounding box center [523, 372] width 705 height 2541
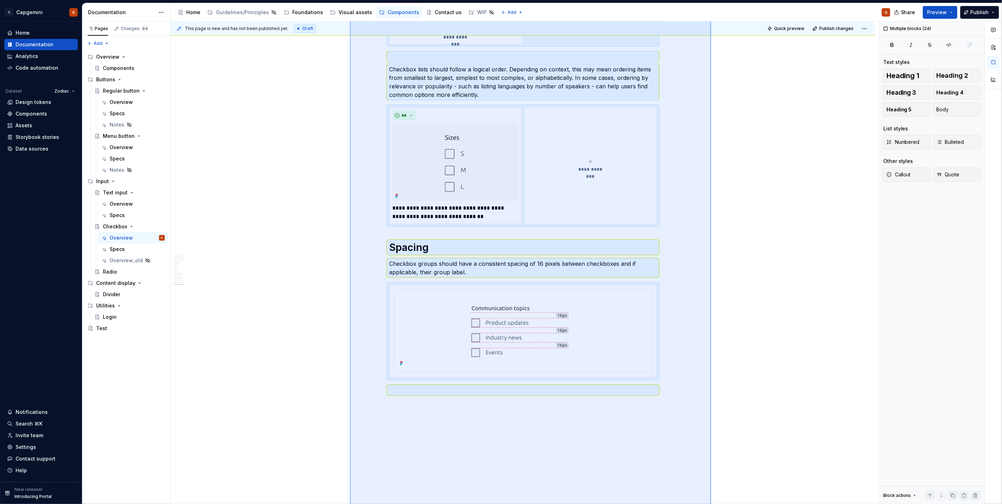
scroll to position [2126, 0]
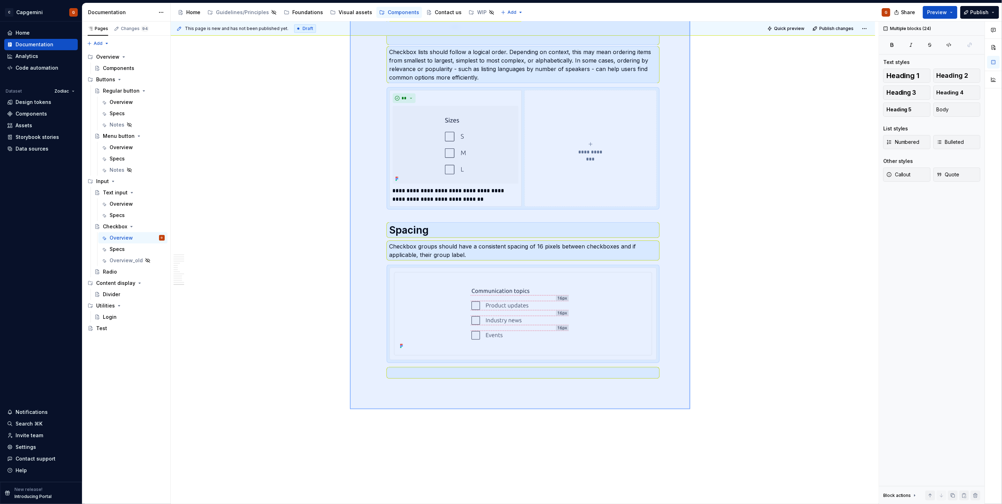
drag, startPoint x: 350, startPoint y: 217, endPoint x: 690, endPoint y: 409, distance: 390.8
click at [690, 409] on div "**********" at bounding box center [525, 263] width 708 height 483
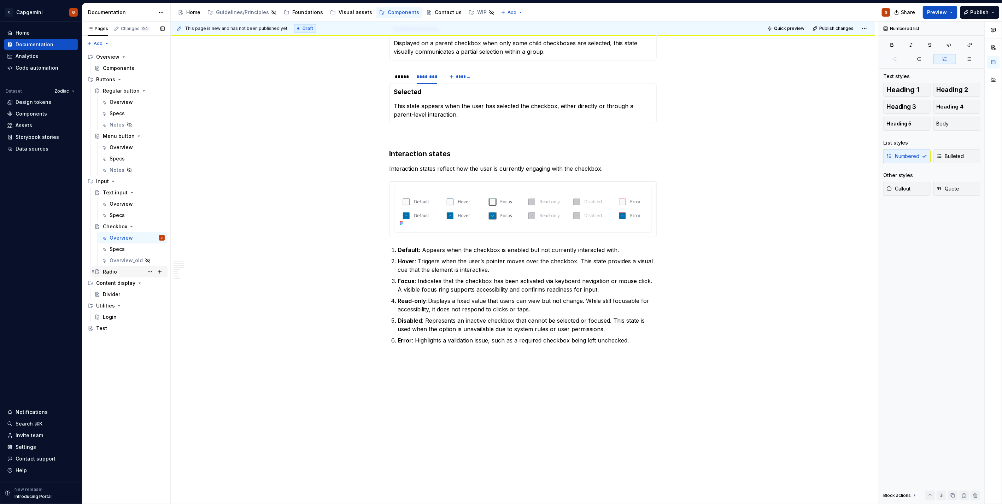
scroll to position [865, 0]
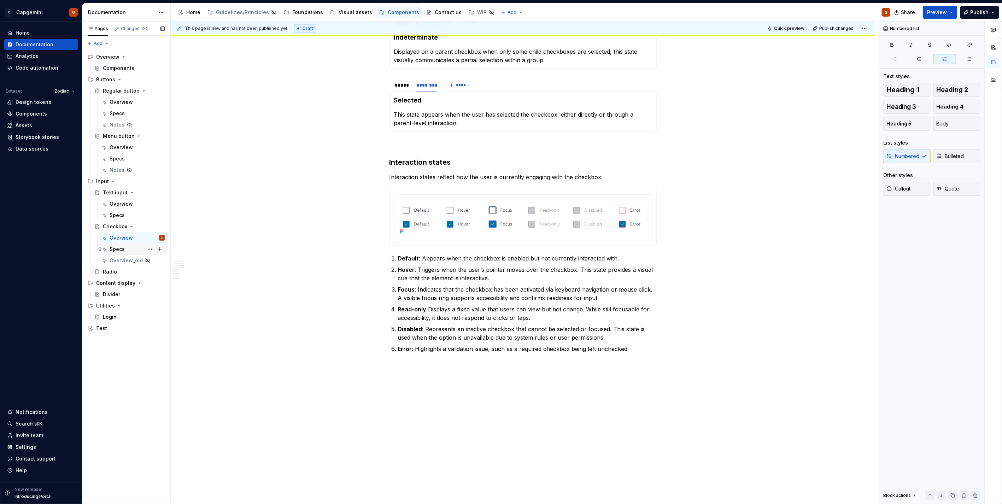
click at [125, 249] on div "Specs" at bounding box center [137, 249] width 55 height 10
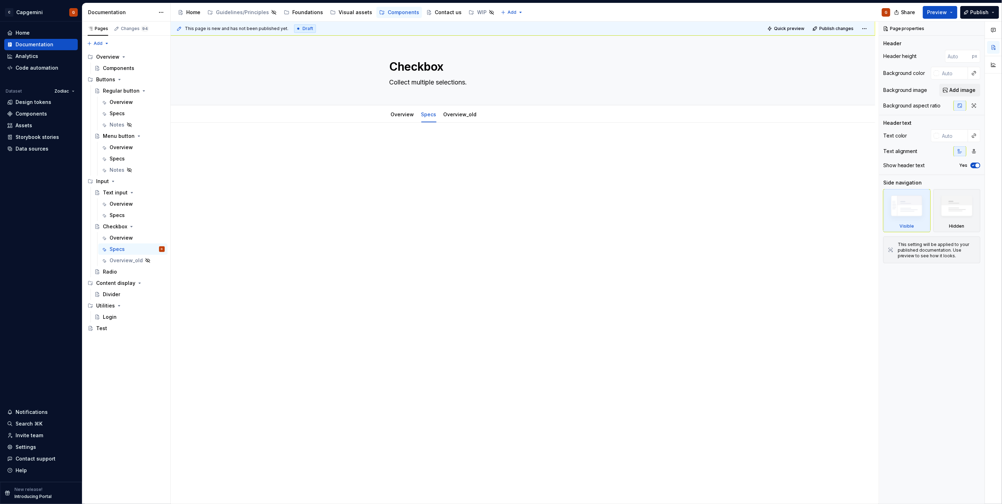
click at [407, 152] on div at bounding box center [523, 153] width 267 height 27
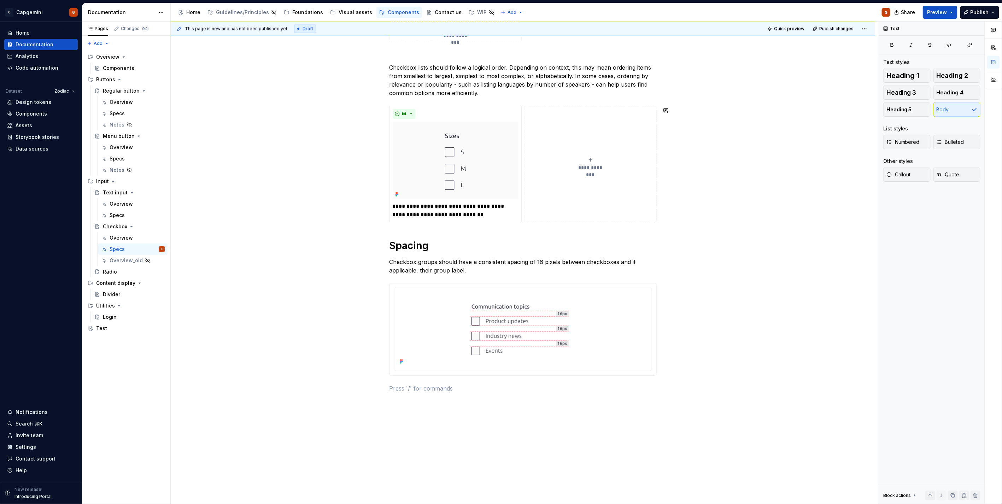
scroll to position [1064, 0]
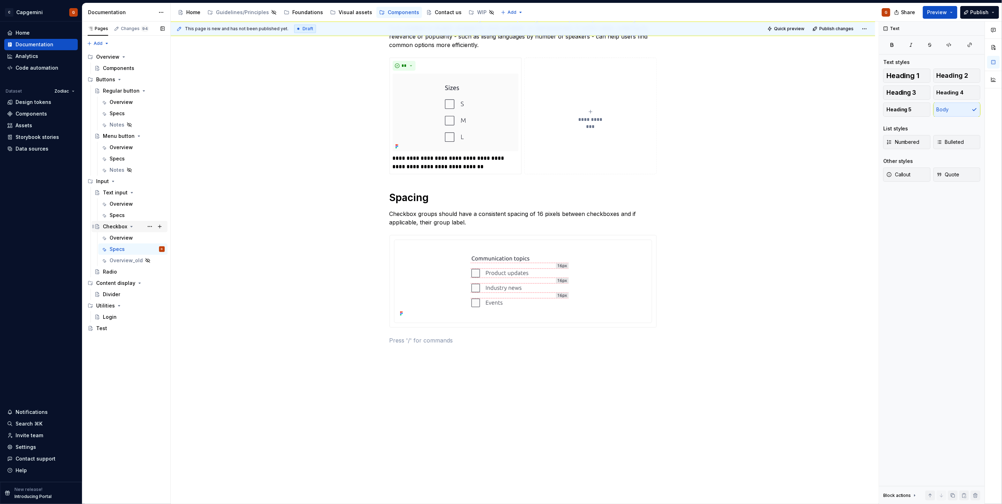
click at [115, 230] on div "Checkbox" at bounding box center [134, 227] width 62 height 10
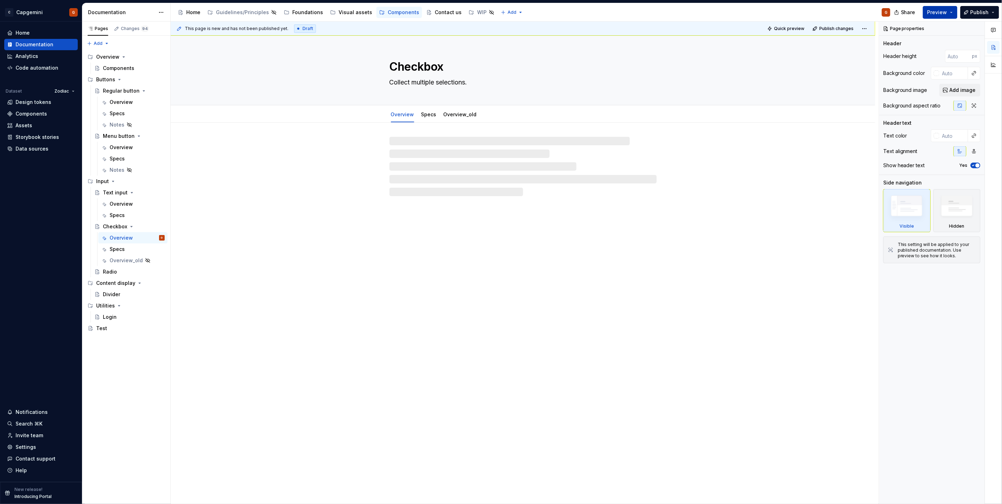
click at [933, 18] on div "Share Preview Publish" at bounding box center [949, 12] width 106 height 18
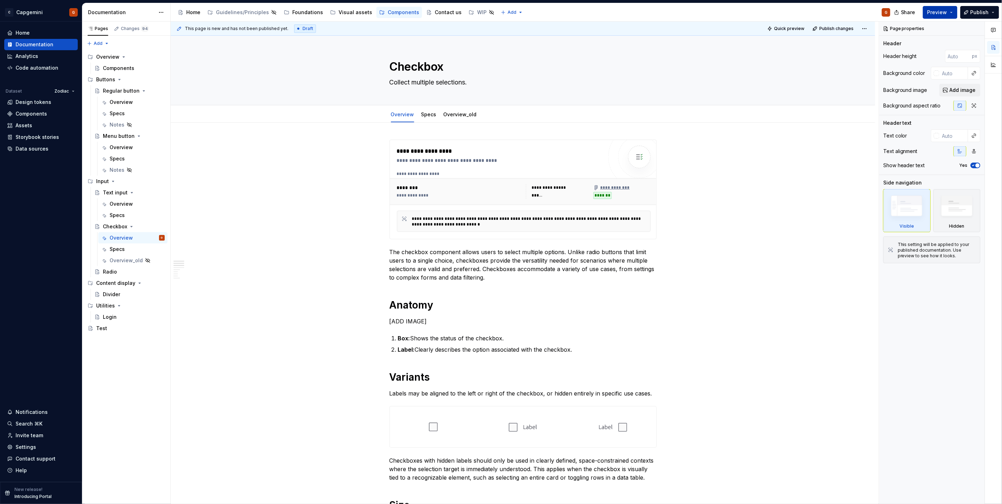
click at [932, 12] on span "Preview" at bounding box center [938, 12] width 20 height 7
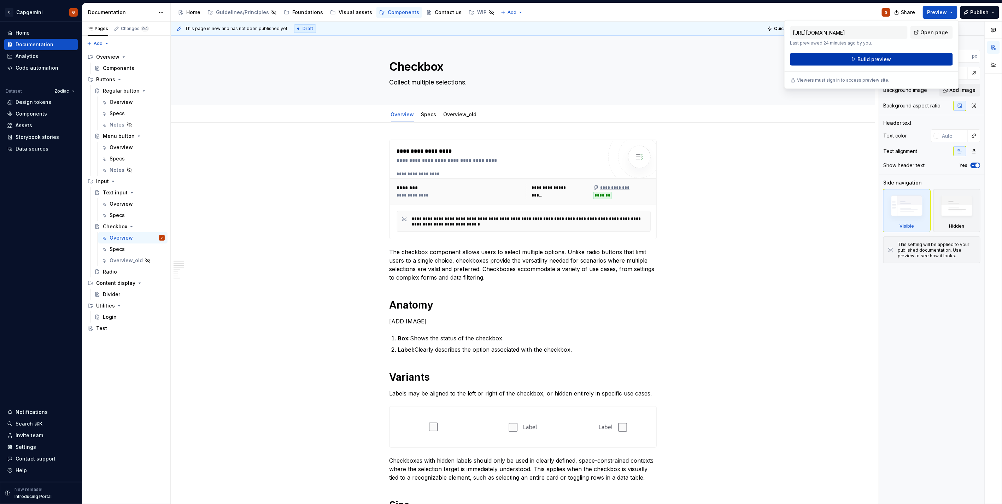
click at [856, 58] on button "Build preview" at bounding box center [871, 59] width 163 height 13
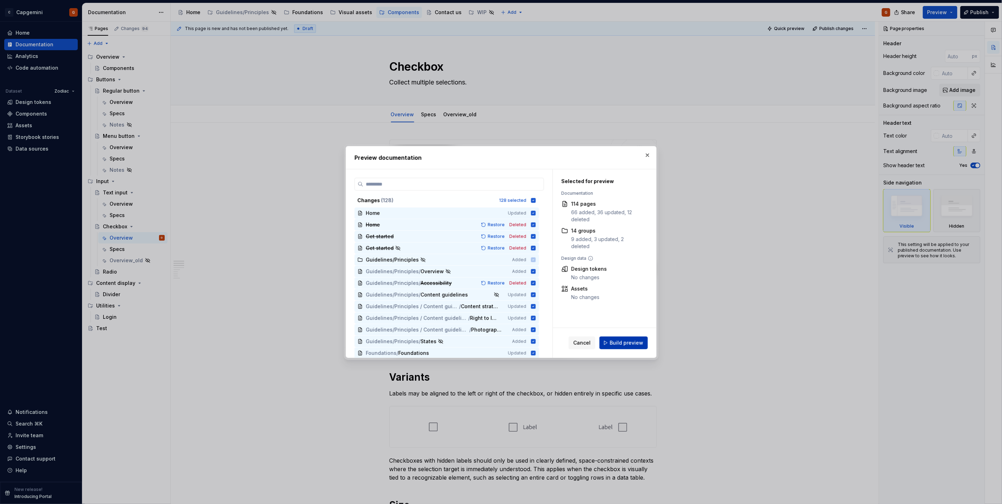
click at [625, 338] on button "Build preview" at bounding box center [624, 343] width 48 height 13
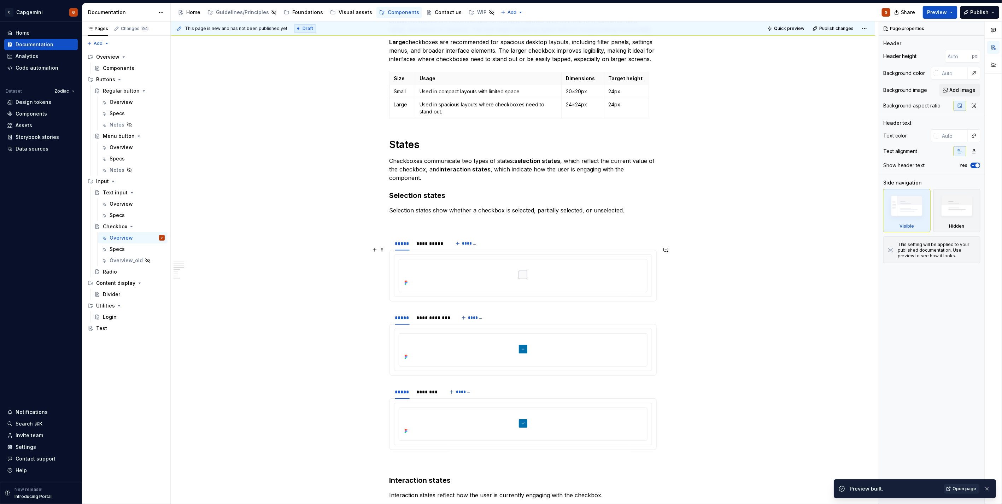
scroll to position [786, 0]
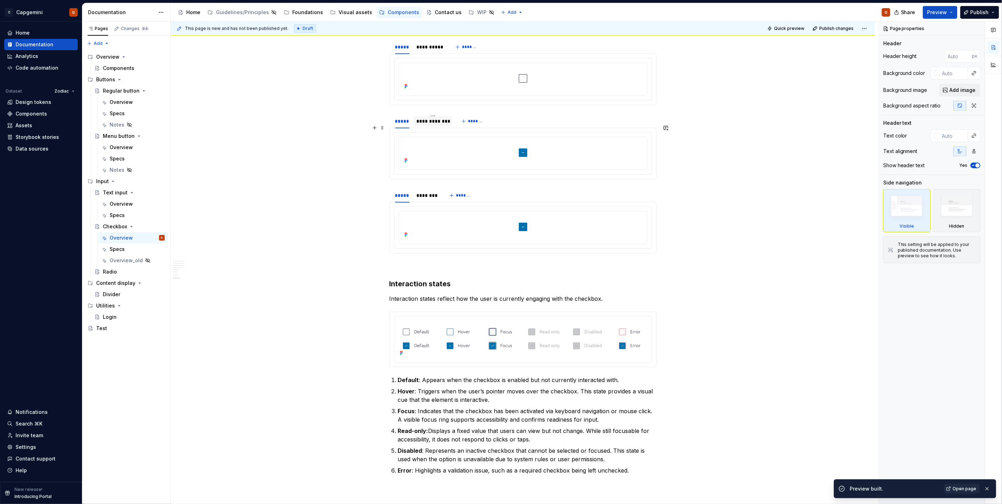
click at [433, 118] on div "**********" at bounding box center [433, 121] width 33 height 7
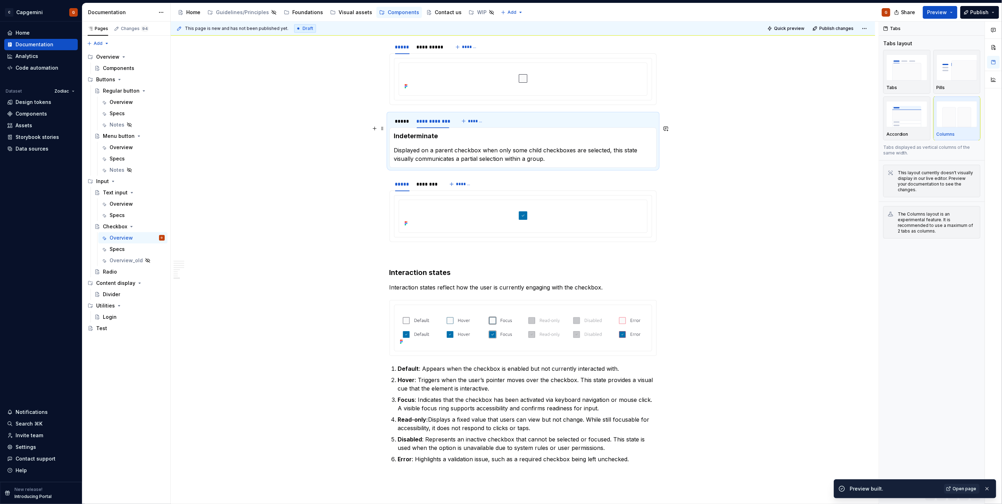
click at [423, 133] on strong "Indeterminate" at bounding box center [416, 136] width 44 height 7
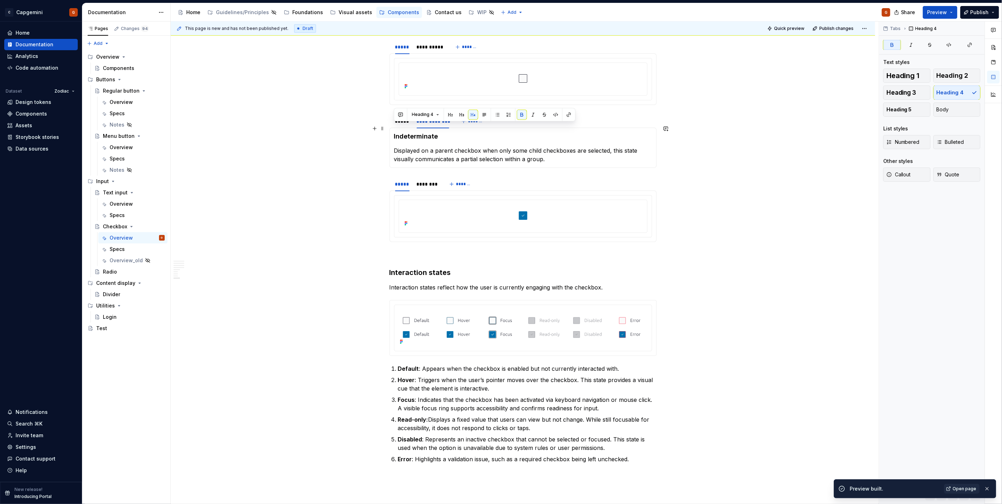
click at [423, 133] on strong "Indeterminate" at bounding box center [416, 136] width 44 height 7
click at [425, 181] on div "********" at bounding box center [427, 184] width 21 height 7
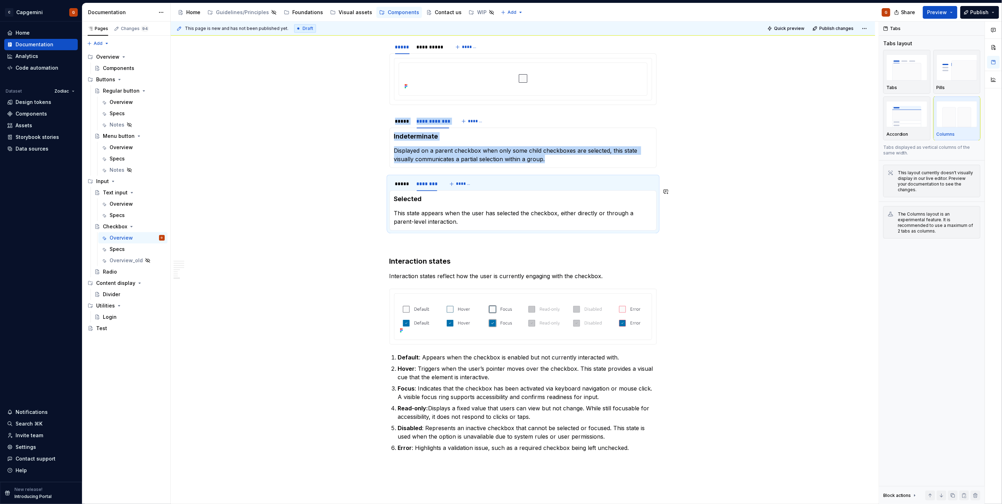
click at [409, 191] on div "Selected This state appears when the user has selected the checkbox, either dir…" at bounding box center [523, 211] width 267 height 40
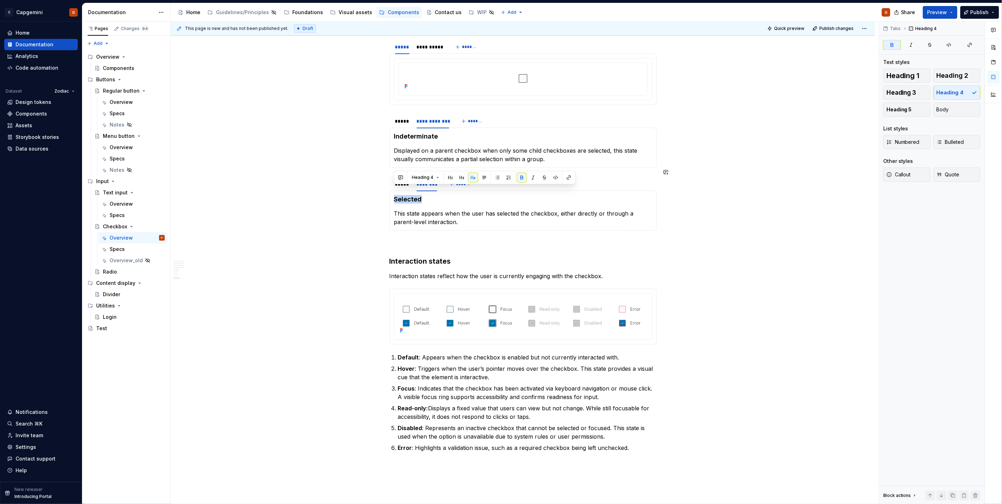
click at [409, 191] on div "Selected This state appears when the user has selected the checkbox, either dir…" at bounding box center [523, 211] width 267 height 40
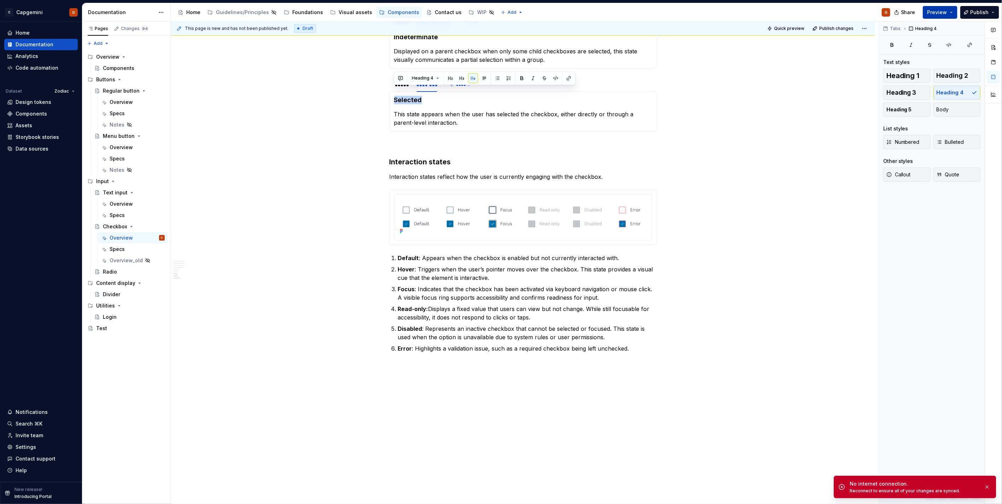
click at [940, 11] on span "Preview" at bounding box center [938, 12] width 20 height 7
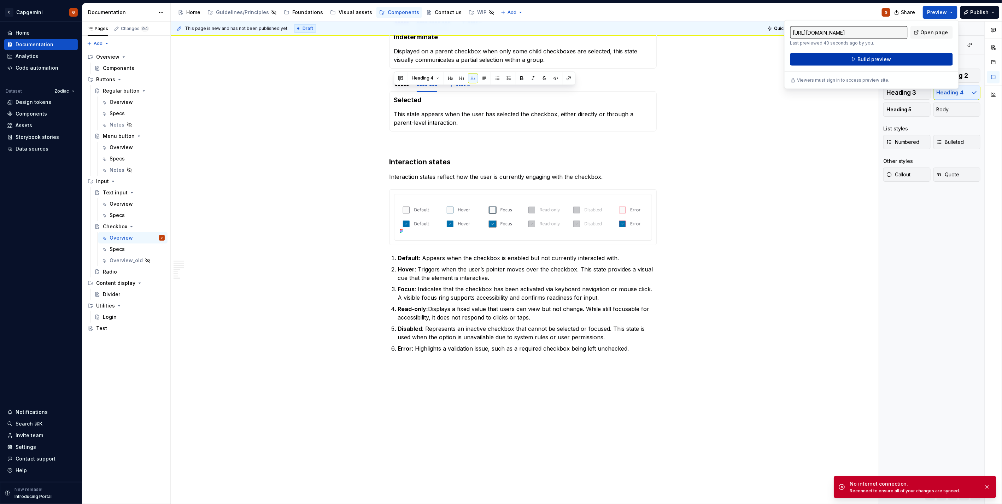
drag, startPoint x: 939, startPoint y: 11, endPoint x: 873, endPoint y: 64, distance: 85.1
click at [873, 64] on button "Build preview" at bounding box center [871, 59] width 163 height 13
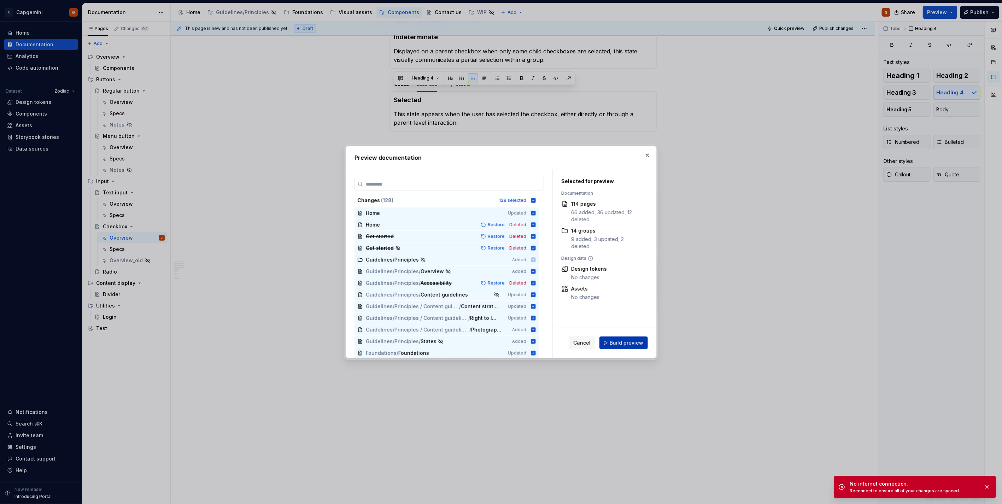
click at [626, 345] on span "Build preview" at bounding box center [627, 342] width 34 height 7
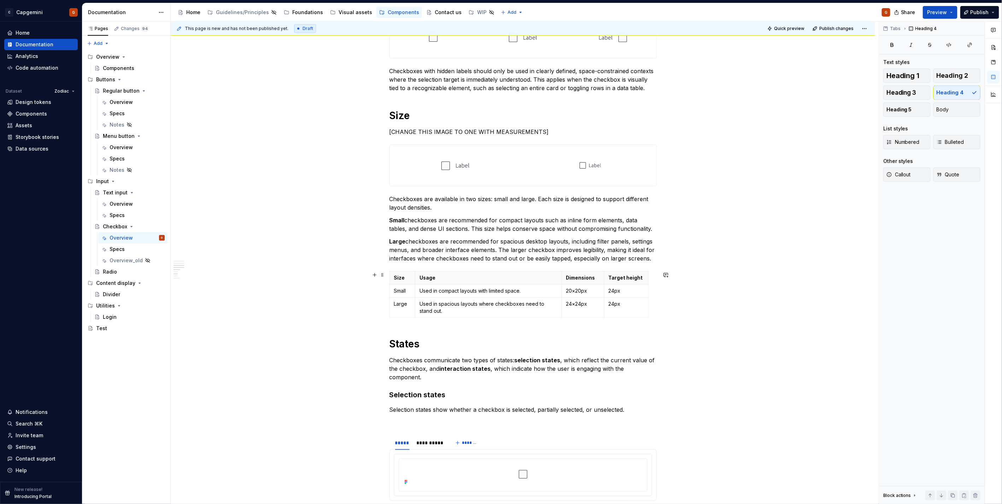
scroll to position [471, 0]
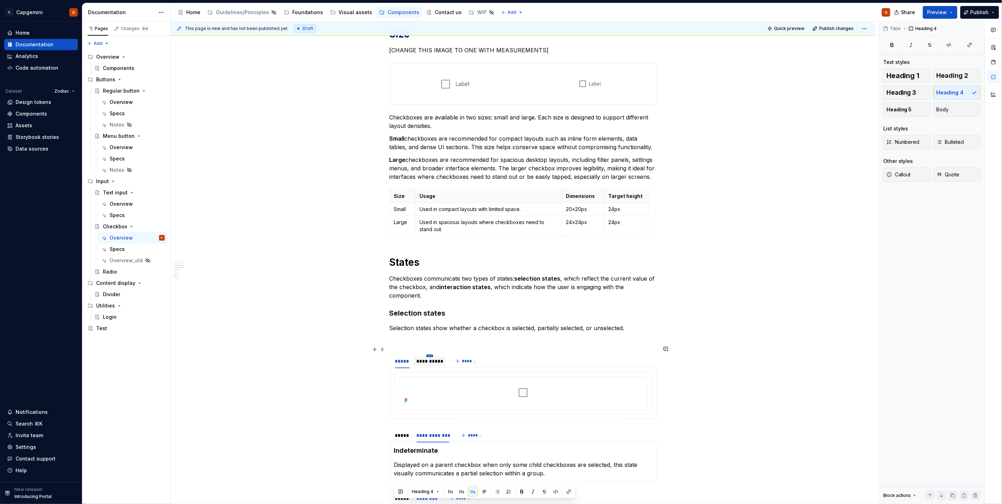
click at [428, 348] on html "C Capgemini G Home Documentation Analytics Code automation Dataset Zodiac Desig…" at bounding box center [501, 252] width 1002 height 504
click at [415, 351] on html "C Capgemini G Home Documentation Analytics Code automation Dataset Zodiac Desig…" at bounding box center [501, 252] width 1002 height 504
click at [419, 358] on div "**********" at bounding box center [430, 361] width 27 height 7
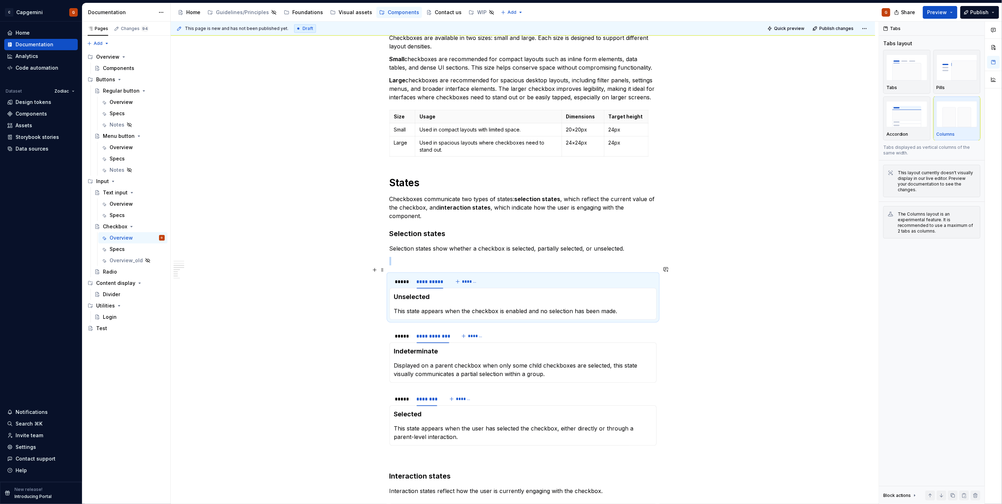
scroll to position [628, 0]
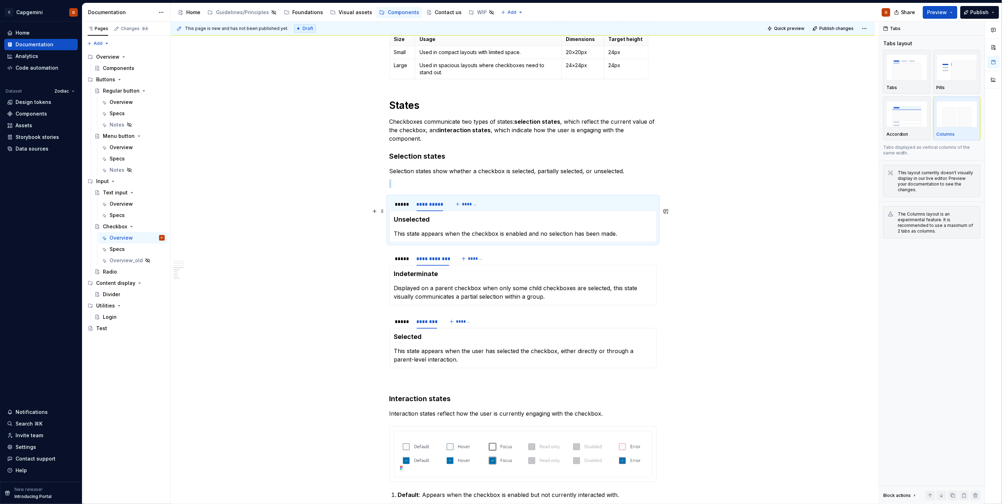
click at [407, 215] on h4 "Unselected" at bounding box center [523, 219] width 258 height 8
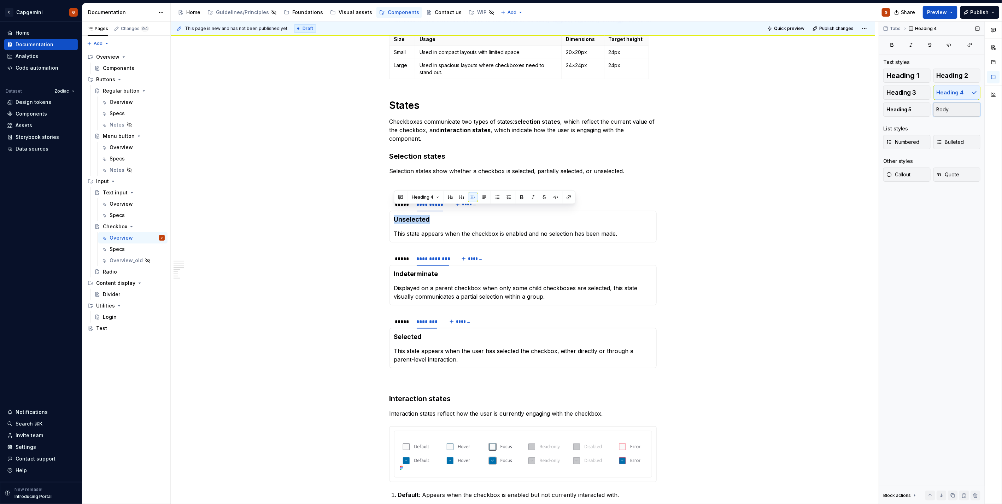
click at [944, 114] on button "Body" at bounding box center [957, 110] width 47 height 14
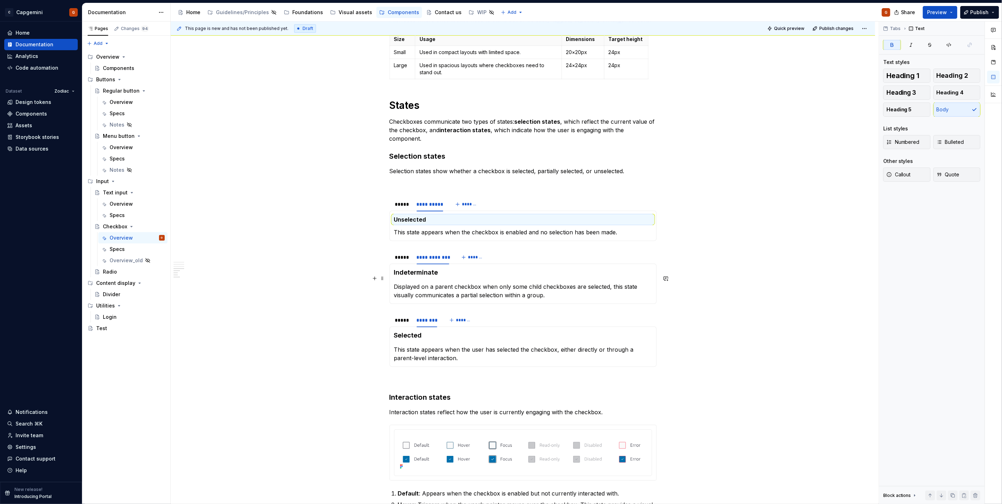
click at [412, 268] on h4 "Indeterminate" at bounding box center [523, 272] width 258 height 8
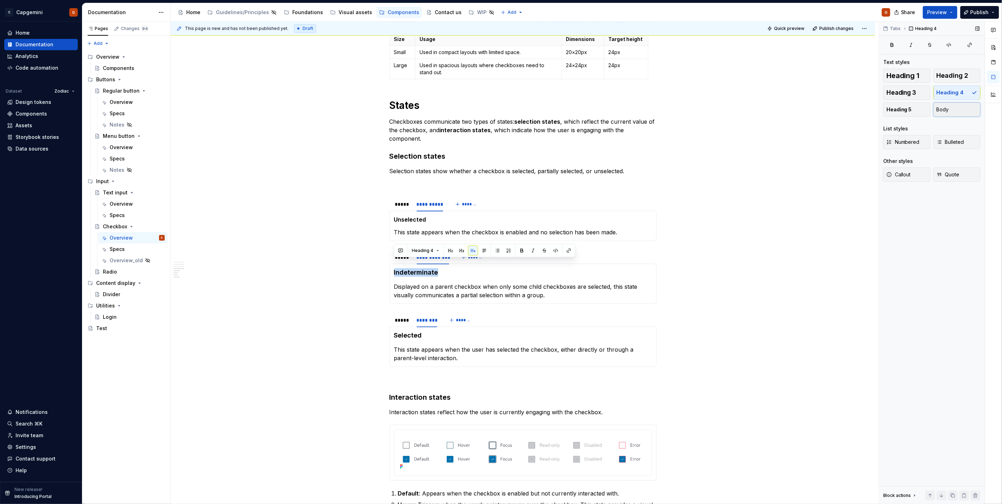
click at [952, 106] on button "Body" at bounding box center [957, 110] width 47 height 14
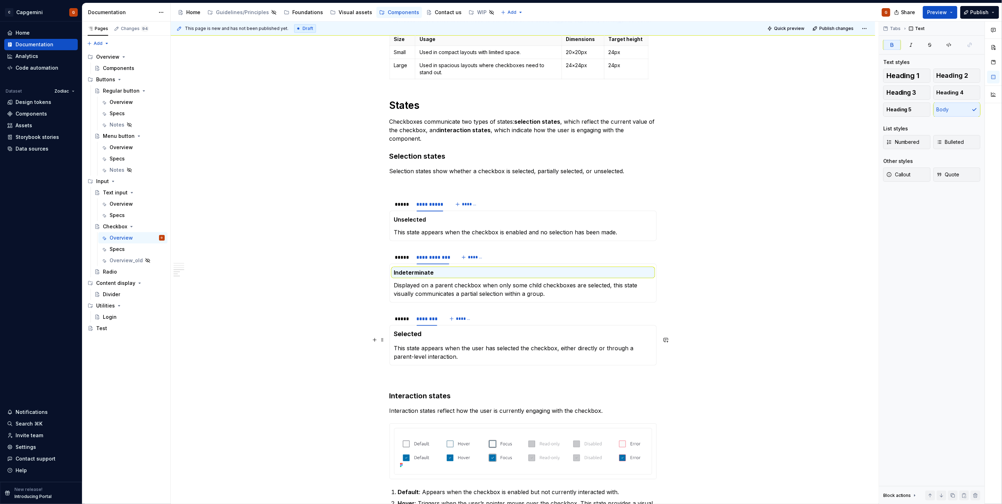
click at [400, 330] on h4 "Selected" at bounding box center [523, 334] width 258 height 8
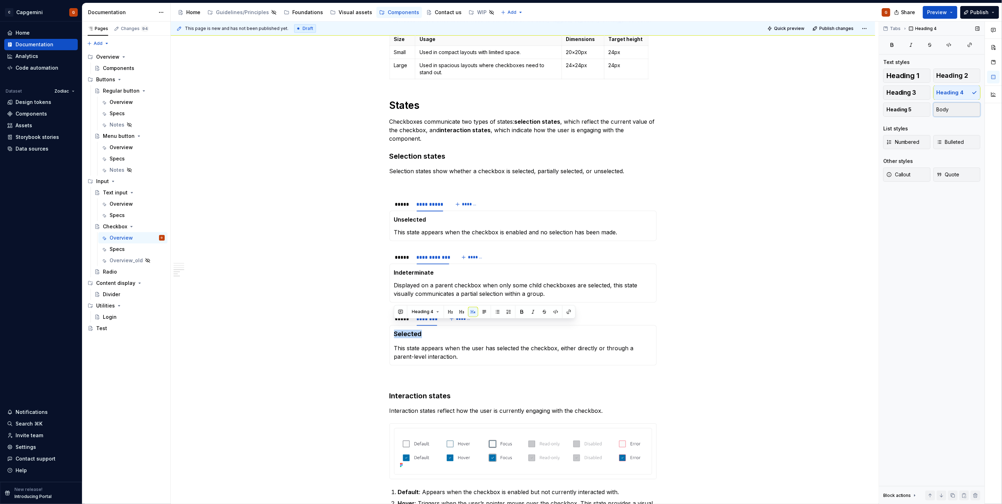
click at [957, 107] on button "Body" at bounding box center [957, 110] width 47 height 14
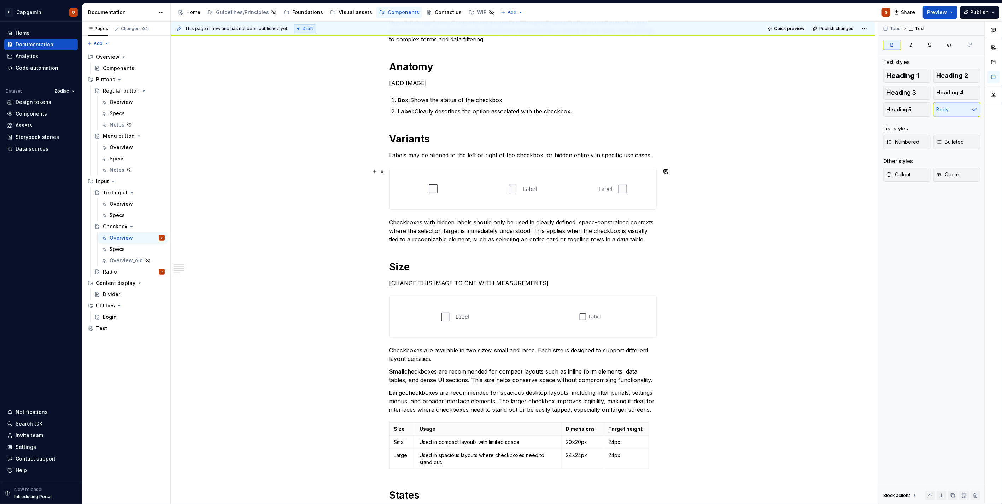
scroll to position [193, 0]
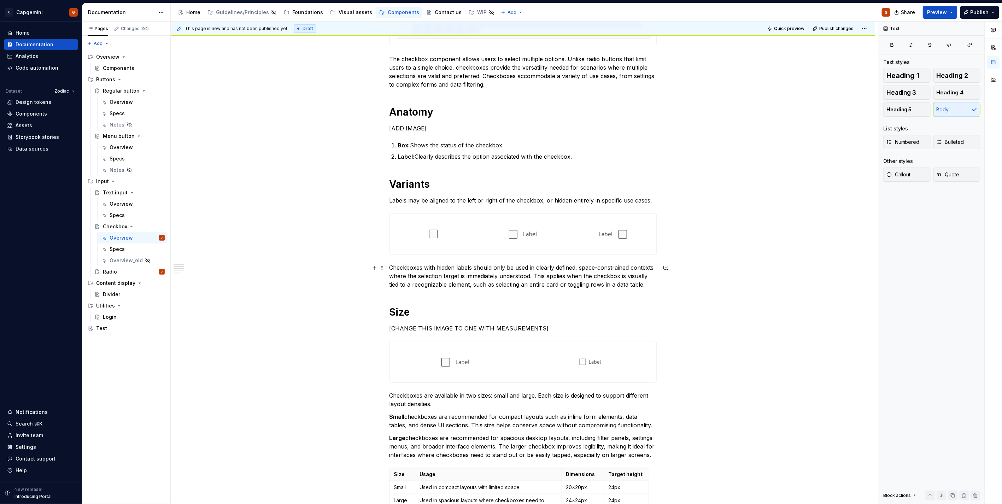
click at [513, 280] on p "Checkboxes with hidden labels should only be used in clearly defined, space-con…" at bounding box center [523, 275] width 267 height 25
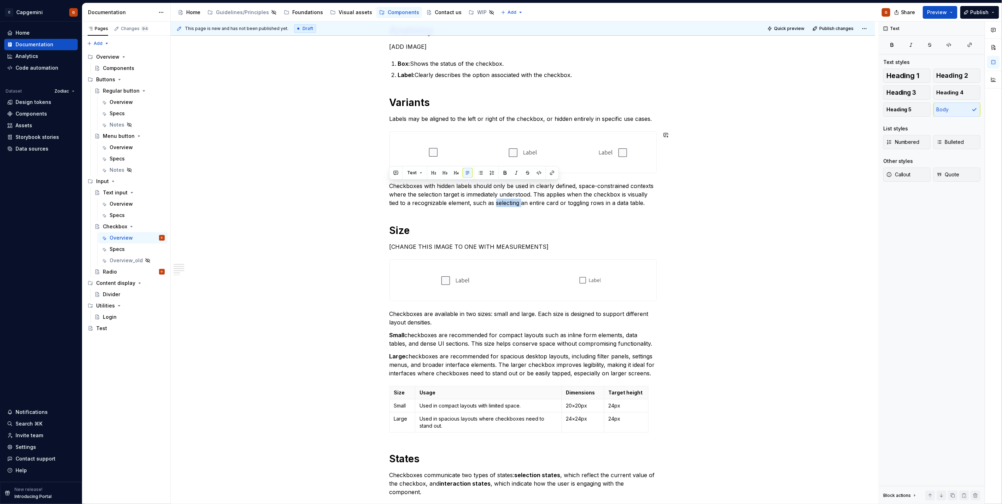
scroll to position [432, 0]
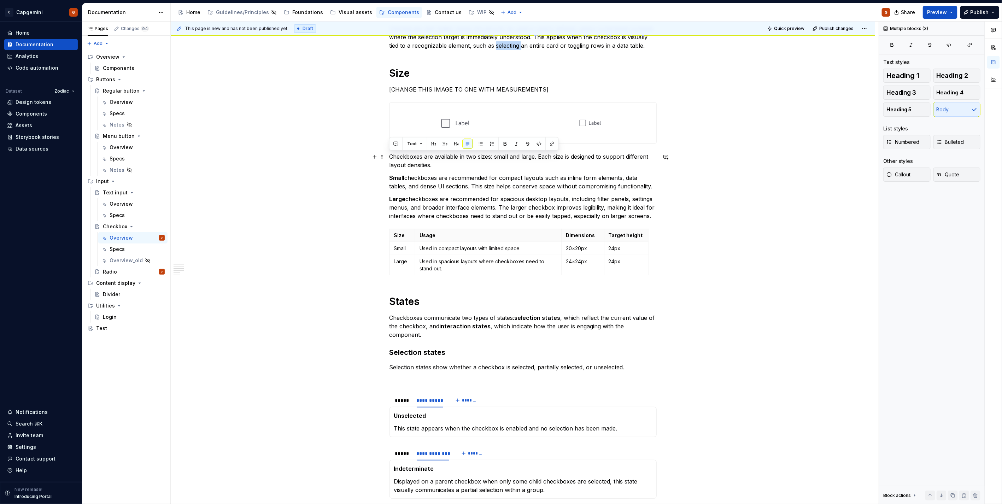
drag, startPoint x: 655, startPoint y: 215, endPoint x: 358, endPoint y: 161, distance: 301.6
click at [358, 161] on div "**********" at bounding box center [523, 316] width 705 height 1251
copy div "Checkboxes are available in two sizes: small and large. Each size is designed t…"
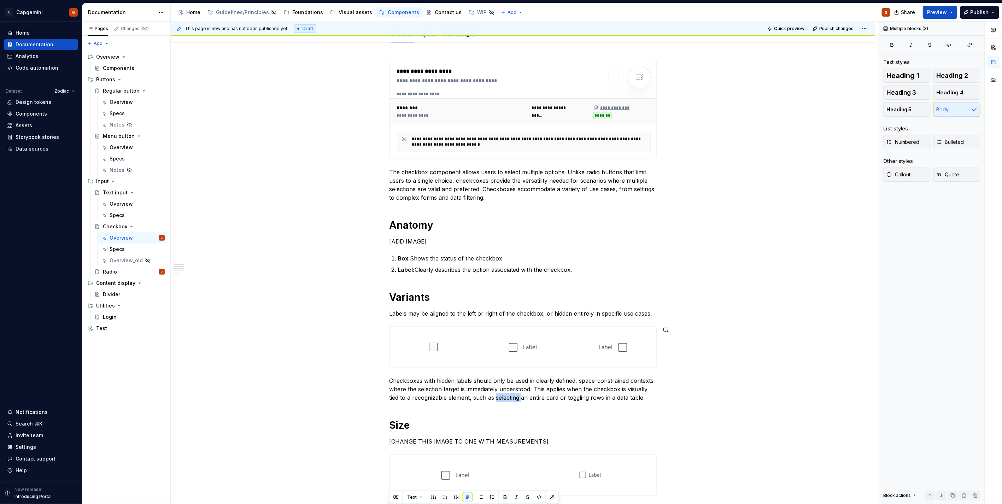
scroll to position [78, 0]
click at [110, 147] on div "Overview" at bounding box center [121, 147] width 23 height 7
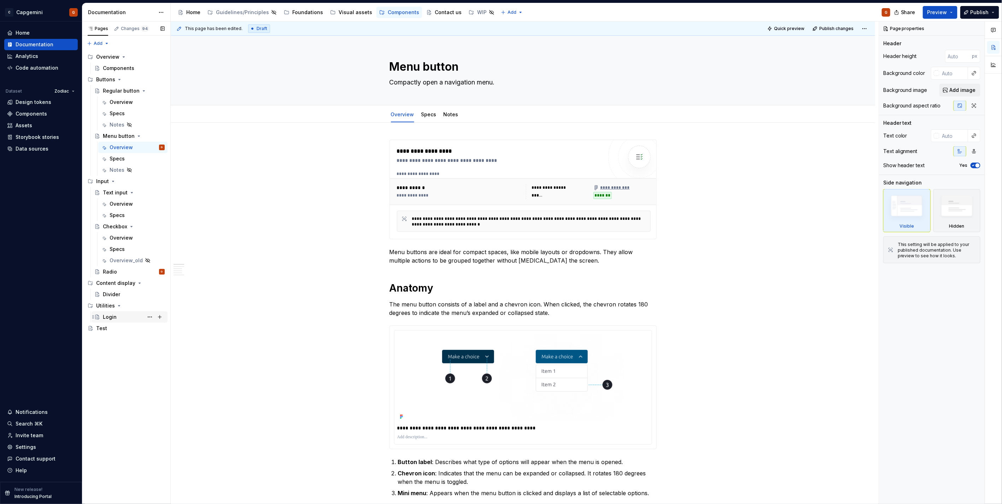
click at [109, 317] on div "Login" at bounding box center [110, 317] width 14 height 7
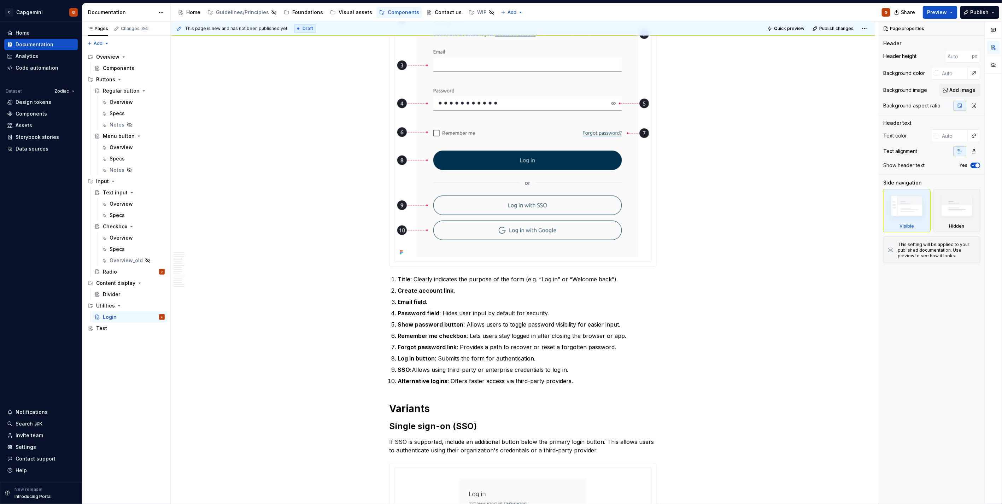
scroll to position [471, 0]
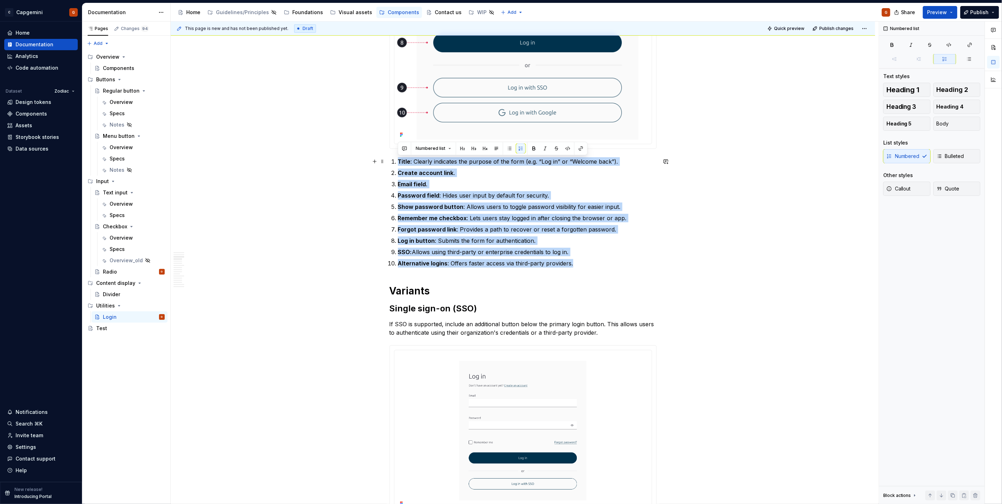
drag, startPoint x: 599, startPoint y: 264, endPoint x: 365, endPoint y: 160, distance: 256.1
copy ol "Title : Clearly indicates the purpose of the form (e.g. “Log in” or “Welcome ba…"
click at [453, 246] on ol "Title : Clearly indicates the purpose of the form (e.g. “Log in” or “Welcome ba…" at bounding box center [527, 212] width 259 height 110
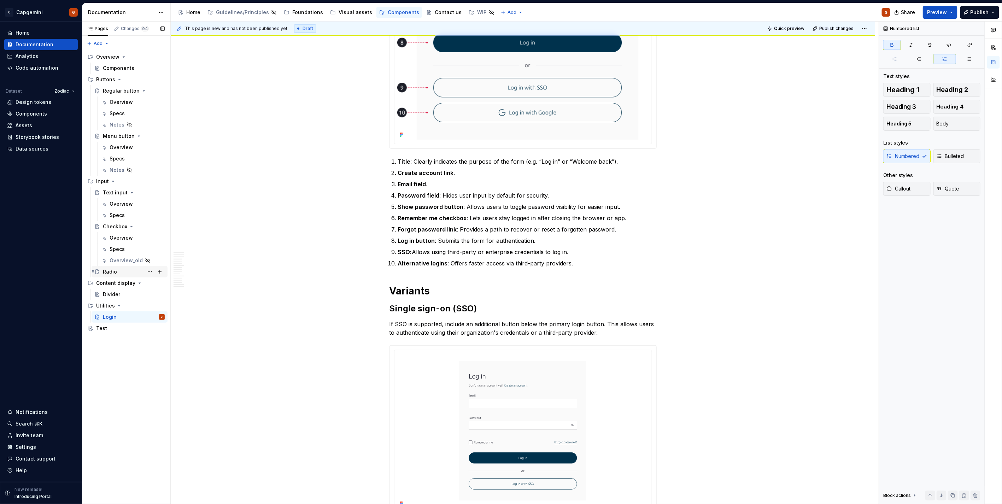
click at [115, 271] on div "Radio" at bounding box center [110, 271] width 14 height 7
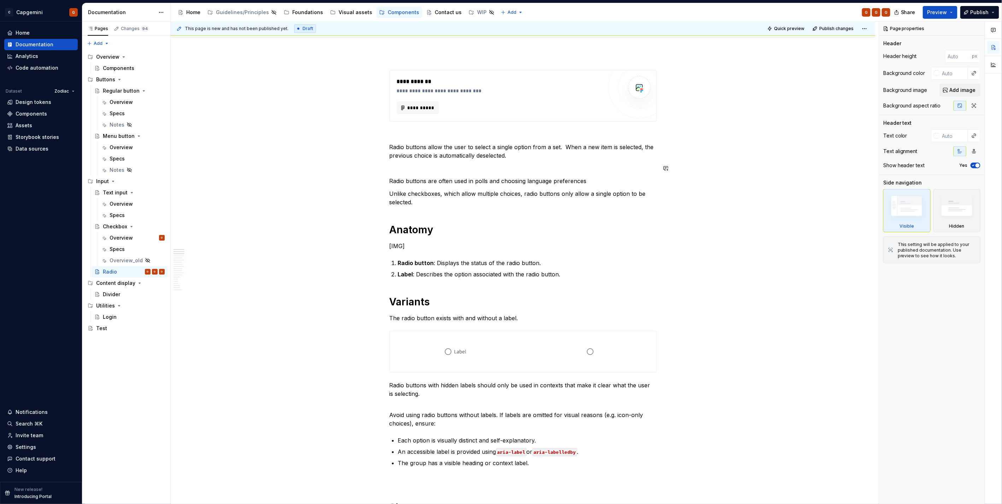
scroll to position [118, 0]
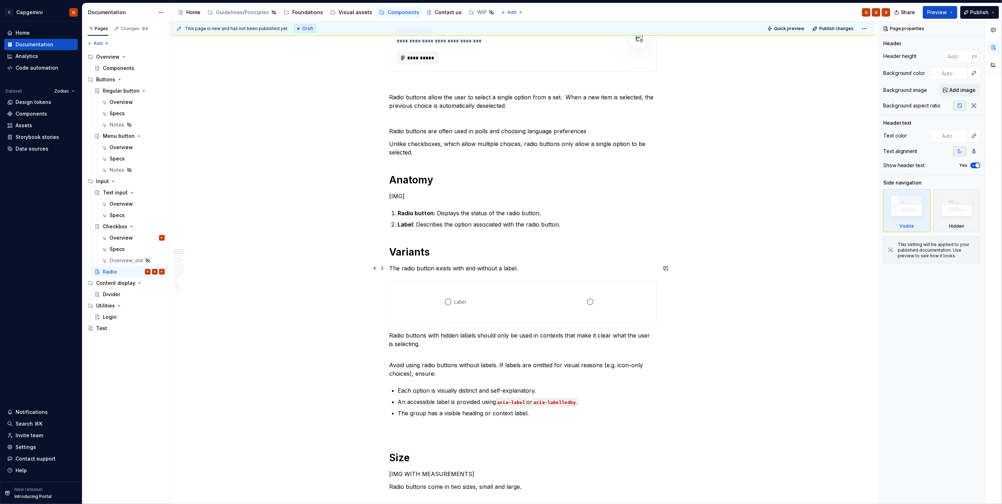
click at [526, 269] on p "The radio button exists with and without a label." at bounding box center [523, 268] width 267 height 8
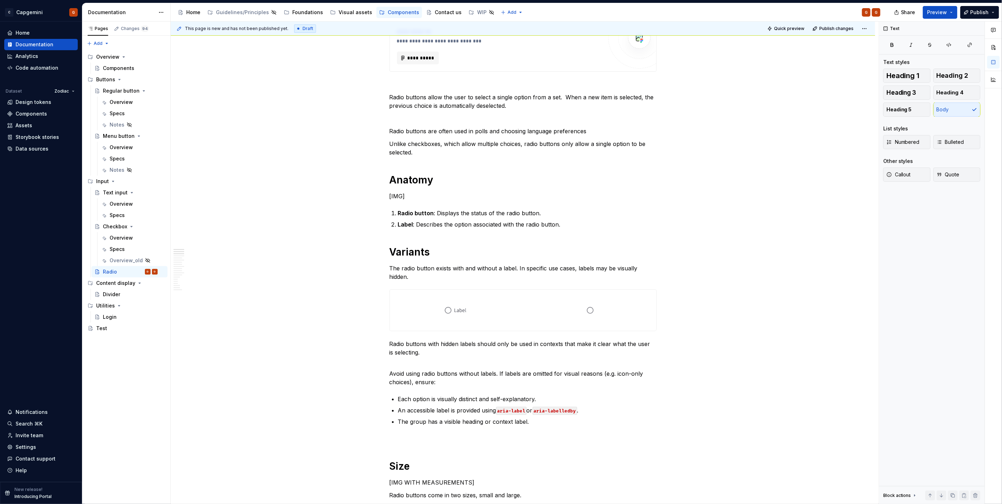
type textarea "*"
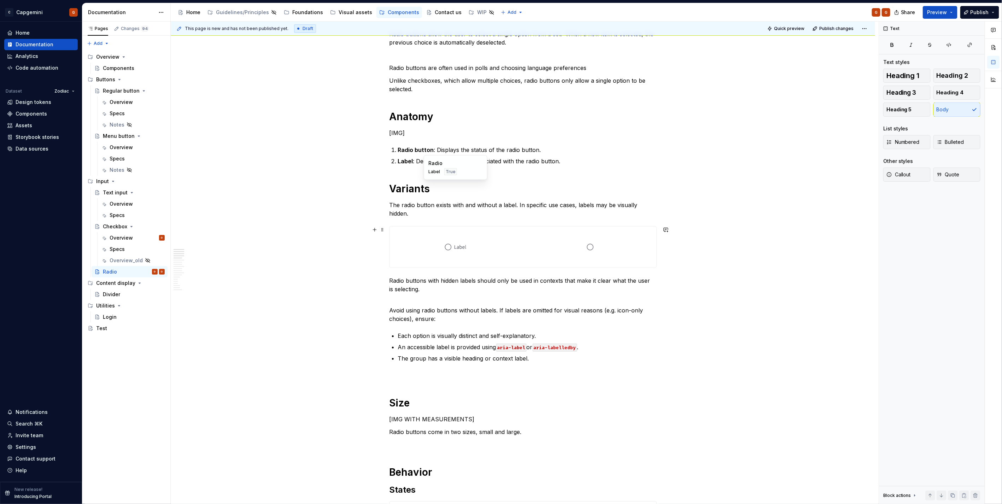
scroll to position [235, 0]
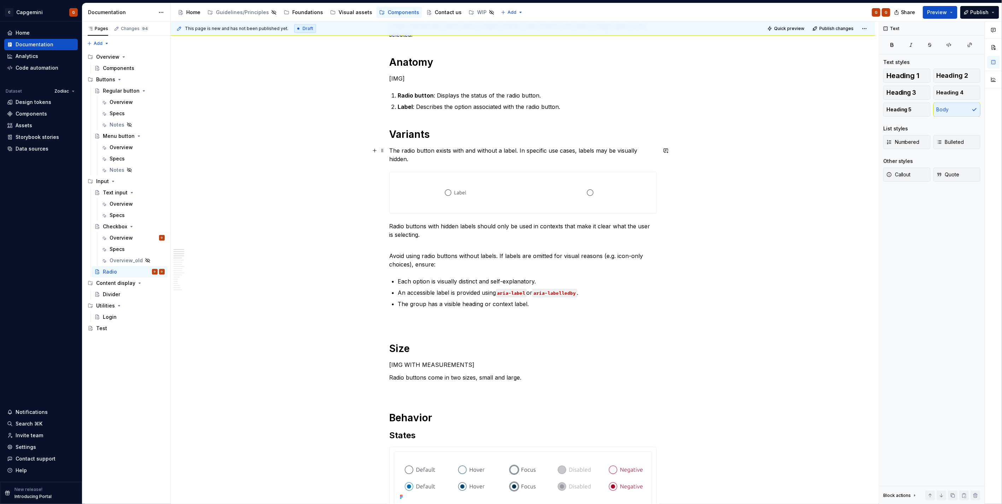
drag, startPoint x: 517, startPoint y: 150, endPoint x: 522, endPoint y: 150, distance: 5.3
click at [517, 150] on p "The radio button exists with and without a label. In specific use cases, labels…" at bounding box center [523, 154] width 267 height 17
click at [564, 148] on p "The radio button exists with and without a label. Radio buttons typically inclu…" at bounding box center [523, 154] width 267 height 17
click at [580, 150] on p "The radio button exists with and without a label. Radio buttons include visible…" at bounding box center [523, 154] width 267 height 17
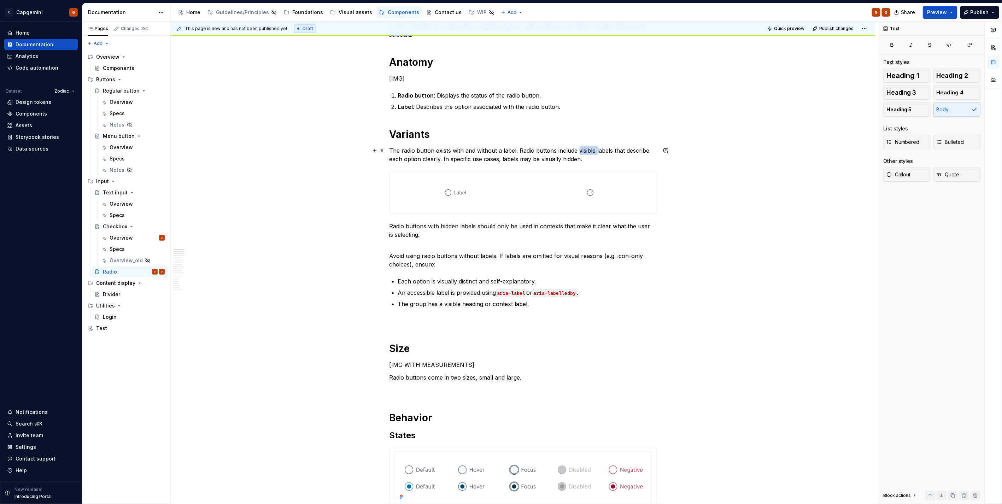
click at [580, 150] on p "The radio button exists with and without a label. Radio buttons include visible…" at bounding box center [523, 154] width 267 height 17
click at [595, 150] on p "The radio button exists with and without a label. Radio buttons include a label…" at bounding box center [523, 154] width 267 height 17
click at [630, 151] on p "The radio button exists with and without a label. Radio buttons include a label…" at bounding box center [523, 154] width 267 height 17
drag, startPoint x: 515, startPoint y: 150, endPoint x: 390, endPoint y: 144, distance: 125.0
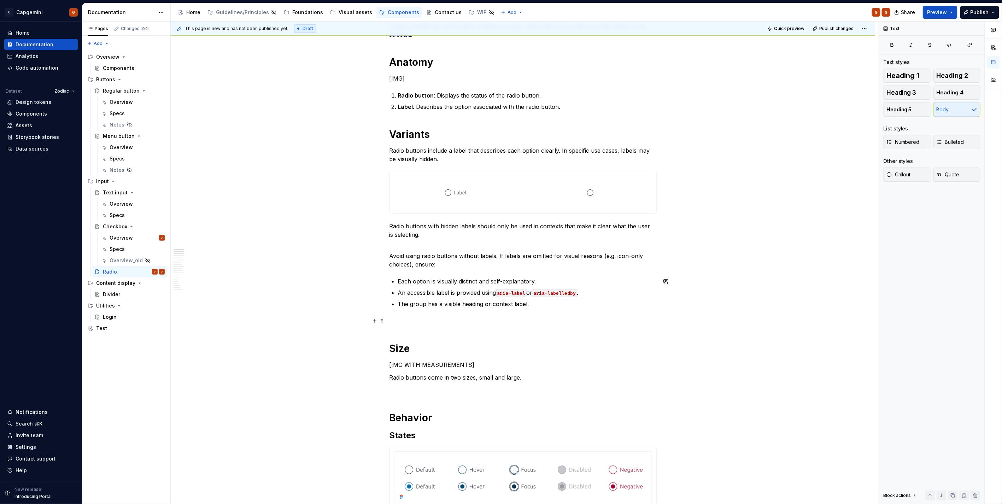
click at [418, 323] on p at bounding box center [523, 321] width 267 height 8
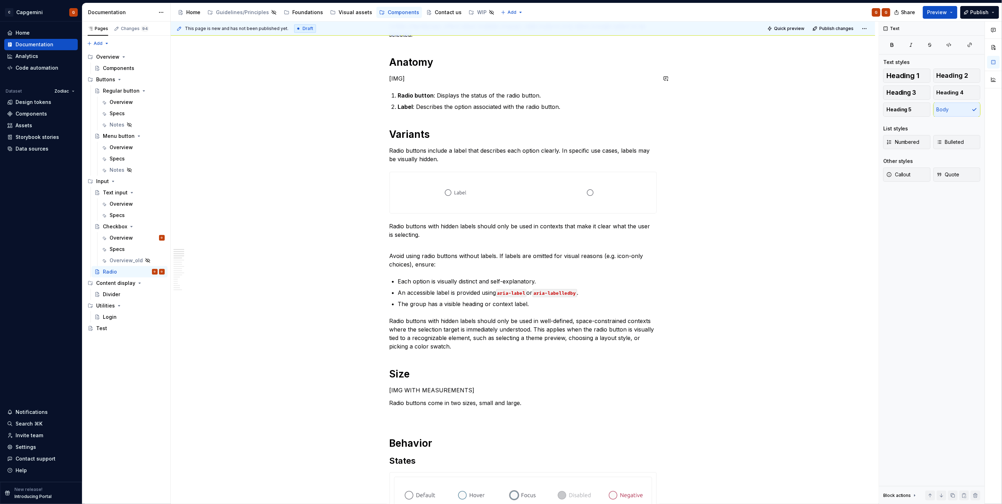
type textarea "*"
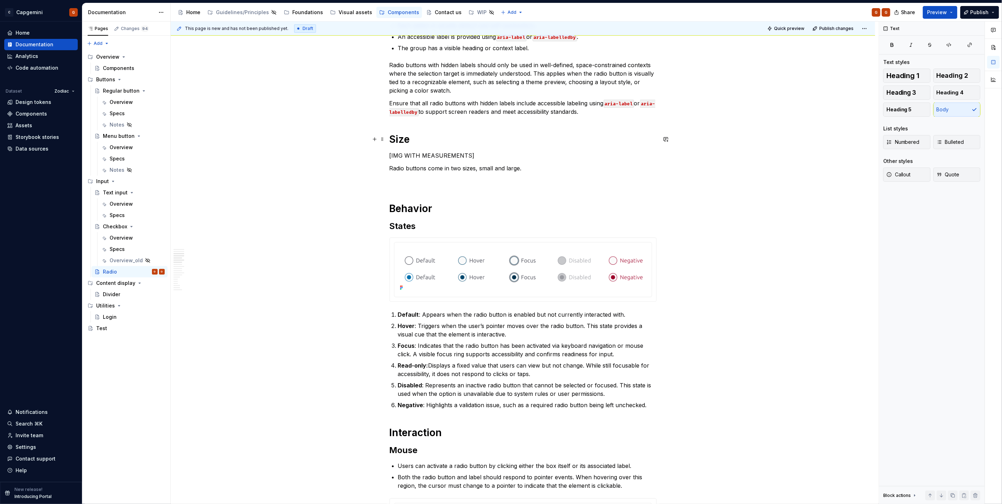
scroll to position [510, 0]
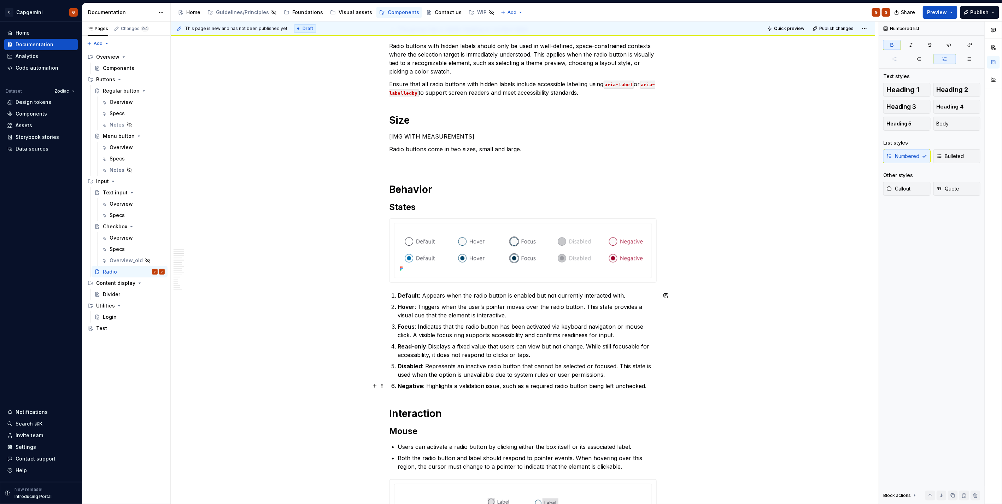
click at [414, 388] on strong "Negative" at bounding box center [410, 386] width 25 height 7
click at [521, 270] on img at bounding box center [523, 249] width 252 height 47
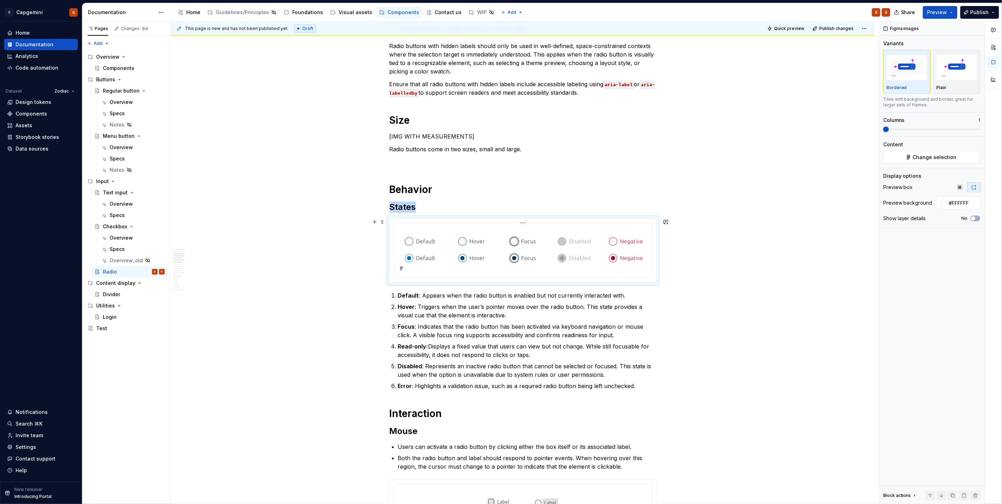
click at [519, 224] on html "C Capgemini G Home Documentation Analytics Code automation Dataset Zodiac Desig…" at bounding box center [501, 252] width 1002 height 504
click at [546, 263] on div "Update Figma image" at bounding box center [560, 260] width 59 height 7
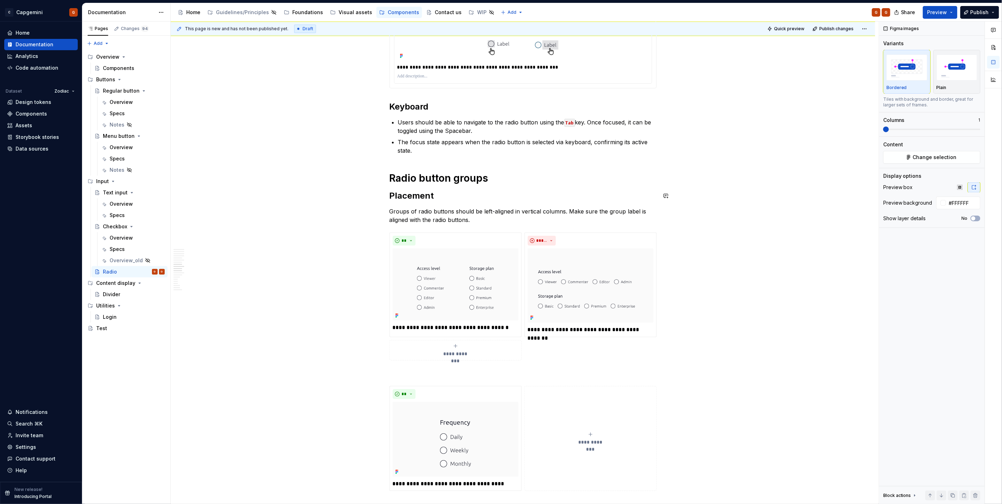
scroll to position [982, 0]
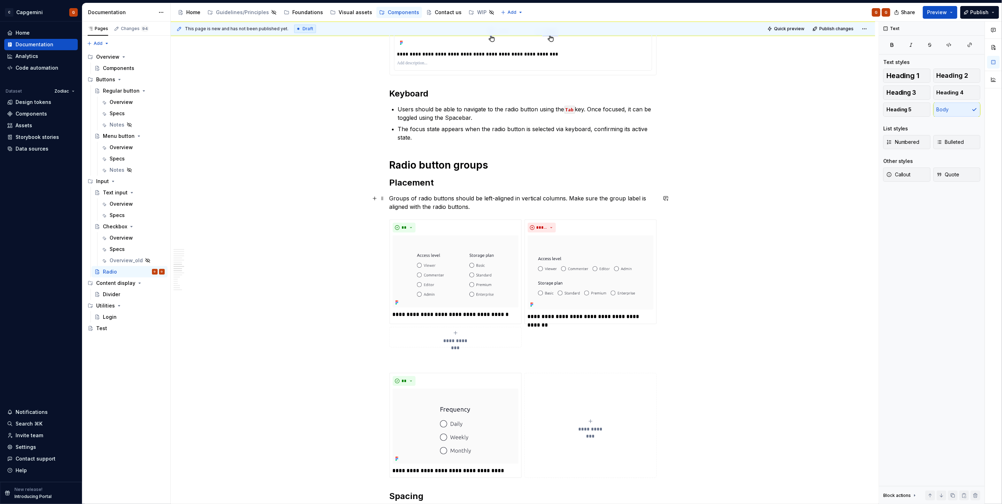
click at [646, 198] on p "Groups of radio buttons should be left-aligned in vertical columns. Make sure t…" at bounding box center [523, 202] width 267 height 17
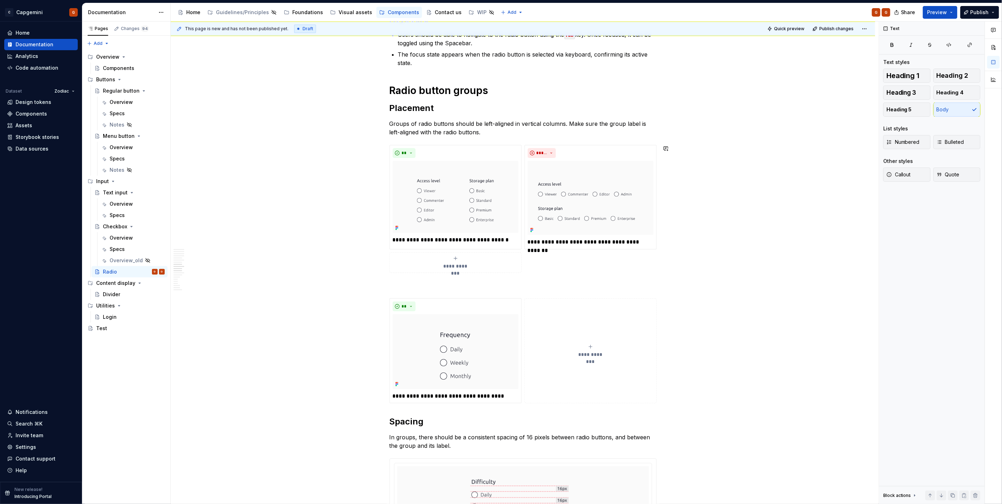
scroll to position [1021, 0]
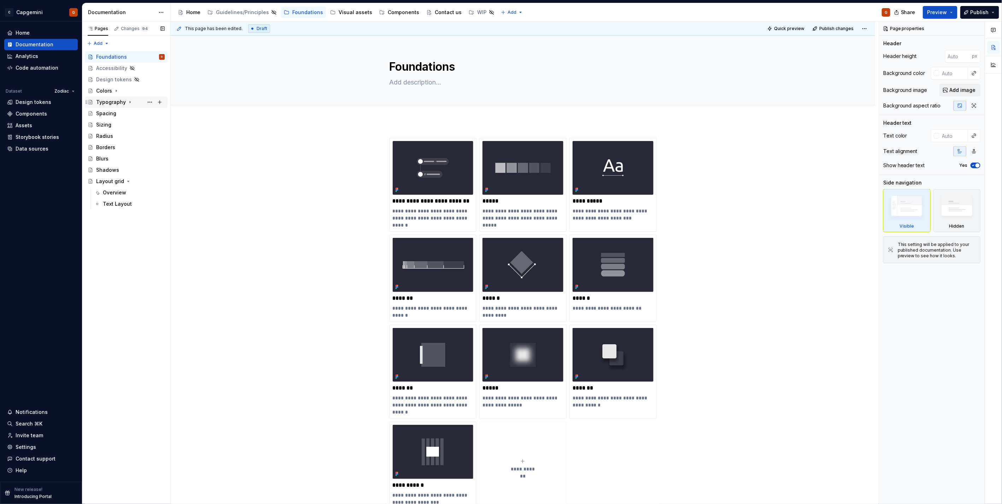
click at [121, 101] on div "Typography" at bounding box center [111, 102] width 30 height 7
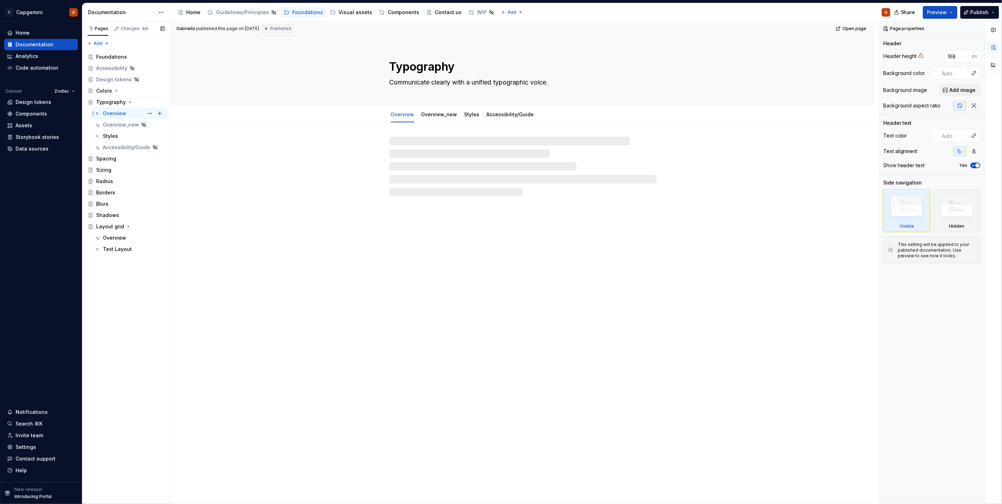
click at [121, 114] on div "Overview" at bounding box center [114, 113] width 23 height 7
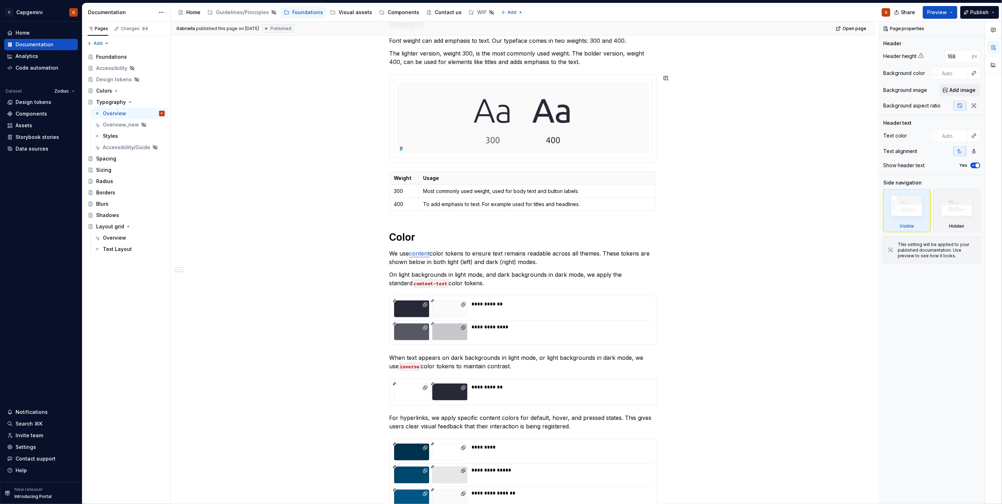
scroll to position [314, 0]
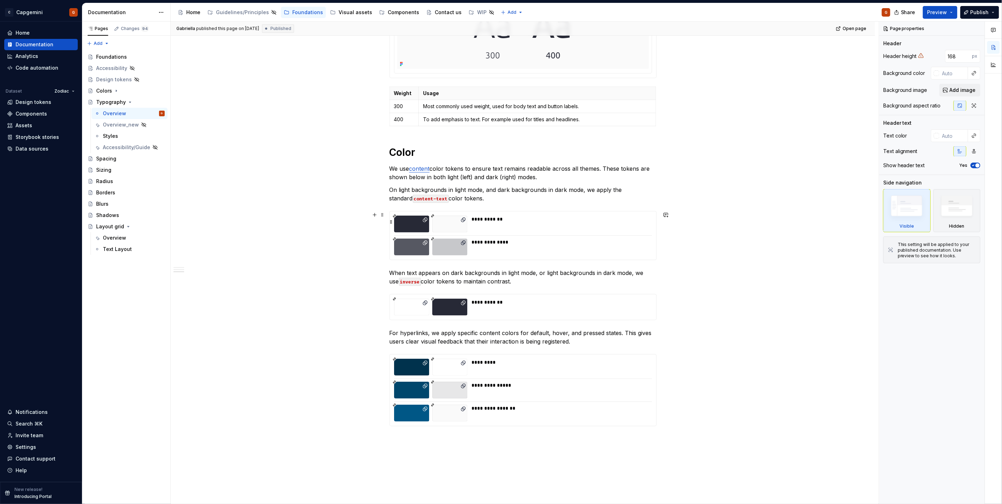
click at [538, 232] on div "**********" at bounding box center [560, 224] width 176 height 17
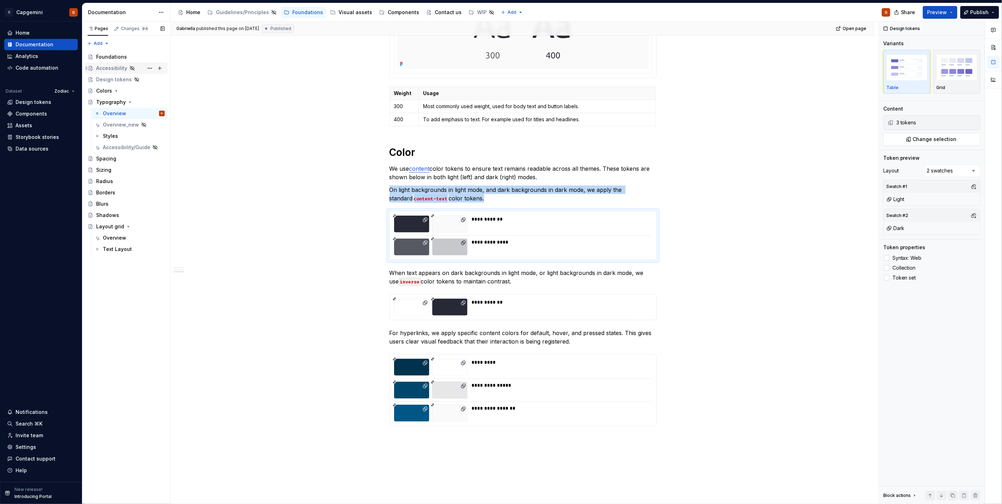
drag, startPoint x: 116, startPoint y: 75, endPoint x: 115, endPoint y: 71, distance: 4.0
click at [116, 76] on div "Design tokens" at bounding box center [130, 79] width 69 height 7
click at [114, 69] on div "Accessibility" at bounding box center [111, 68] width 31 height 7
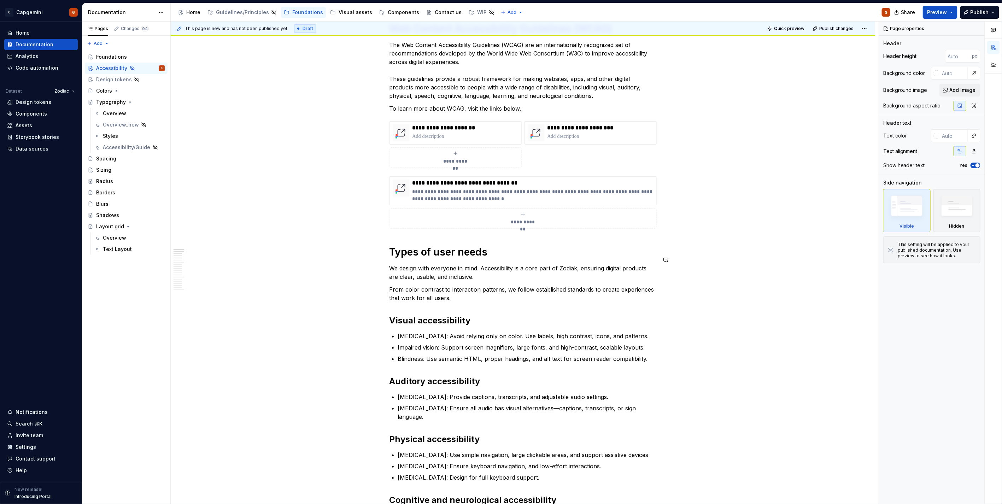
scroll to position [275, 0]
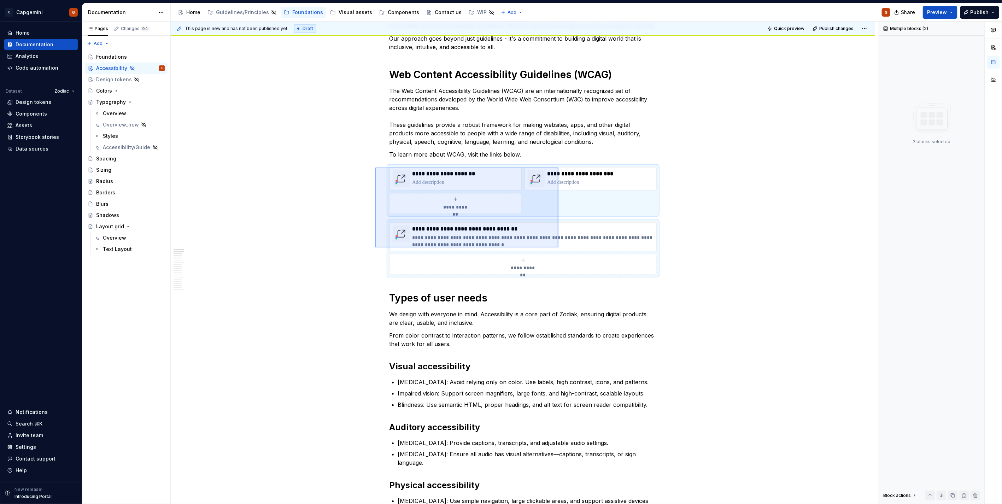
drag, startPoint x: 458, startPoint y: 216, endPoint x: 559, endPoint y: 247, distance: 105.2
click at [559, 247] on div "This page is new and has not been published yet. Draft Quick preview Publish ch…" at bounding box center [525, 263] width 708 height 483
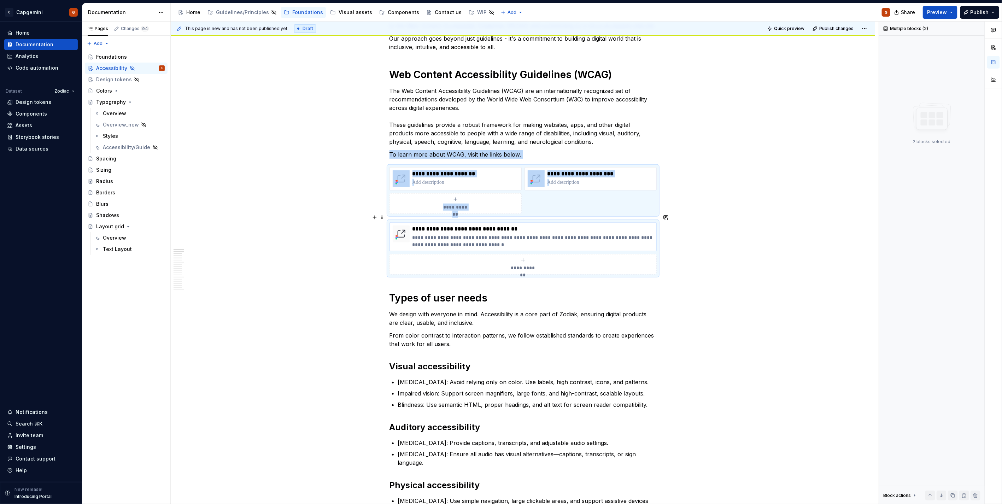
copy div "**********"
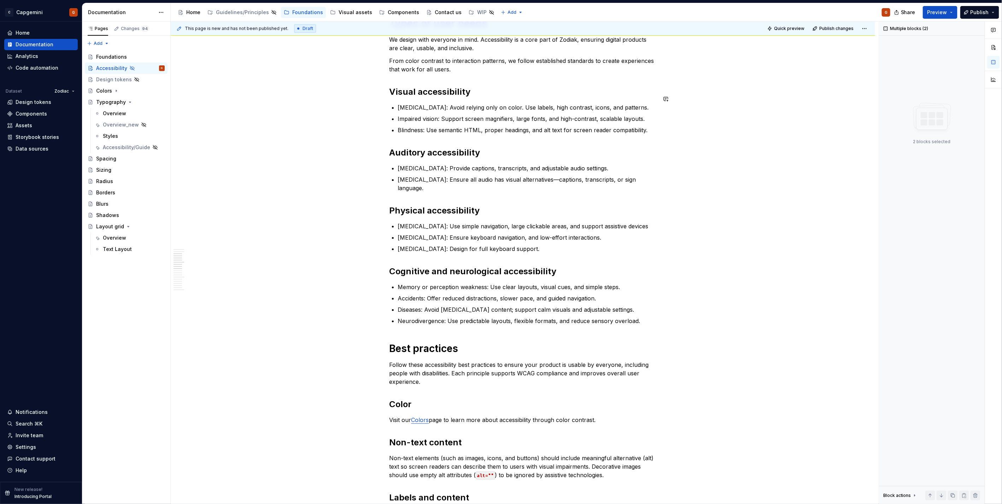
scroll to position [550, 0]
type textarea "*"
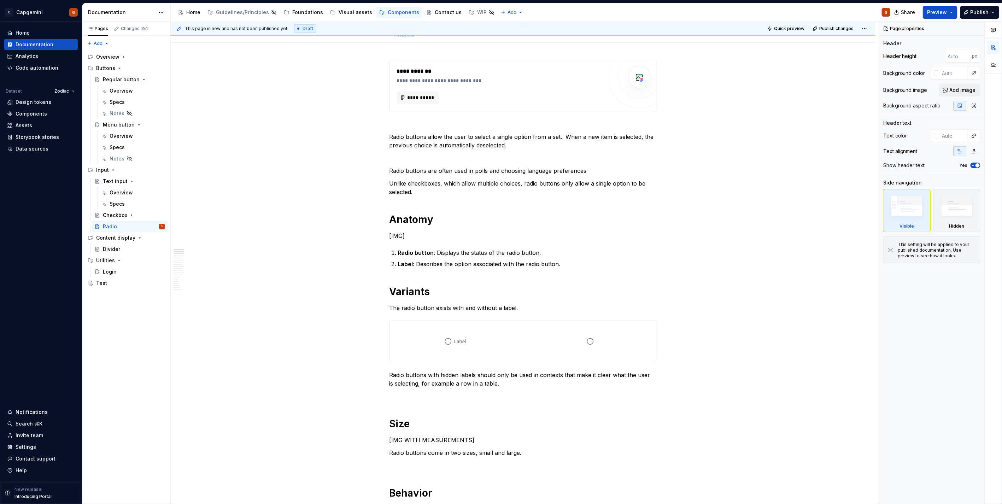
scroll to position [78, 0]
click at [395, 235] on p "[IMG]" at bounding box center [523, 235] width 267 height 8
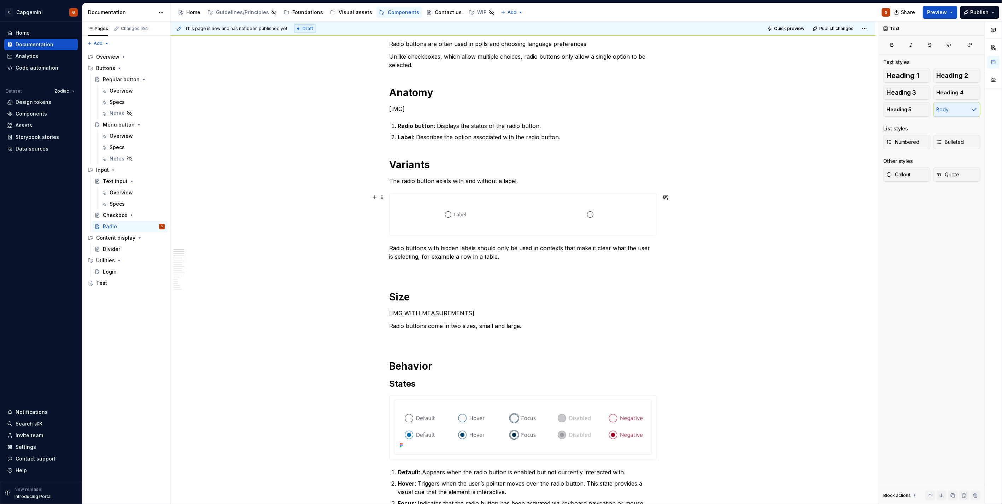
scroll to position [235, 0]
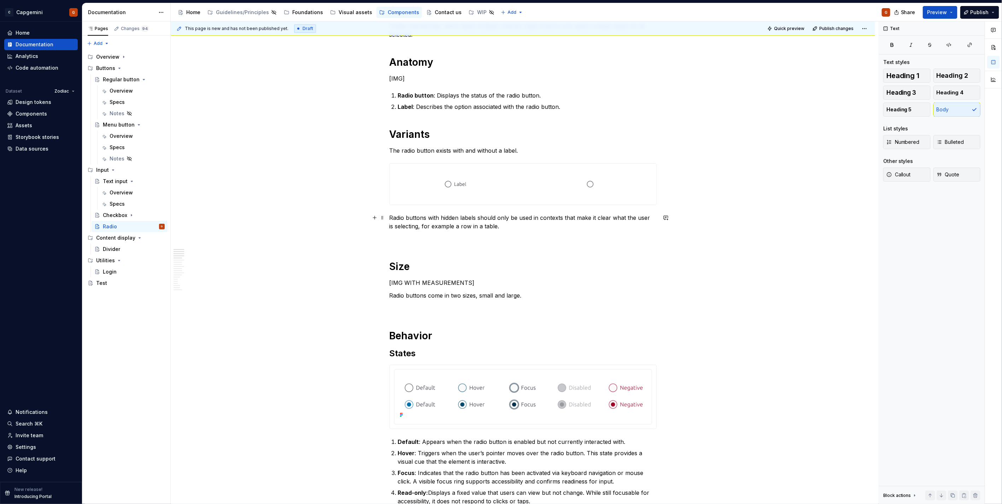
click at [429, 222] on p "Radio buttons with hidden labels should only be used in contexts that make it c…" at bounding box center [523, 222] width 267 height 17
type textarea "*"
click at [524, 227] on p "Radio buttons with hidden labels should only be used in contexts that make it c…" at bounding box center [523, 222] width 267 height 17
drag, startPoint x: 524, startPoint y: 227, endPoint x: 415, endPoint y: 228, distance: 108.5
click at [415, 228] on p "Radio buttons with hidden labels should only be used in contexts that make it c…" at bounding box center [523, 222] width 267 height 17
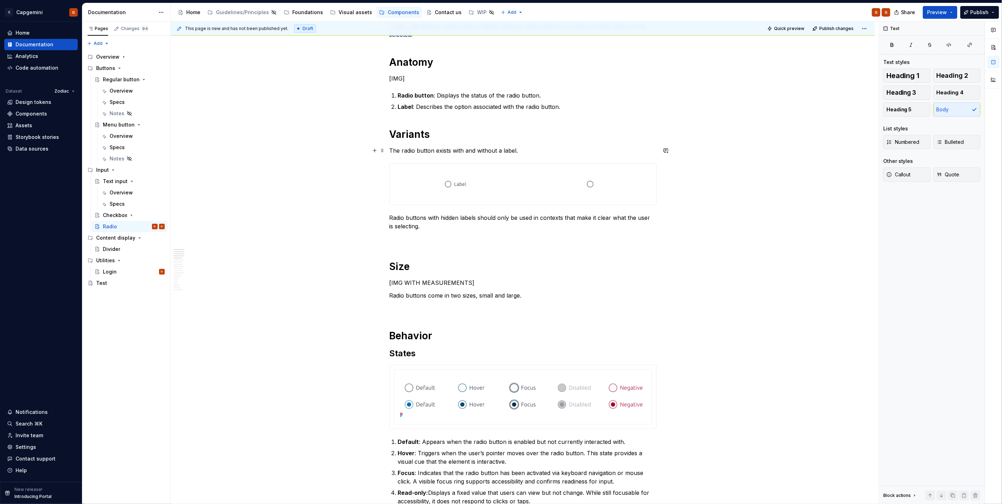
click at [524, 152] on p "The radio button exists with and without a label." at bounding box center [523, 150] width 267 height 8
click at [434, 227] on p "Radio buttons with hidden labels should only be used in contexts that make it c…" at bounding box center [523, 222] width 267 height 17
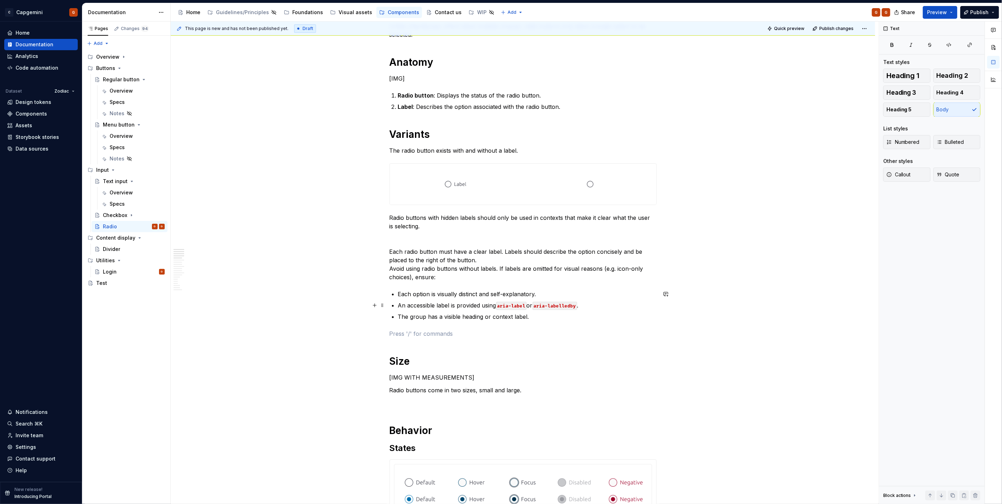
click at [558, 305] on code "aria-labelledby" at bounding box center [555, 306] width 45 height 8
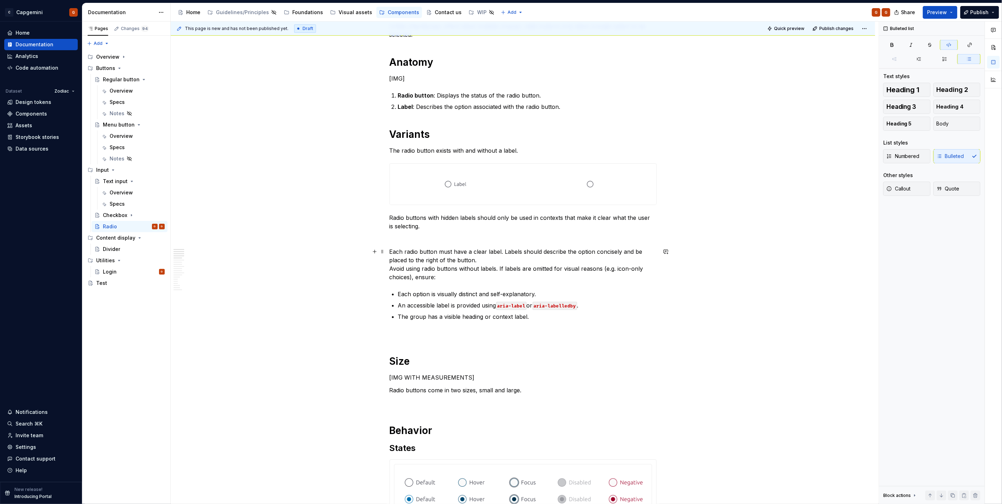
click at [454, 259] on p "Each radio button must have a clear label. Labels should describe the option co…" at bounding box center [523, 264] width 267 height 34
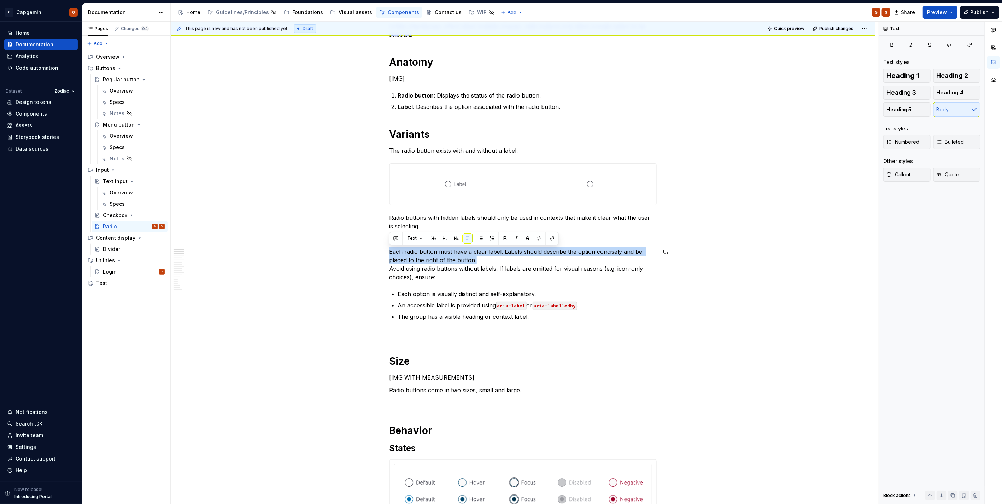
drag, startPoint x: 478, startPoint y: 257, endPoint x: 381, endPoint y: 244, distance: 97.7
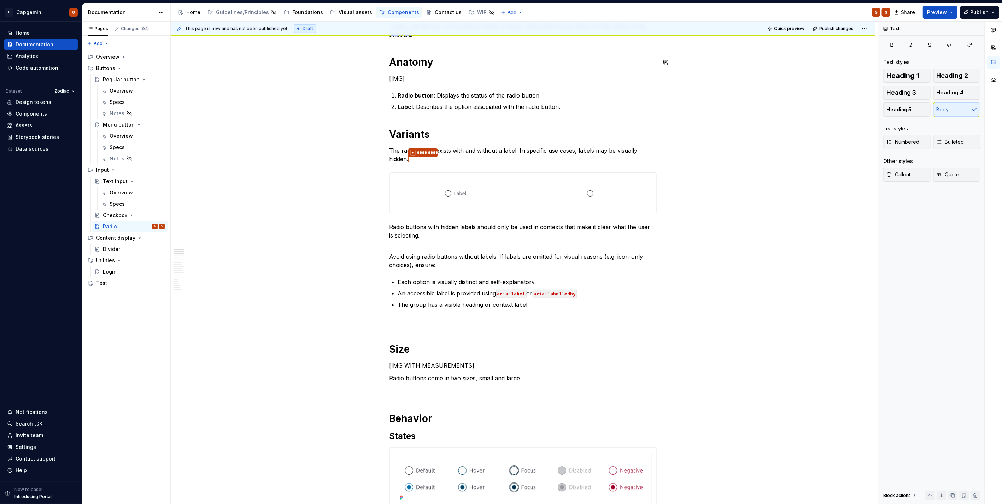
type textarea "*"
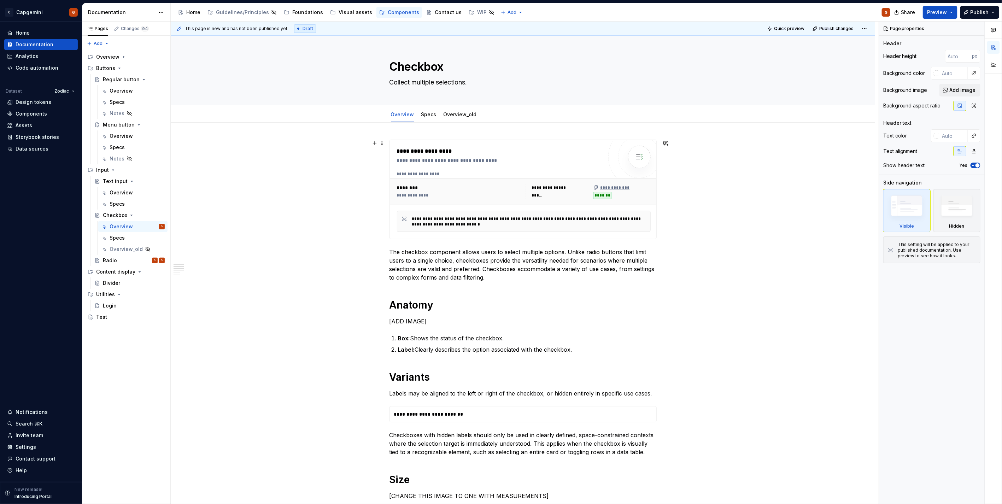
scroll to position [157, 0]
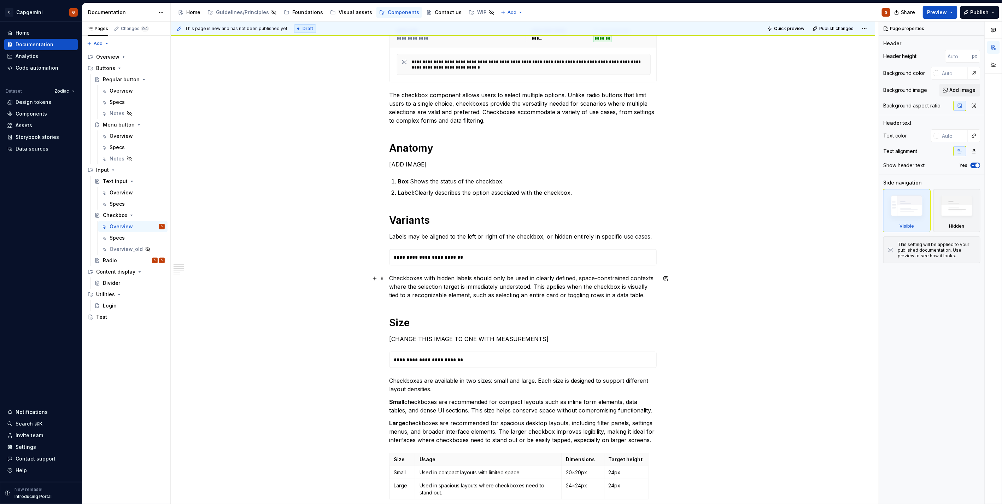
click at [444, 284] on p "Checkboxes with hidden labels should only be used in clearly defined, space-con…" at bounding box center [523, 286] width 267 height 25
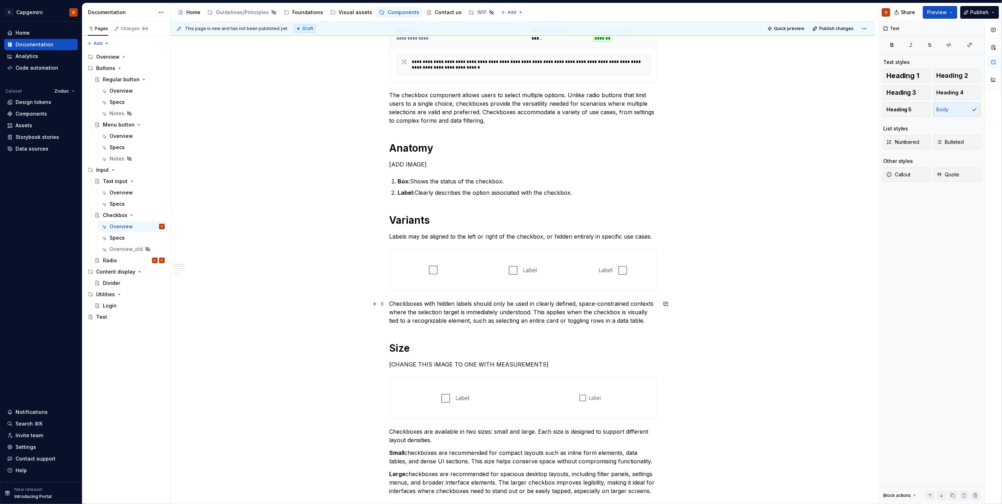
click at [631, 317] on p "Checkboxes with hidden labels should only be used in clearly defined, space-con…" at bounding box center [523, 311] width 267 height 25
drag, startPoint x: 648, startPoint y: 322, endPoint x: 388, endPoint y: 236, distance: 274.5
copy div "Labels may be aligned to the left or right of the checkbox, or hidden entirely …"
click at [394, 235] on p "Labels may be aligned to the left or right of the checkbox, or hidden entirely …" at bounding box center [523, 236] width 267 height 8
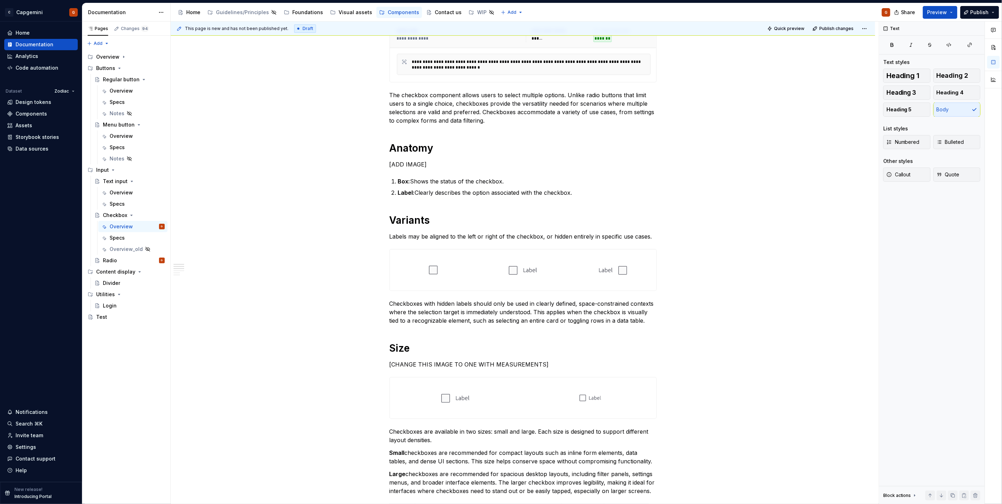
type textarea "*"
